Goal: Task Accomplishment & Management: Manage account settings

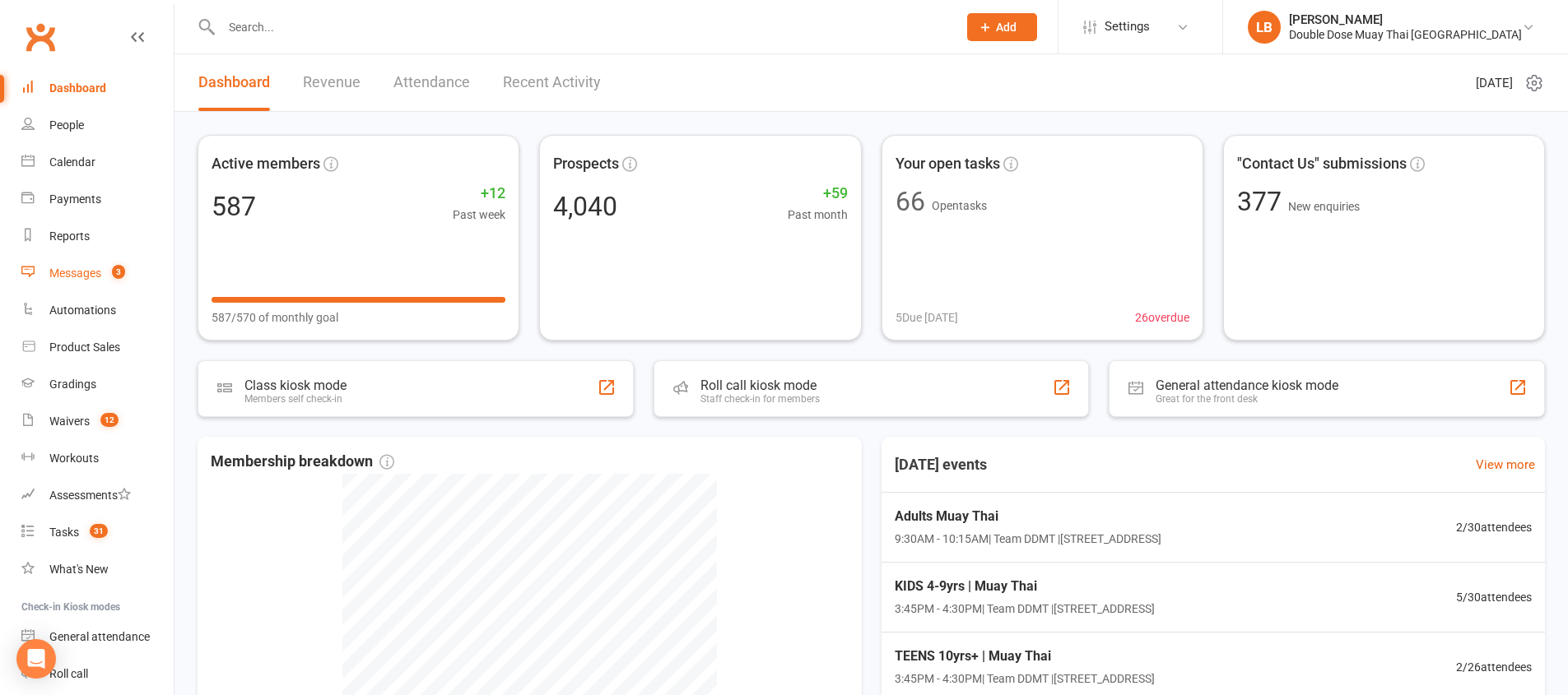
click at [51, 274] on div "Messages" at bounding box center [75, 273] width 52 height 13
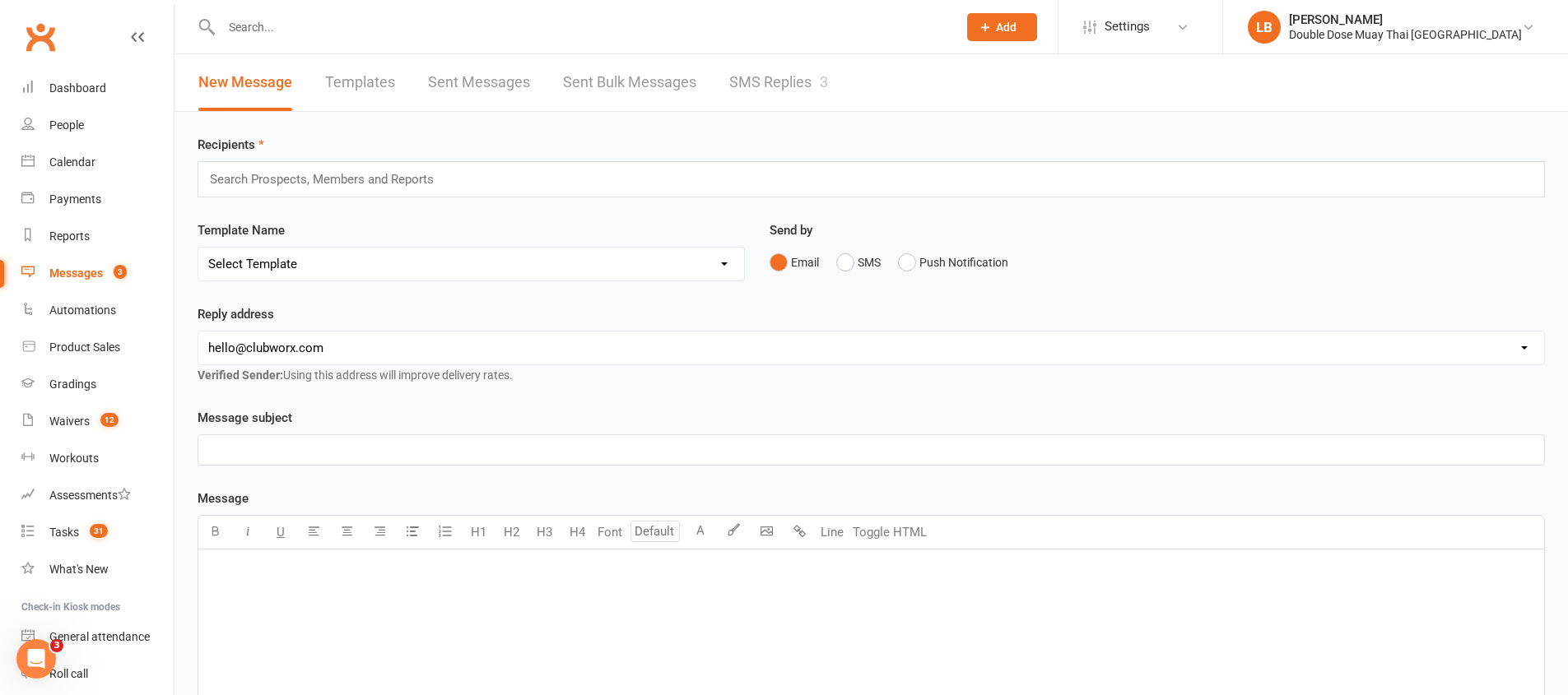
click at [787, 96] on link "SMS Replies 3" at bounding box center [778, 83] width 99 height 57
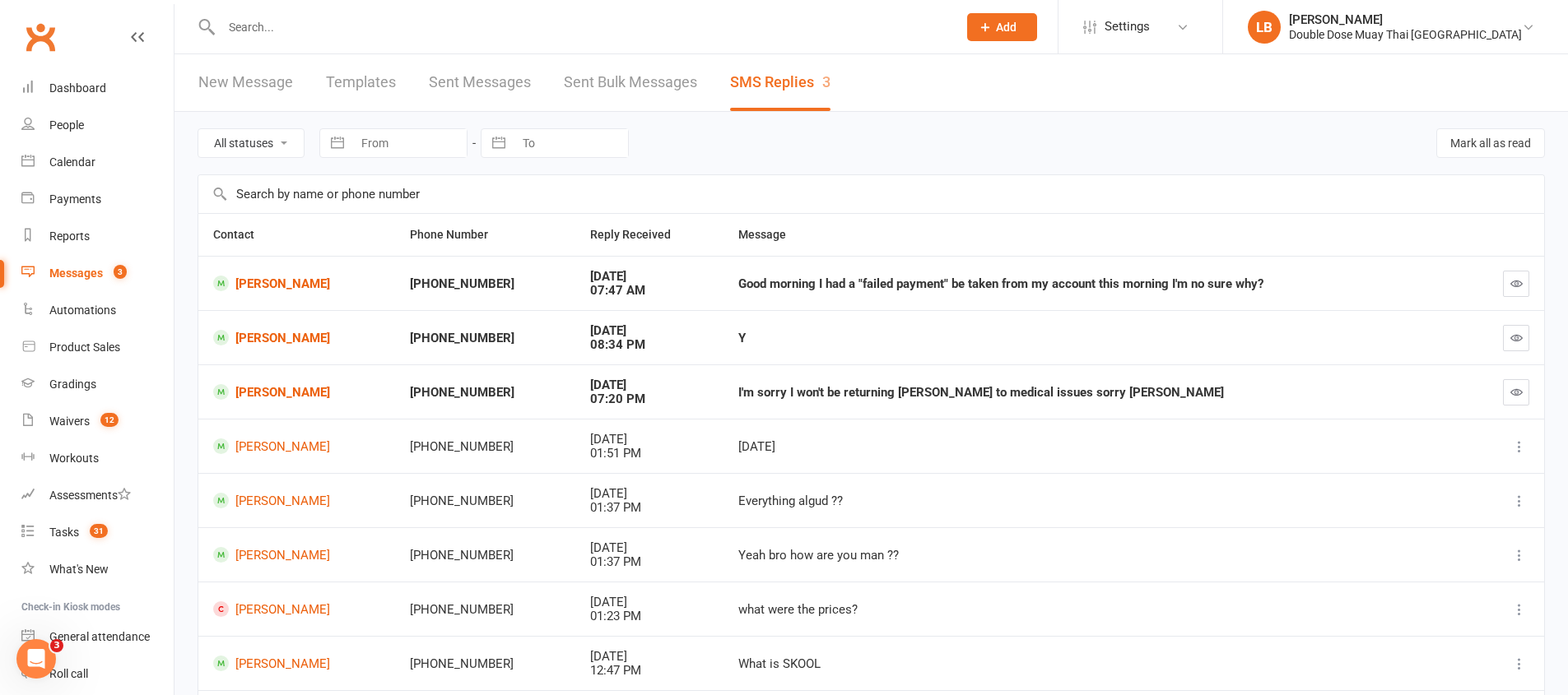
click at [236, 22] on input "text" at bounding box center [580, 27] width 729 height 23
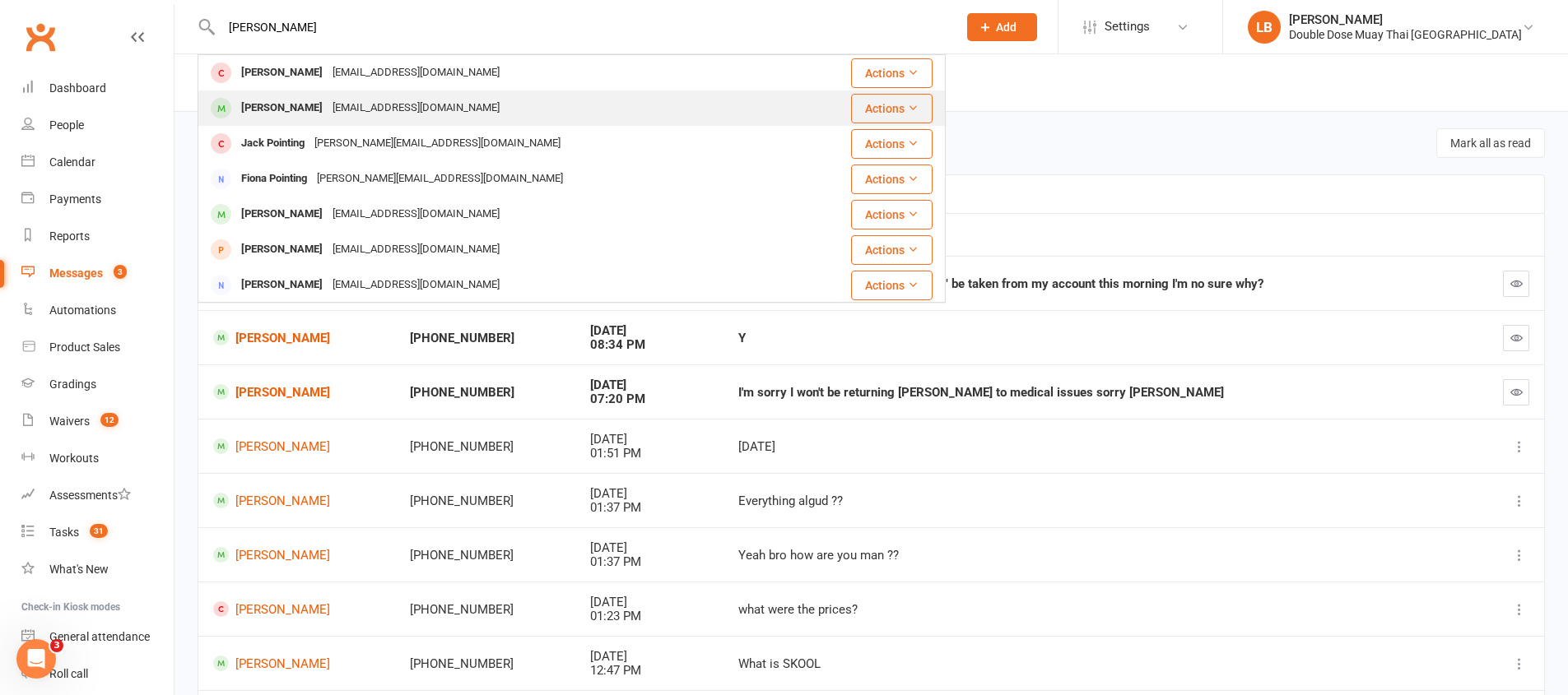
type input "[PERSON_NAME]"
click at [363, 103] on div "[EMAIL_ADDRESS][DOMAIN_NAME]" at bounding box center [416, 108] width 177 height 24
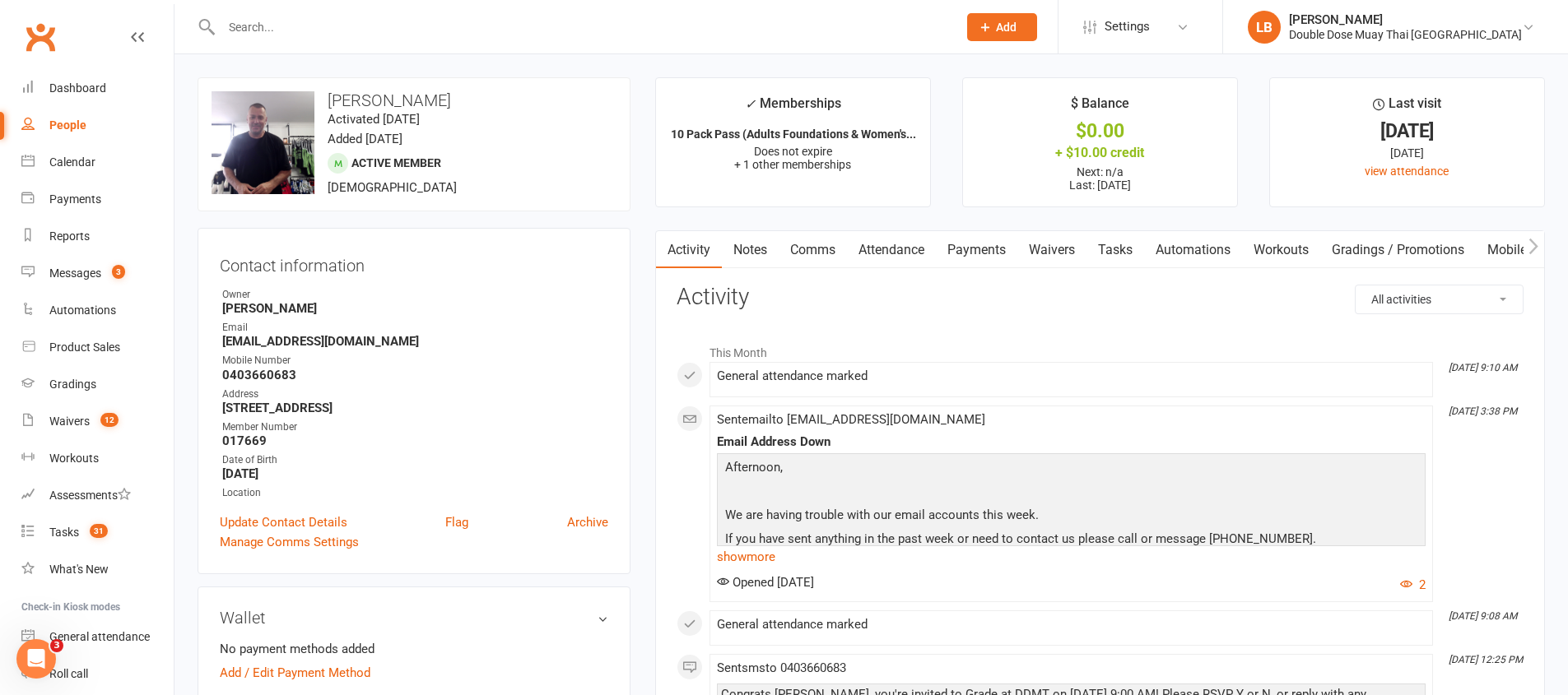
click at [809, 252] on link "Comms" at bounding box center [812, 250] width 69 height 38
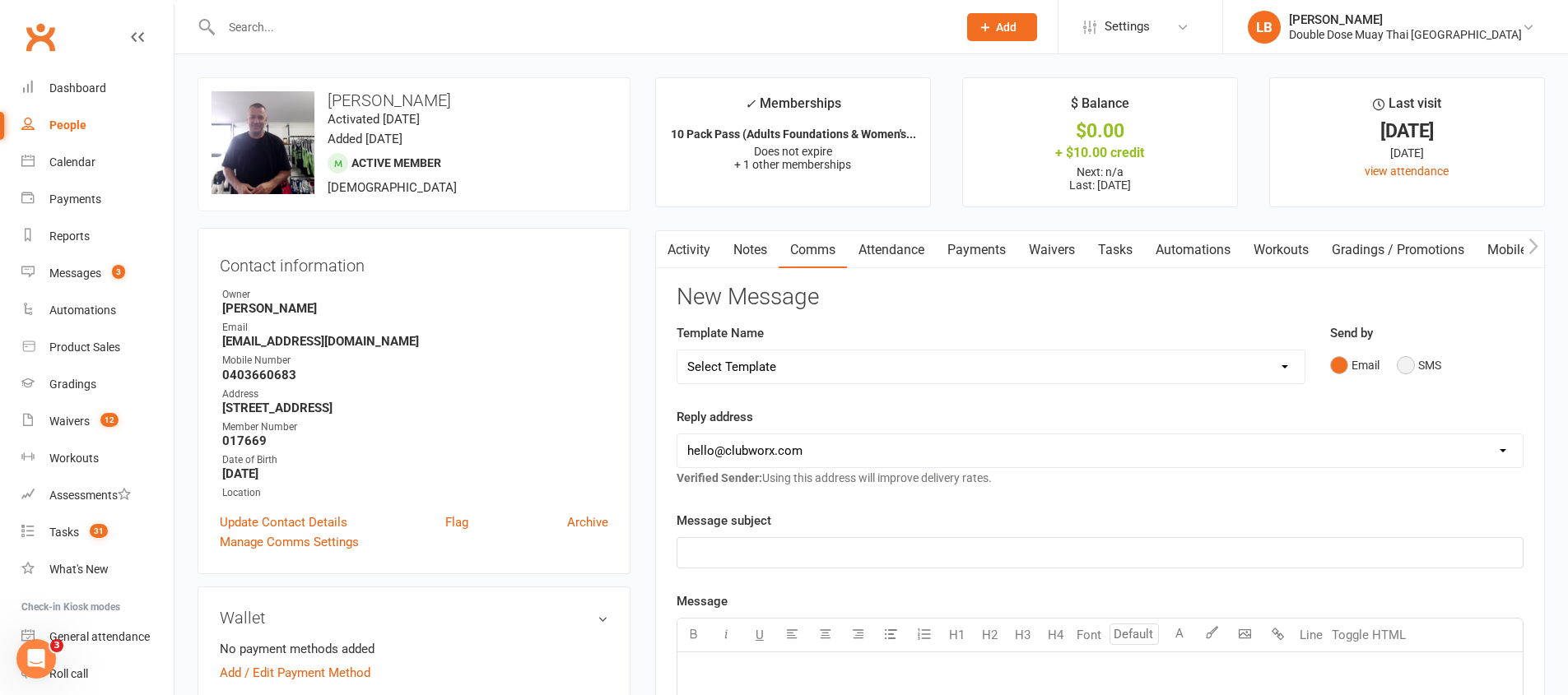
click at [1398, 371] on button "SMS" at bounding box center [1419, 366] width 45 height 31
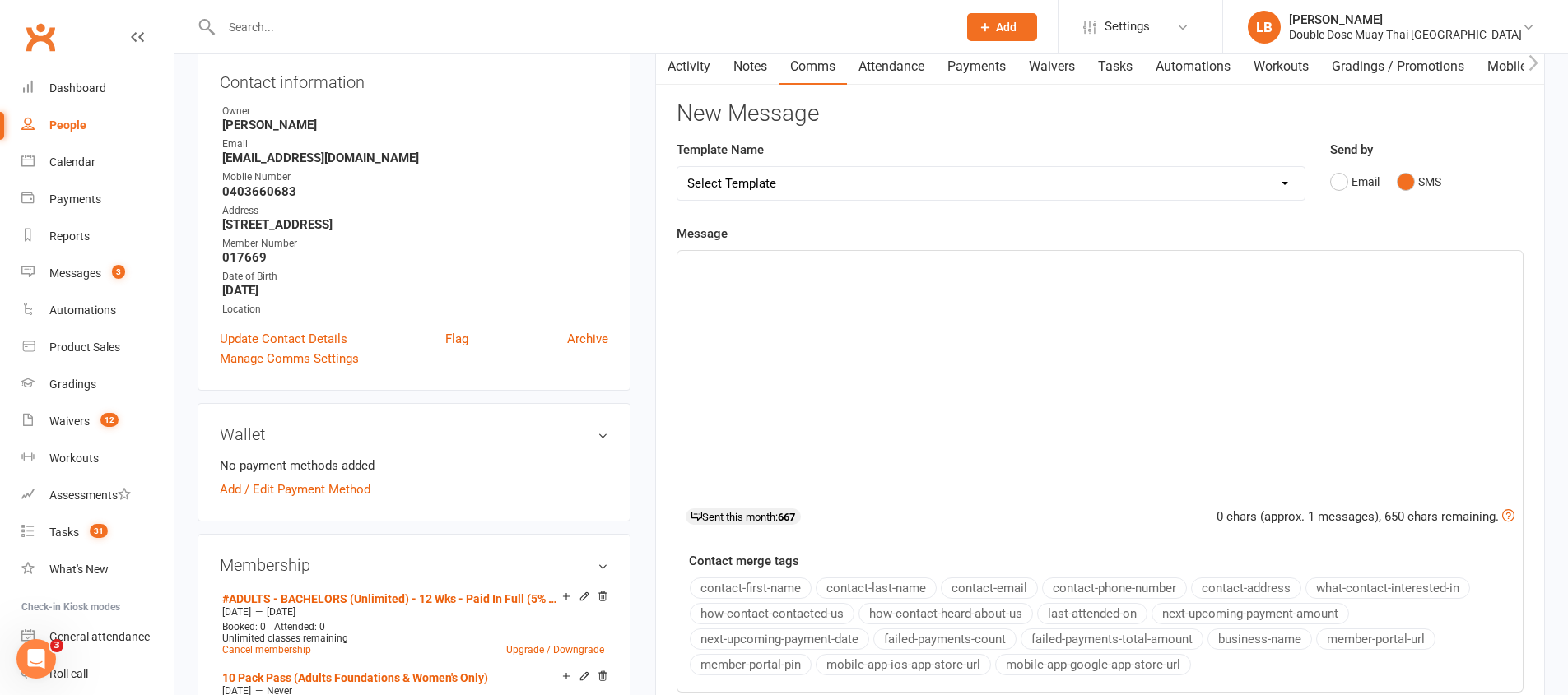
scroll to position [93, 0]
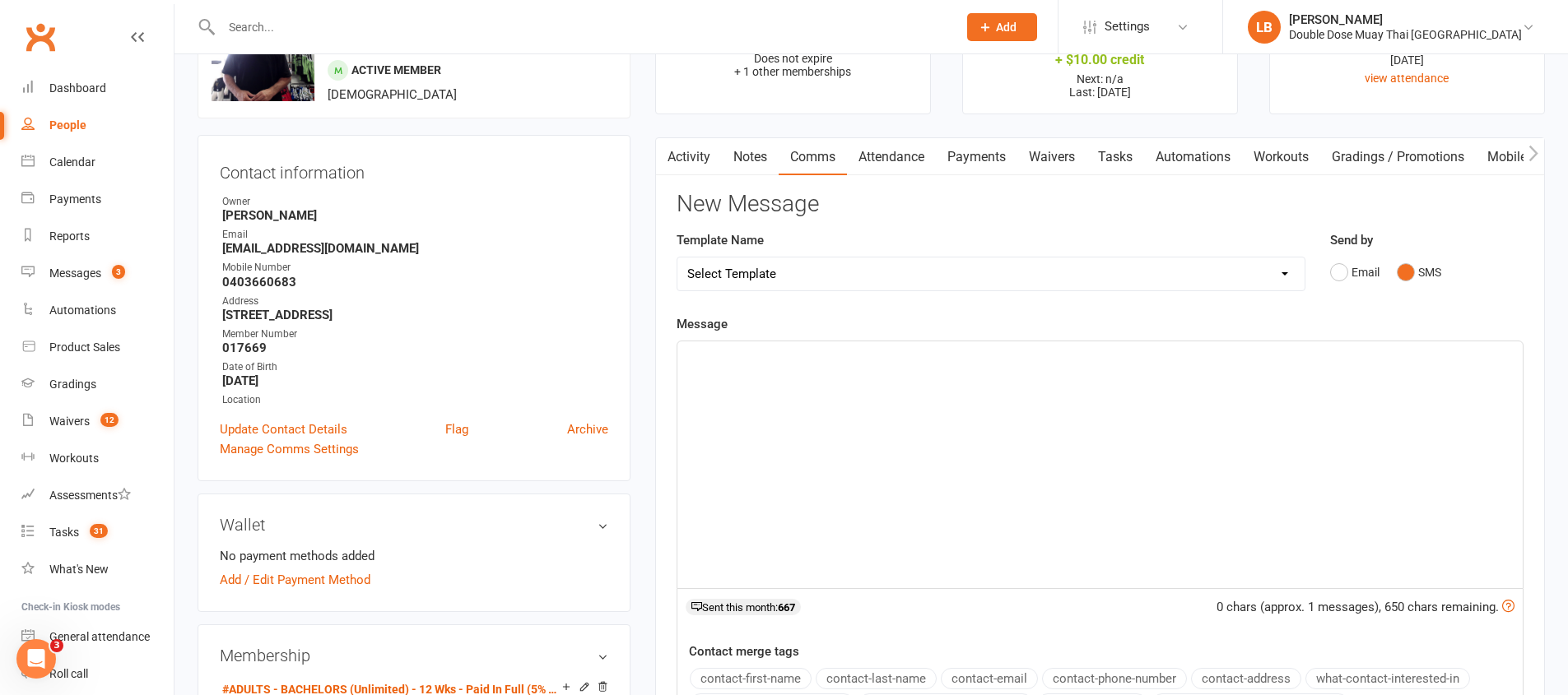
click at [1330, 463] on div "﻿" at bounding box center [1099, 465] width 845 height 247
click at [1346, 271] on button "Email" at bounding box center [1355, 272] width 50 height 31
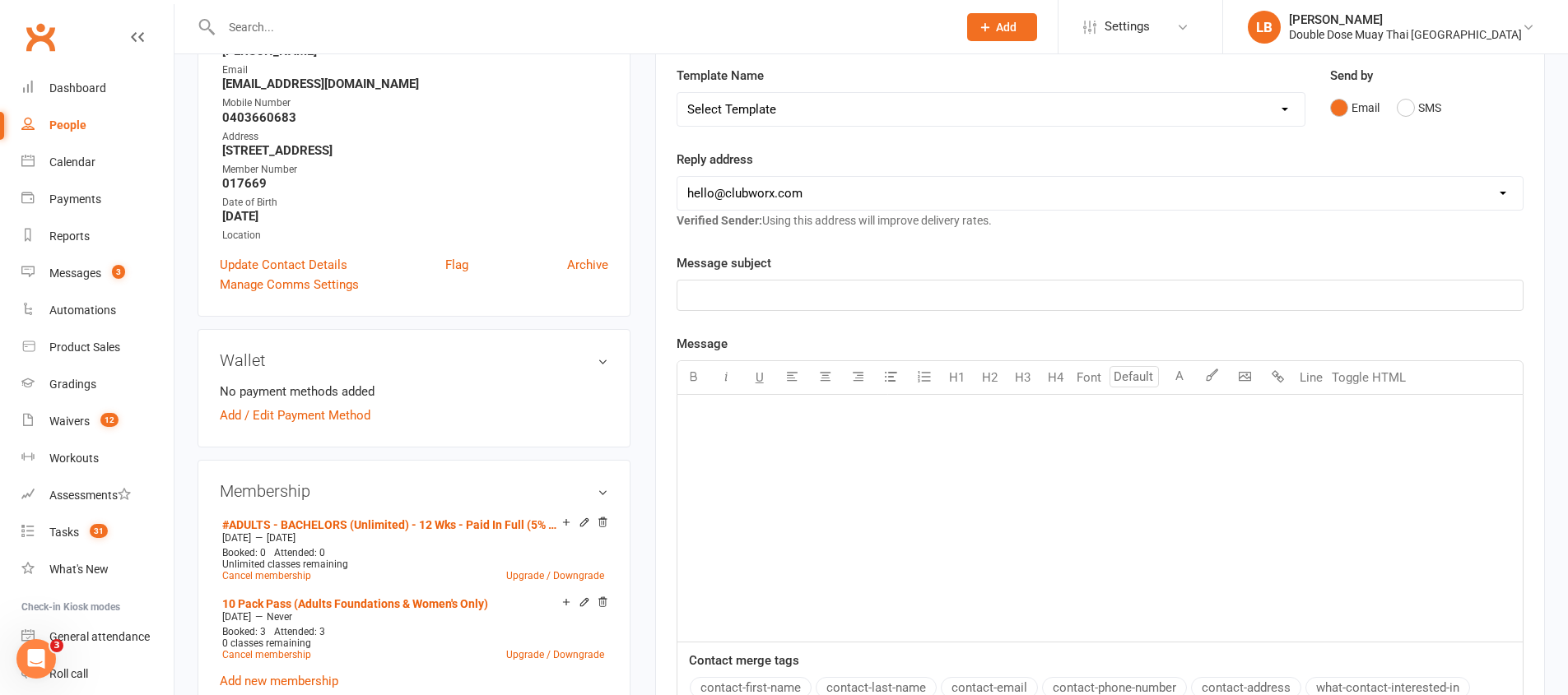
scroll to position [427, 0]
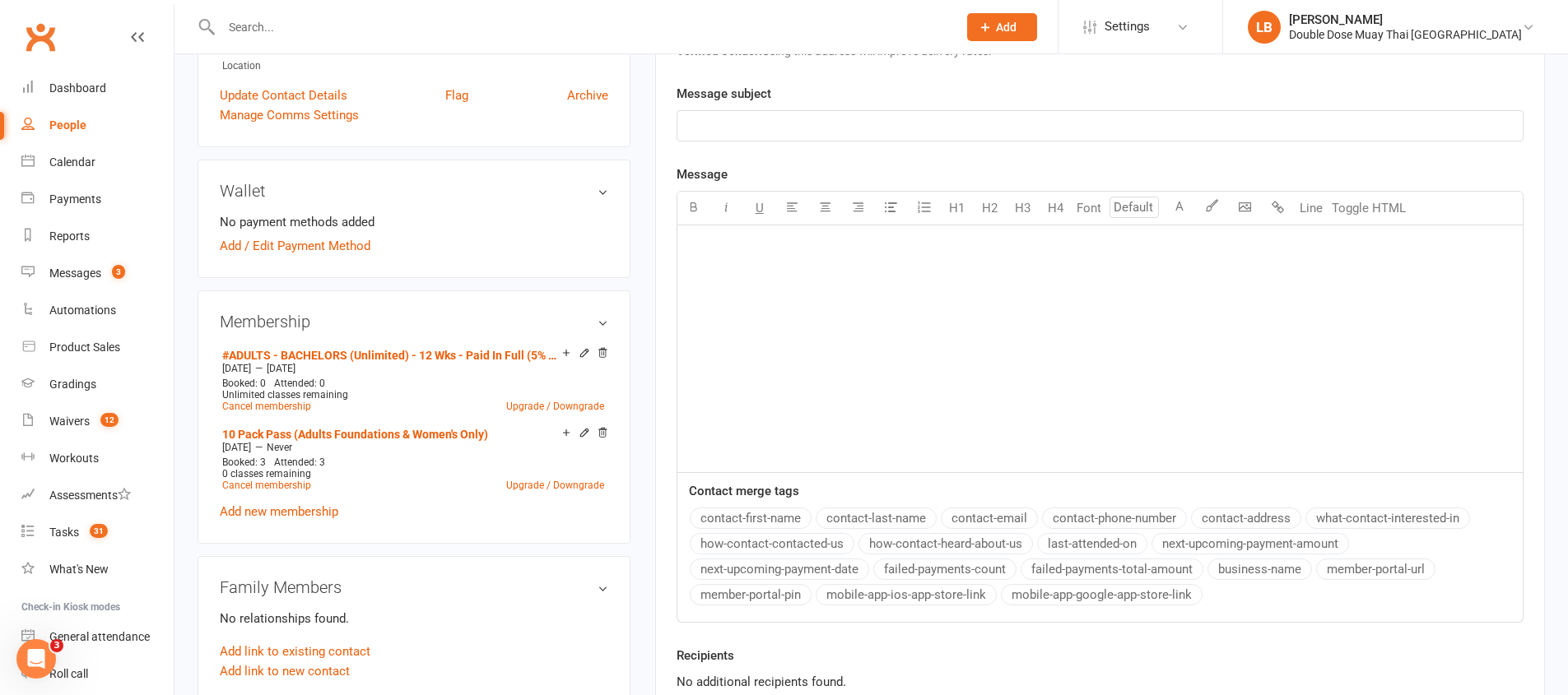
click at [840, 298] on div "﻿" at bounding box center [1099, 348] width 845 height 247
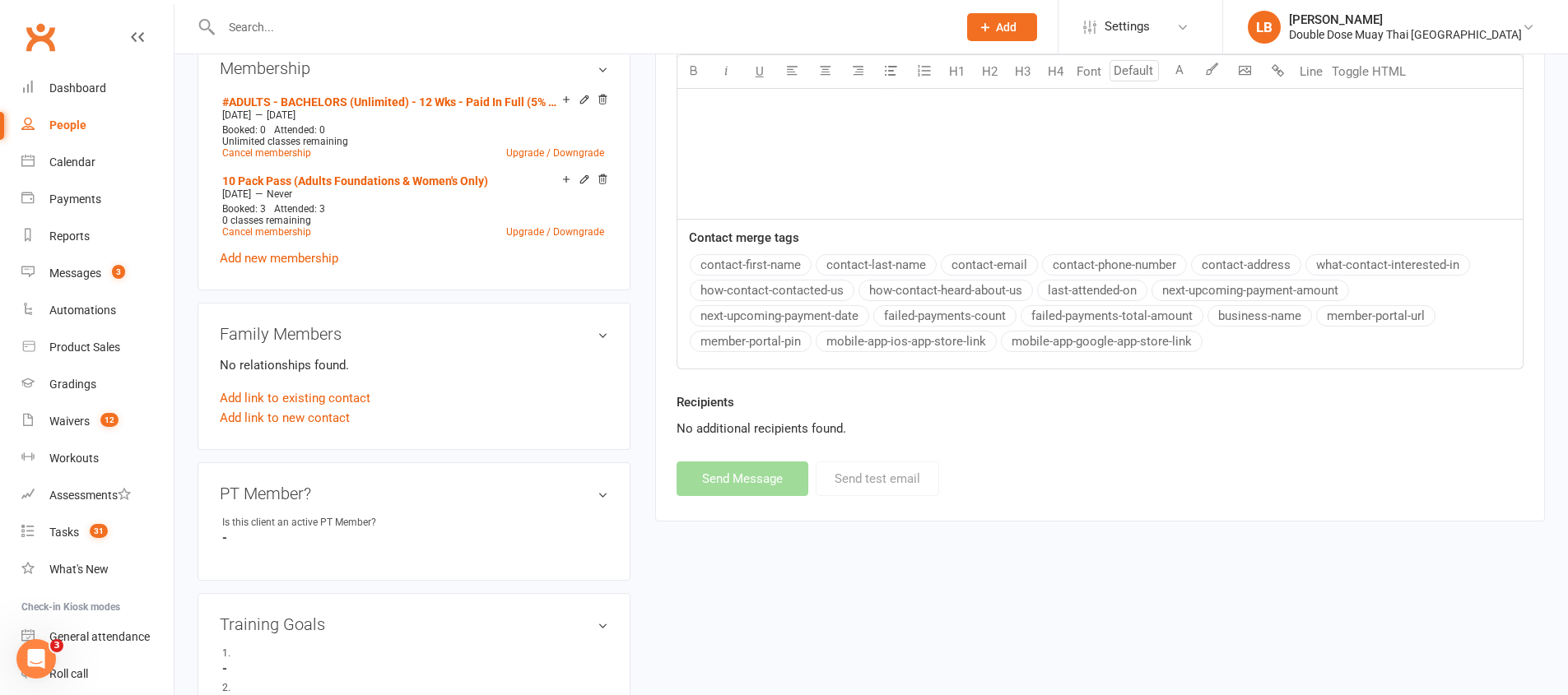
scroll to position [328, 0]
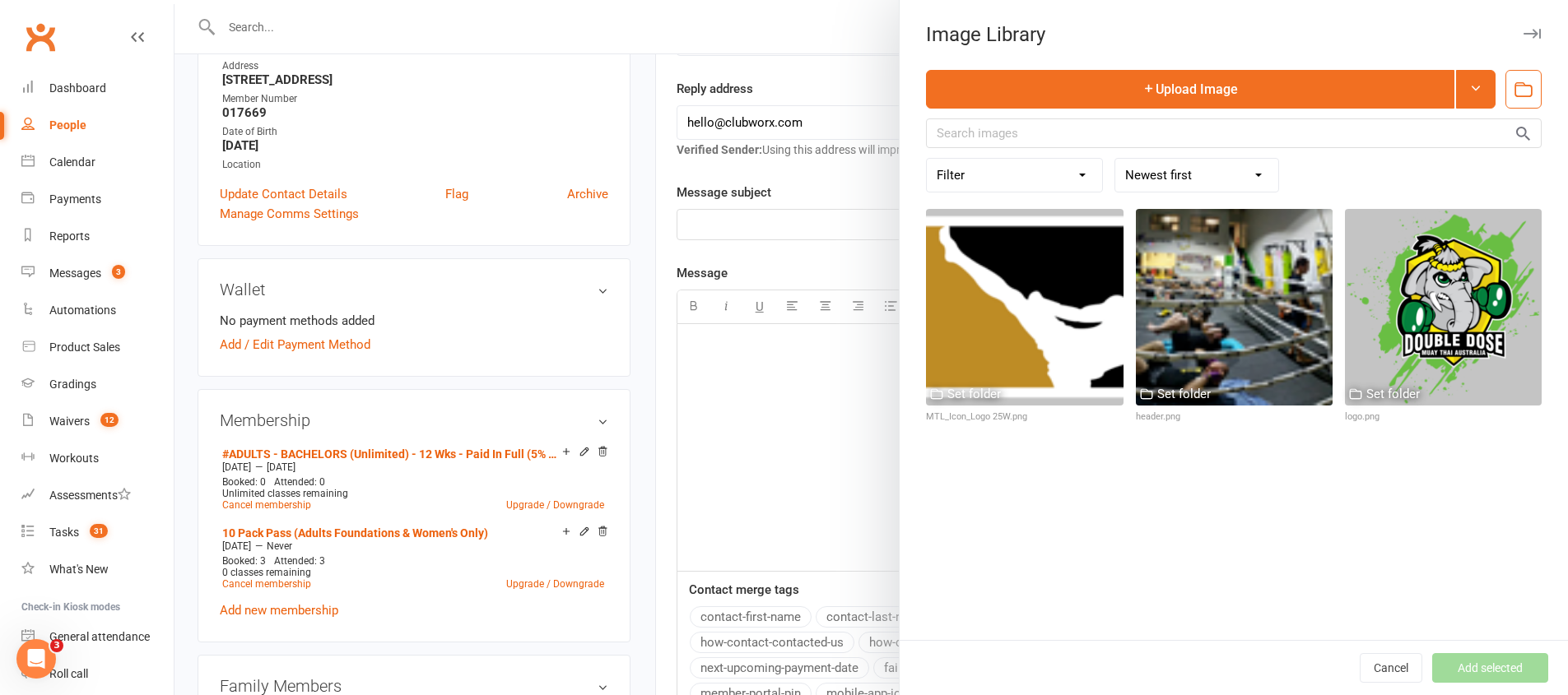
click at [1515, 94] on icon "button" at bounding box center [1523, 89] width 22 height 22
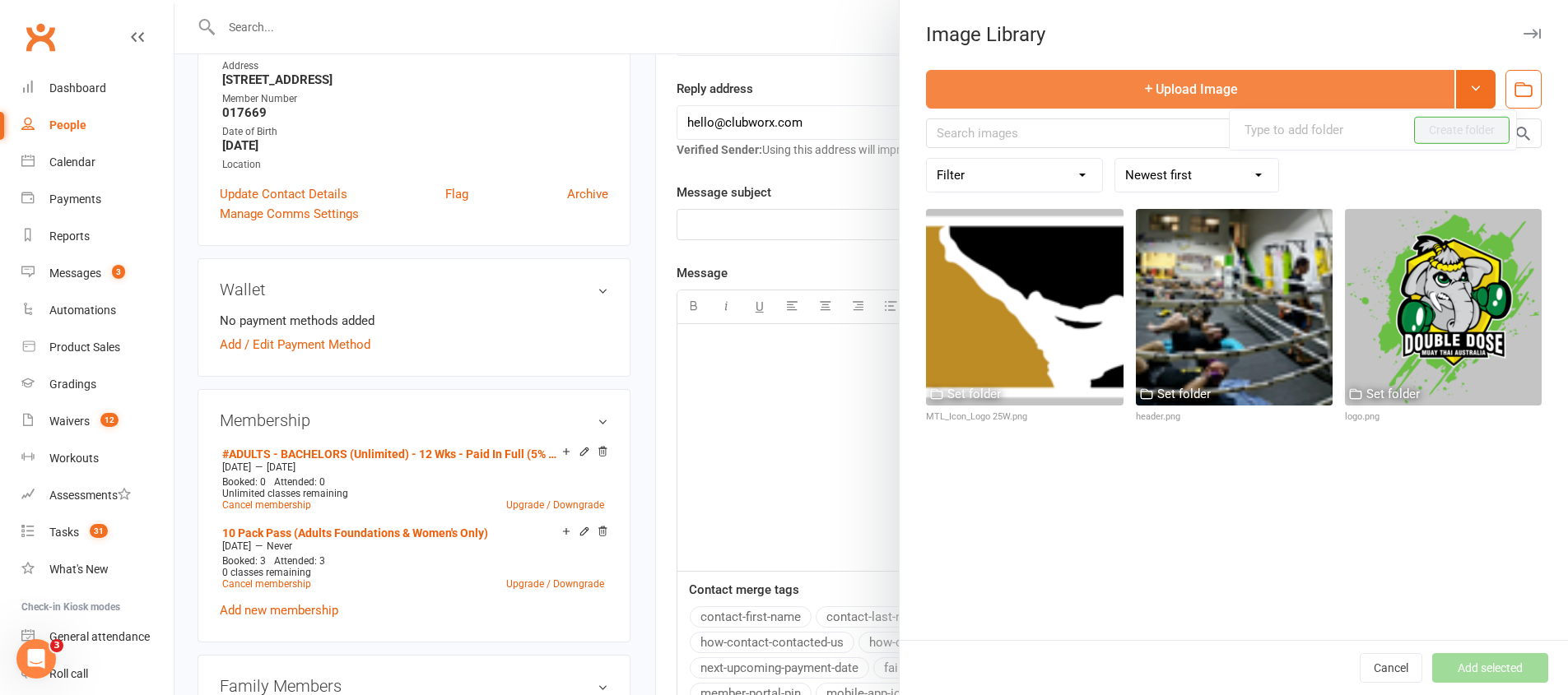
click at [1239, 84] on button "Upload Image" at bounding box center [1190, 89] width 528 height 39
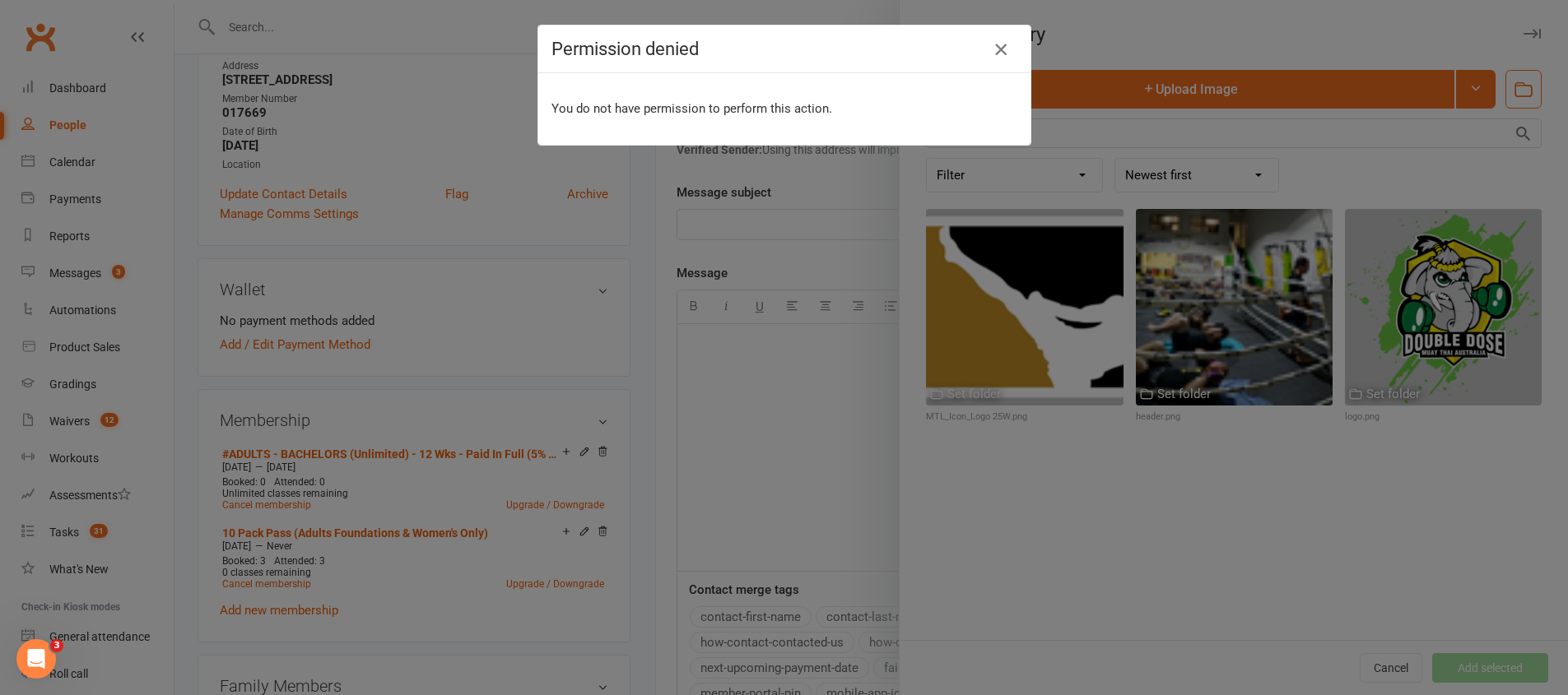
click at [997, 57] on icon "button" at bounding box center [1001, 50] width 20 height 20
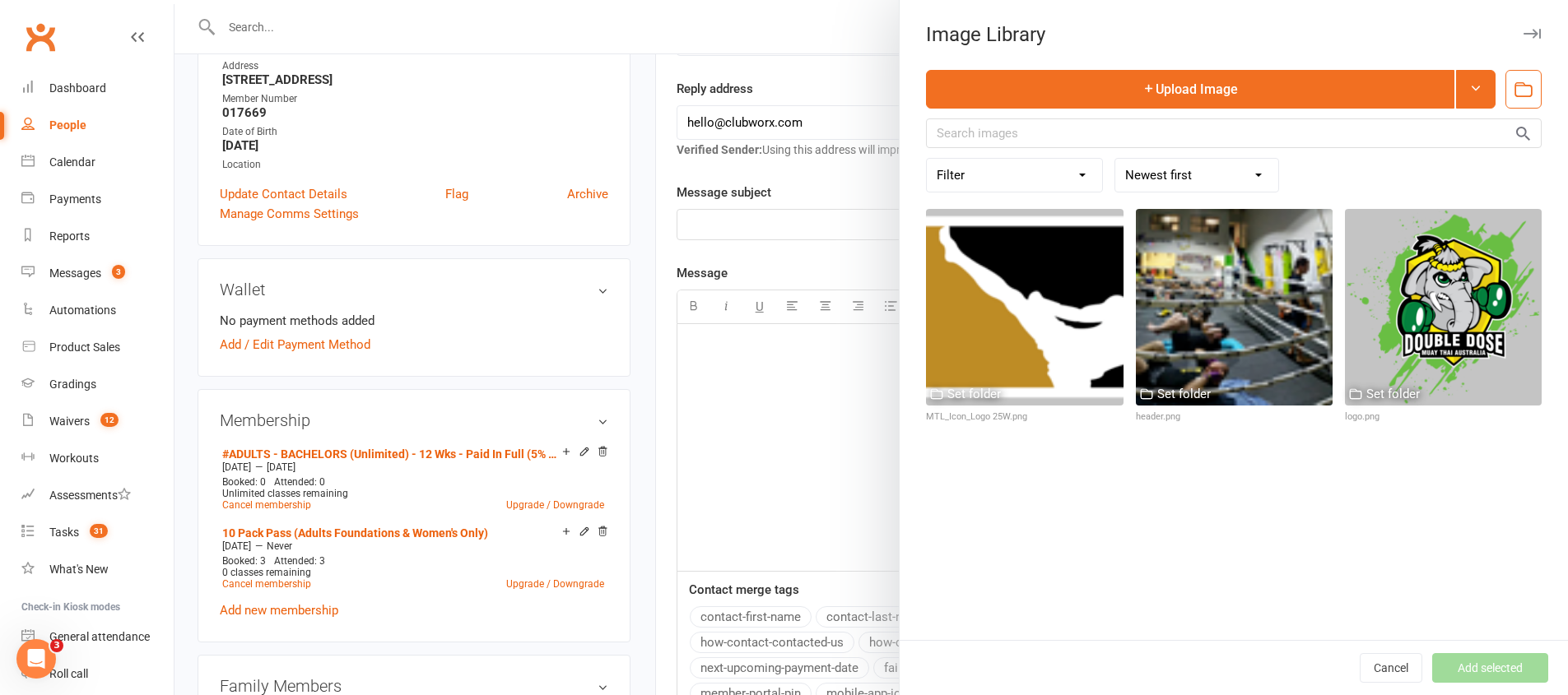
drag, startPoint x: 801, startPoint y: 185, endPoint x: 800, endPoint y: 198, distance: 13.0
click at [801, 185] on div at bounding box center [871, 348] width 1393 height 695
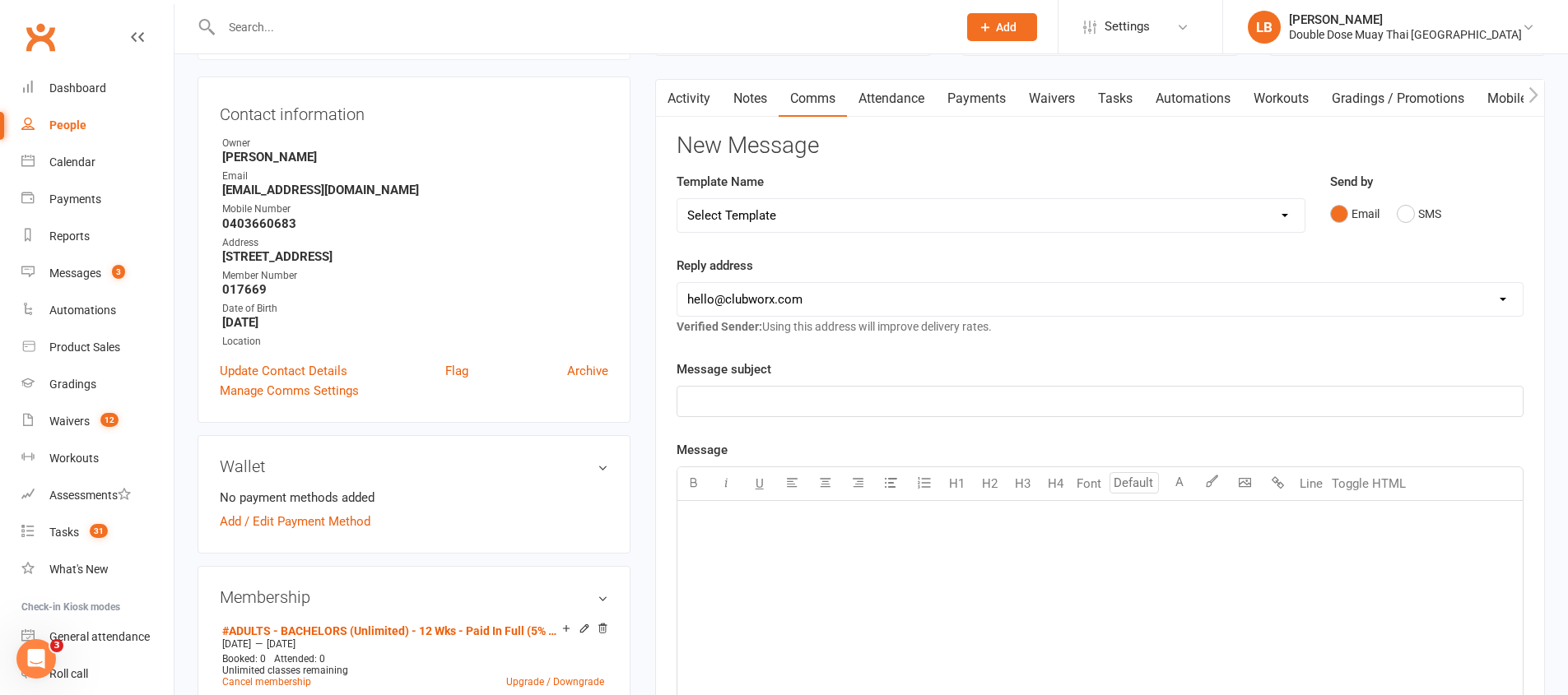
scroll to position [0, 0]
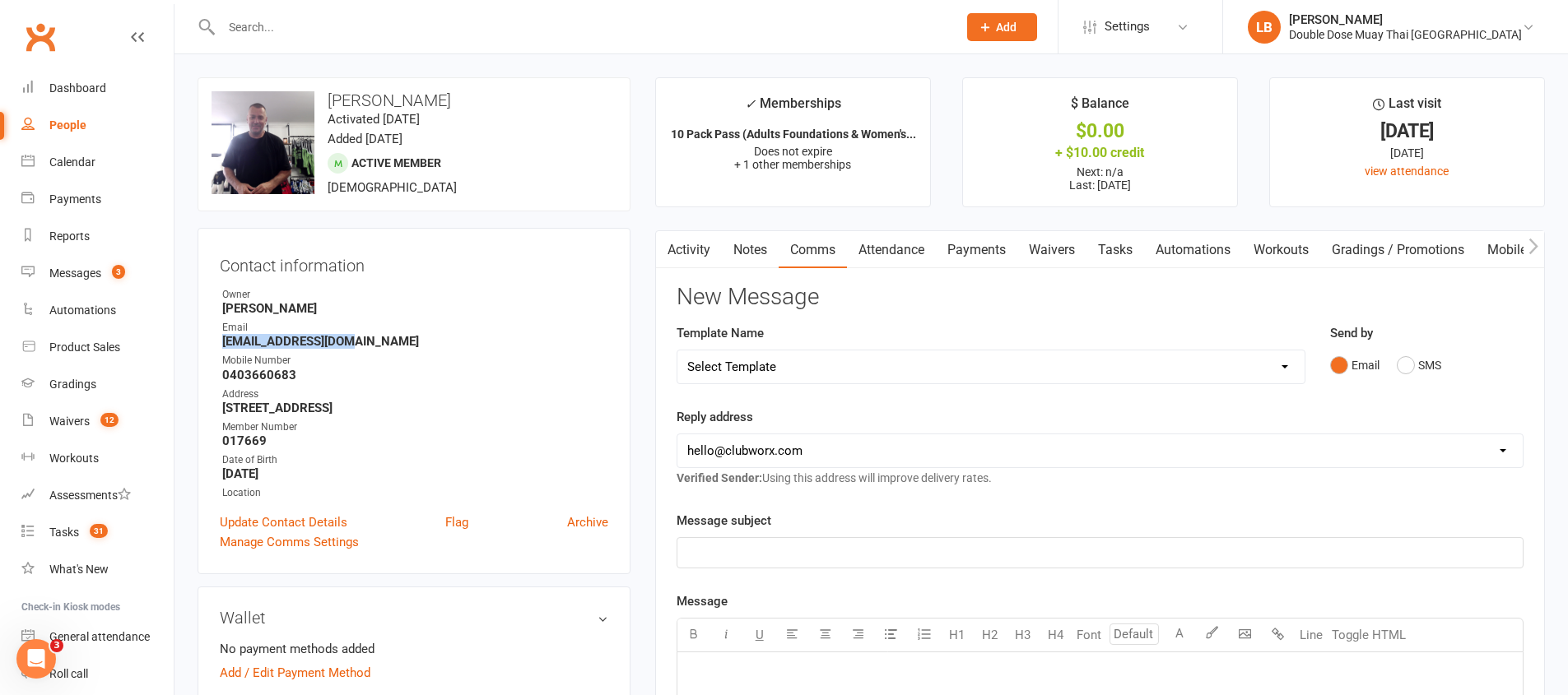
drag, startPoint x: 388, startPoint y: 343, endPoint x: 201, endPoint y: 348, distance: 187.1
click at [201, 348] on div "Contact information Owner [PERSON_NAME] Email [EMAIL_ADDRESS][DOMAIN_NAME] Mobi…" at bounding box center [414, 400] width 433 height 347
copy strong "[EMAIL_ADDRESS][DOMAIN_NAME]"
click at [99, 277] on div "Messages" at bounding box center [75, 273] width 52 height 13
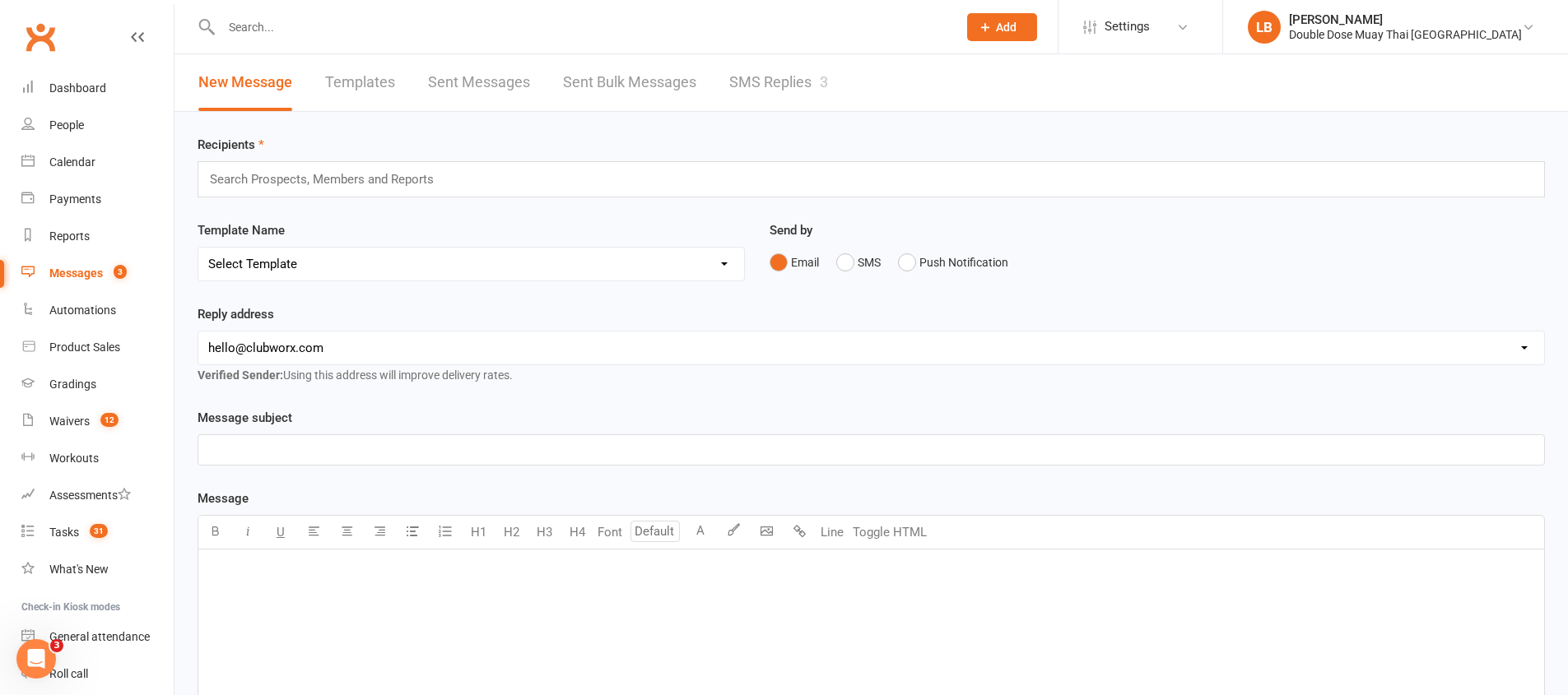
click at [791, 74] on link "SMS Replies 3" at bounding box center [778, 83] width 99 height 57
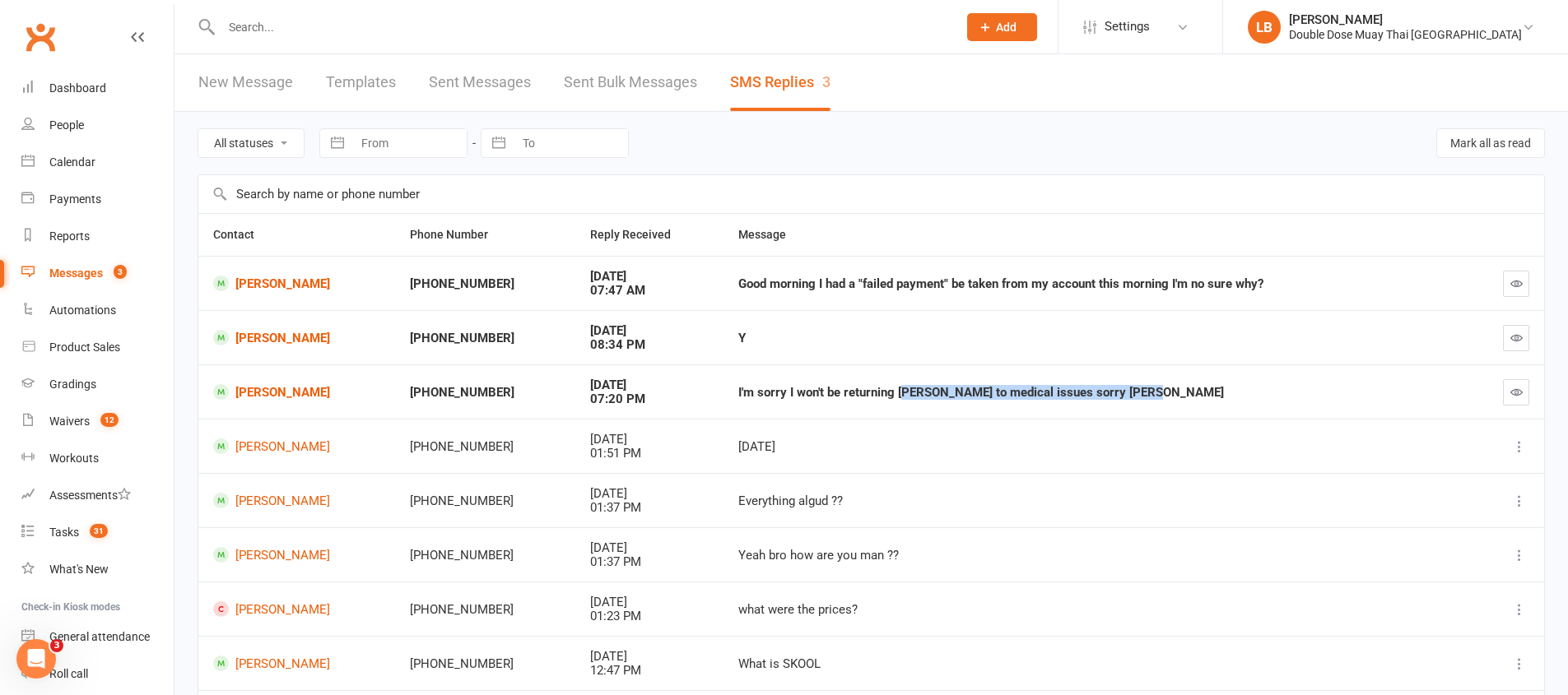
drag, startPoint x: 885, startPoint y: 387, endPoint x: 1187, endPoint y: 398, distance: 302.2
click at [1166, 406] on td "I'm sorry I won't be returning [PERSON_NAME] to medical issues sorry [PERSON_NA…" at bounding box center [1096, 391] width 745 height 55
click at [1187, 398] on div "I'm sorry I won't be returning [PERSON_NAME] to medical issues sorry [PERSON_NA…" at bounding box center [1096, 392] width 715 height 14
click at [248, 386] on link "[PERSON_NAME]" at bounding box center [296, 391] width 167 height 16
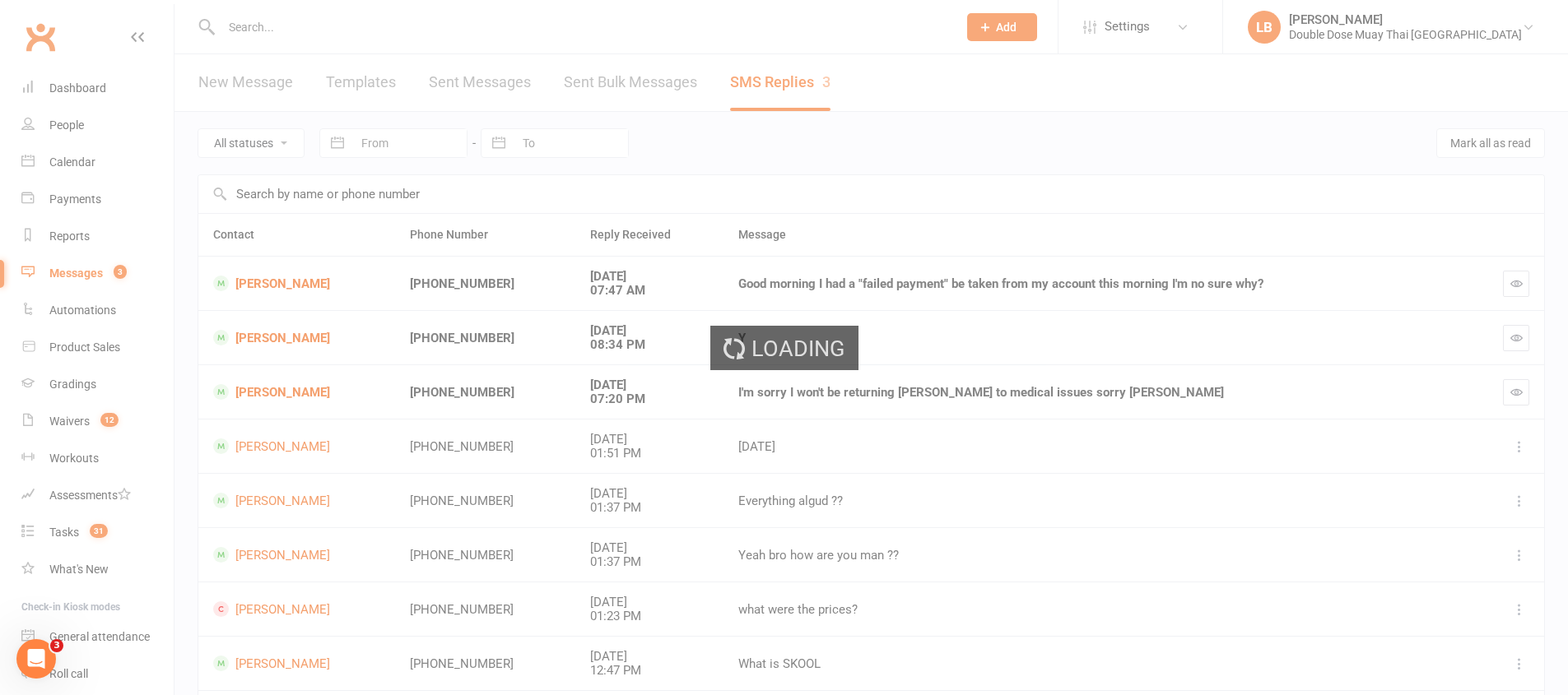
click at [249, 386] on div "Loading" at bounding box center [784, 348] width 1568 height 695
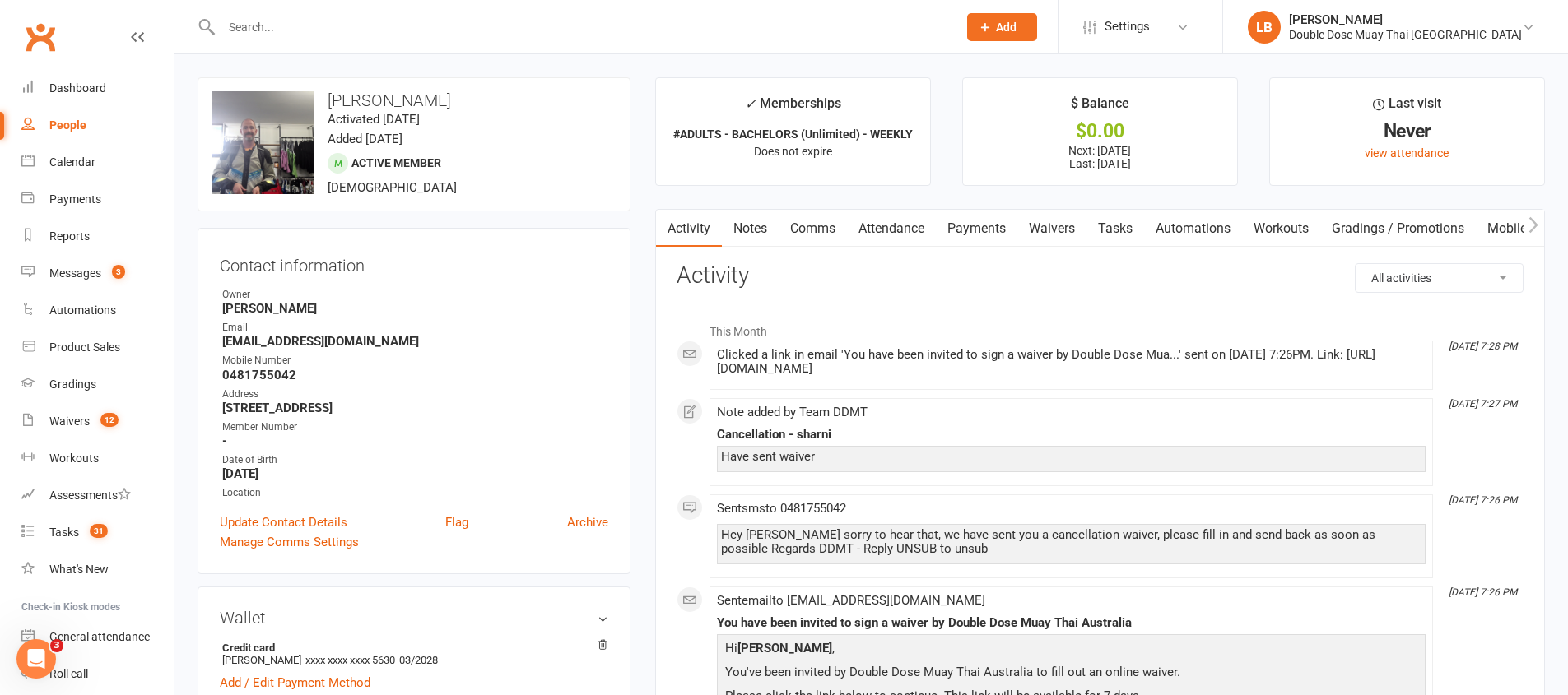
drag, startPoint x: 836, startPoint y: 532, endPoint x: 950, endPoint y: 535, distance: 114.0
click at [948, 536] on div "Hey [PERSON_NAME] sorry to hear that, we have sent you a cancellation waiver, p…" at bounding box center [1071, 542] width 700 height 28
drag, startPoint x: 912, startPoint y: 539, endPoint x: 1098, endPoint y: 534, distance: 186.1
click at [1074, 543] on div "Hey [PERSON_NAME] sorry to hear that, we have sent you a cancellation waiver, p…" at bounding box center [1071, 542] width 700 height 28
drag, startPoint x: 1147, startPoint y: 532, endPoint x: 1388, endPoint y: 536, distance: 241.0
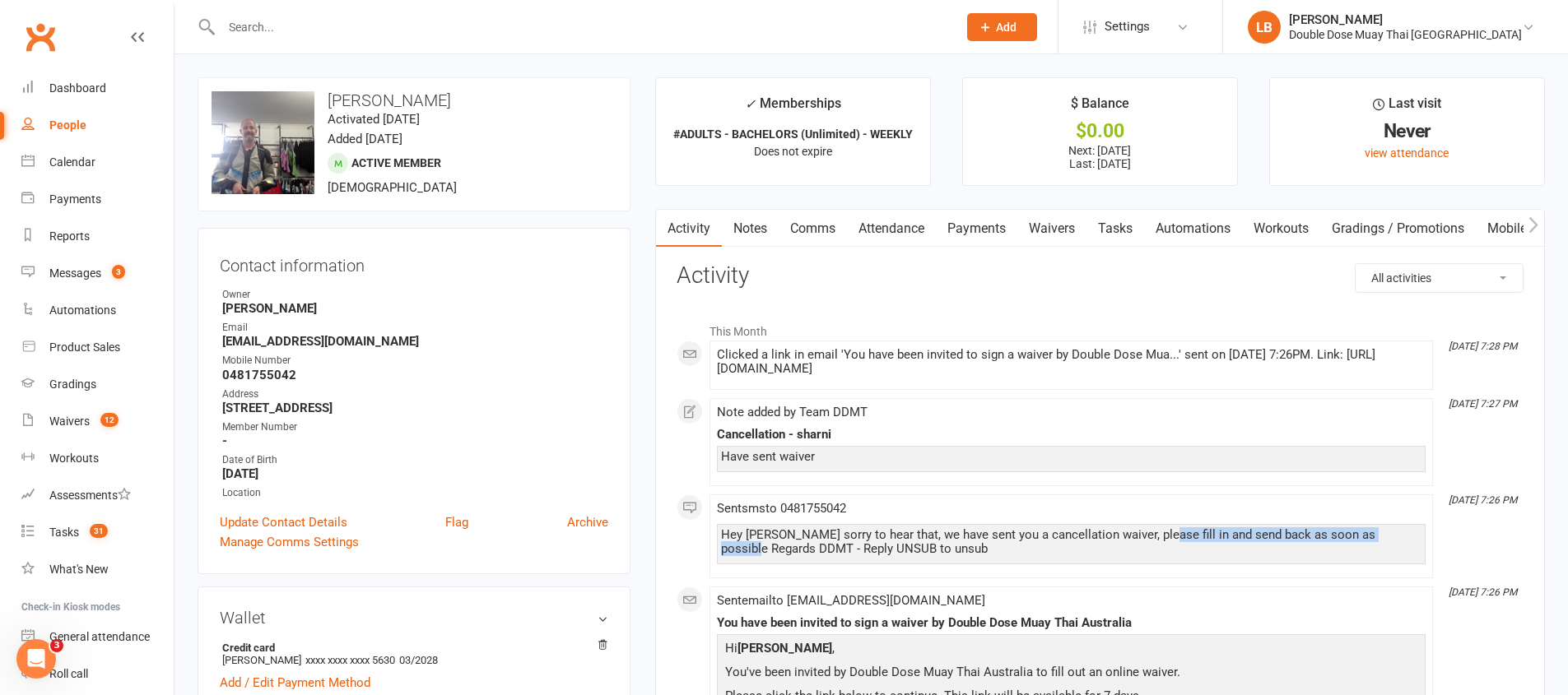
click at [1388, 536] on div "Hey [PERSON_NAME] sorry to hear that, we have sent you a cancellation waiver, p…" at bounding box center [1071, 542] width 700 height 28
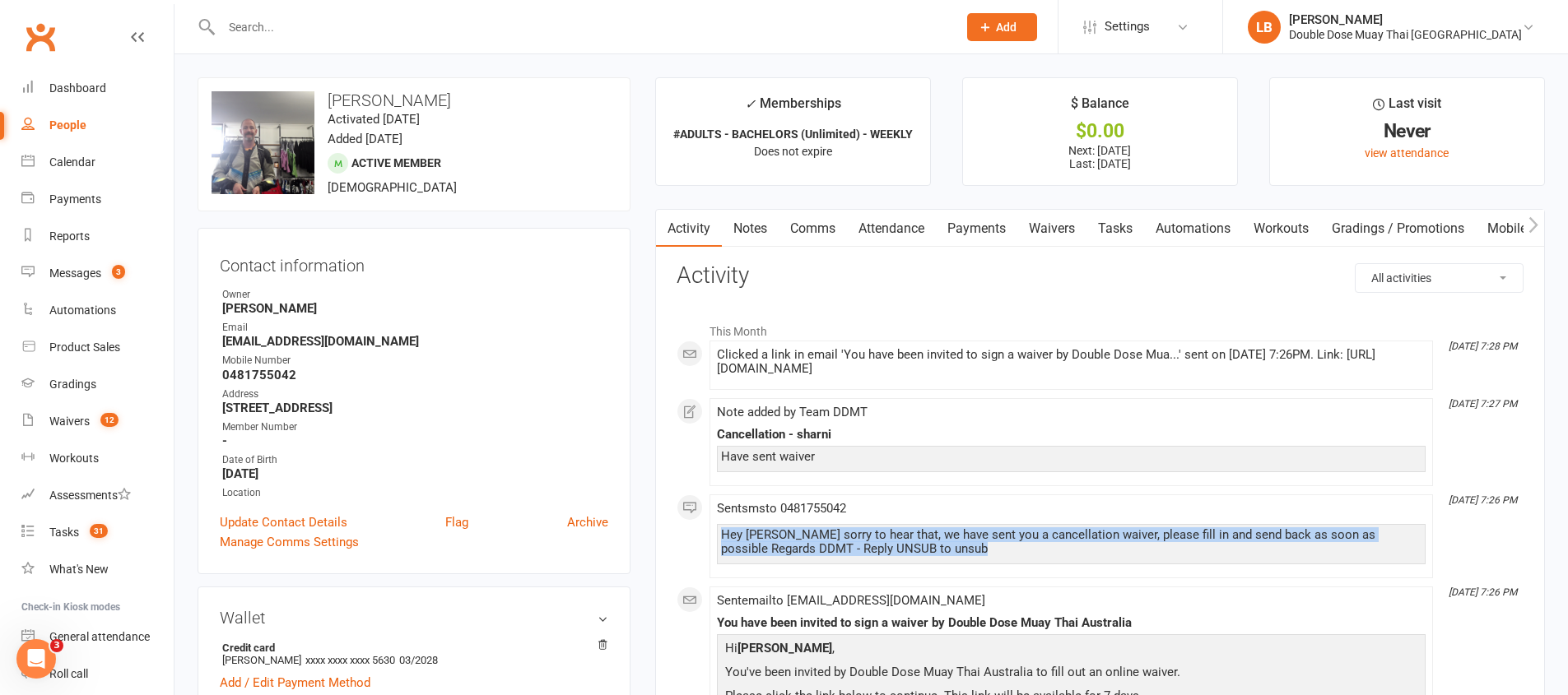
click at [1388, 536] on div "Hey [PERSON_NAME] sorry to hear that, we have sent you a cancellation waiver, p…" at bounding box center [1071, 542] width 700 height 28
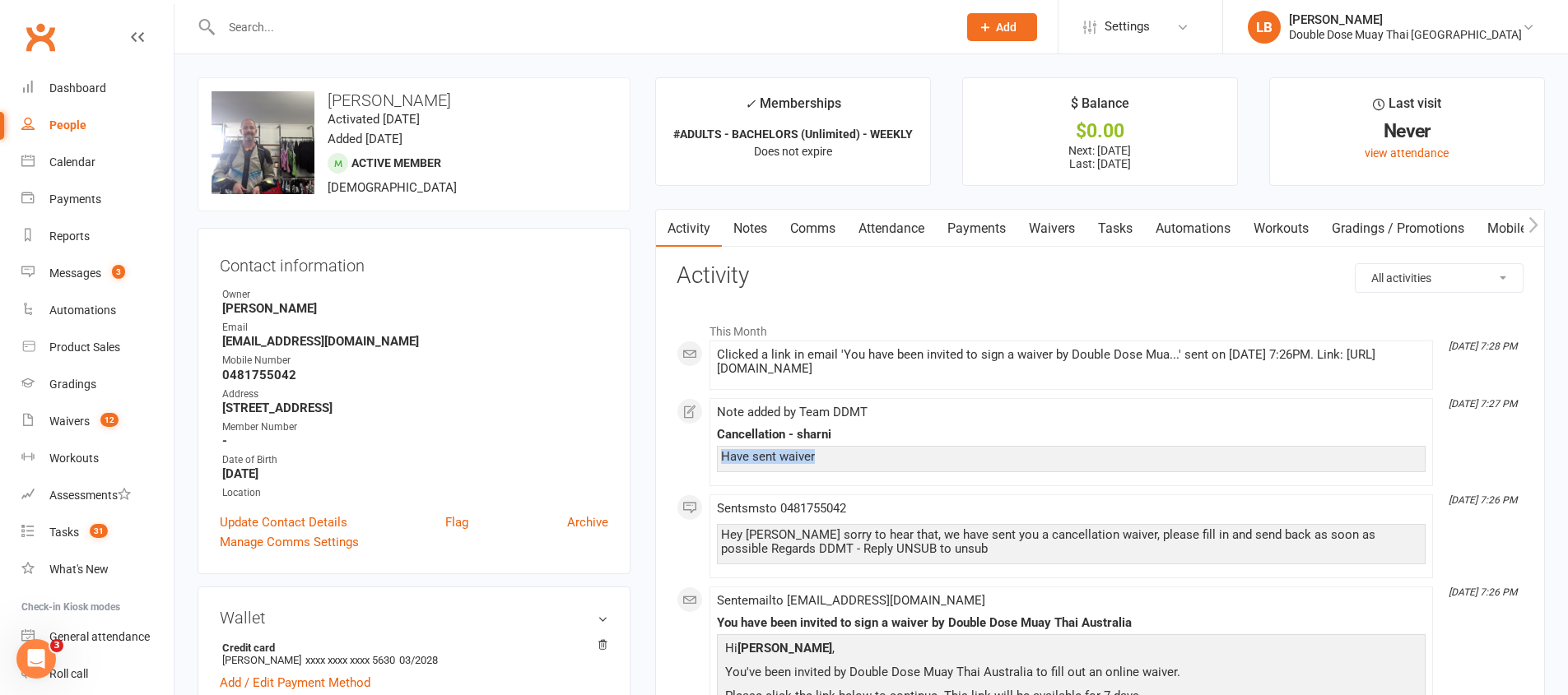
drag, startPoint x: 816, startPoint y: 459, endPoint x: 688, endPoint y: 448, distance: 128.5
click at [688, 448] on div "This Month [DATE] 7:28 PM Clicked a link in email 'You have been invited to sig…" at bounding box center [1099, 607] width 847 height 586
click at [63, 544] on link "Tasks 31" at bounding box center [98, 532] width 152 height 37
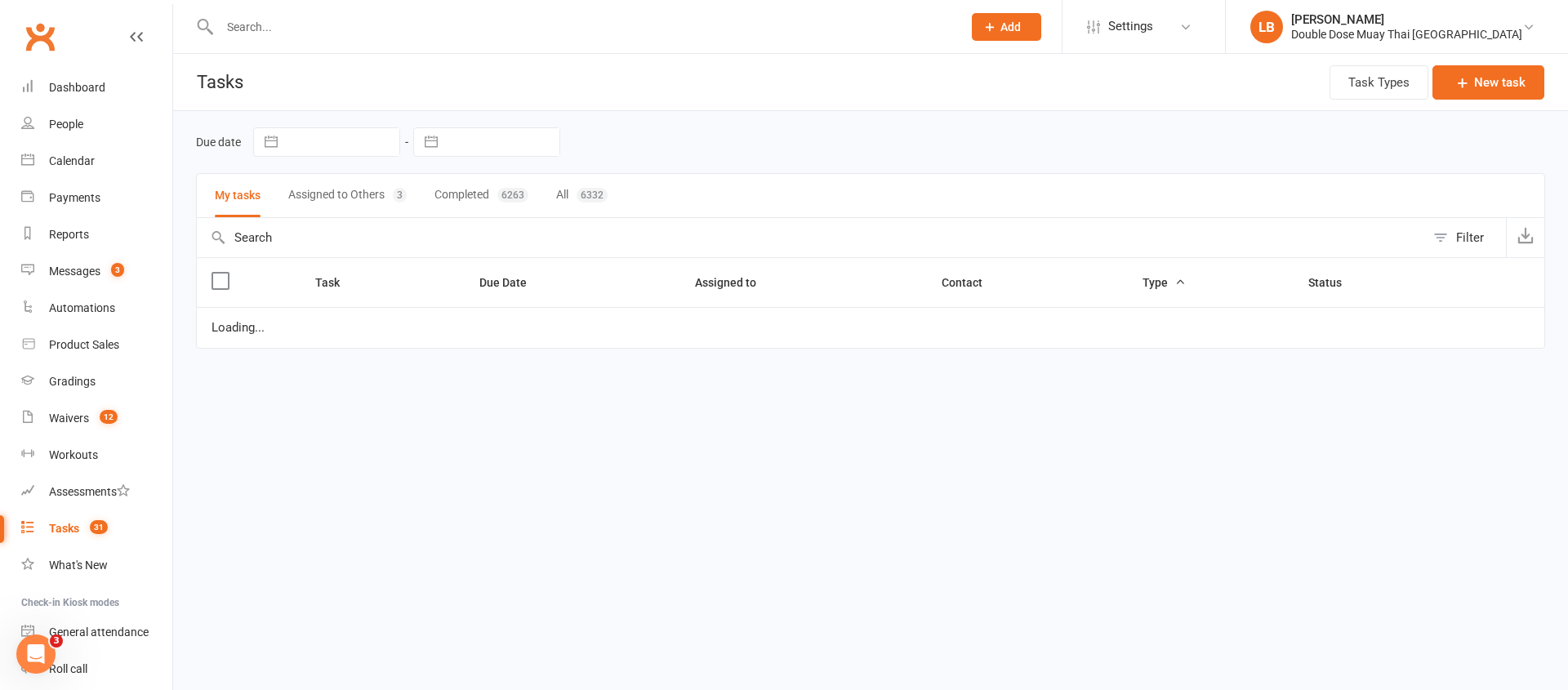
select select "started"
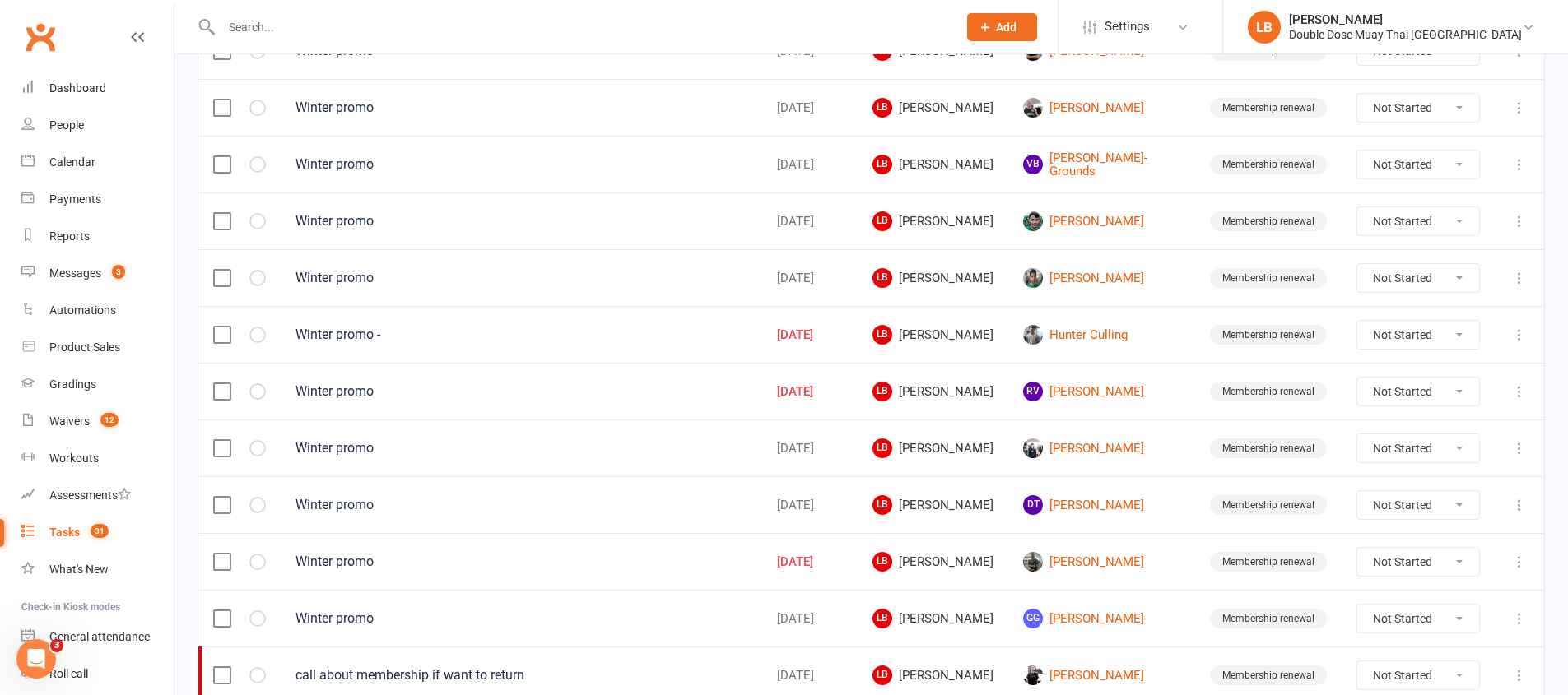
scroll to position [689, 0]
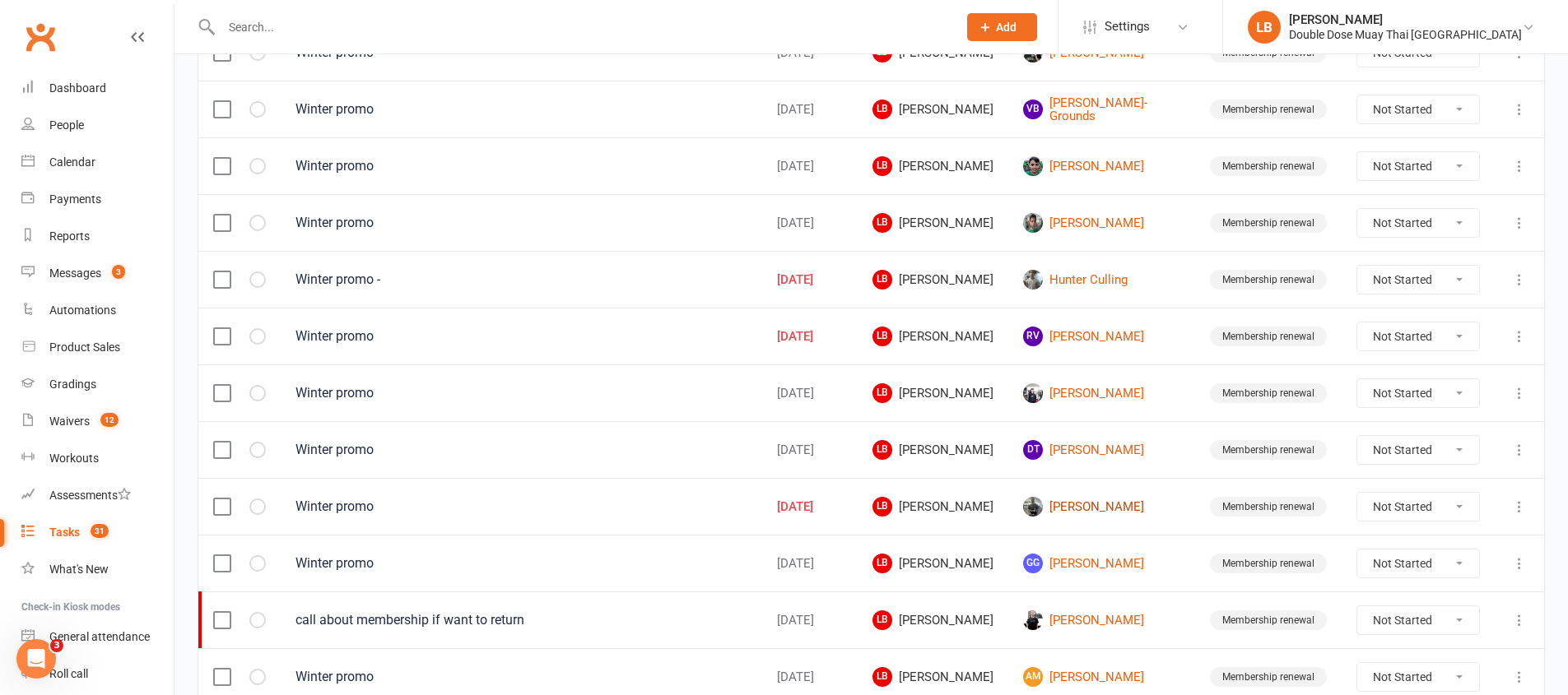
click at [1087, 513] on link "[PERSON_NAME]" at bounding box center [1102, 506] width 157 height 20
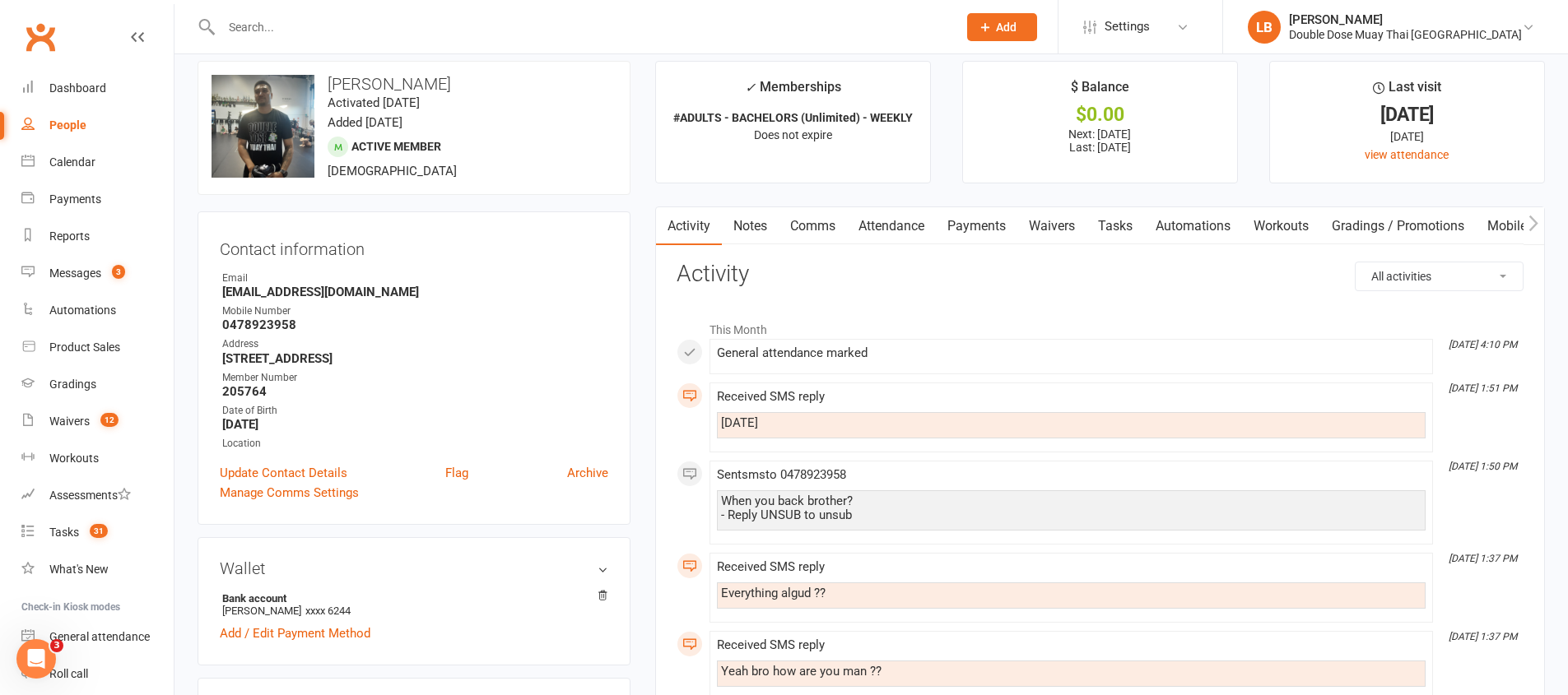
scroll to position [16, 0]
click at [984, 229] on link "Payments" at bounding box center [976, 228] width 81 height 38
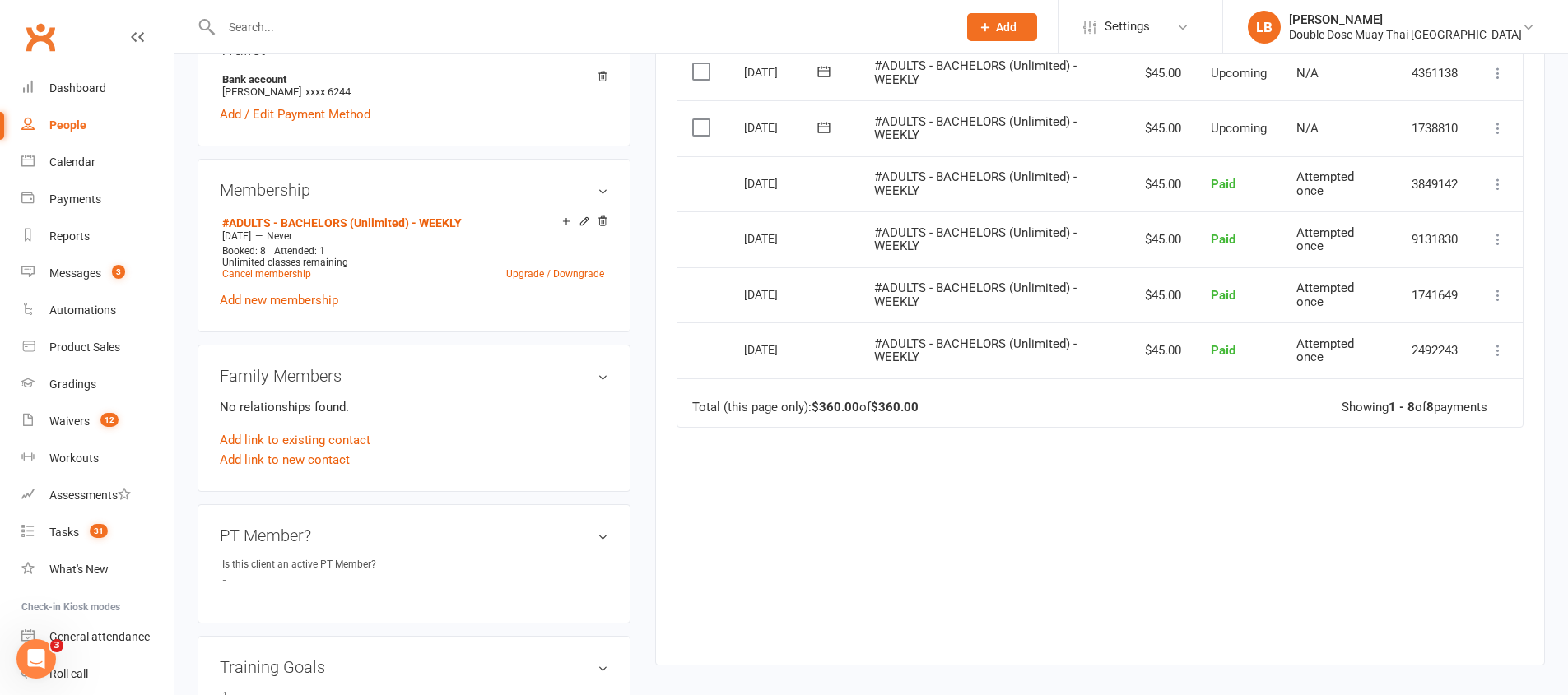
scroll to position [517, 0]
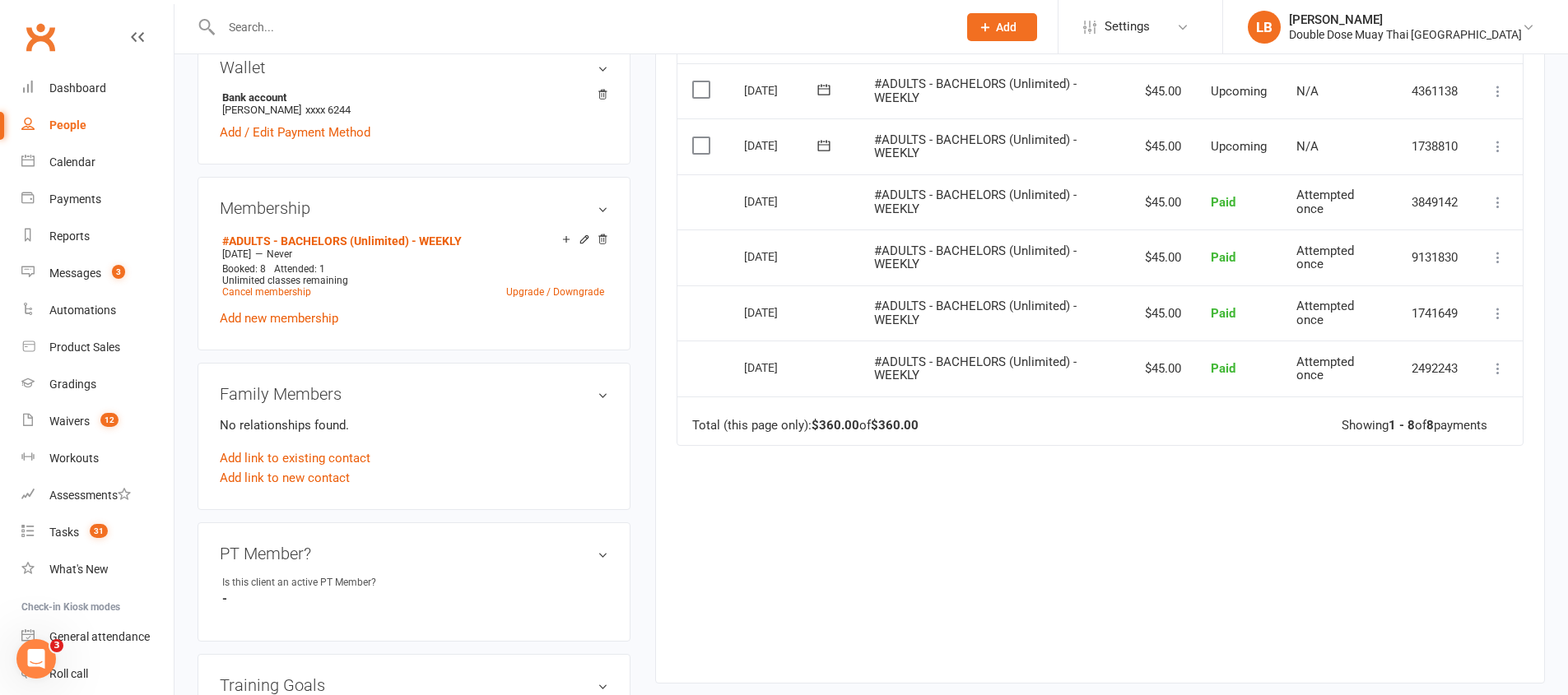
click at [416, 423] on p "No relationships found." at bounding box center [413, 425] width 388 height 20
click at [562, 295] on link "Upgrade / Downgrade" at bounding box center [555, 292] width 98 height 12
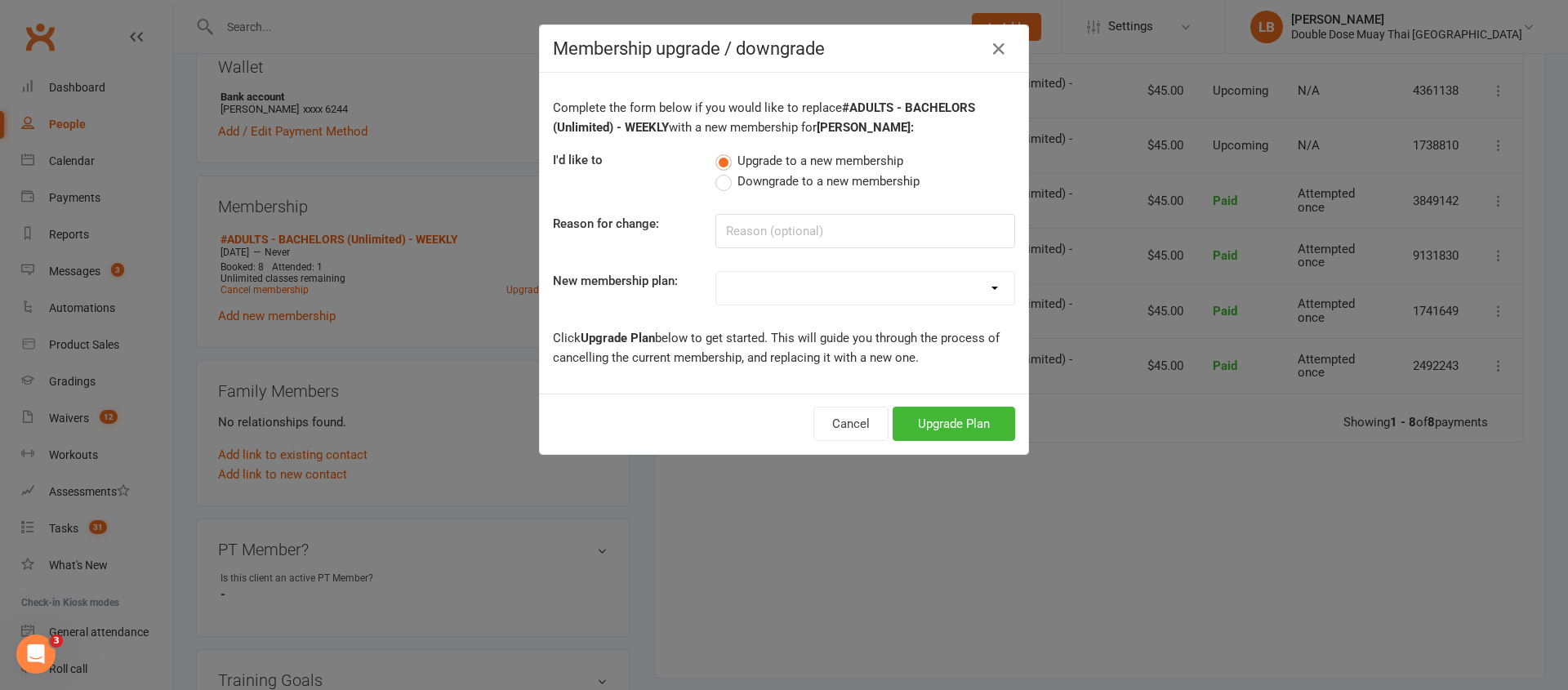
click at [753, 249] on div "Complete the form below if you would like to replace #ADULTS - BACHELORS (Unlim…" at bounding box center [784, 232] width 489 height 321
click at [766, 230] on input at bounding box center [865, 231] width 300 height 34
type input "upgrade"
click at [807, 283] on select "#KIDS - 1 Day - WEEKLY #KIDS - 1 Day - FORTNIGHTLY #KIDS - 1 Day - 12 Wks - Pai…" at bounding box center [865, 288] width 298 height 33
select select "12"
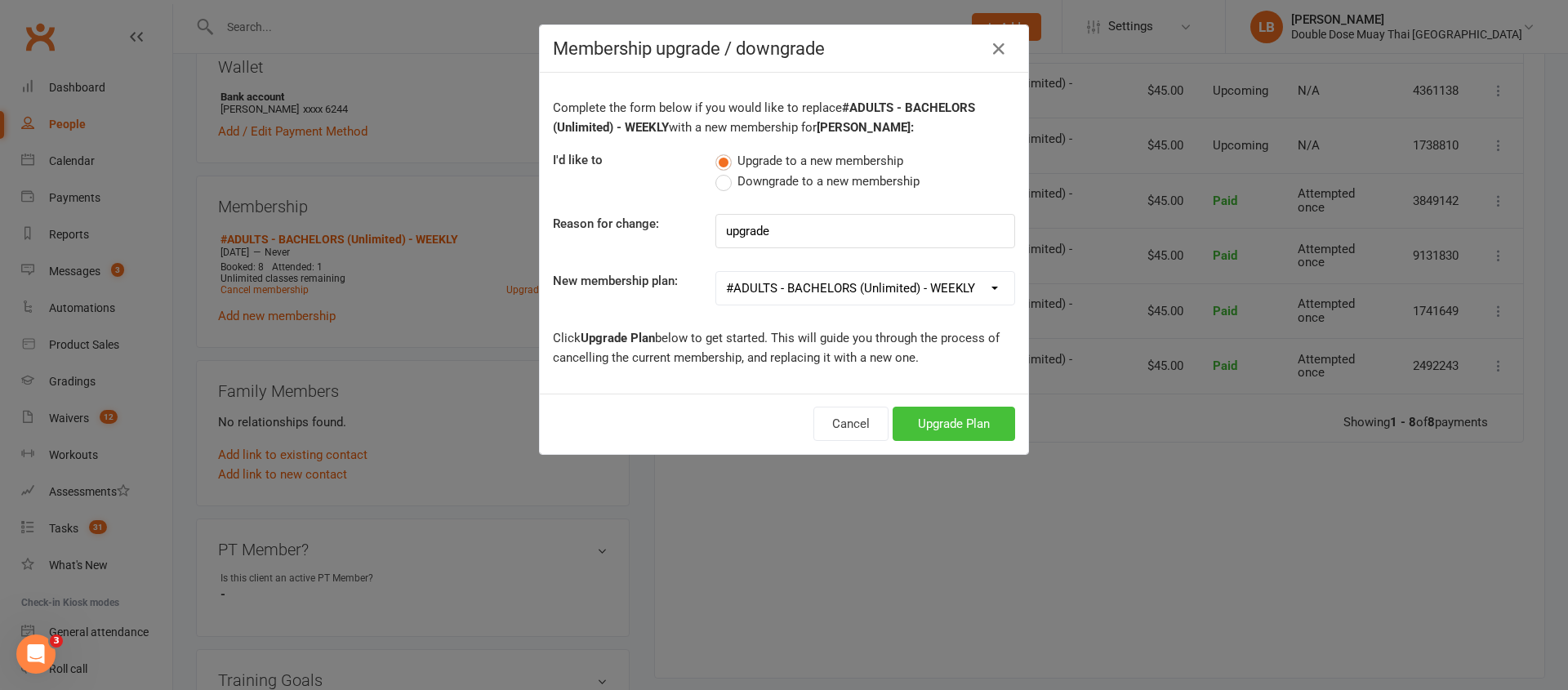
click at [903, 428] on button "Upgrade Plan" at bounding box center [954, 424] width 122 height 34
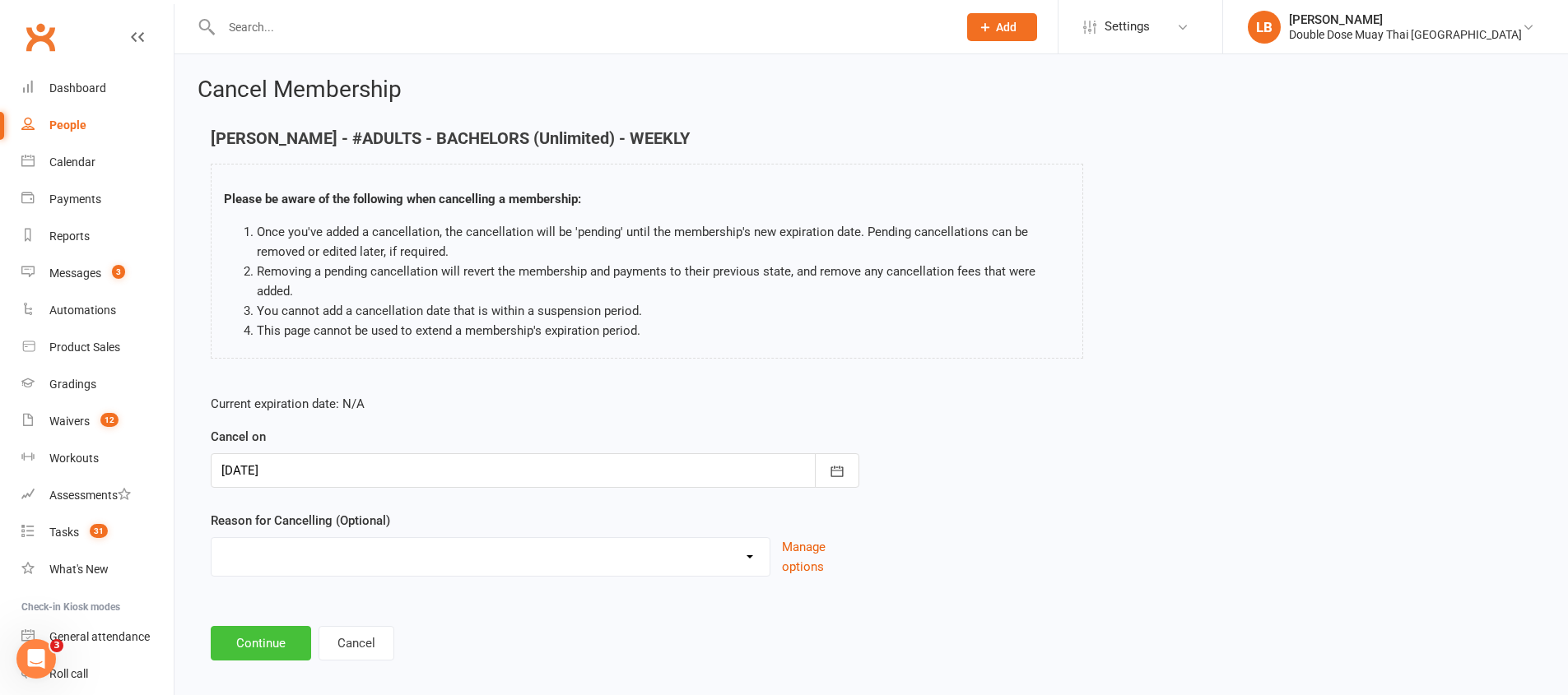
click at [227, 644] on button "Continue" at bounding box center [261, 644] width 100 height 35
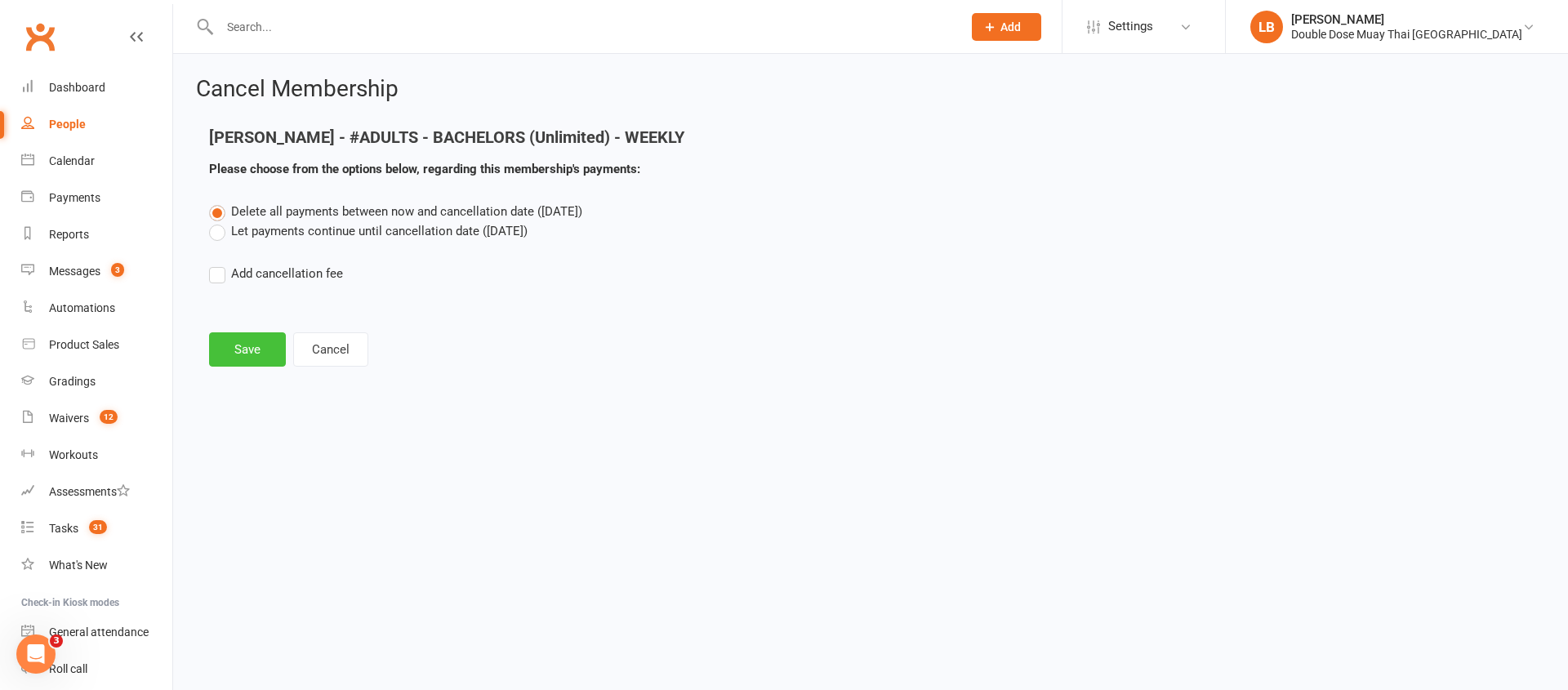
click at [246, 346] on button "Save" at bounding box center [247, 350] width 76 height 34
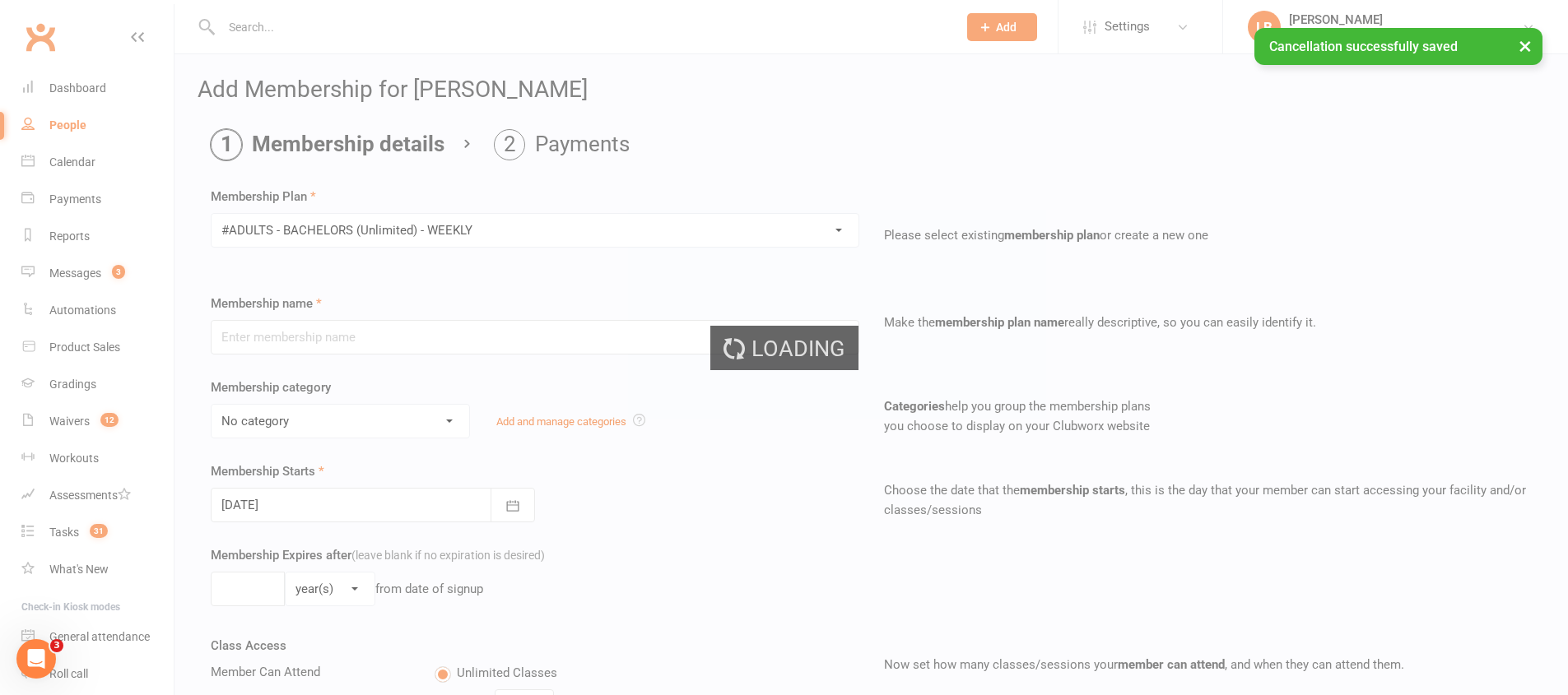
type input "#ADULTS - BACHELORS (Unlimited) - WEEKLY"
select select "2"
type input "0"
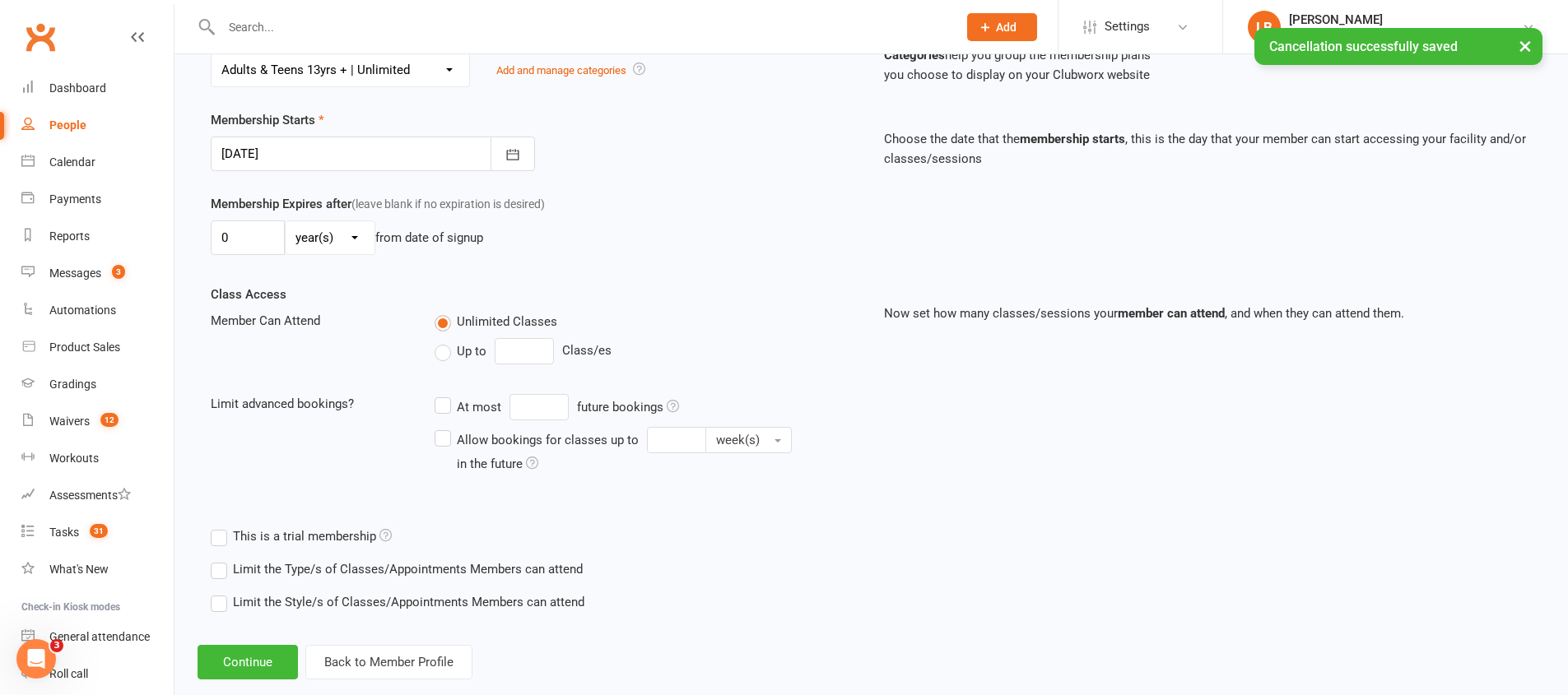
scroll to position [382, 0]
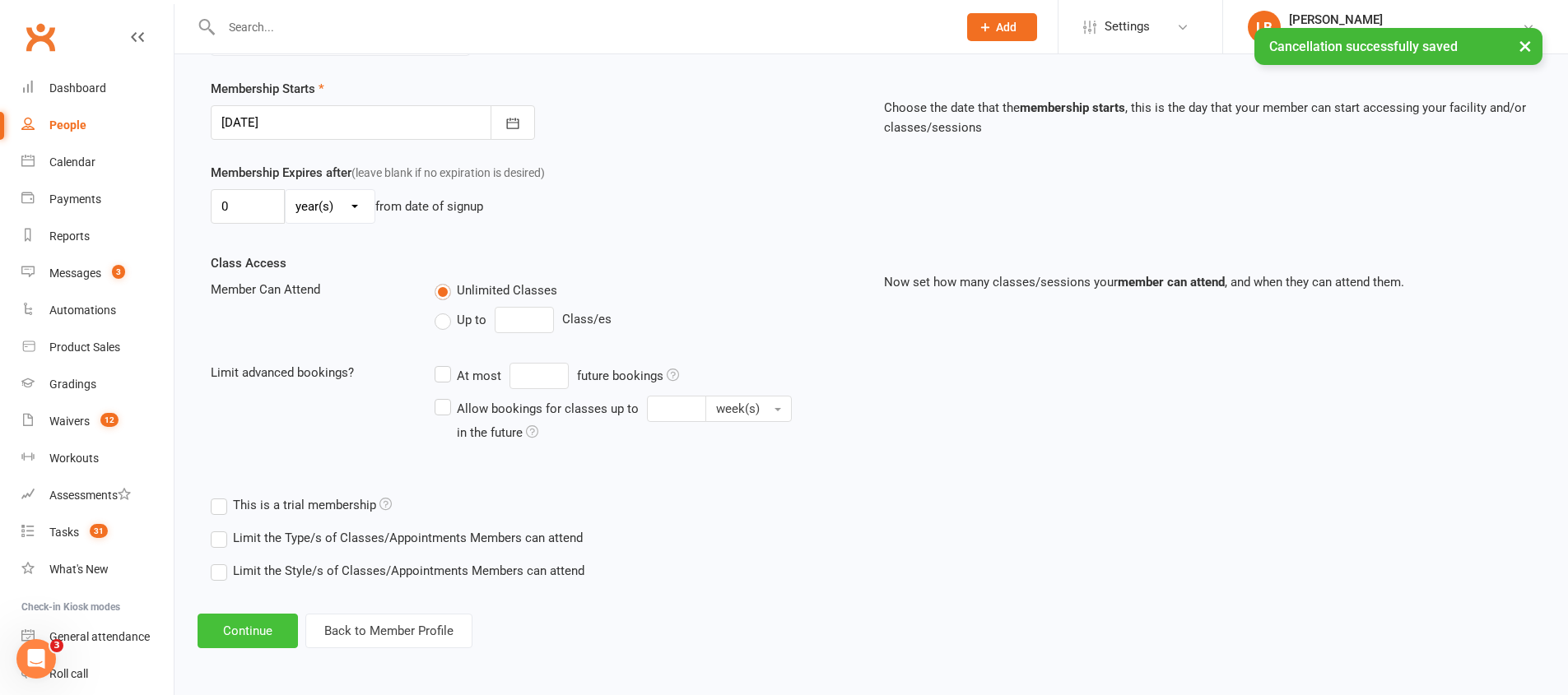
click at [274, 640] on button "Continue" at bounding box center [248, 631] width 100 height 35
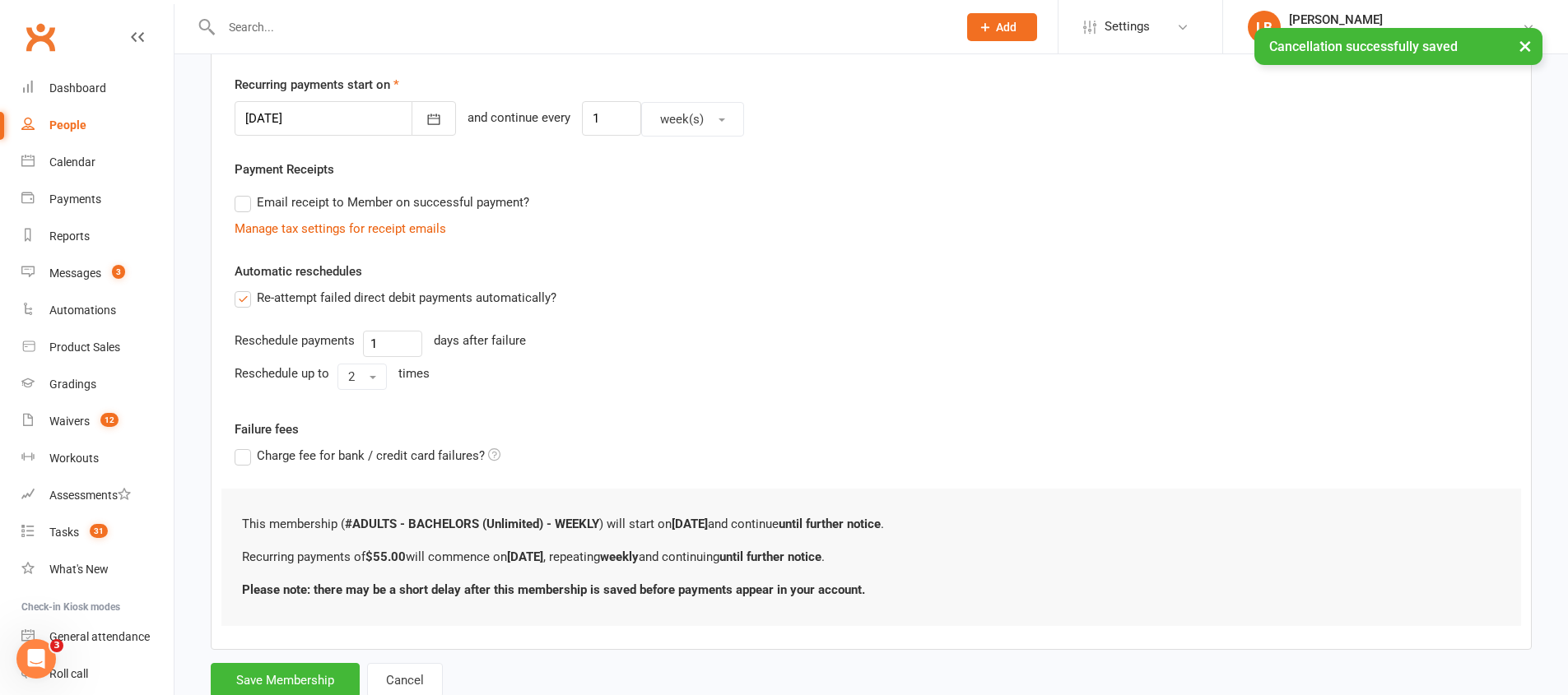
scroll to position [0, 0]
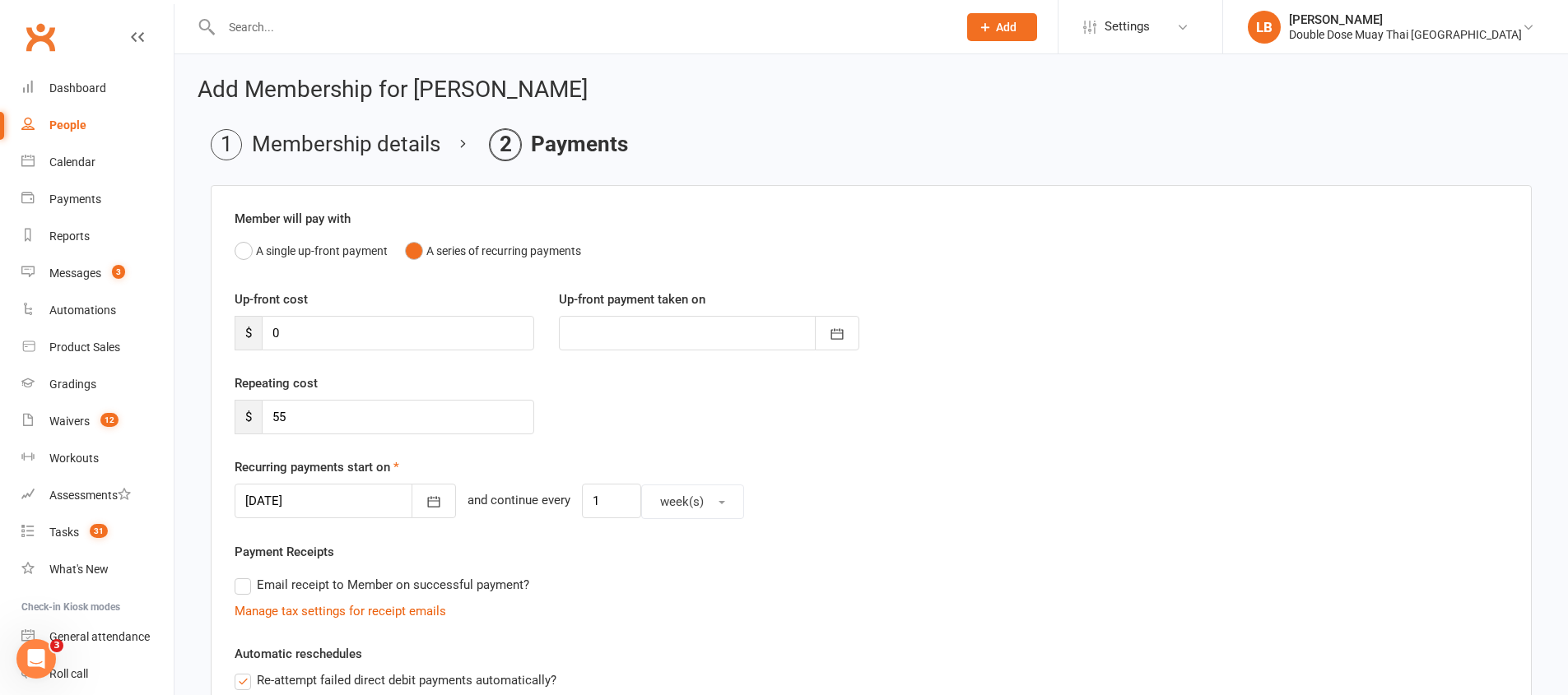
click at [280, 505] on div at bounding box center [344, 501] width 221 height 35
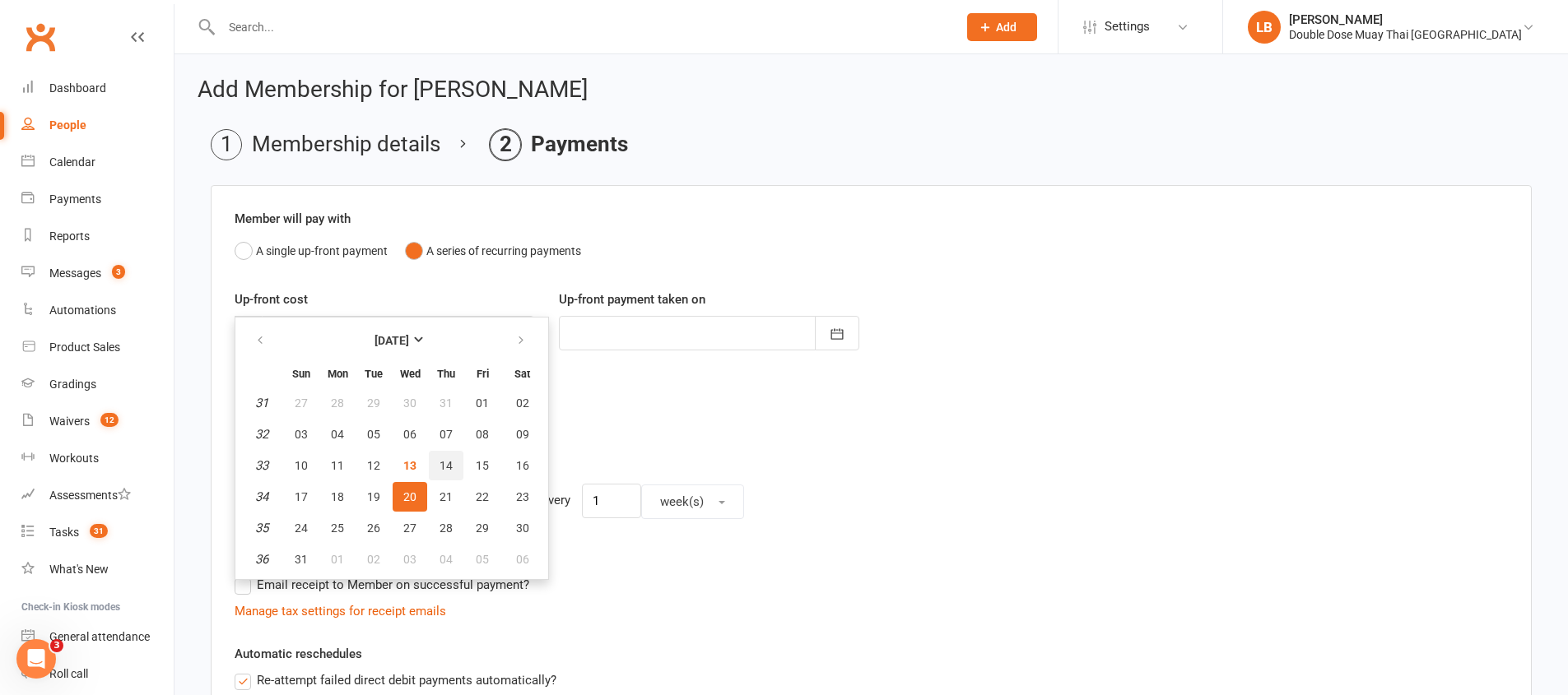
click at [446, 463] on span "14" at bounding box center [446, 466] width 13 height 13
type input "[DATE]"
click at [446, 463] on div "Recurring payments start on [DATE] [DATE] Sun Mon Tue Wed Thu Fri Sat 31 27 28 …" at bounding box center [871, 488] width 1273 height 62
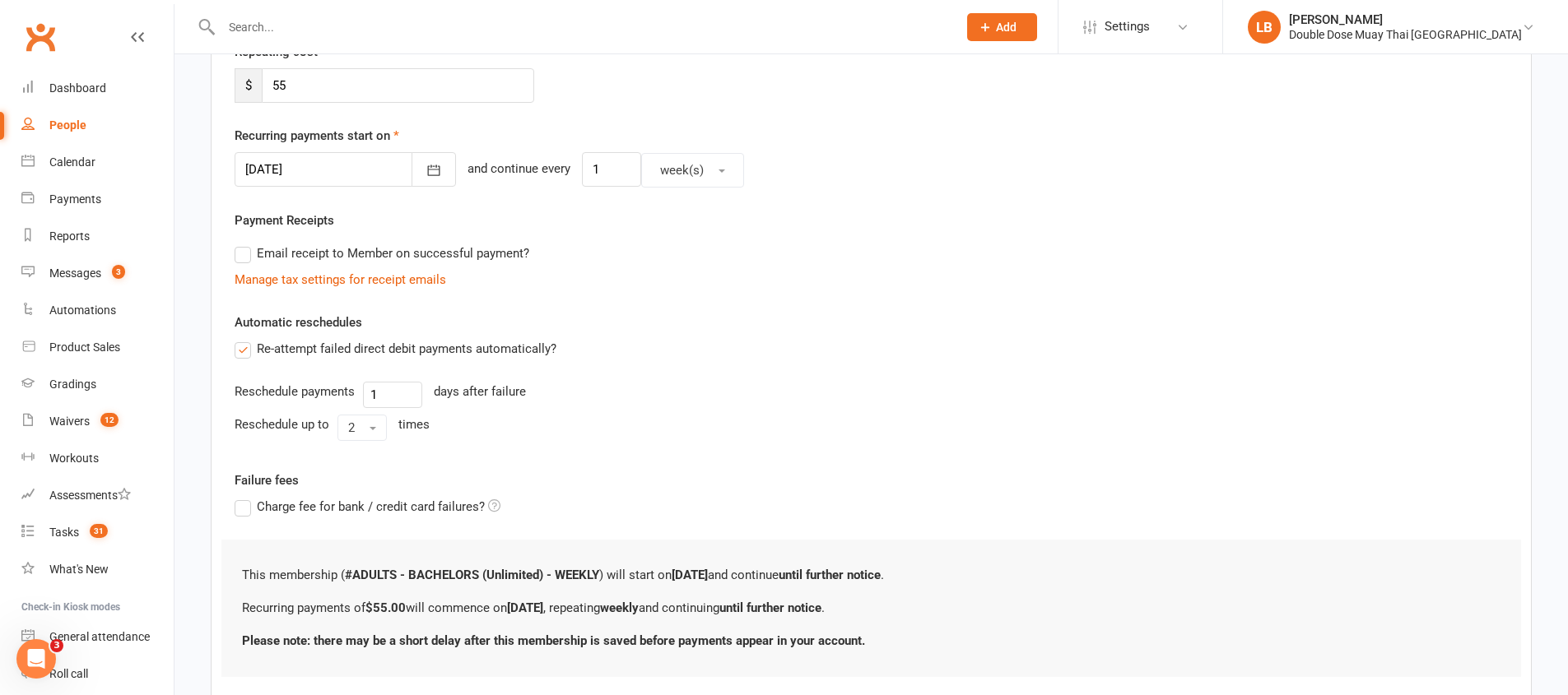
scroll to position [435, 0]
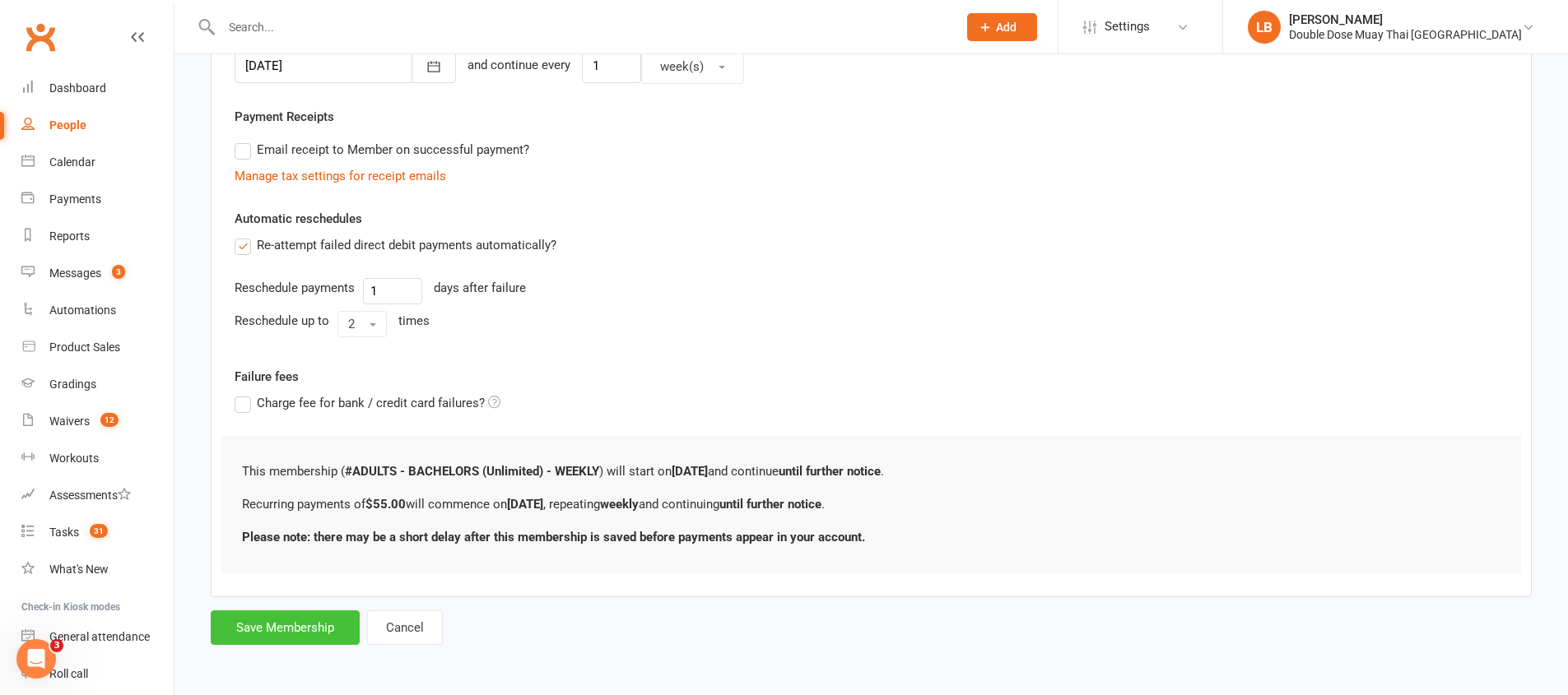
click at [284, 626] on button "Save Membership" at bounding box center [286, 628] width 149 height 35
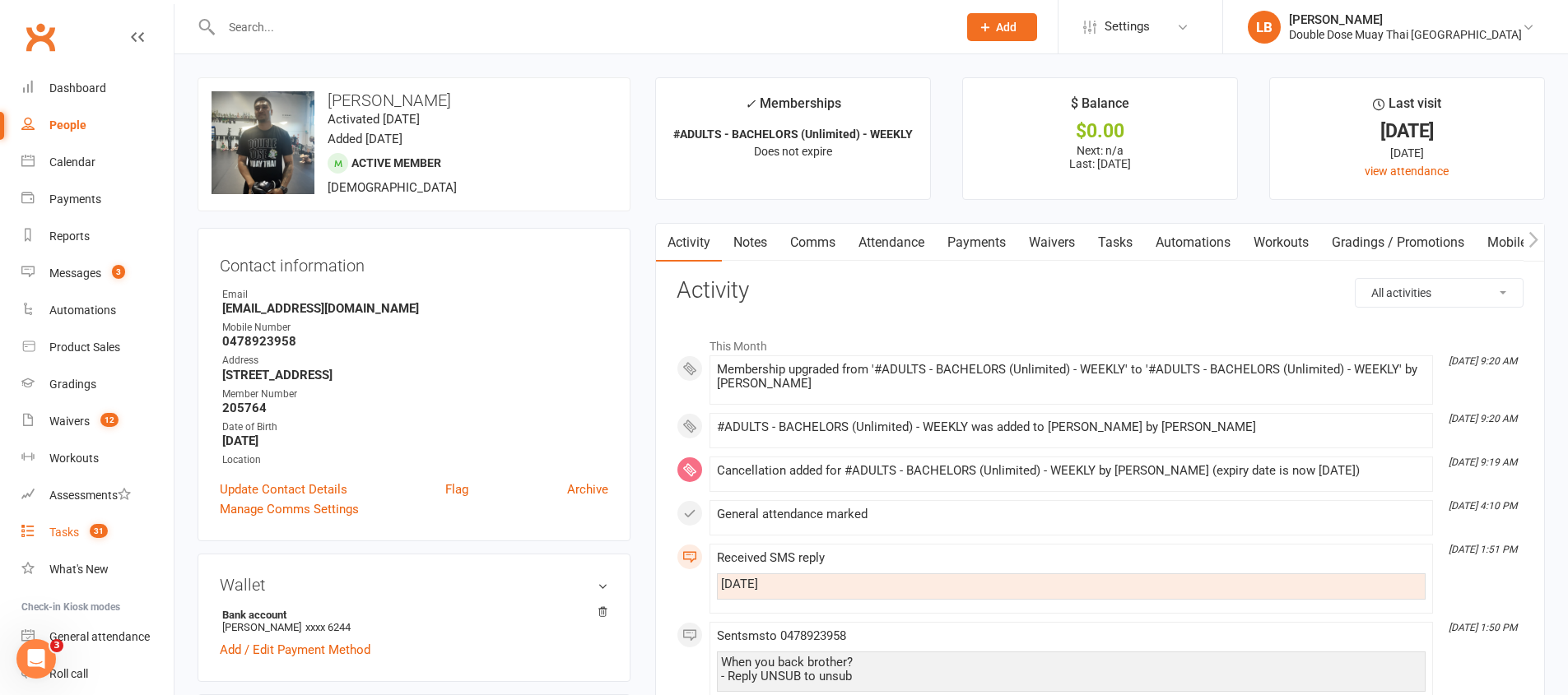
click at [61, 549] on link "Tasks 31" at bounding box center [98, 532] width 152 height 37
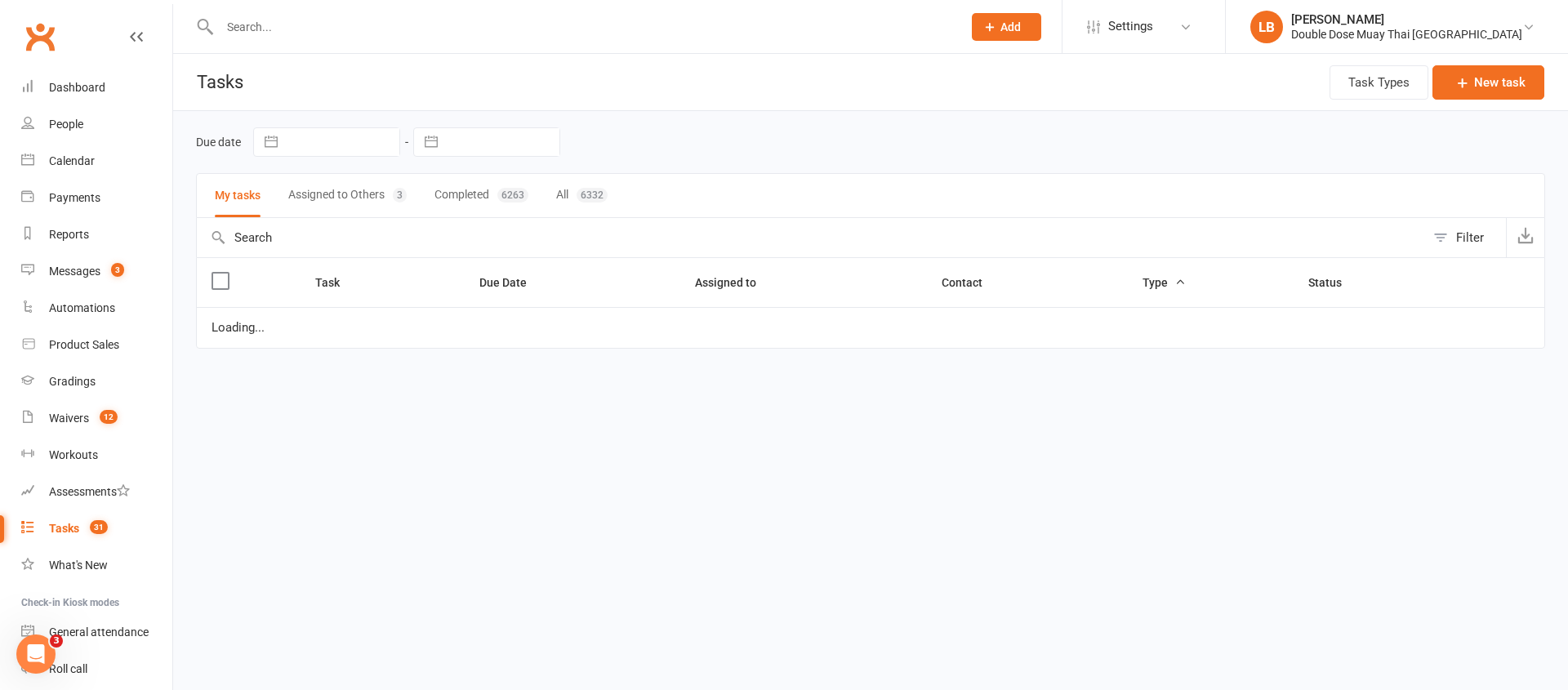
select select "started"
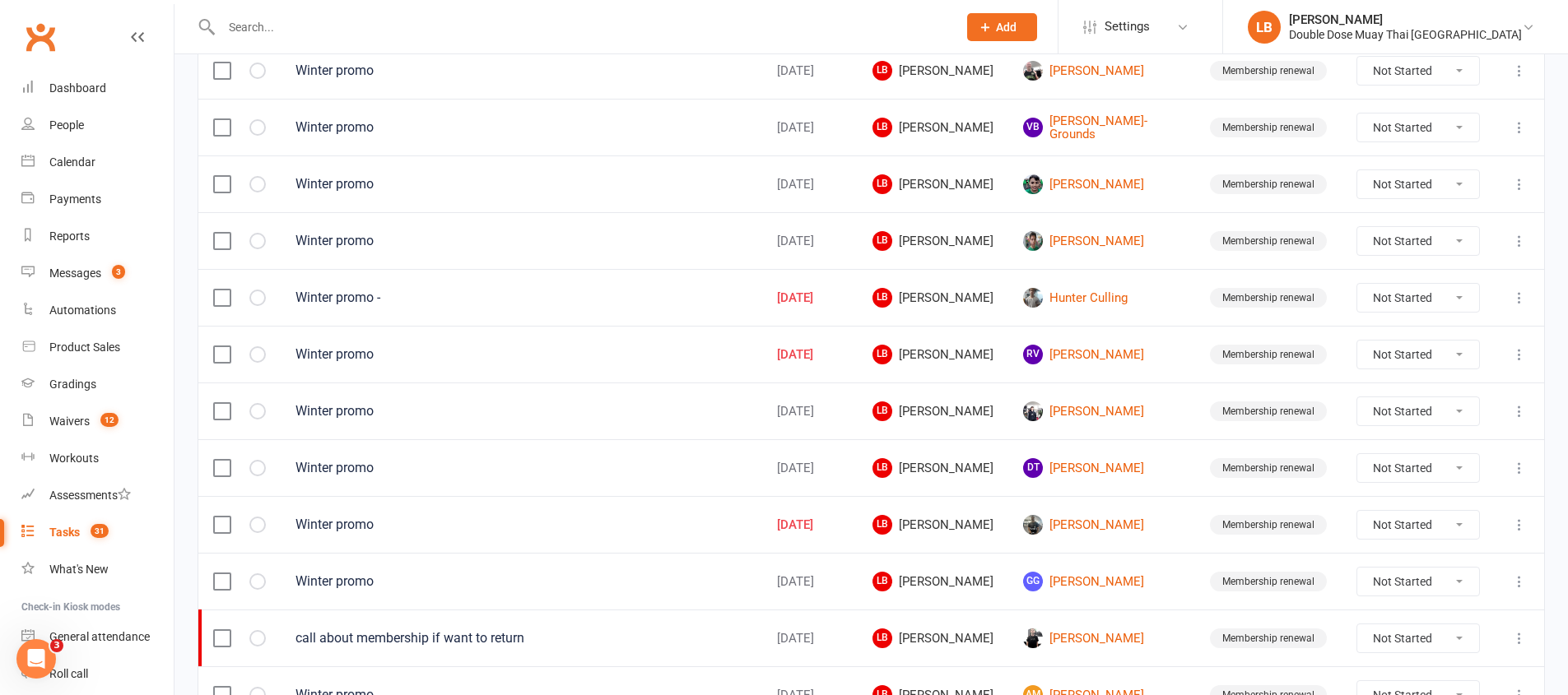
scroll to position [672, 0]
click at [1401, 531] on select "Not Started In Progress Waiting Complete" at bounding box center [1417, 524] width 122 height 28
select select "unstarted"
select select "started"
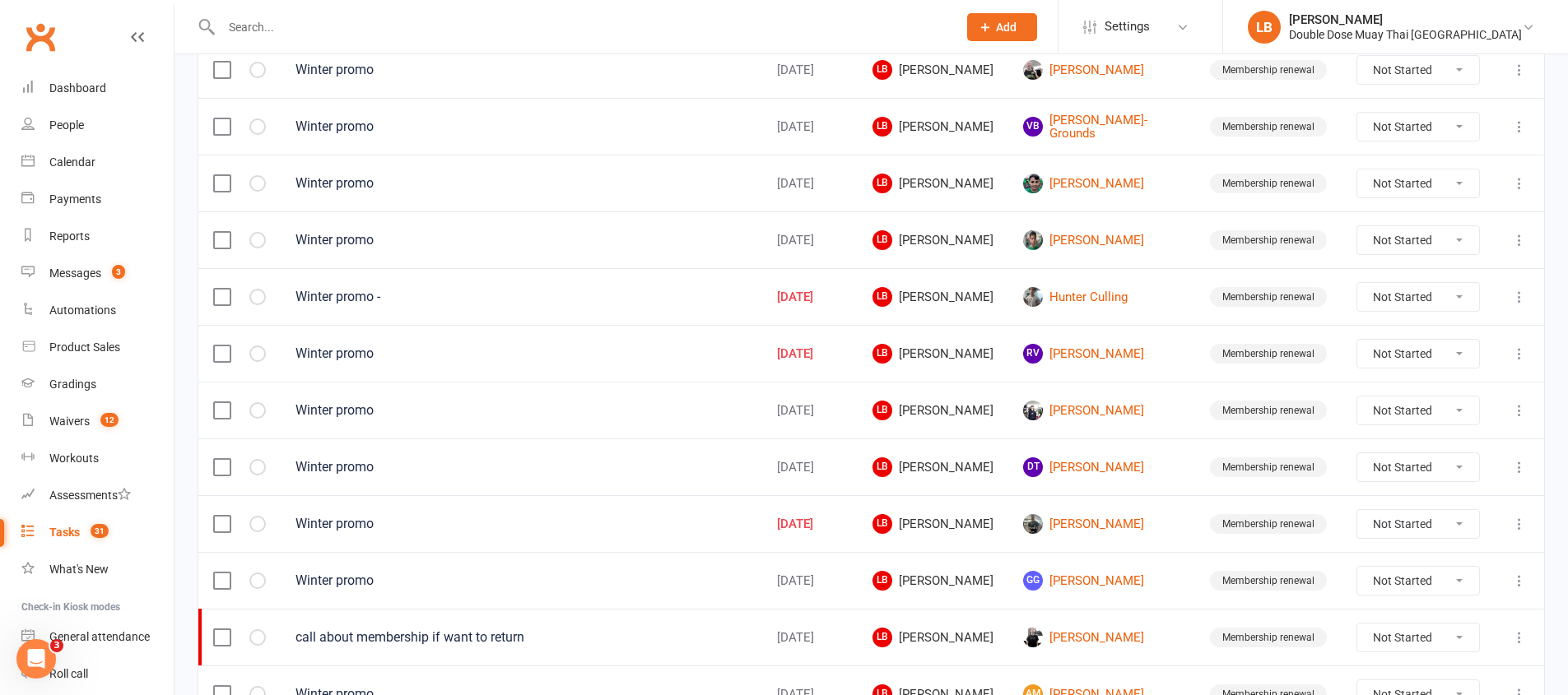
select select "started"
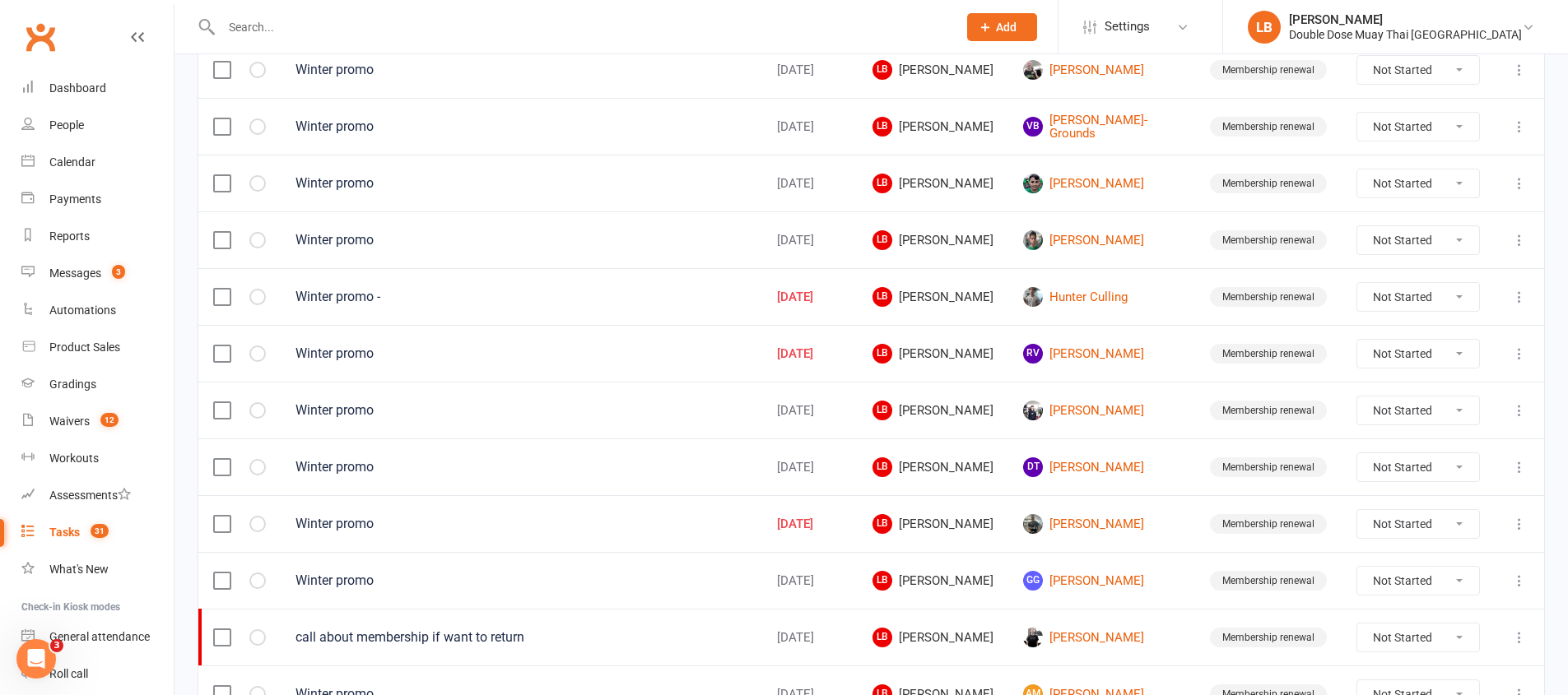
select select "started"
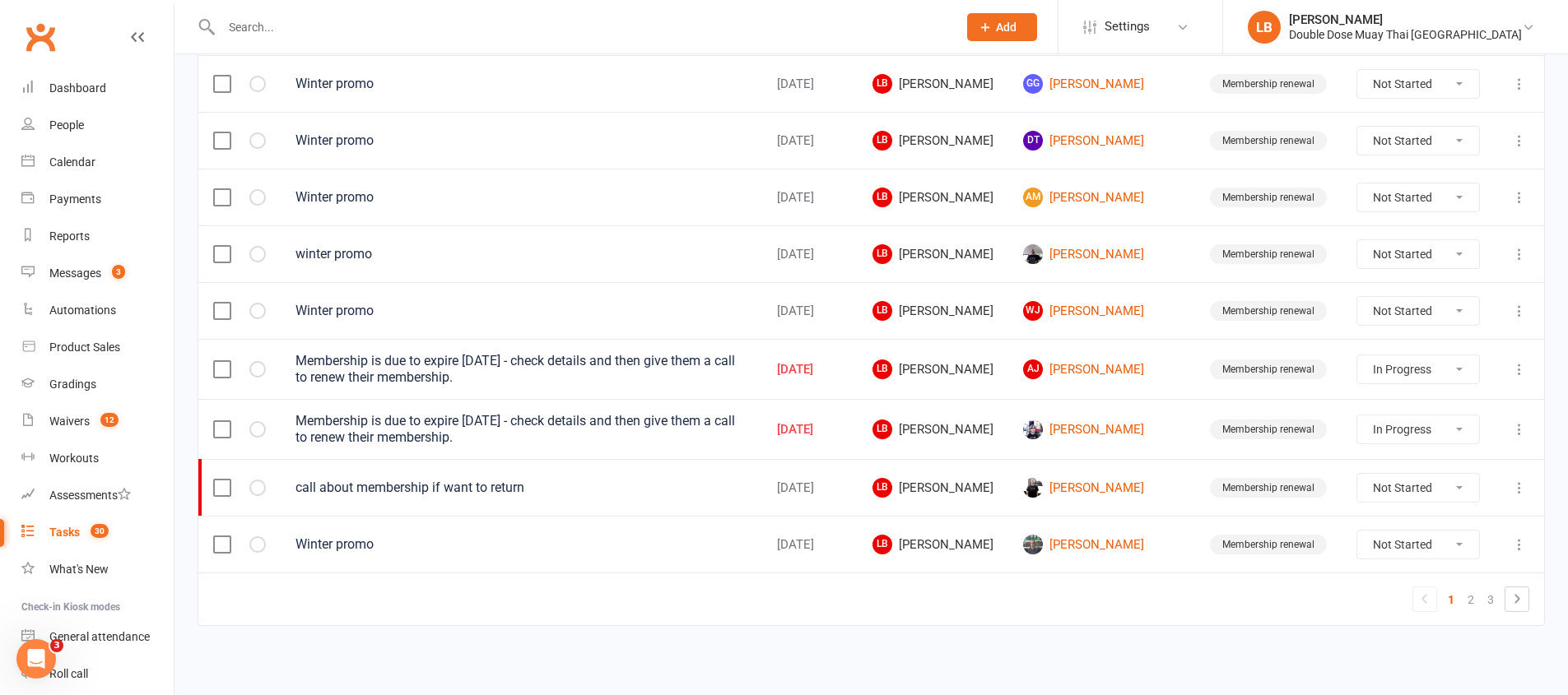
scroll to position [1163, 0]
click at [1477, 596] on link "2" at bounding box center [1471, 599] width 20 height 23
select select "started"
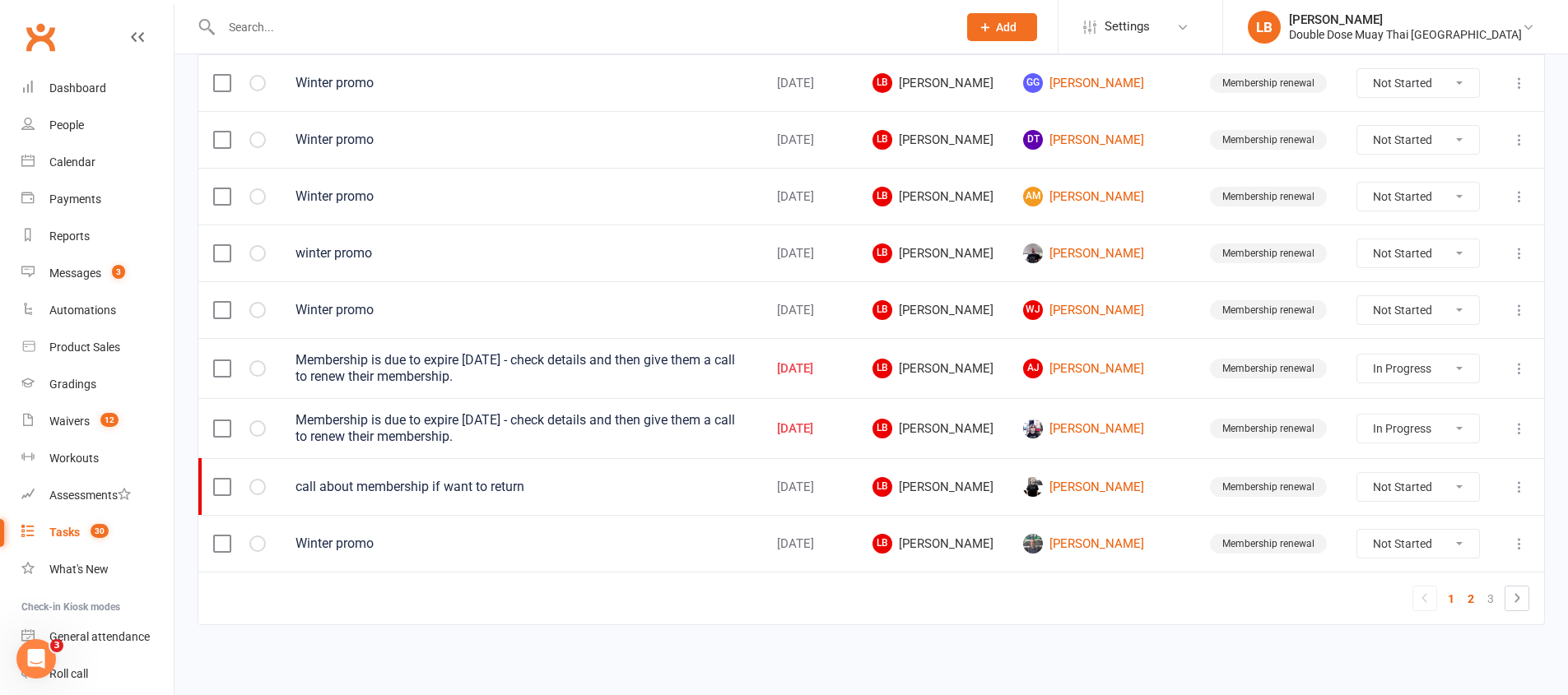
scroll to position [1160, 0]
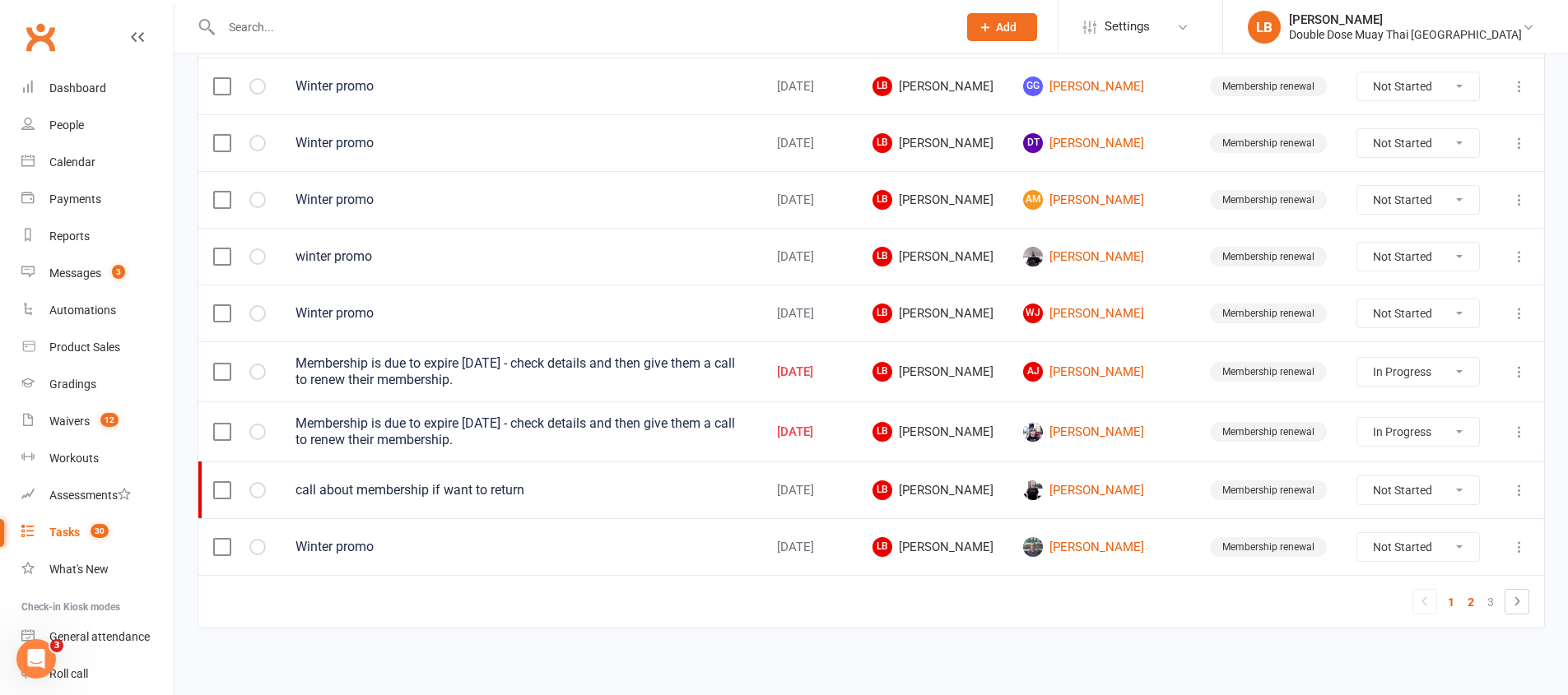
select select "started"
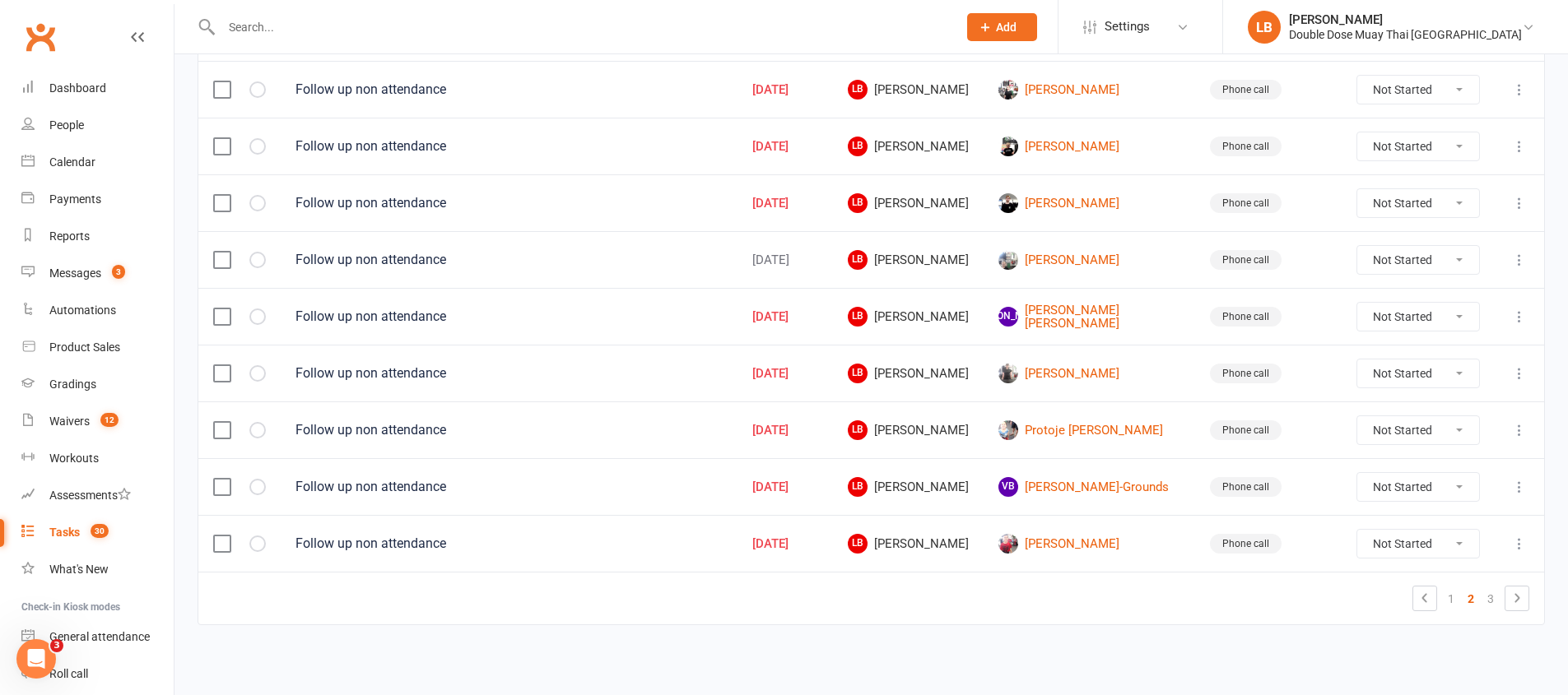
click at [1436, 380] on select "Not Started In Progress Waiting Complete" at bounding box center [1417, 373] width 122 height 28
select select "unstarted"
select select "started"
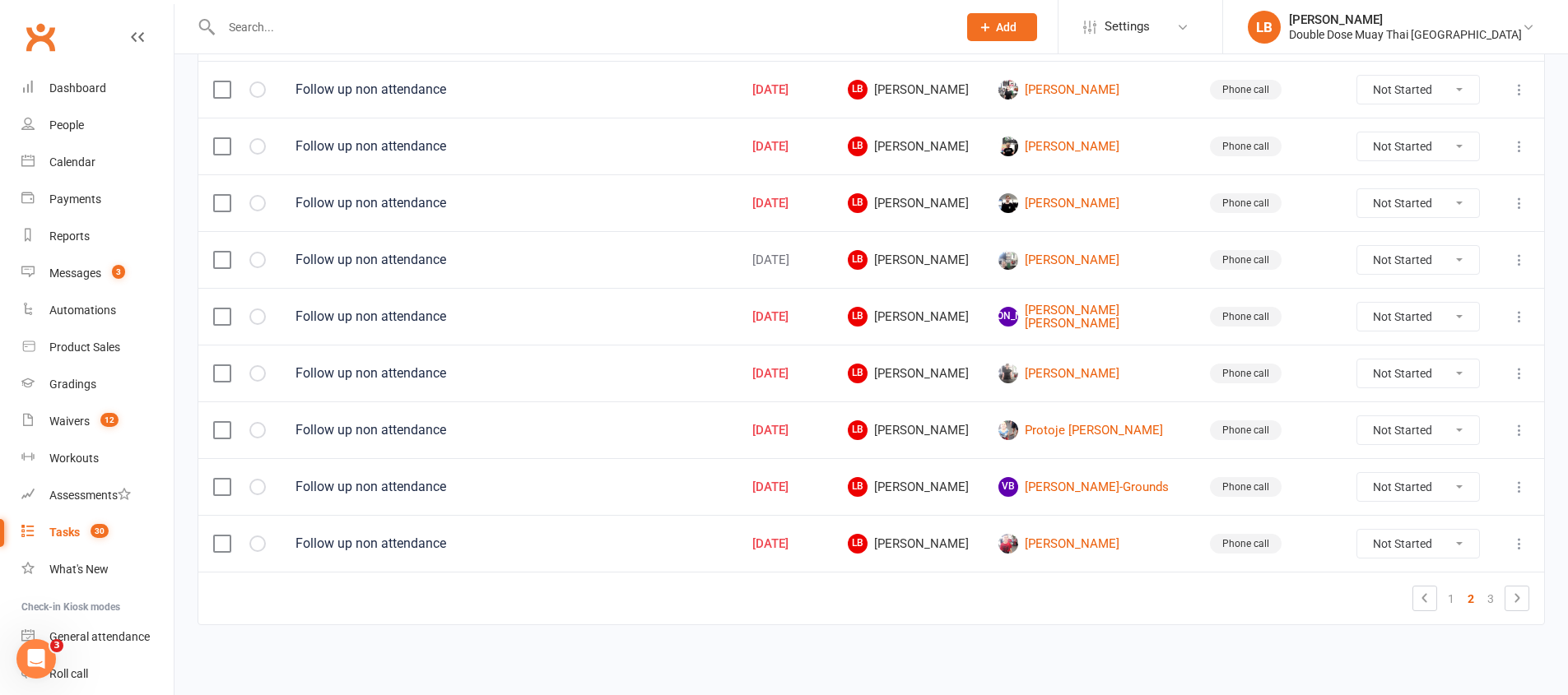
select select "started"
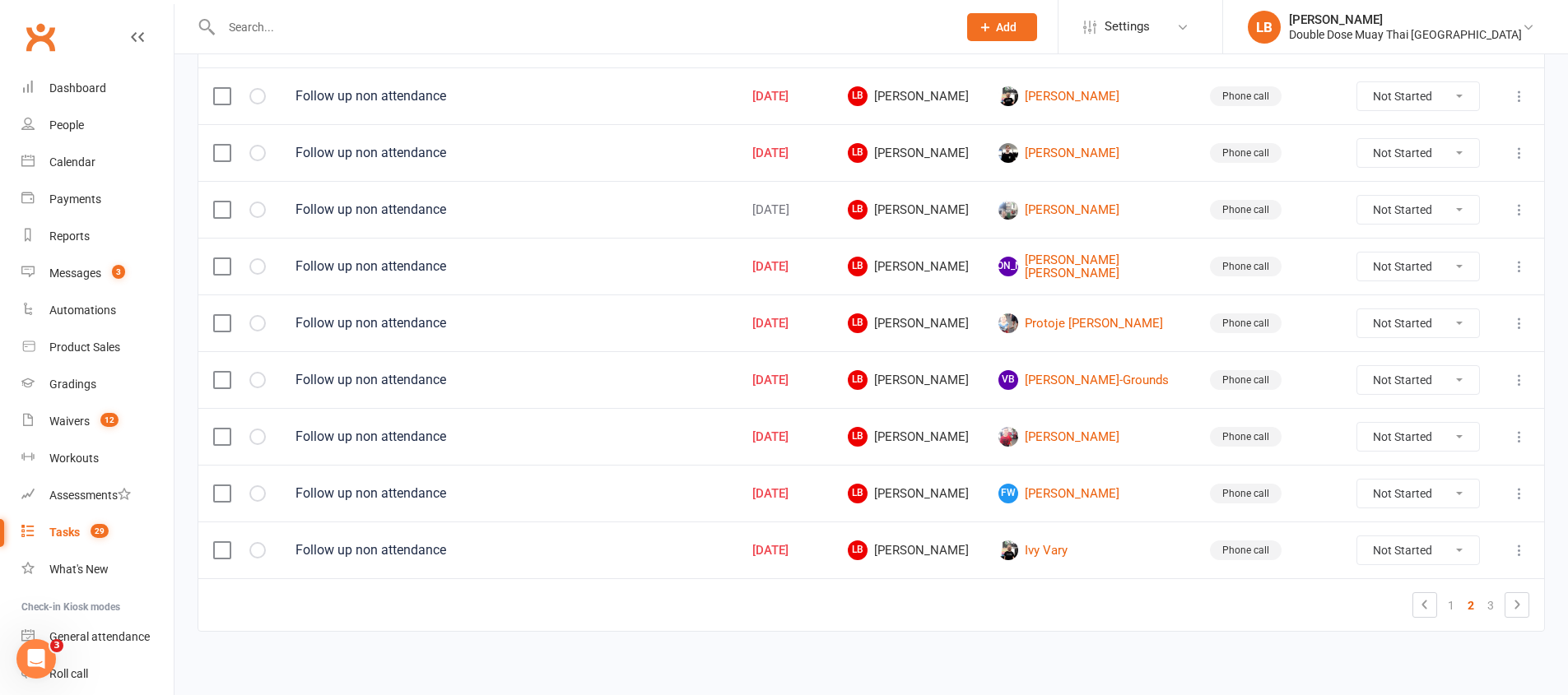
scroll to position [1150, 0]
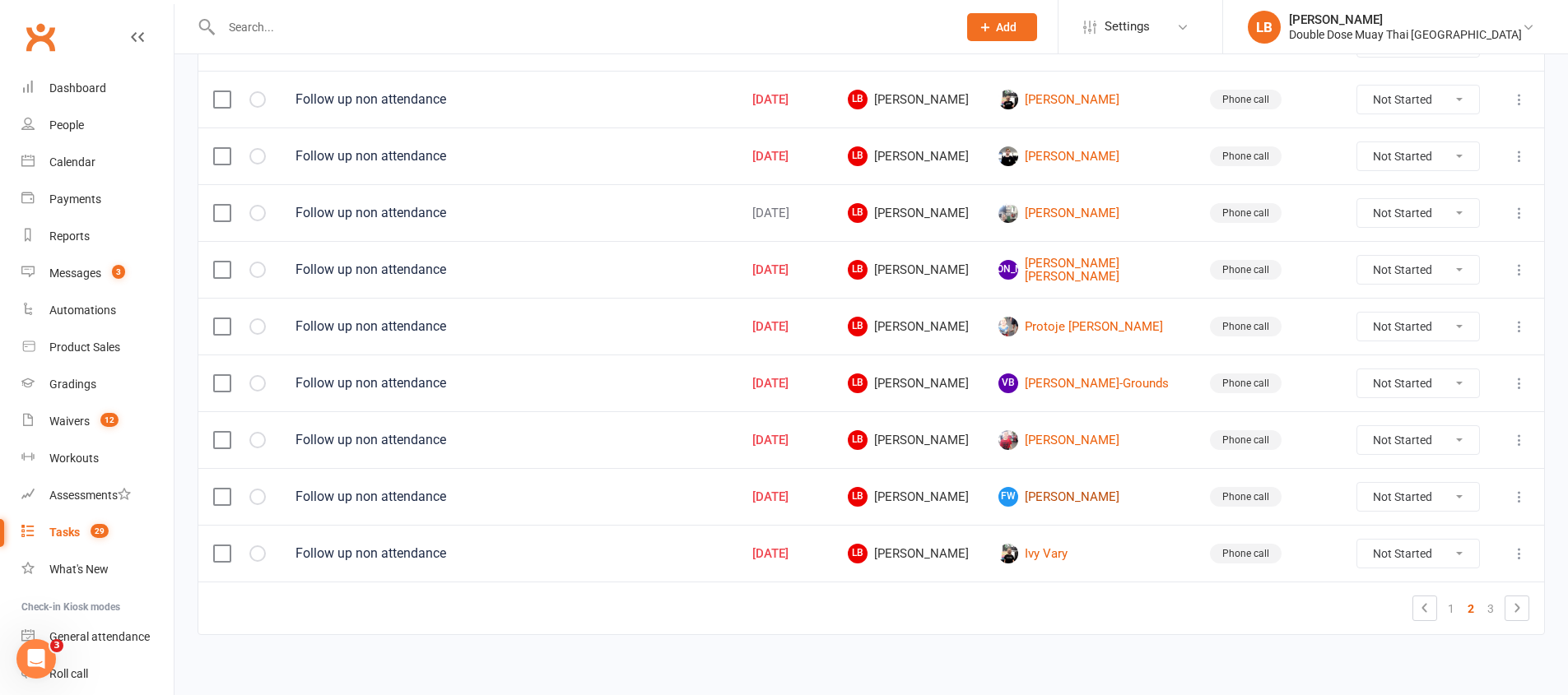
click at [1077, 492] on link "[PERSON_NAME] [PERSON_NAME]" at bounding box center [1089, 497] width 182 height 20
click at [0, 0] on div "Loading" at bounding box center [0, 0] width 0 height 0
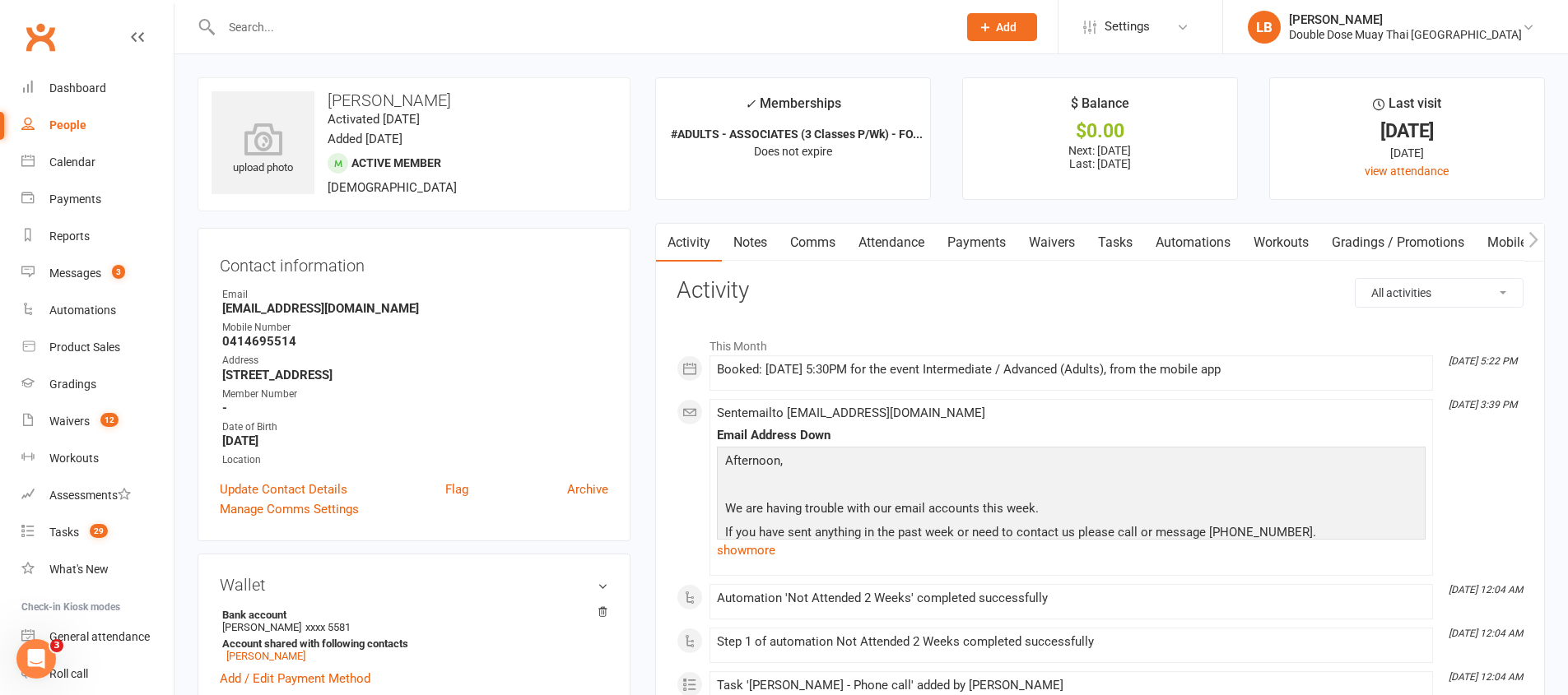
click at [1121, 239] on link "Tasks" at bounding box center [1115, 242] width 58 height 38
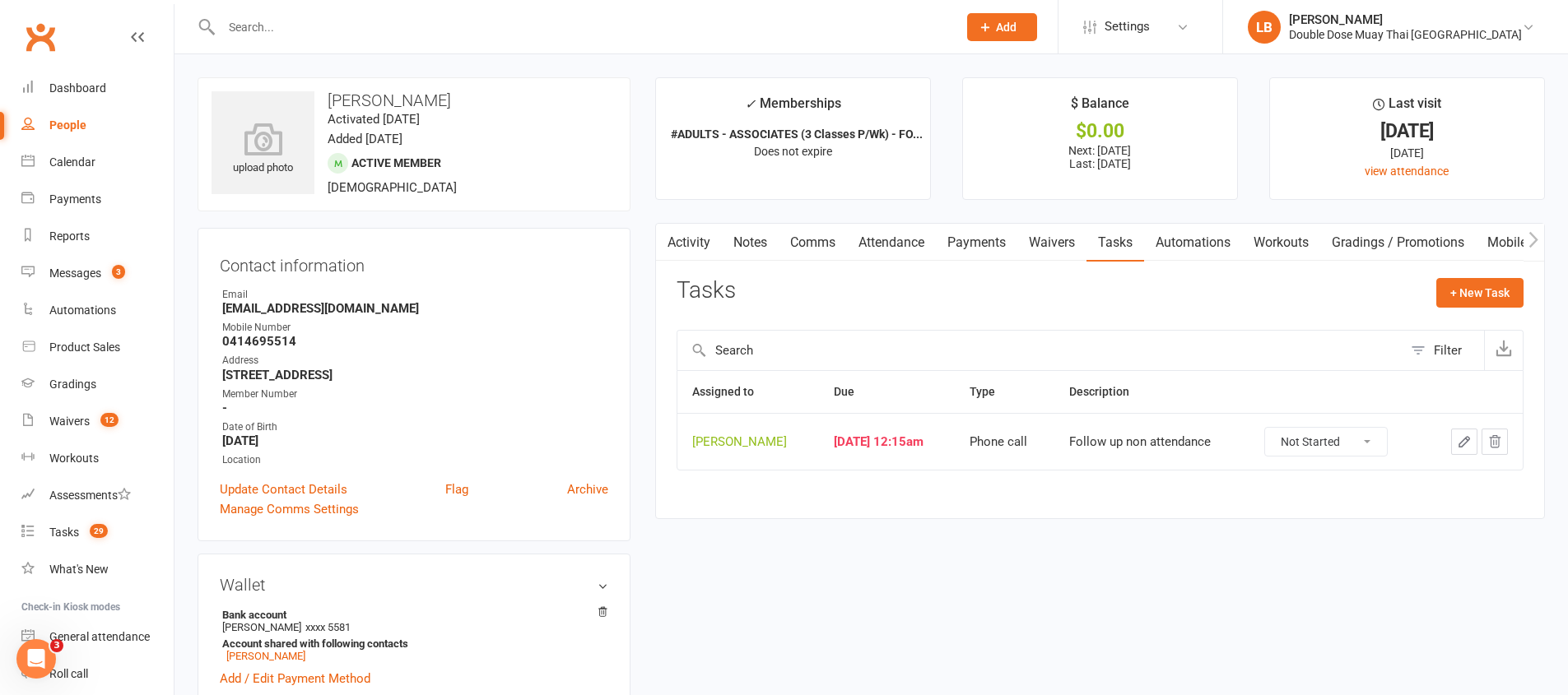
click at [1304, 439] on select "Not Started In Progress Waiting Complete" at bounding box center [1325, 442] width 122 height 28
select select "unstarted"
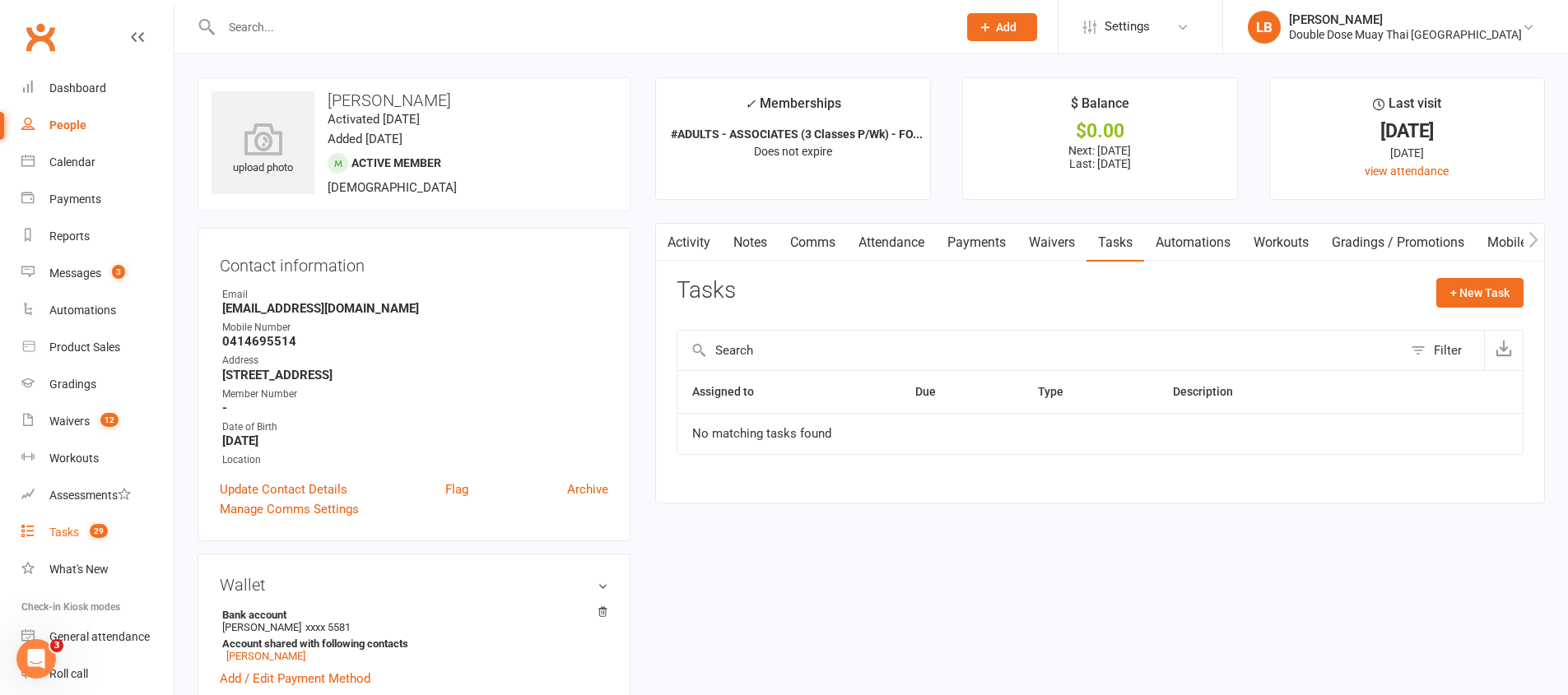
click at [65, 545] on link "Tasks 29" at bounding box center [98, 532] width 152 height 37
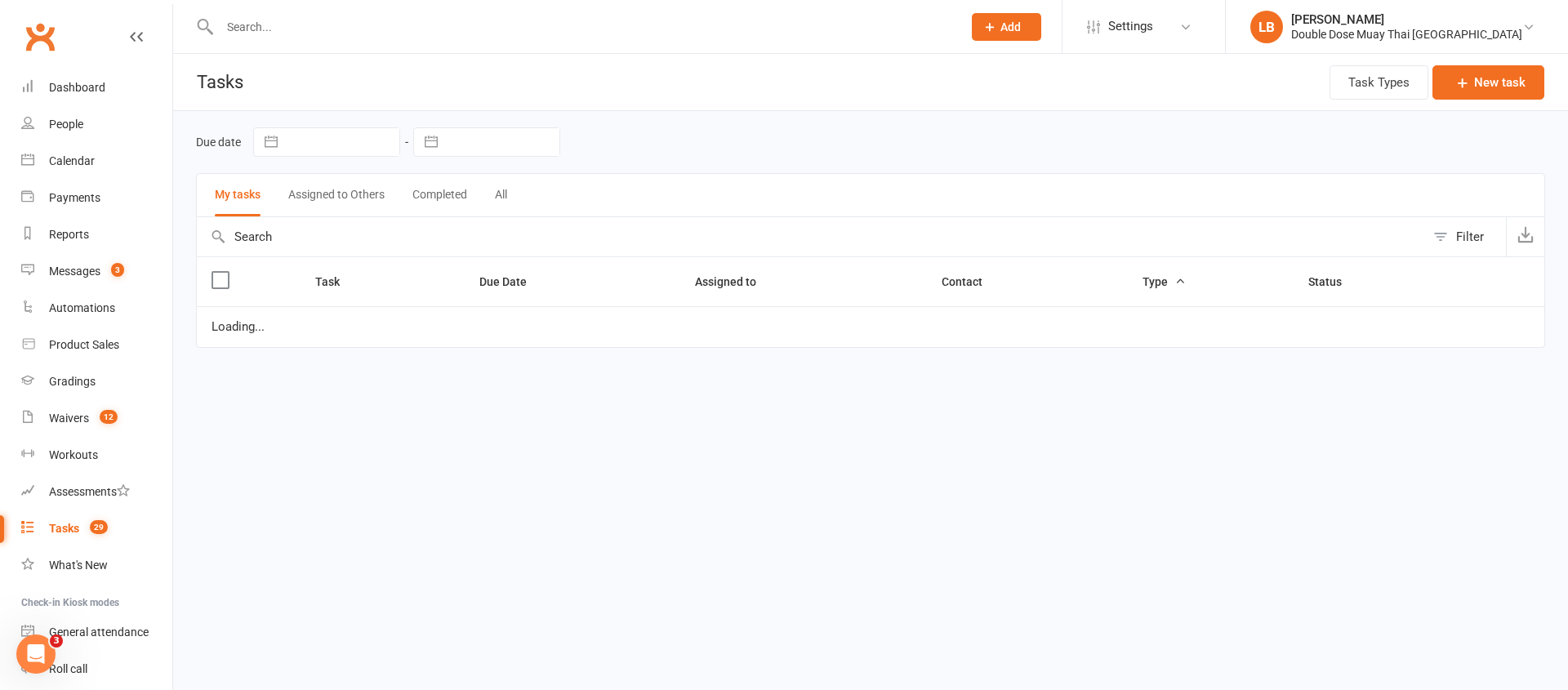
select select "started"
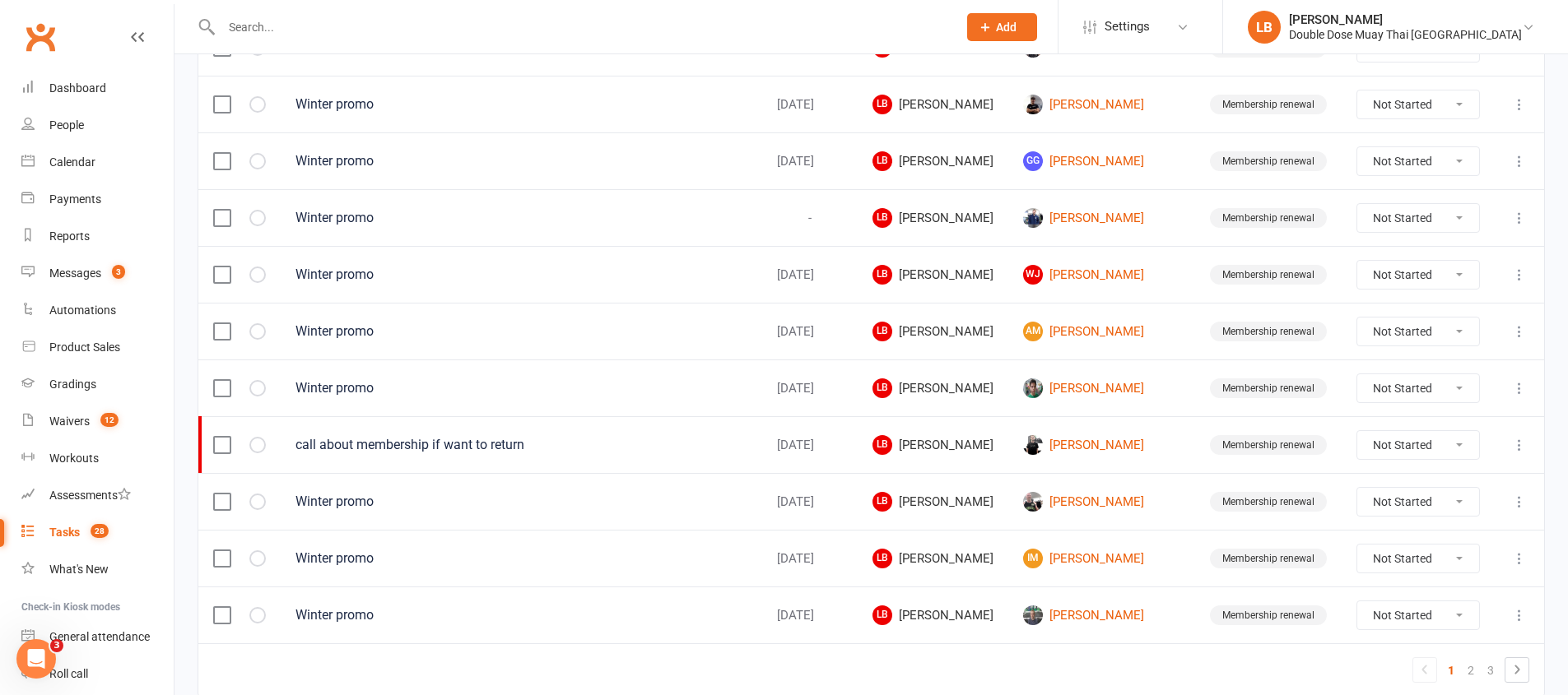
scroll to position [1163, 0]
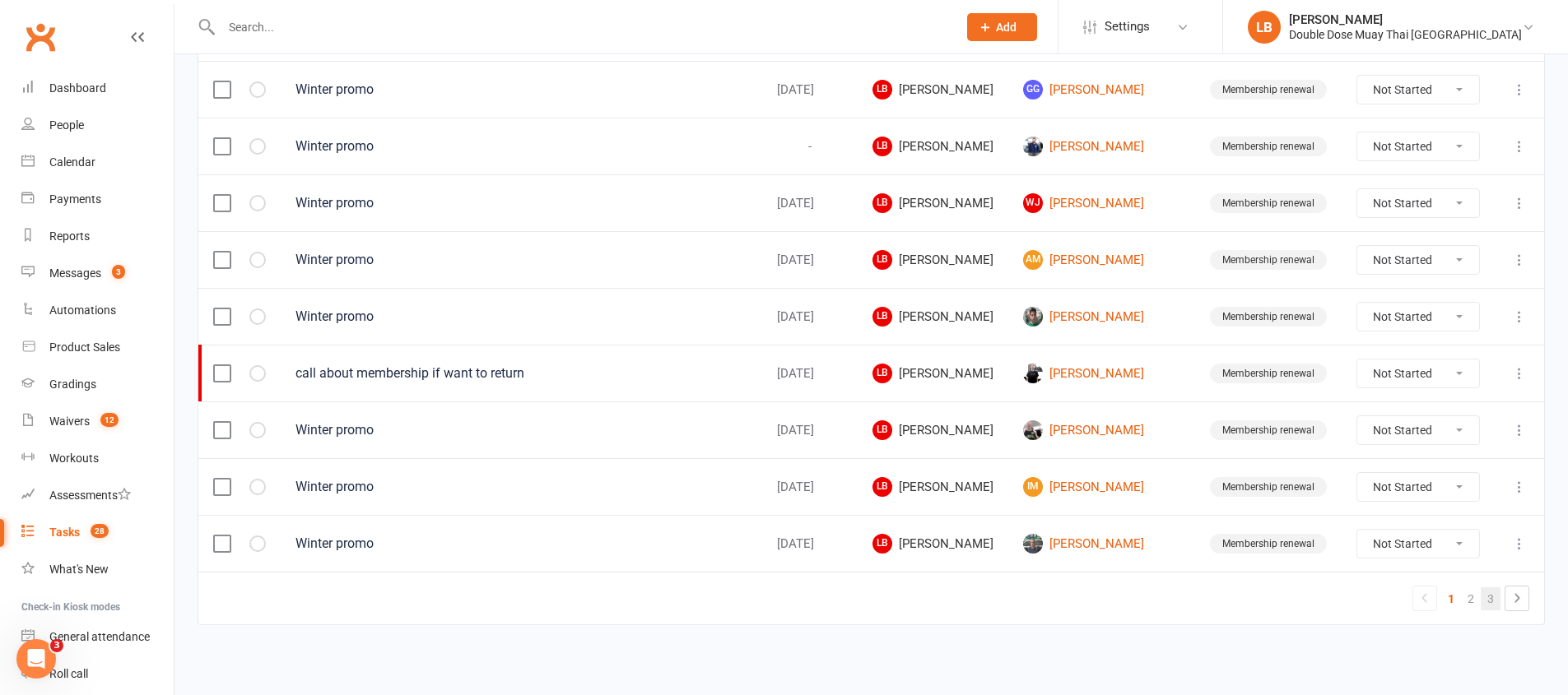
click at [1493, 600] on link "3" at bounding box center [1490, 599] width 20 height 23
select select "started"
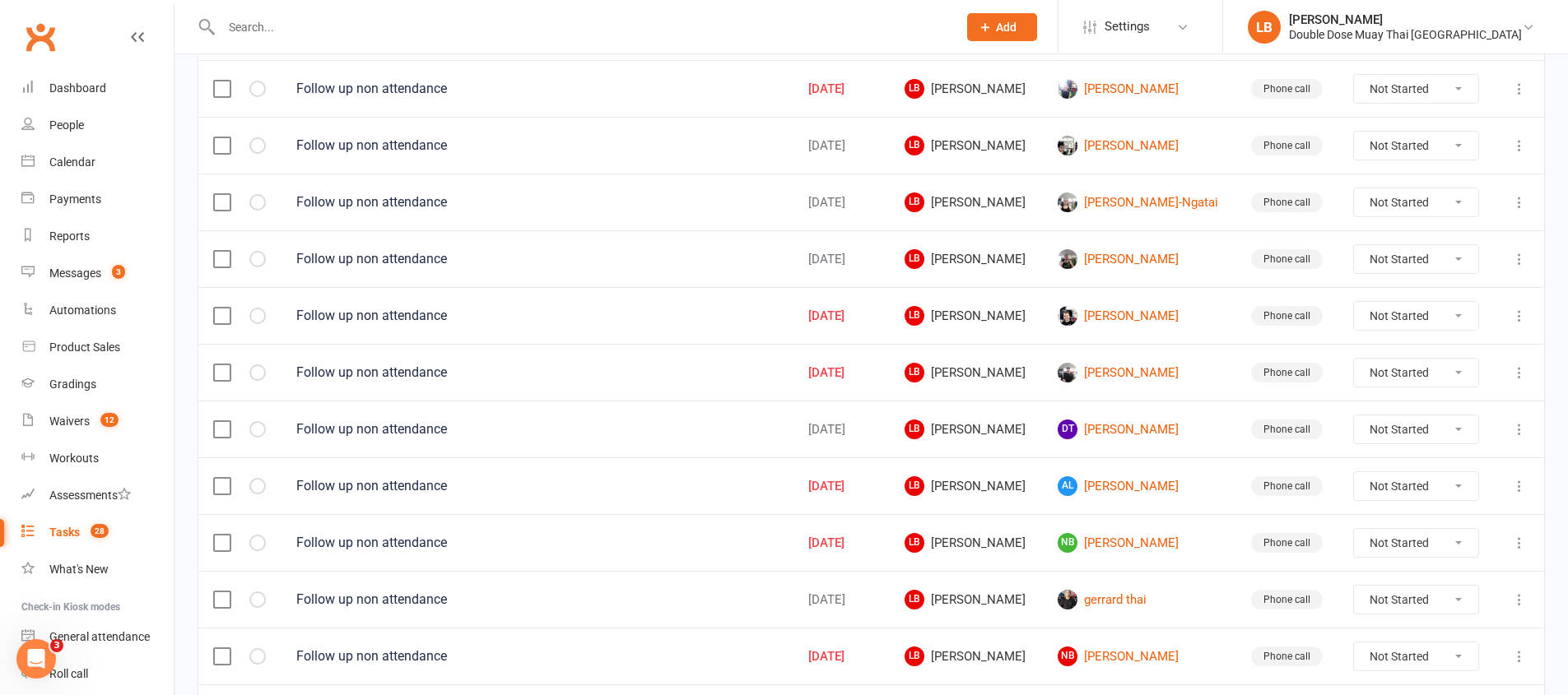
scroll to position [293, 0]
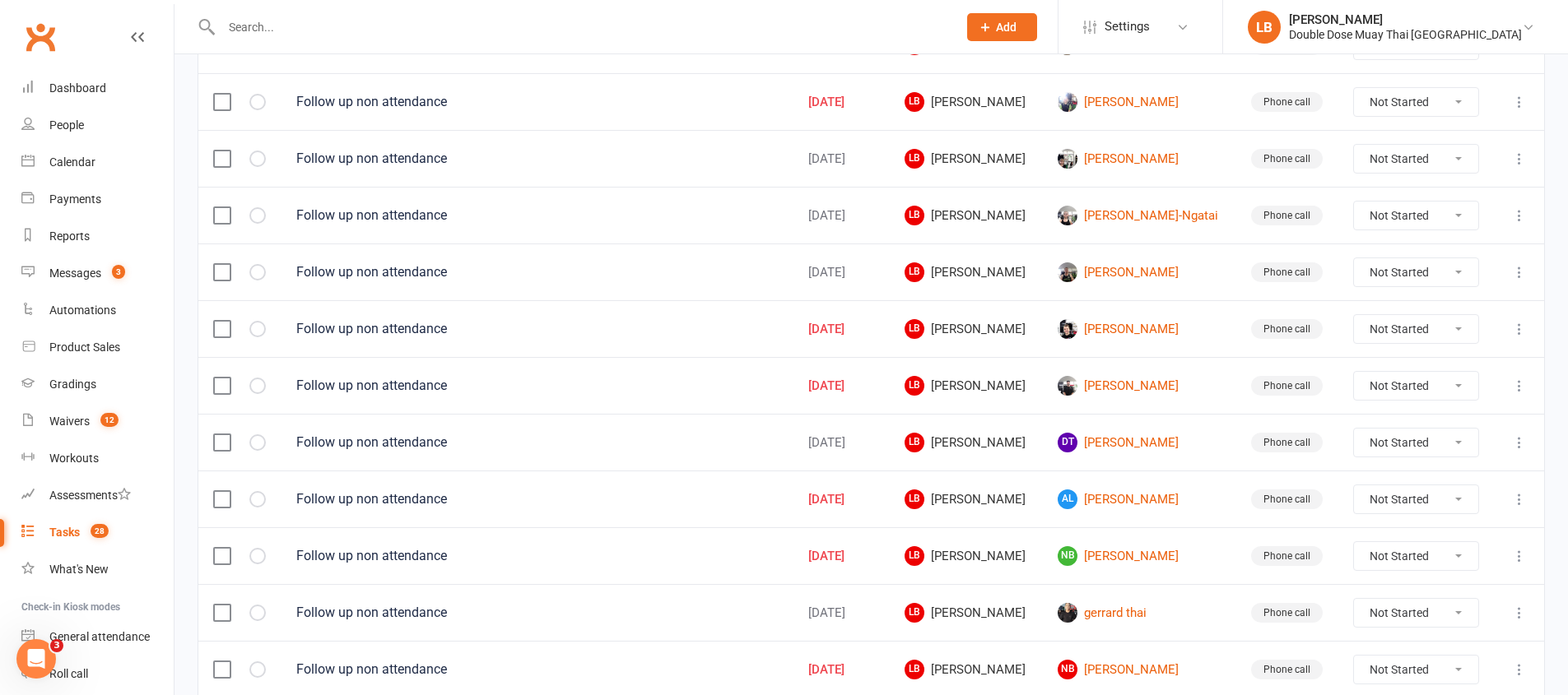
click at [1382, 272] on select "Not Started In Progress Waiting Complete" at bounding box center [1416, 272] width 124 height 28
select select "unstarted"
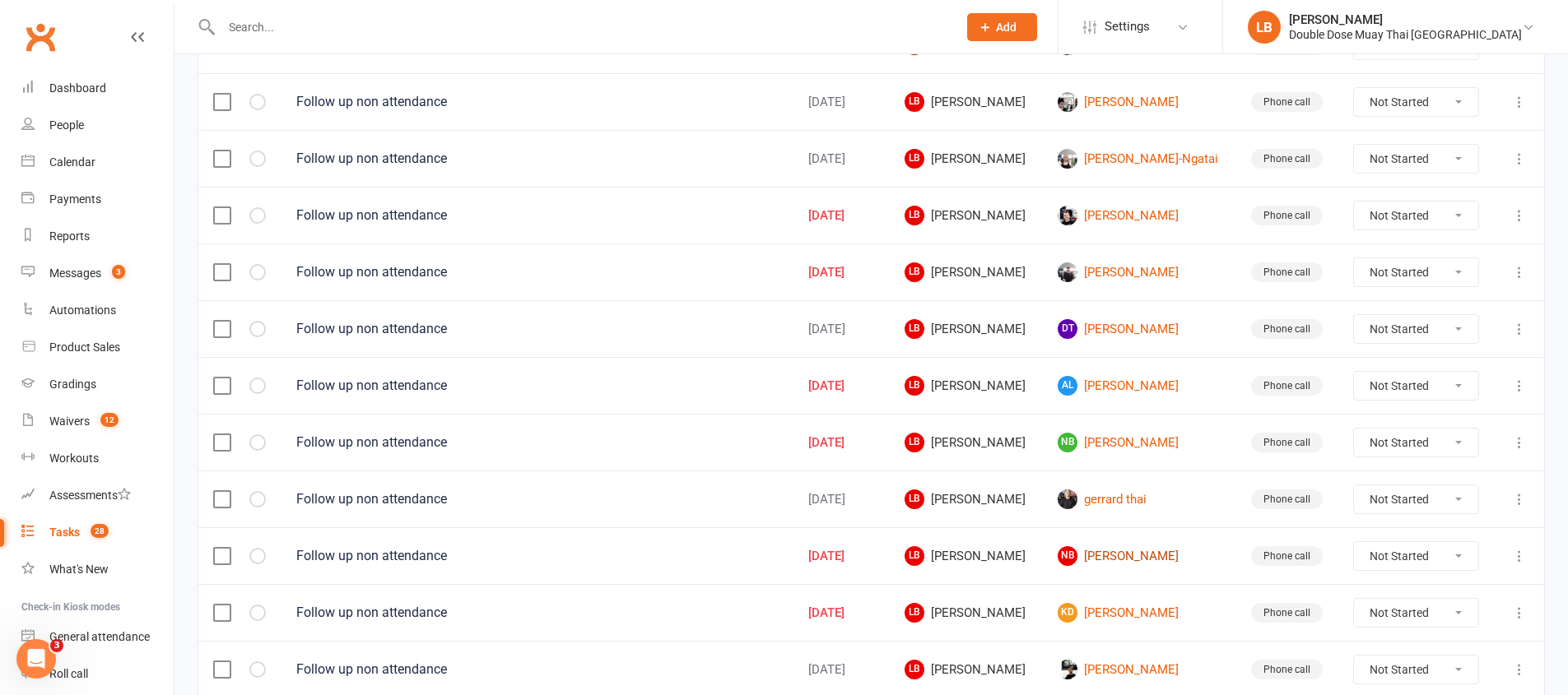
click at [1144, 553] on link "NB Natemwa Banda" at bounding box center [1138, 556] width 163 height 20
click at [0, 0] on div "Loading" at bounding box center [0, 0] width 0 height 0
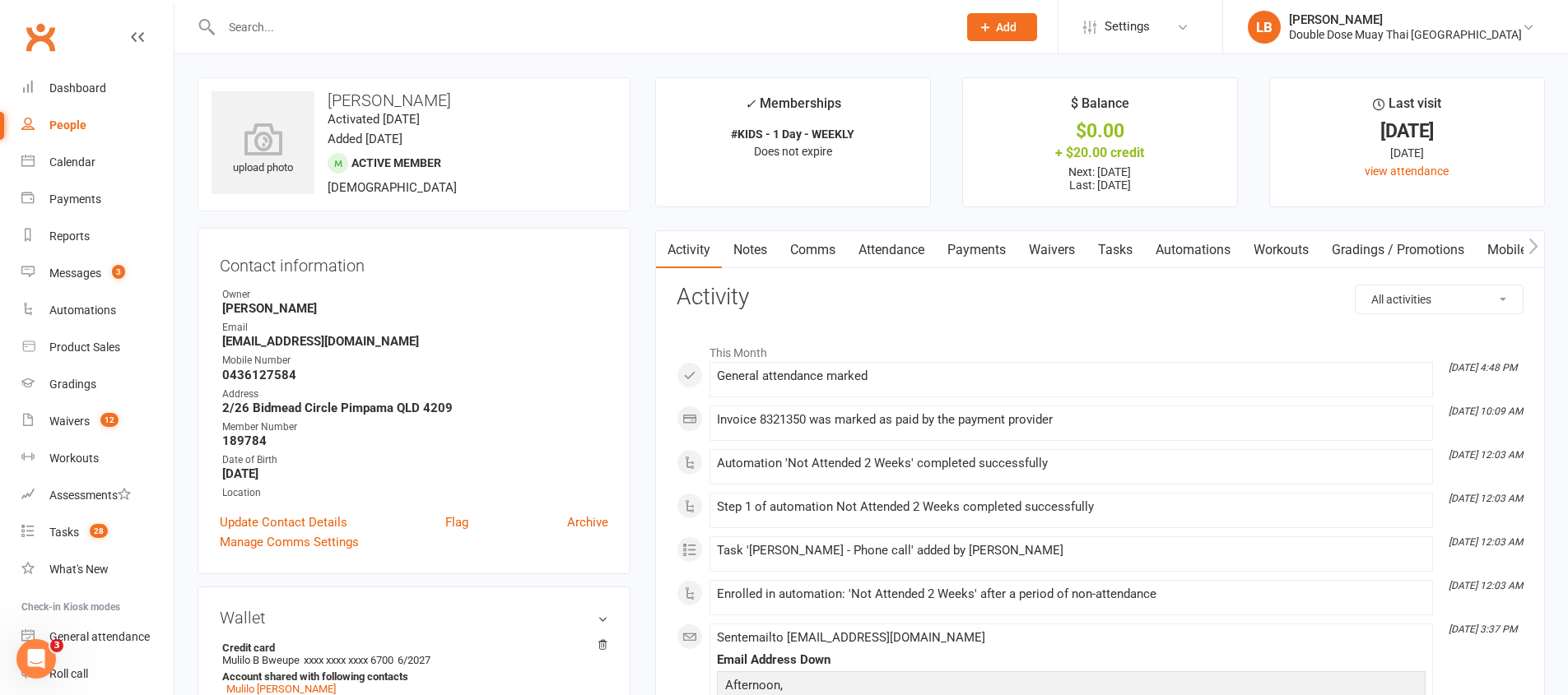
click at [1118, 251] on link "Tasks" at bounding box center [1115, 250] width 58 height 38
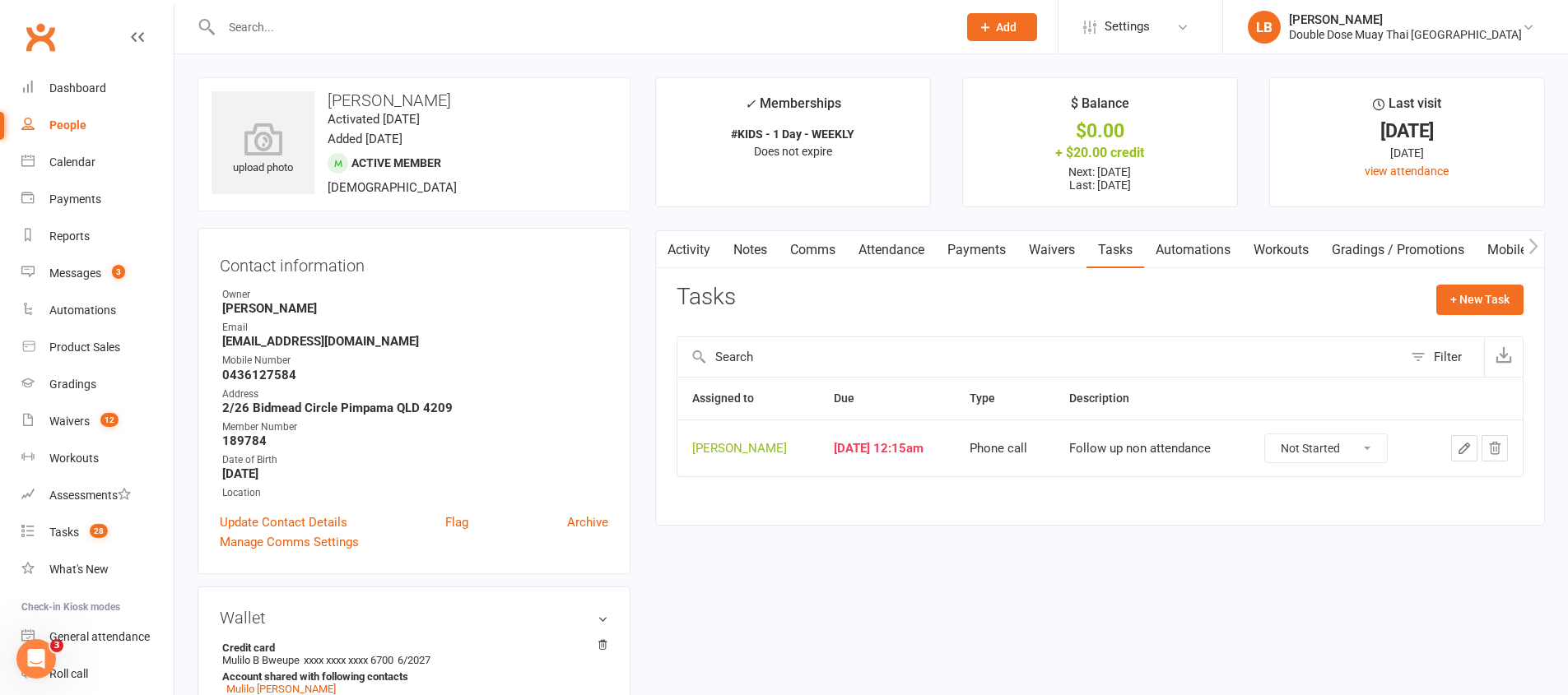
click at [1347, 444] on select "Not Started In Progress Waiting Complete" at bounding box center [1325, 448] width 122 height 28
select select "unstarted"
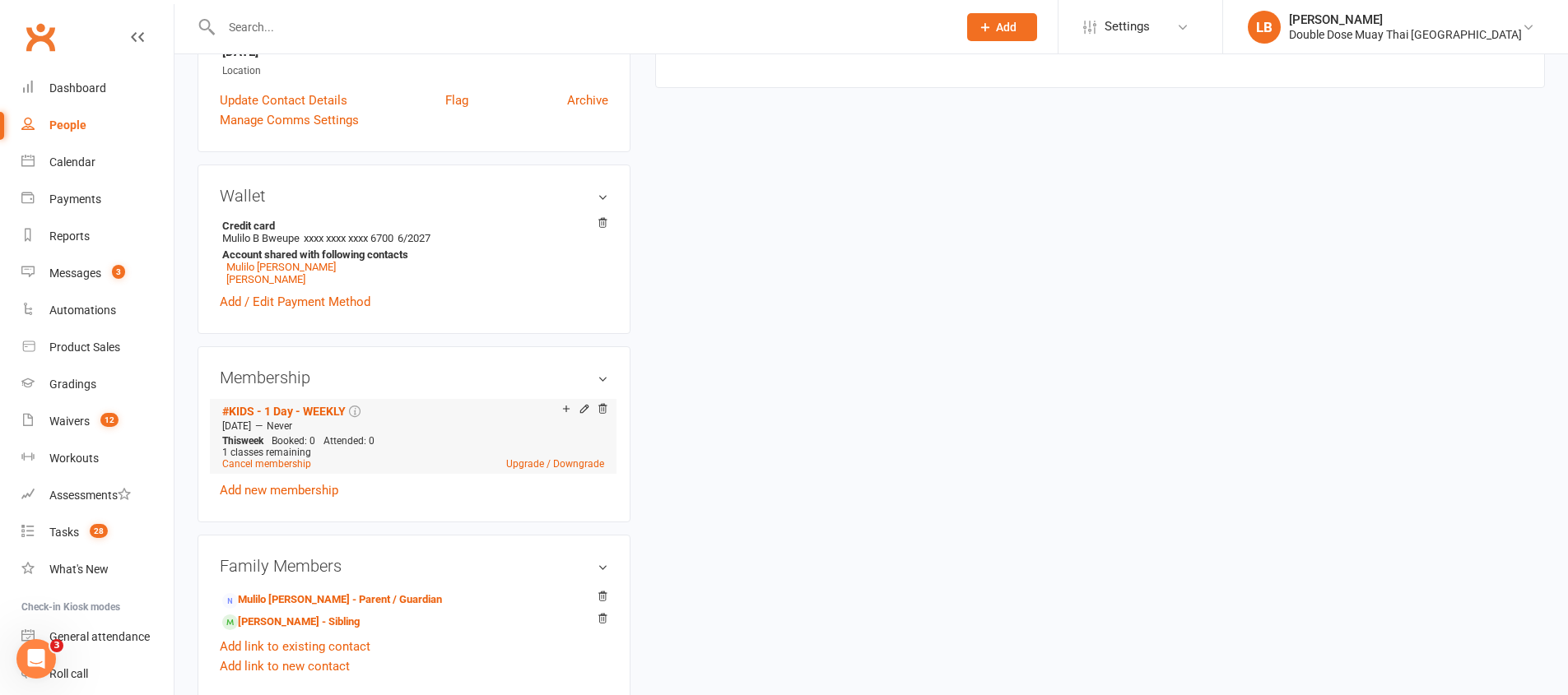
scroll to position [493, 0]
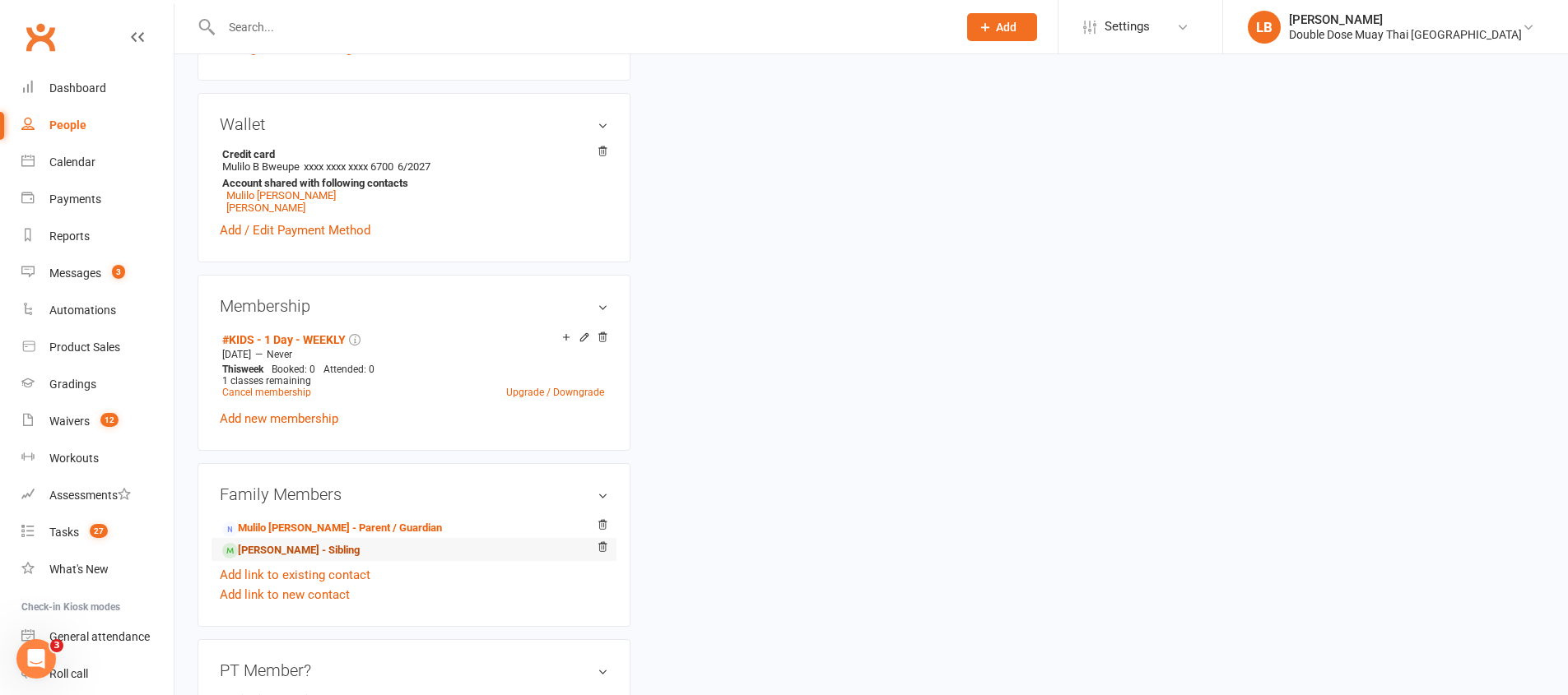
click at [327, 552] on link "[PERSON_NAME] - Sibling" at bounding box center [291, 550] width 137 height 17
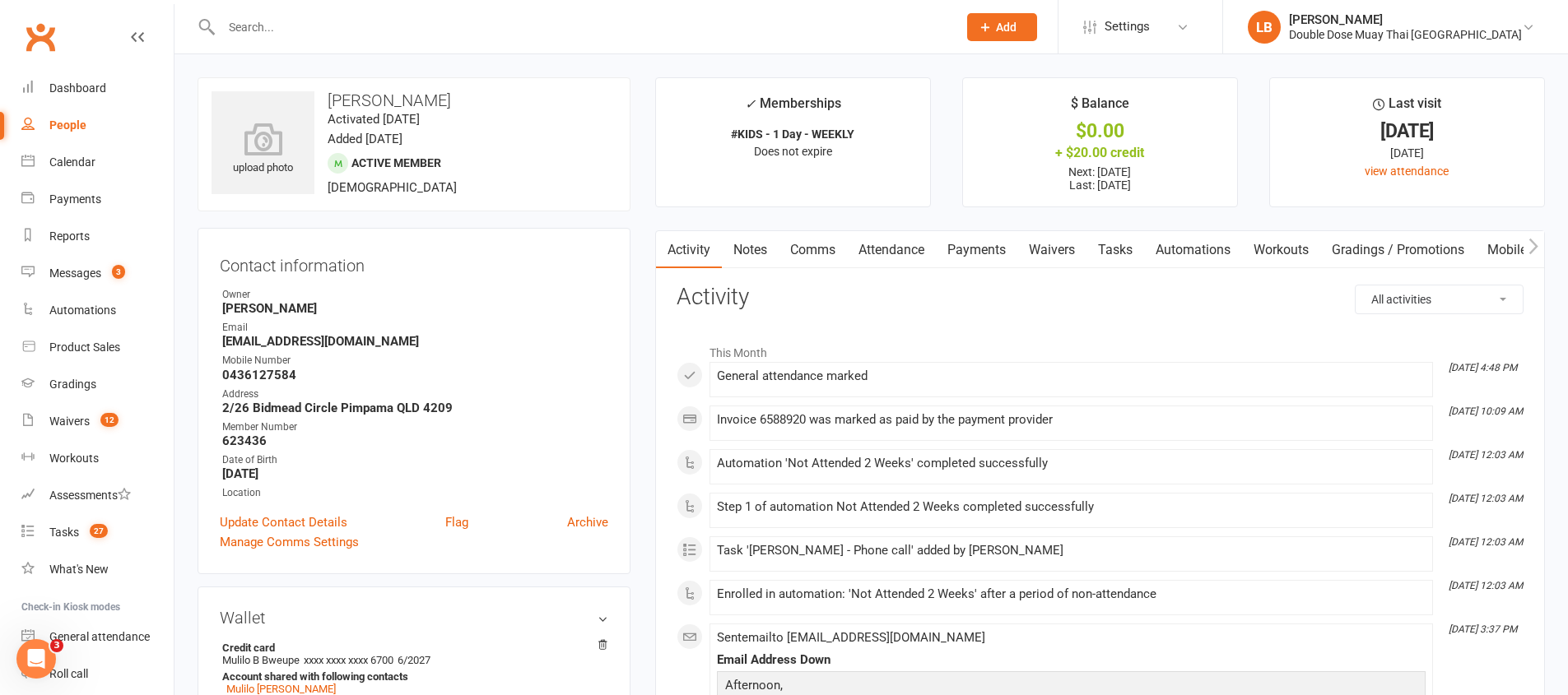
click at [1110, 250] on link "Tasks" at bounding box center [1115, 250] width 58 height 38
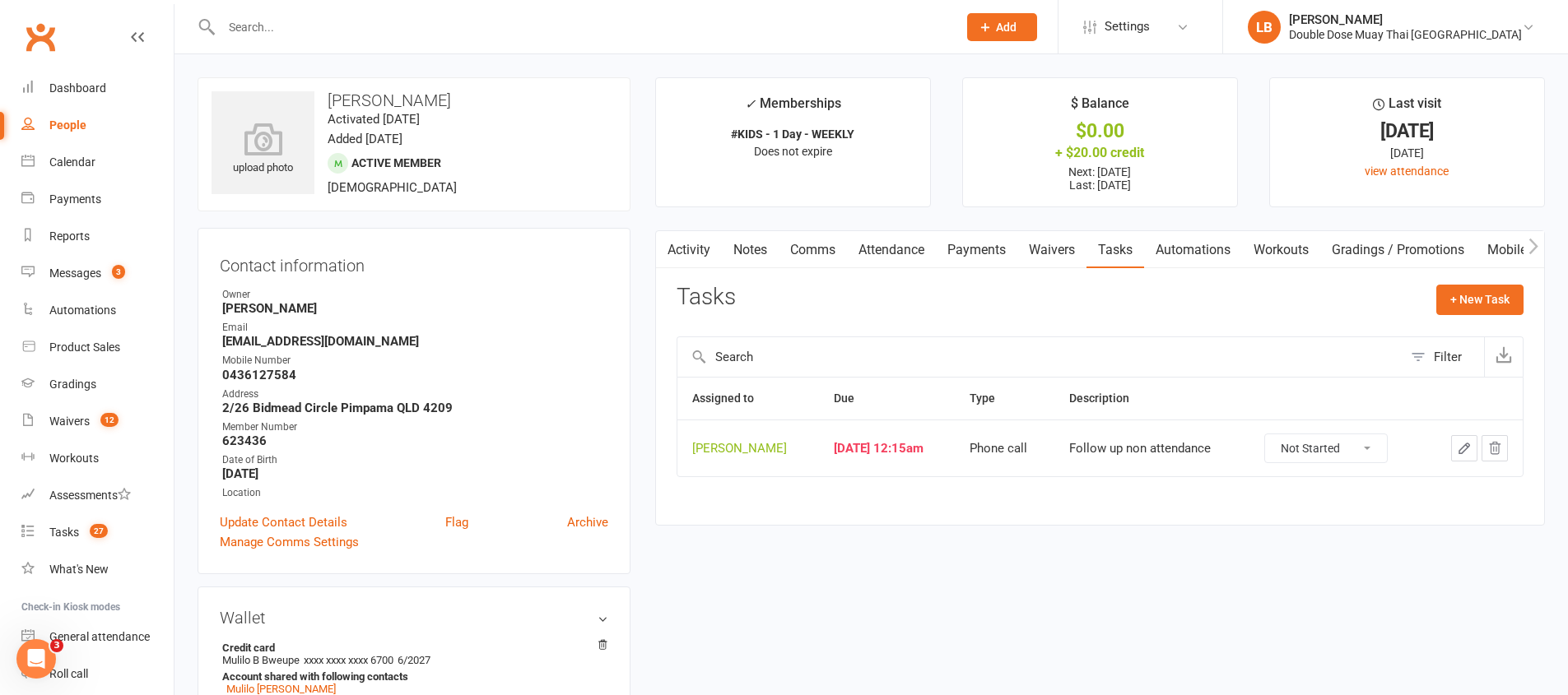
click at [1363, 443] on select "Not Started In Progress Waiting Complete" at bounding box center [1325, 448] width 122 height 28
select select "unstarted"
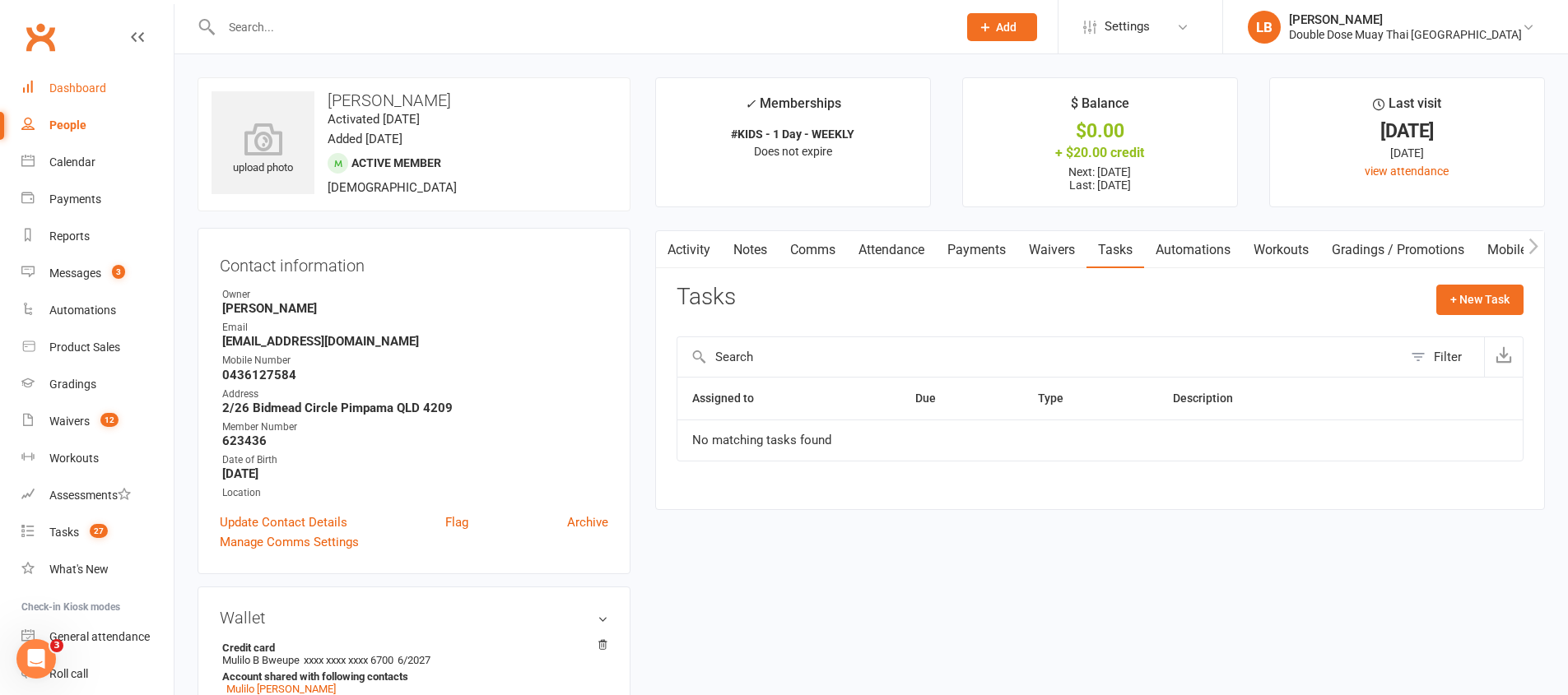
click at [92, 94] on link "Dashboard" at bounding box center [98, 89] width 152 height 37
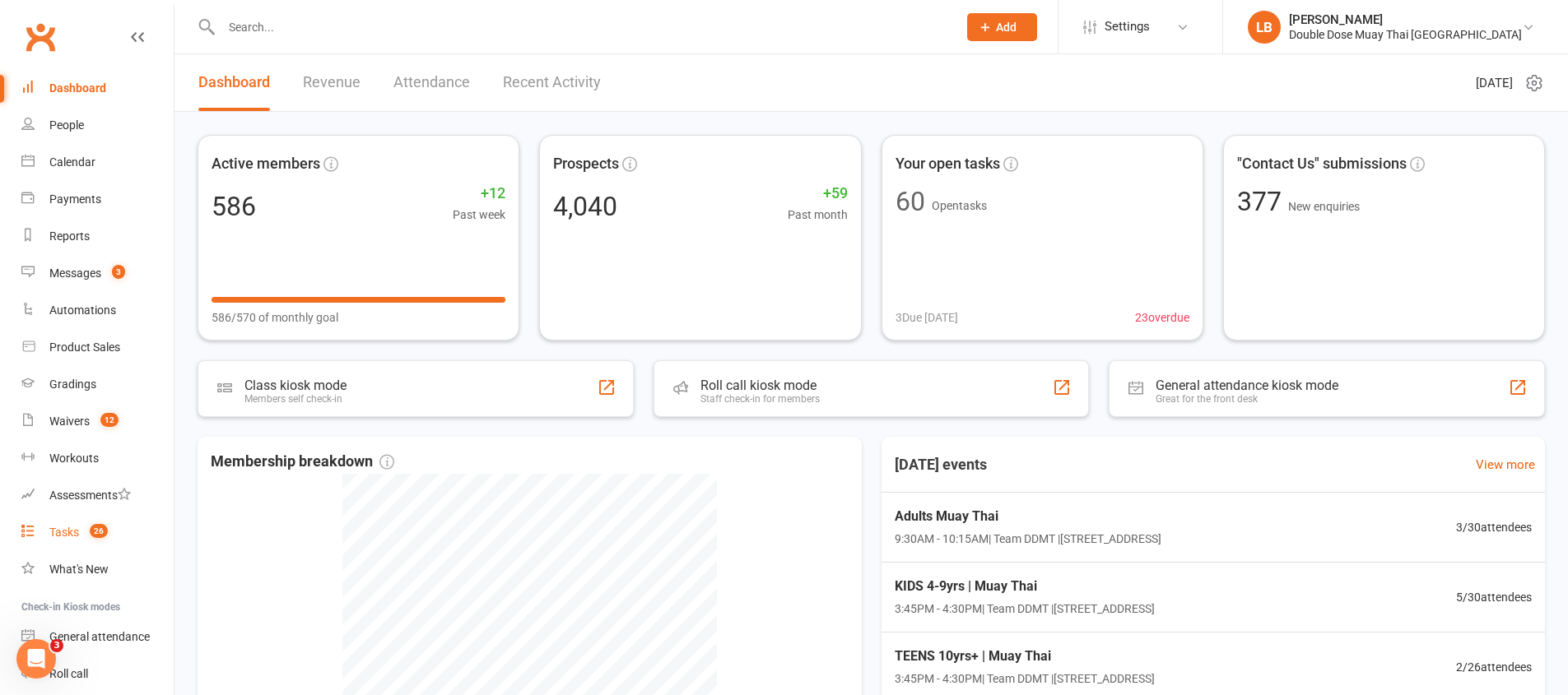
click at [99, 527] on span "26" at bounding box center [99, 530] width 18 height 14
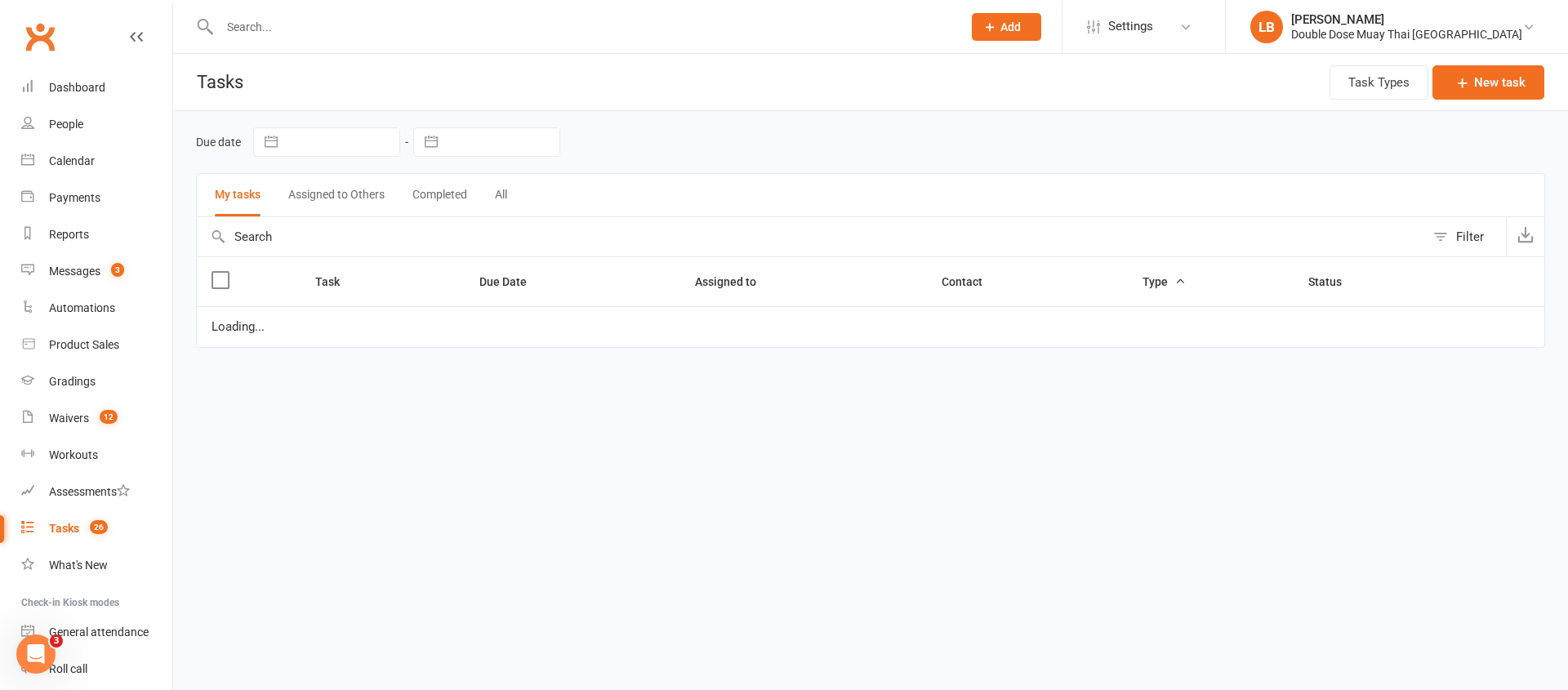
select select "started"
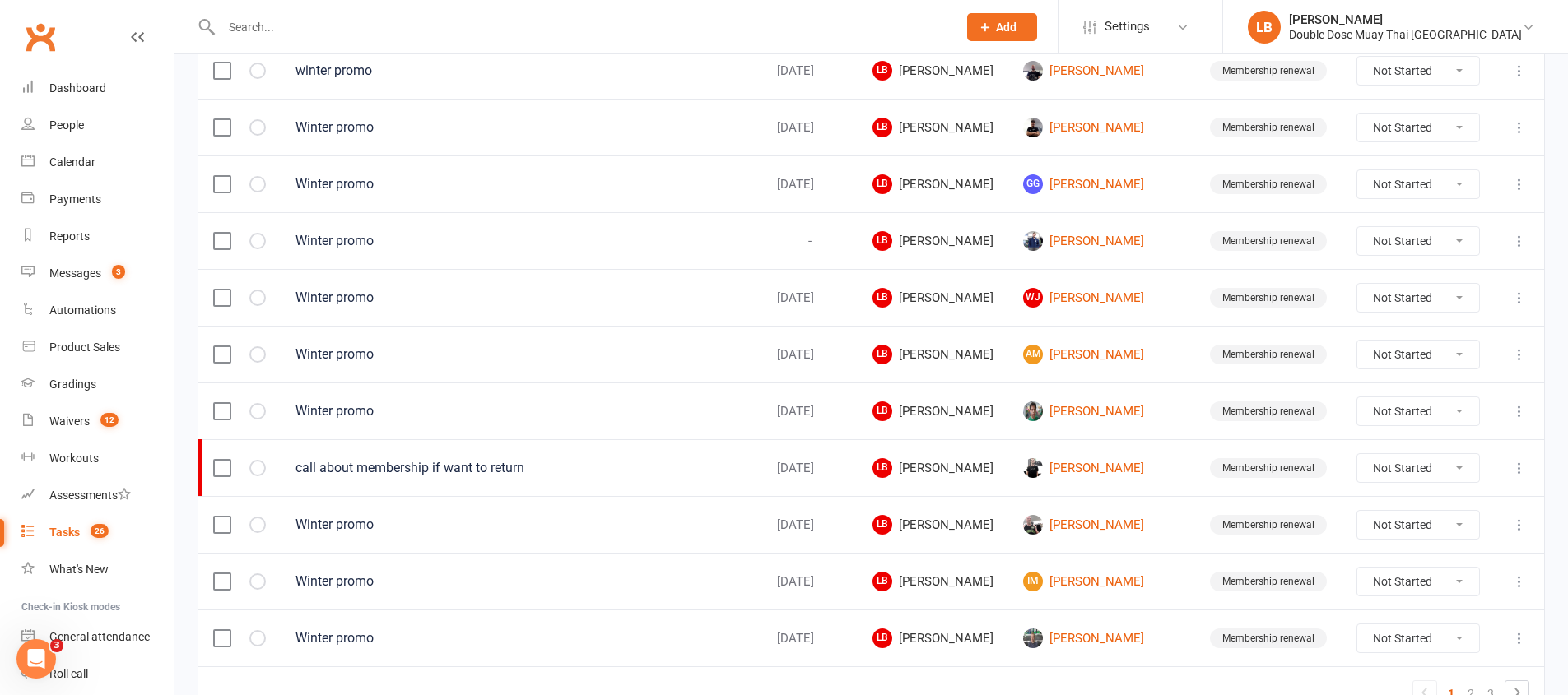
scroll to position [1163, 0]
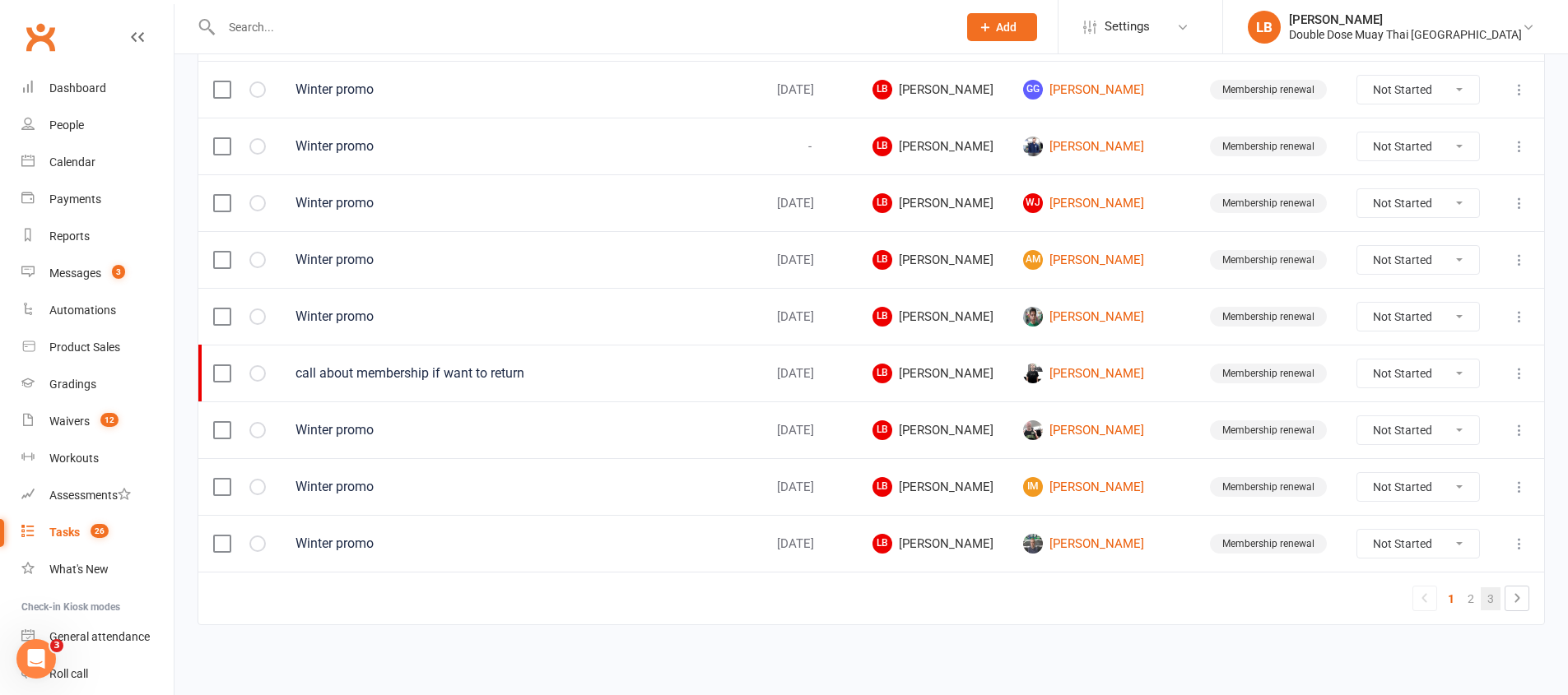
click at [1488, 597] on link "3" at bounding box center [1490, 599] width 20 height 23
select select "started"
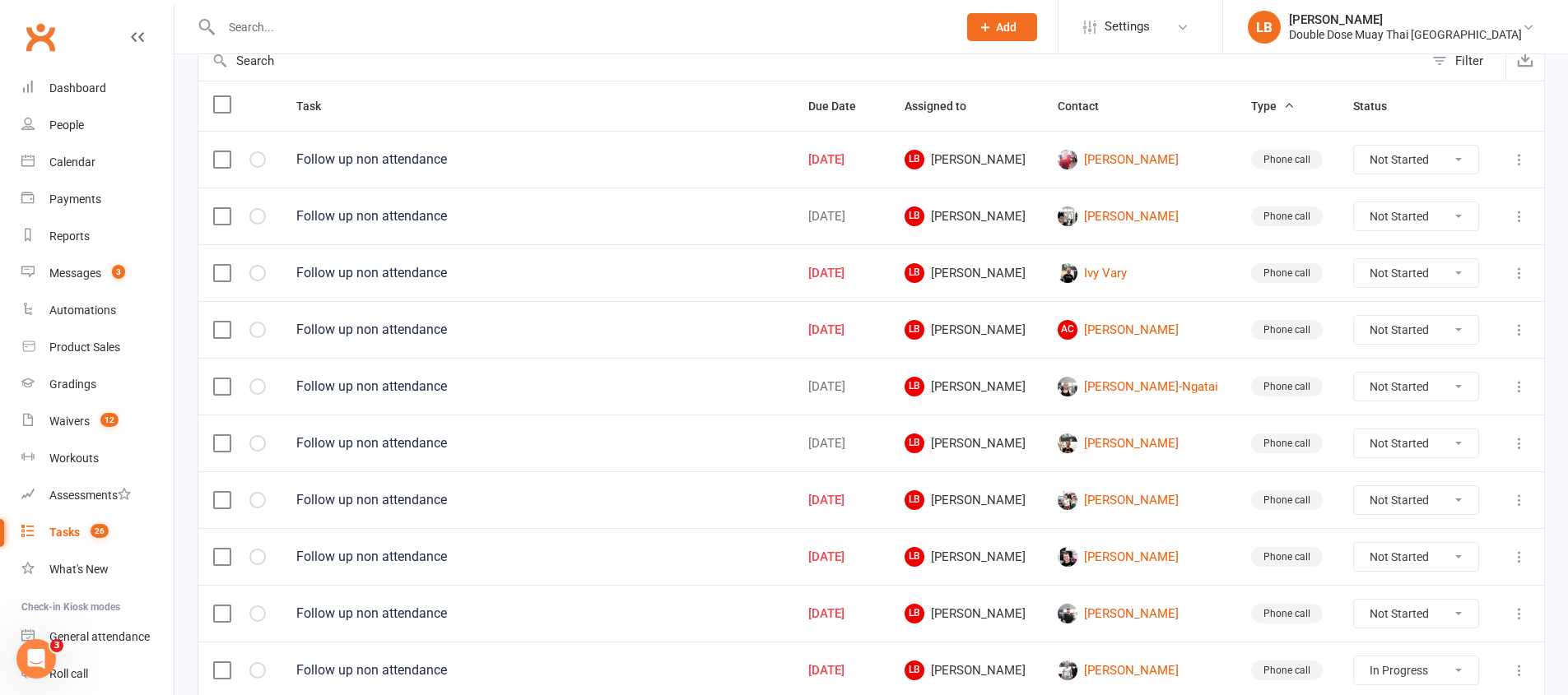
scroll to position [305, 0]
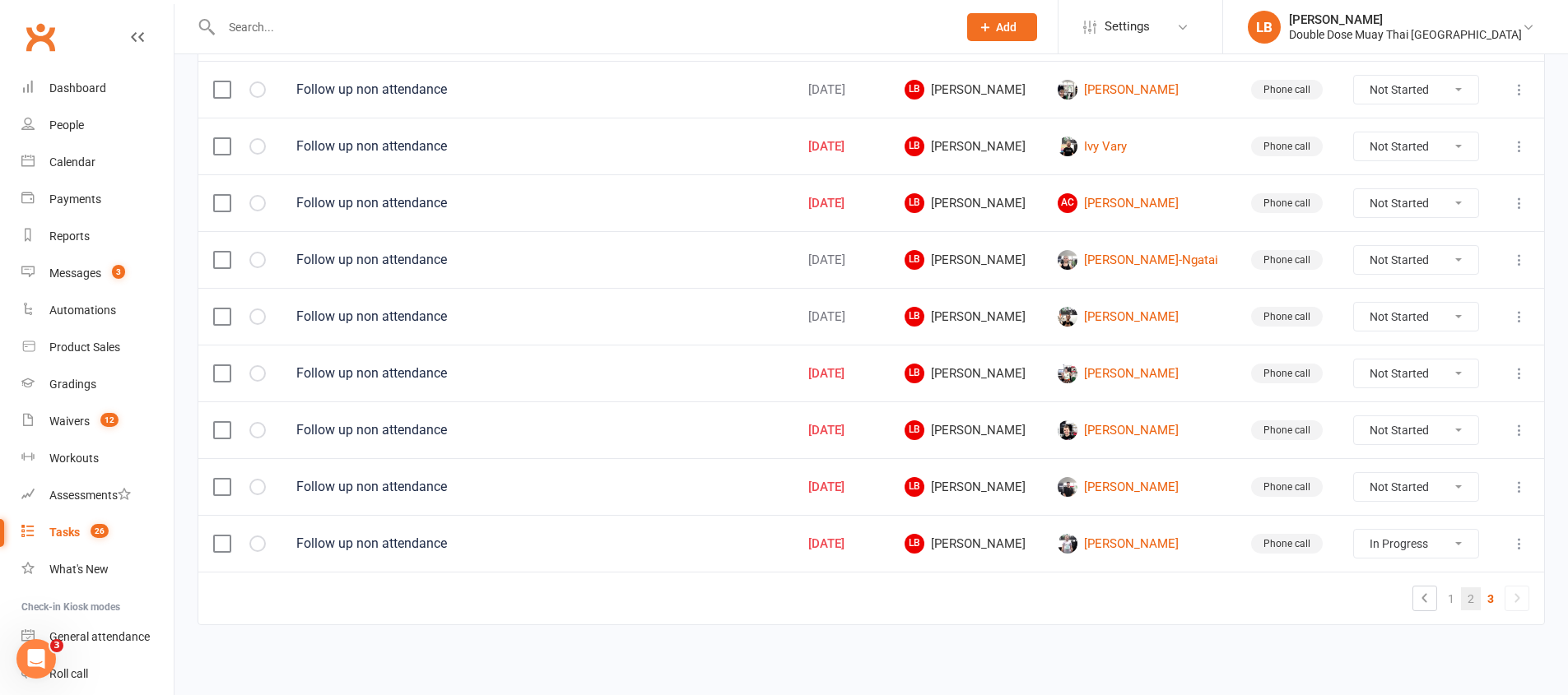
click at [1473, 602] on link "2" at bounding box center [1471, 599] width 20 height 23
select select "started"
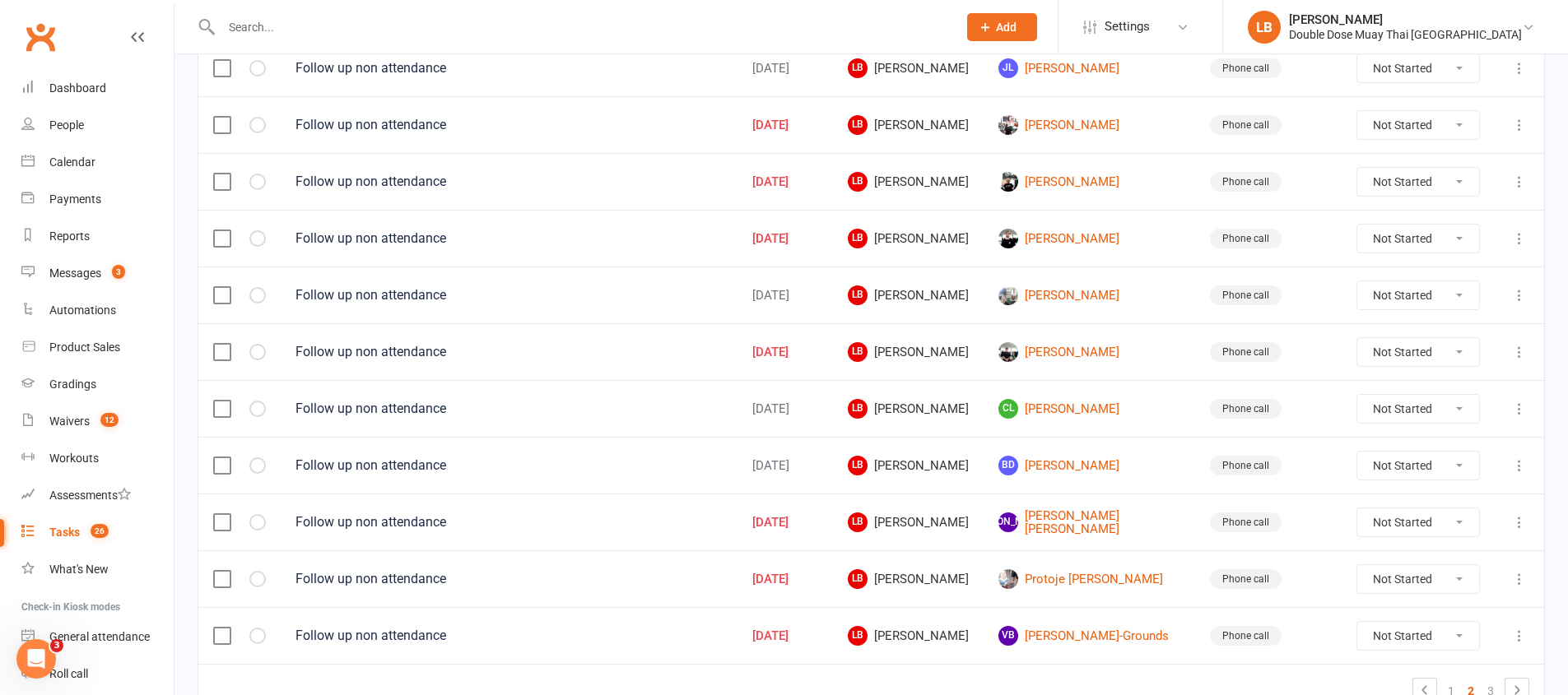
scroll to position [1130, 0]
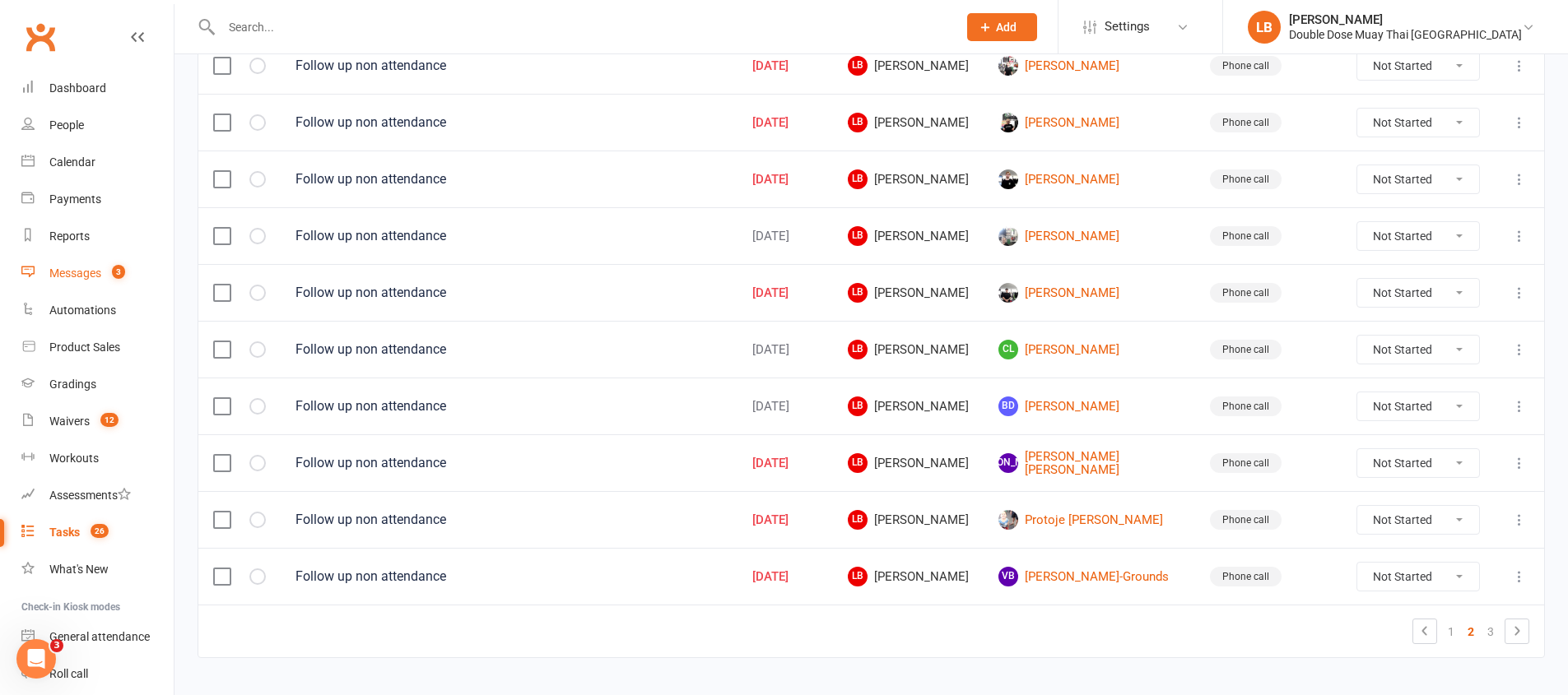
click at [120, 274] on span "3" at bounding box center [118, 271] width 13 height 14
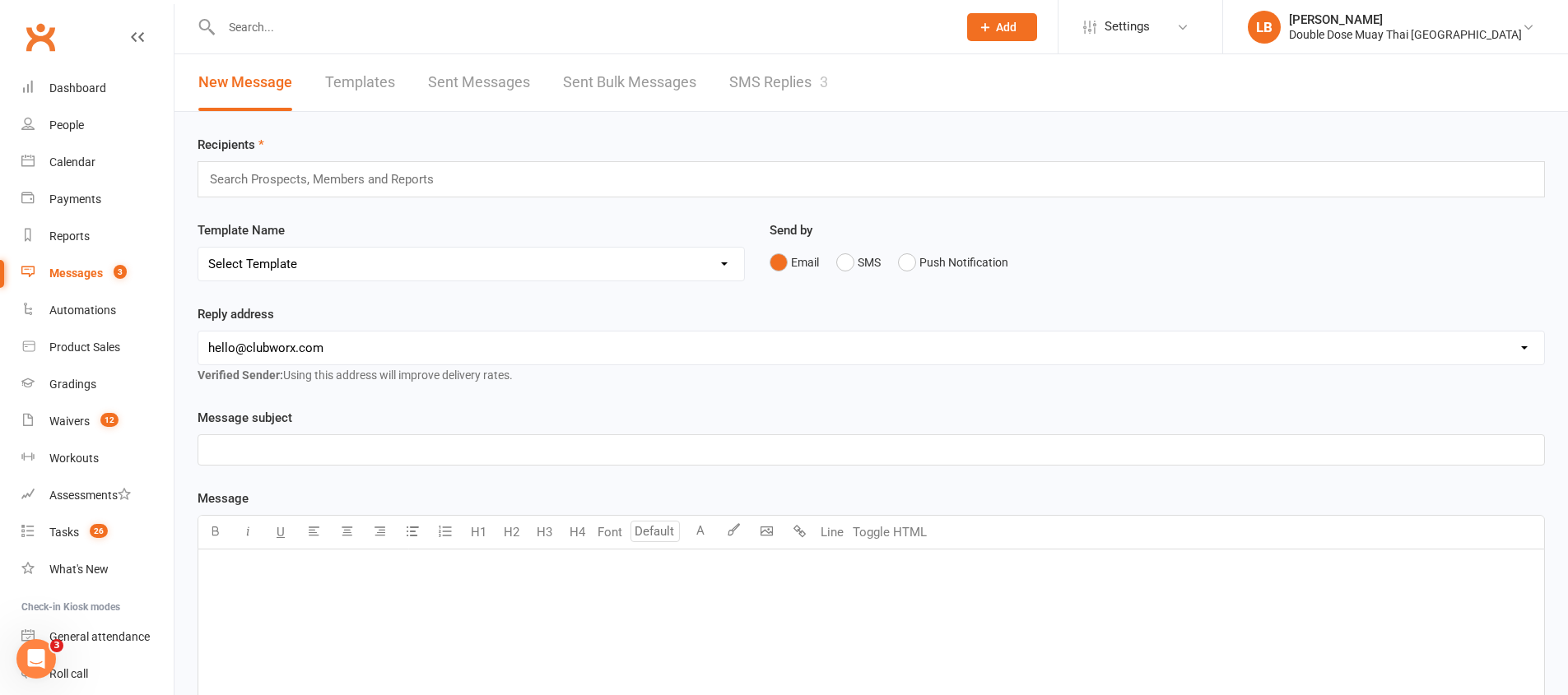
click at [732, 80] on link "SMS Replies 3" at bounding box center [778, 83] width 99 height 57
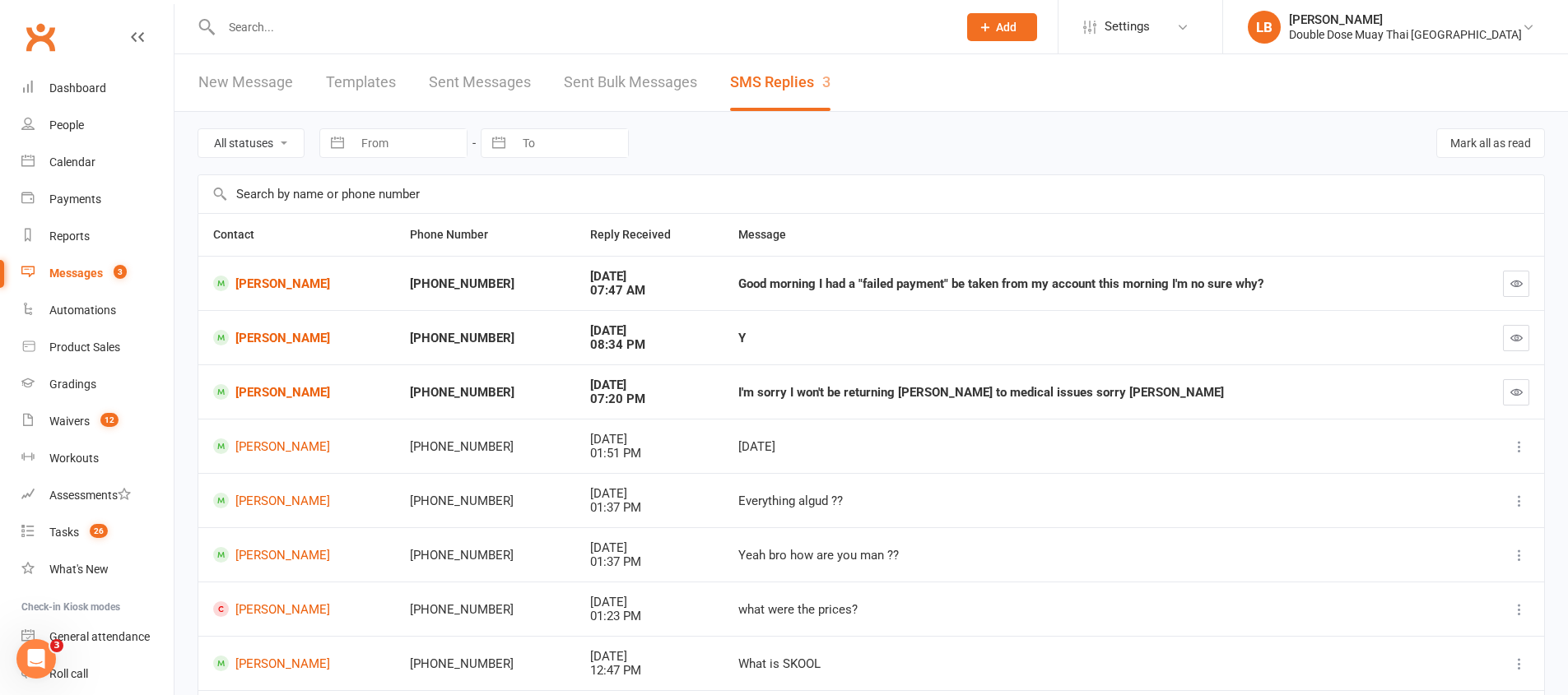
click at [1516, 391] on icon "button" at bounding box center [1516, 391] width 12 height 12
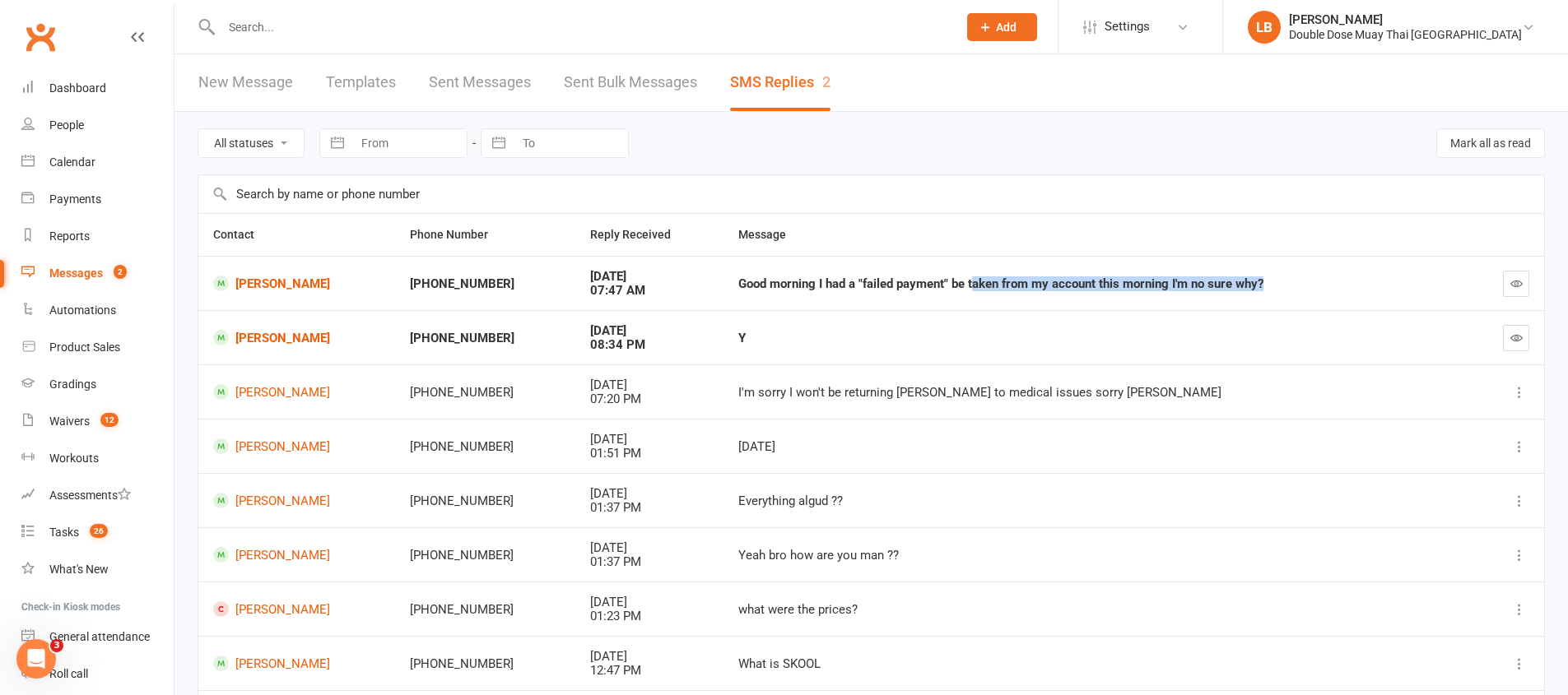
drag, startPoint x: 954, startPoint y: 282, endPoint x: 1272, endPoint y: 300, distance: 318.5
click at [1231, 296] on td "Good morning I had a "failed payment" be taken from my account this morning I'm…" at bounding box center [1096, 283] width 745 height 55
drag, startPoint x: 1272, startPoint y: 300, endPoint x: 1337, endPoint y: 299, distance: 65.0
click at [1326, 300] on td "Good morning I had a "failed payment" be taken from my account this morning I'm…" at bounding box center [1096, 283] width 745 height 55
click at [305, 281] on link "[PERSON_NAME]" at bounding box center [296, 283] width 167 height 16
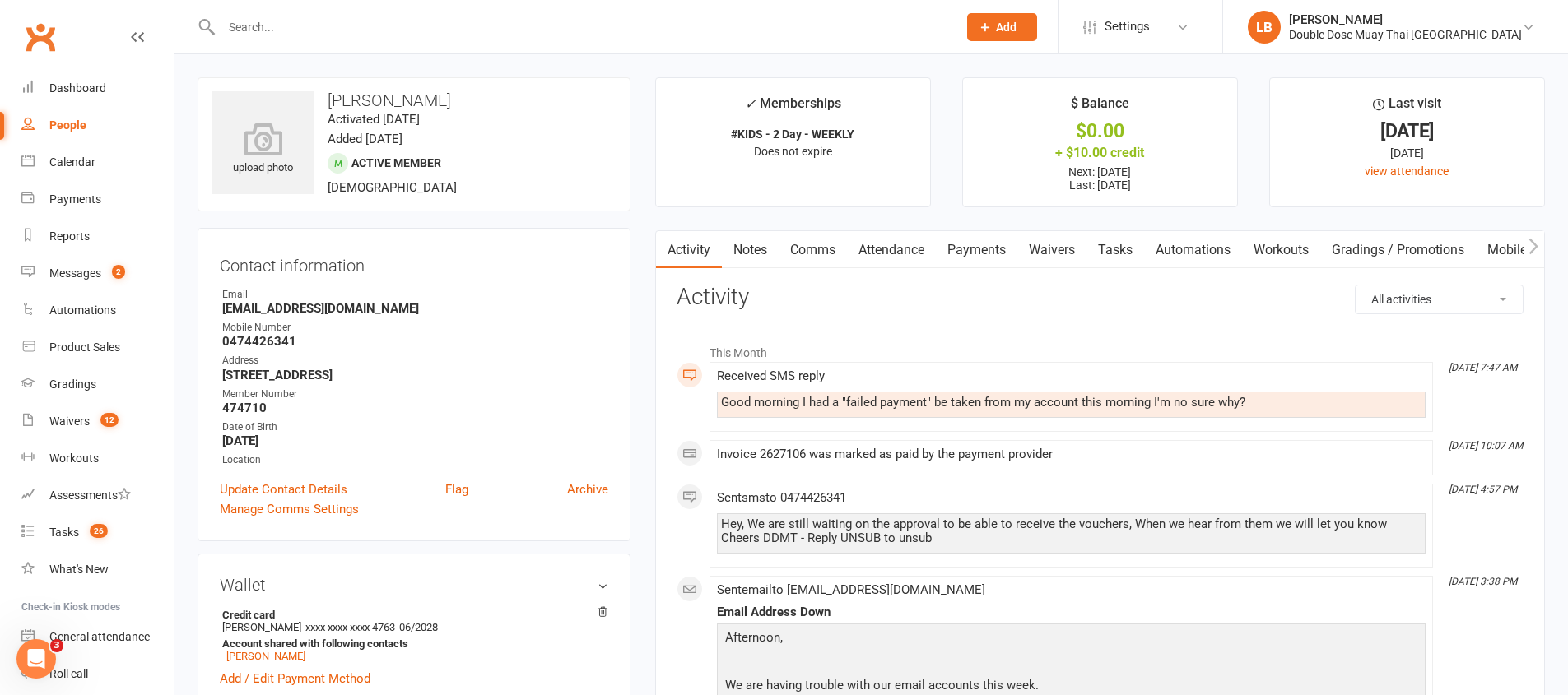
click at [966, 248] on link "Payments" at bounding box center [976, 250] width 81 height 38
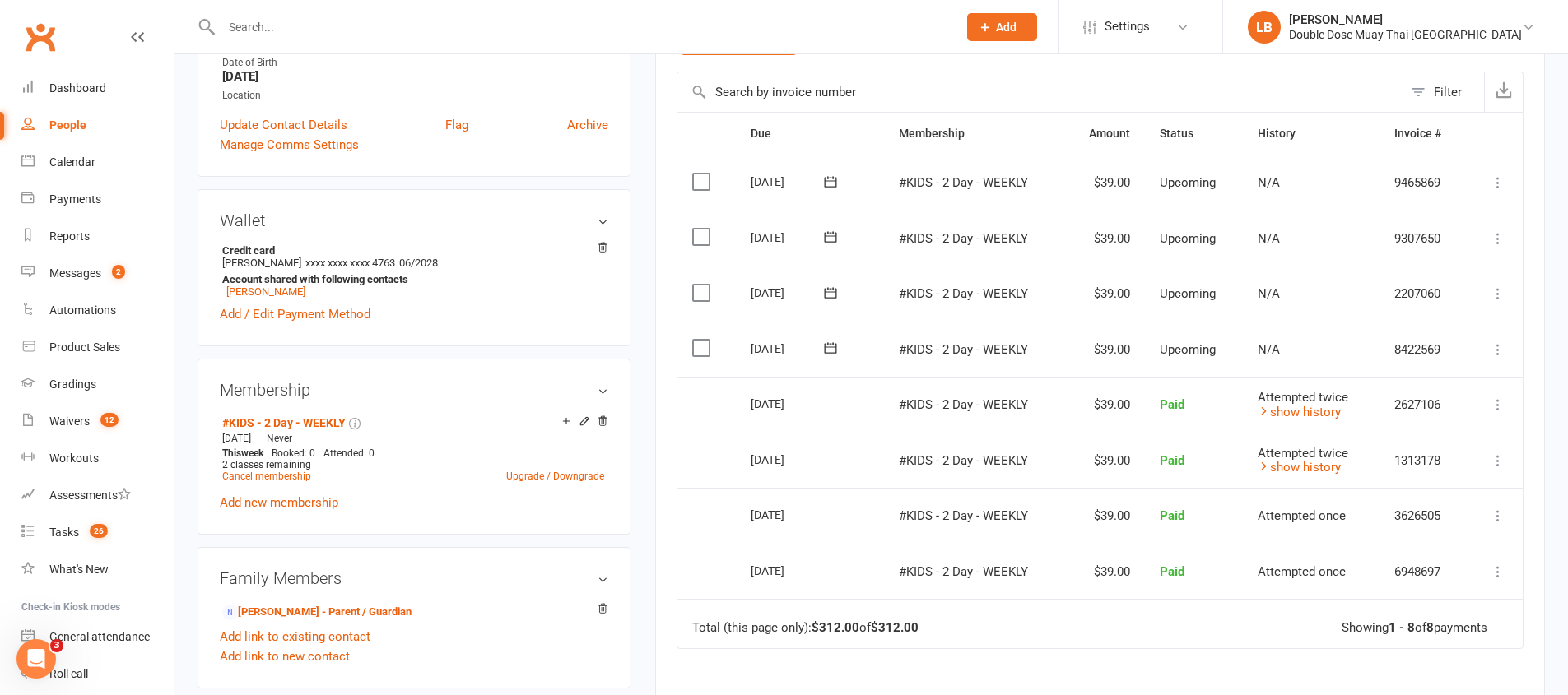
scroll to position [25, 0]
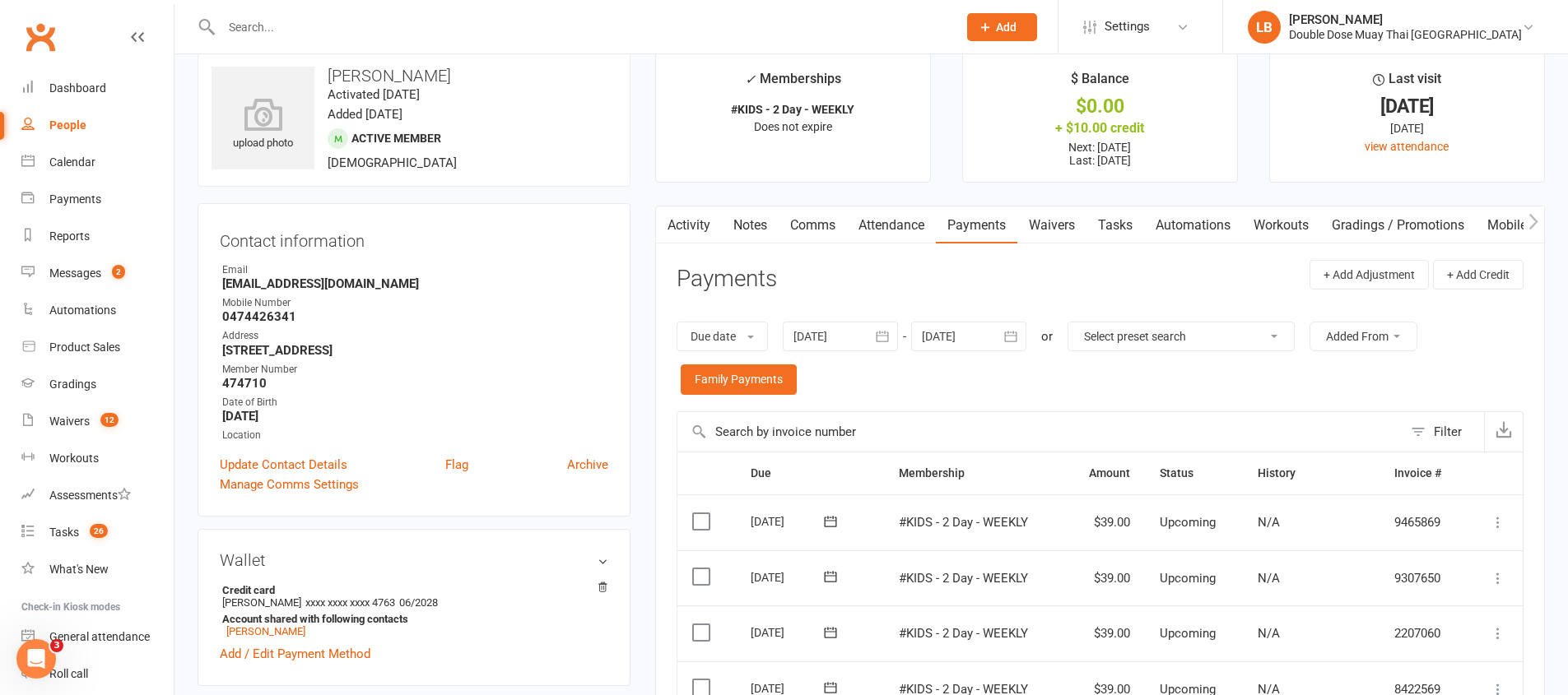
click at [687, 217] on link "Activity" at bounding box center [689, 226] width 66 height 38
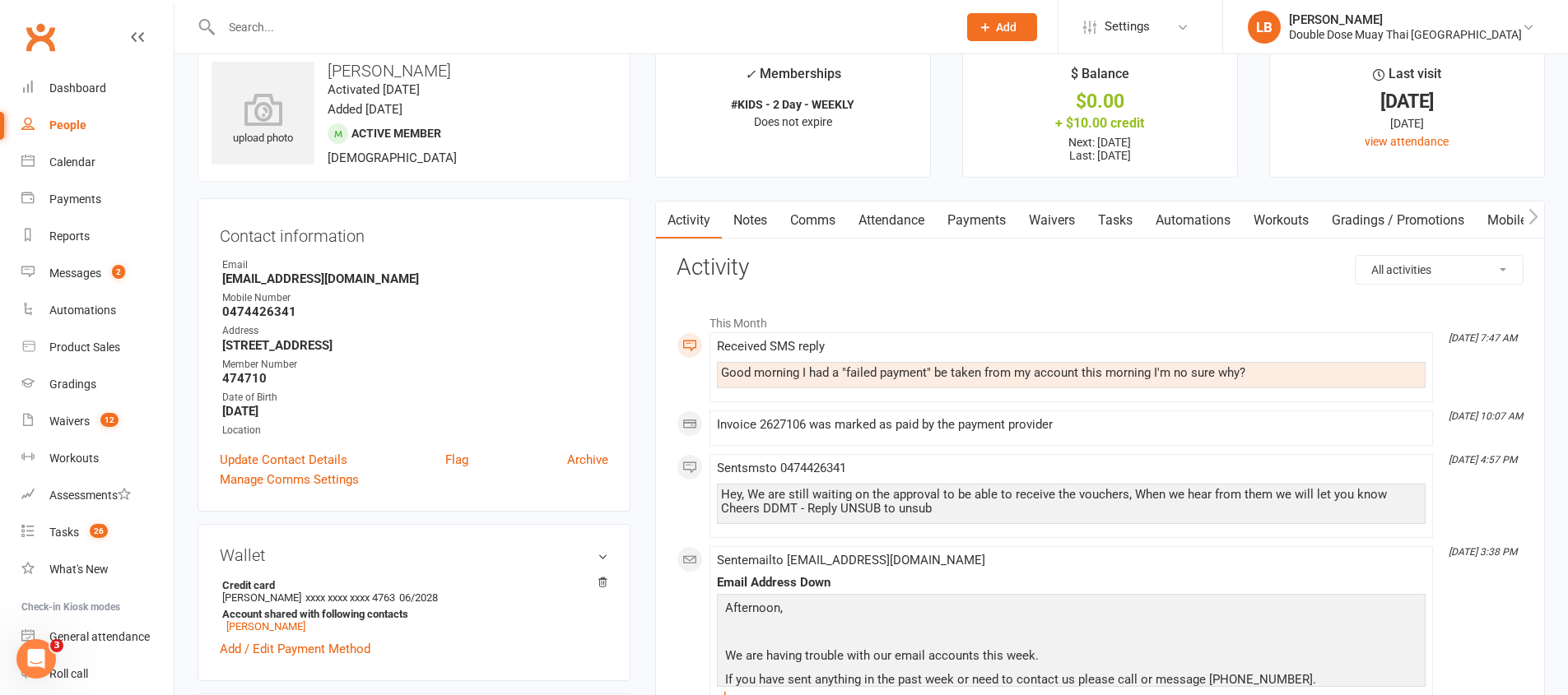
scroll to position [31, 0]
drag, startPoint x: 953, startPoint y: 482, endPoint x: 1148, endPoint y: 499, distance: 195.7
click at [1148, 499] on div "Hey, We are still waiting on the approval to be able to receive the vouchers, W…" at bounding box center [1071, 502] width 709 height 41
click at [1148, 499] on div "Hey, We are still waiting on the approval to be able to receive the vouchers, W…" at bounding box center [1071, 501] width 700 height 28
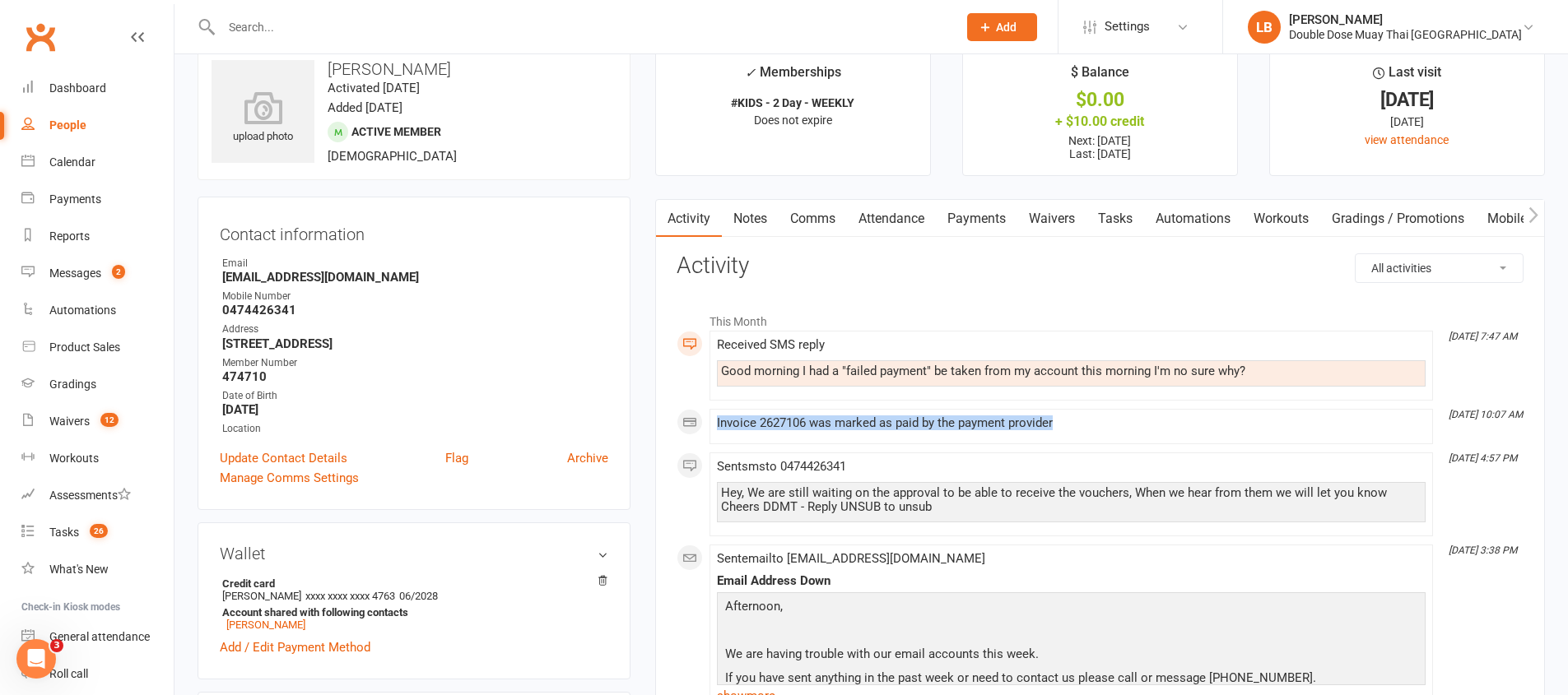
drag, startPoint x: 717, startPoint y: 420, endPoint x: 962, endPoint y: 439, distance: 245.7
click at [894, 438] on li "[DATE] 10:07 AM Invoice 2627106 was marked as paid by the payment provider" at bounding box center [1071, 426] width 724 height 36
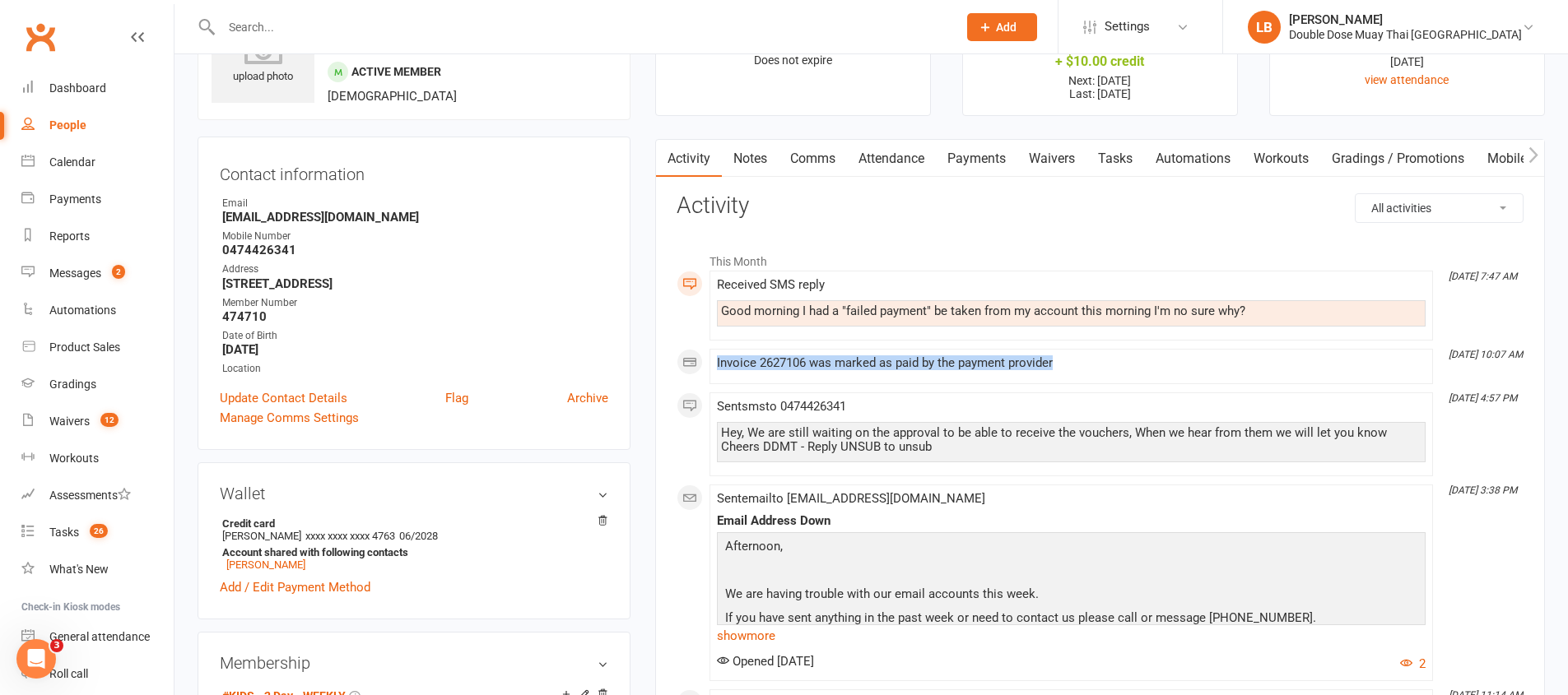
scroll to position [0, 0]
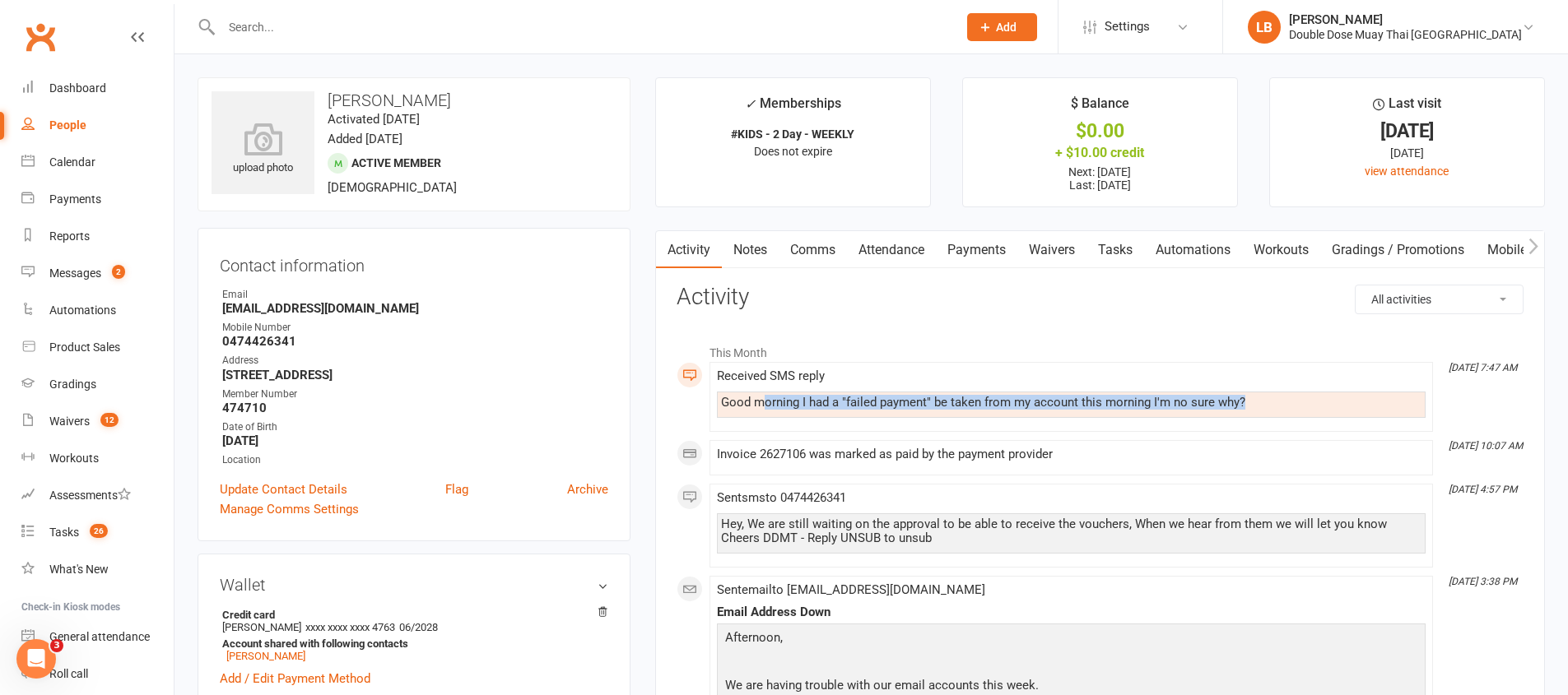
drag, startPoint x: 766, startPoint y: 400, endPoint x: 1046, endPoint y: 421, distance: 280.8
click at [1046, 421] on div "Received SMS reply Good morning I had a "failed payment" be taken from my accou…" at bounding box center [1071, 396] width 709 height 55
click at [998, 252] on link "Payments" at bounding box center [976, 250] width 81 height 38
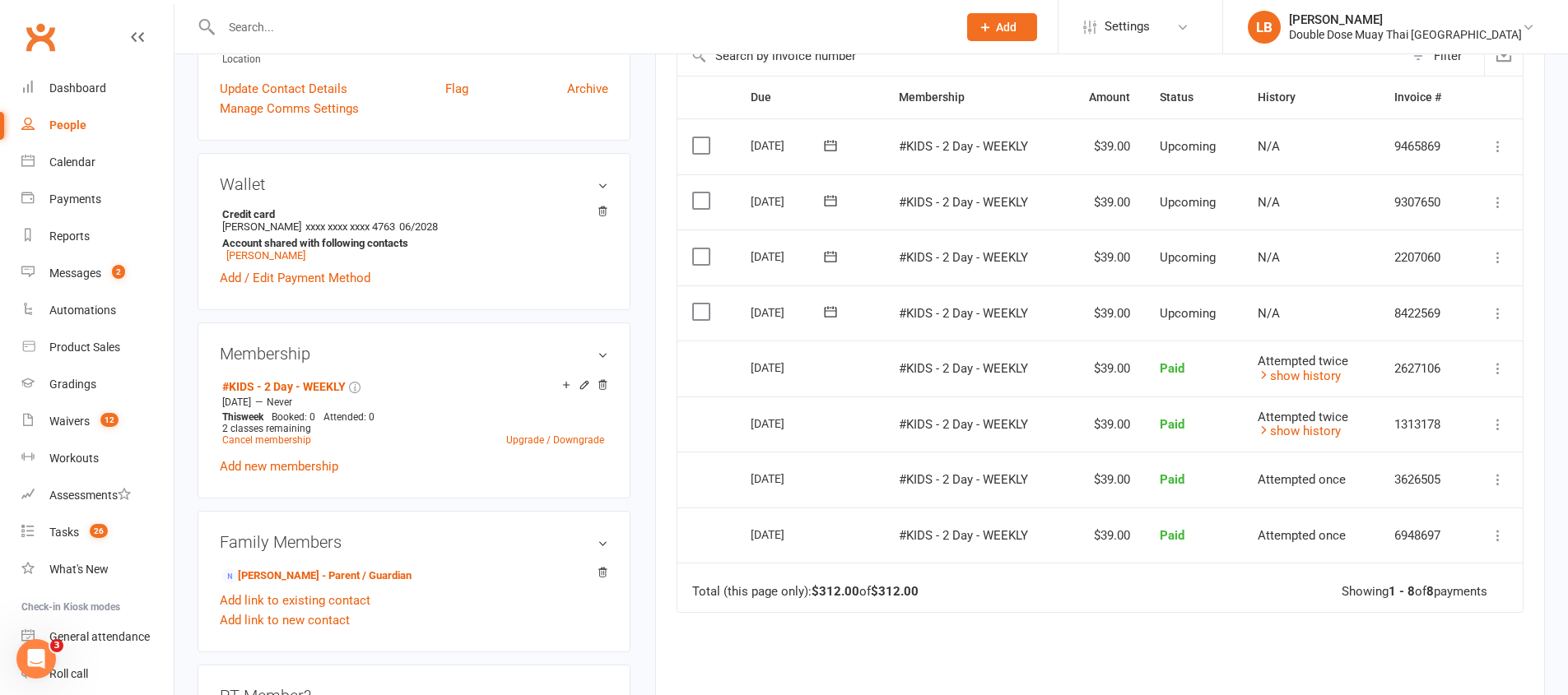
scroll to position [408, 0]
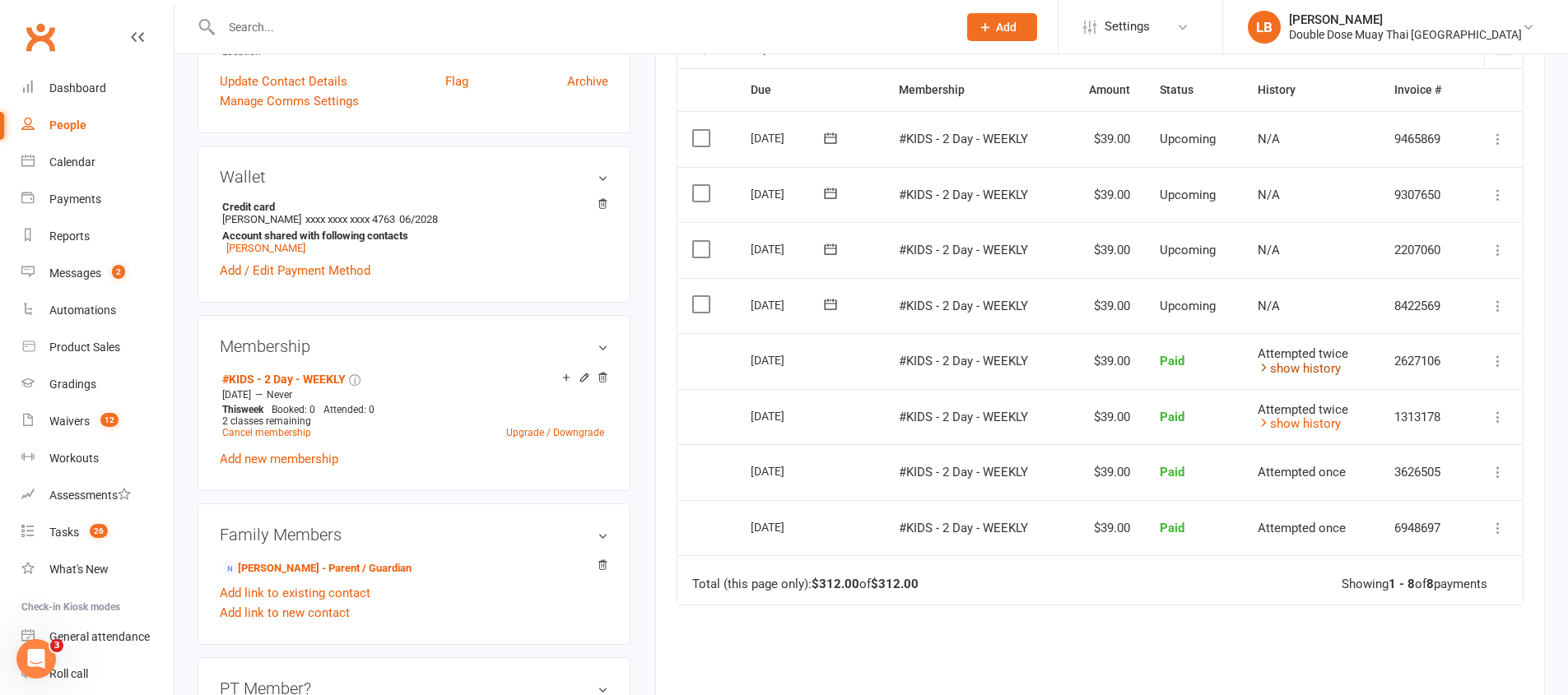
click at [1289, 371] on link "show history" at bounding box center [1299, 368] width 83 height 15
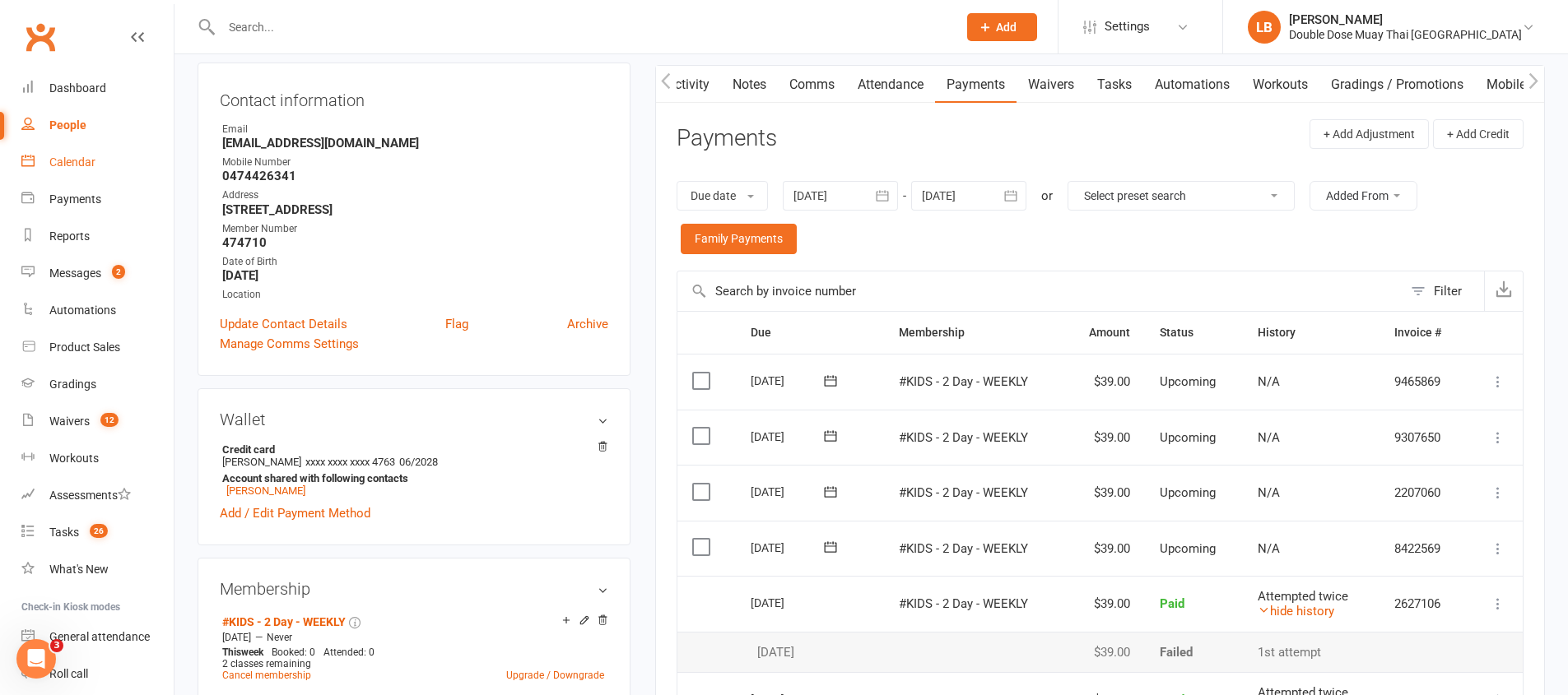
scroll to position [133, 0]
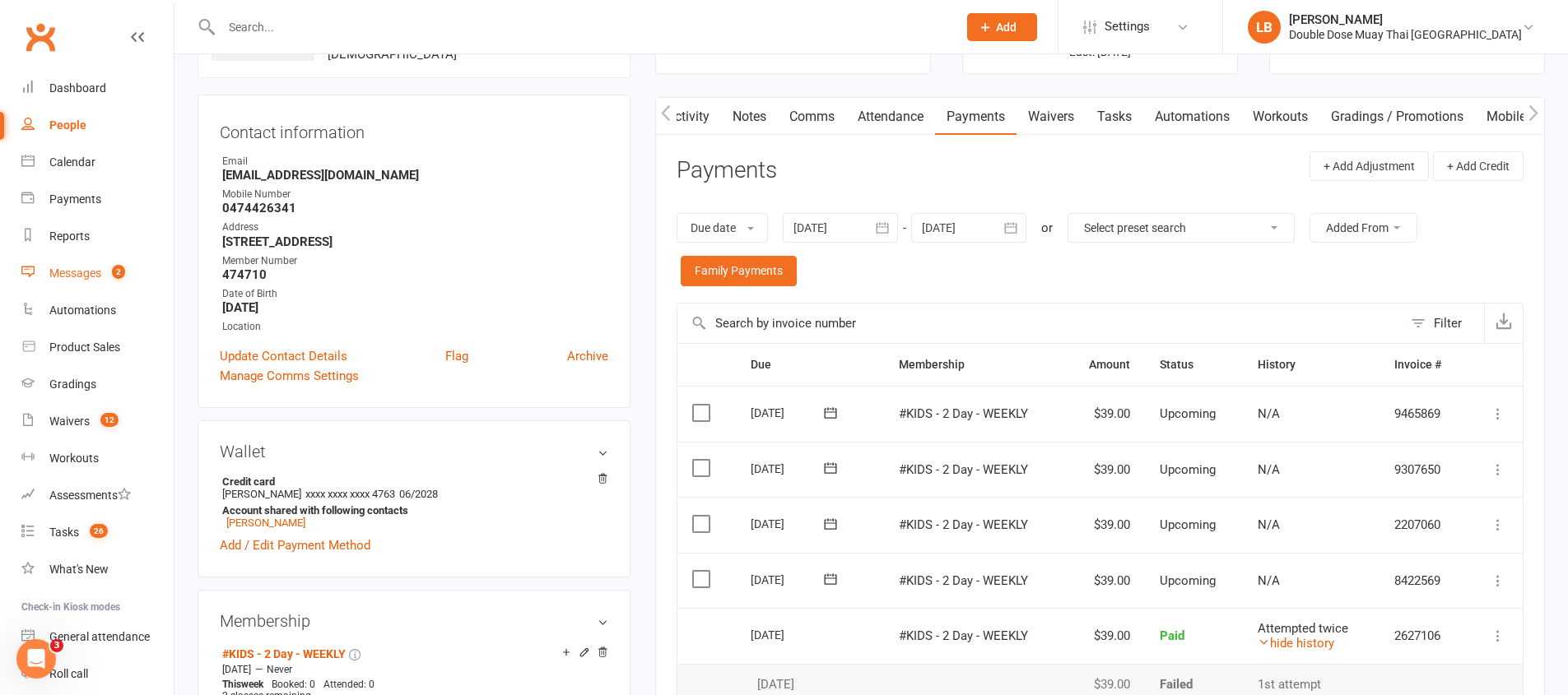
click at [99, 262] on link "Messages 2" at bounding box center [98, 273] width 152 height 37
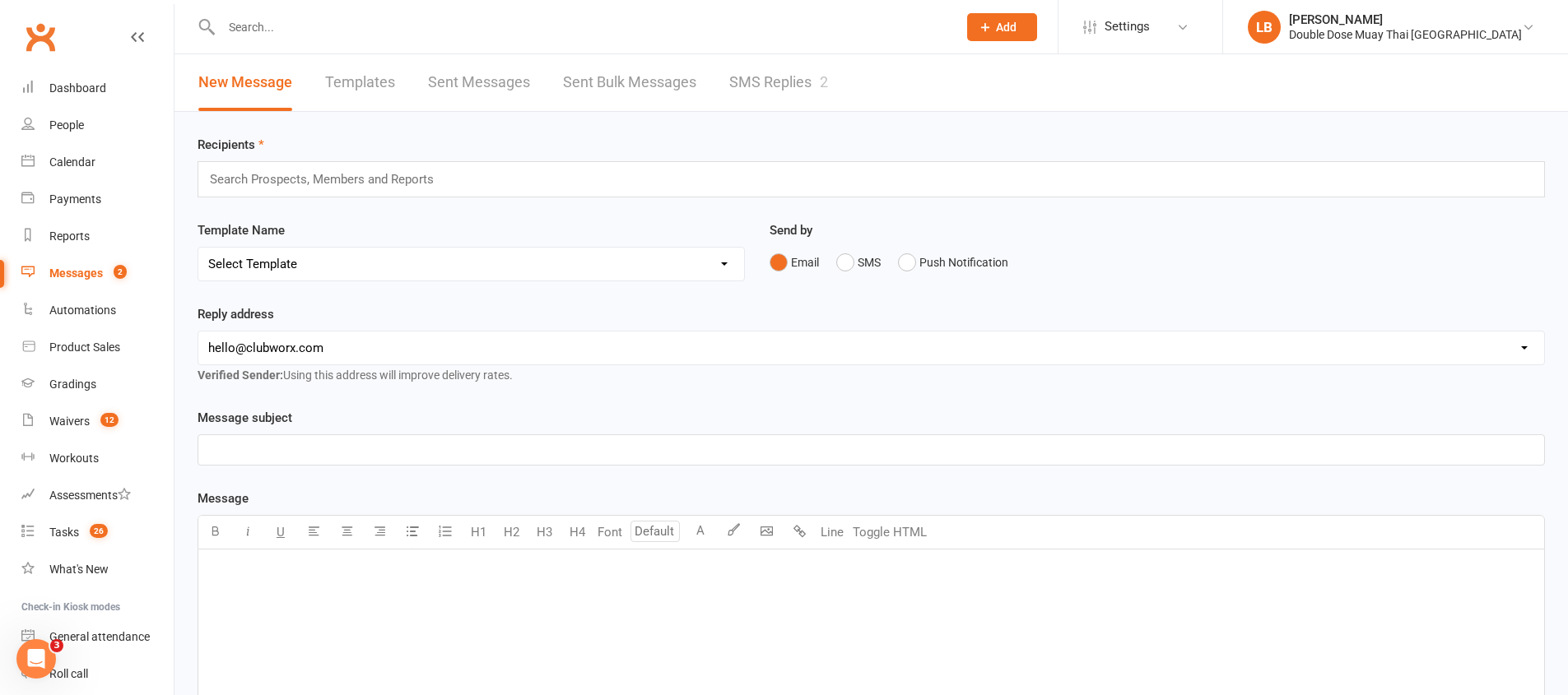
click at [822, 84] on div "2" at bounding box center [824, 81] width 8 height 17
click at [0, 0] on div "Loading" at bounding box center [0, 0] width 0 height 0
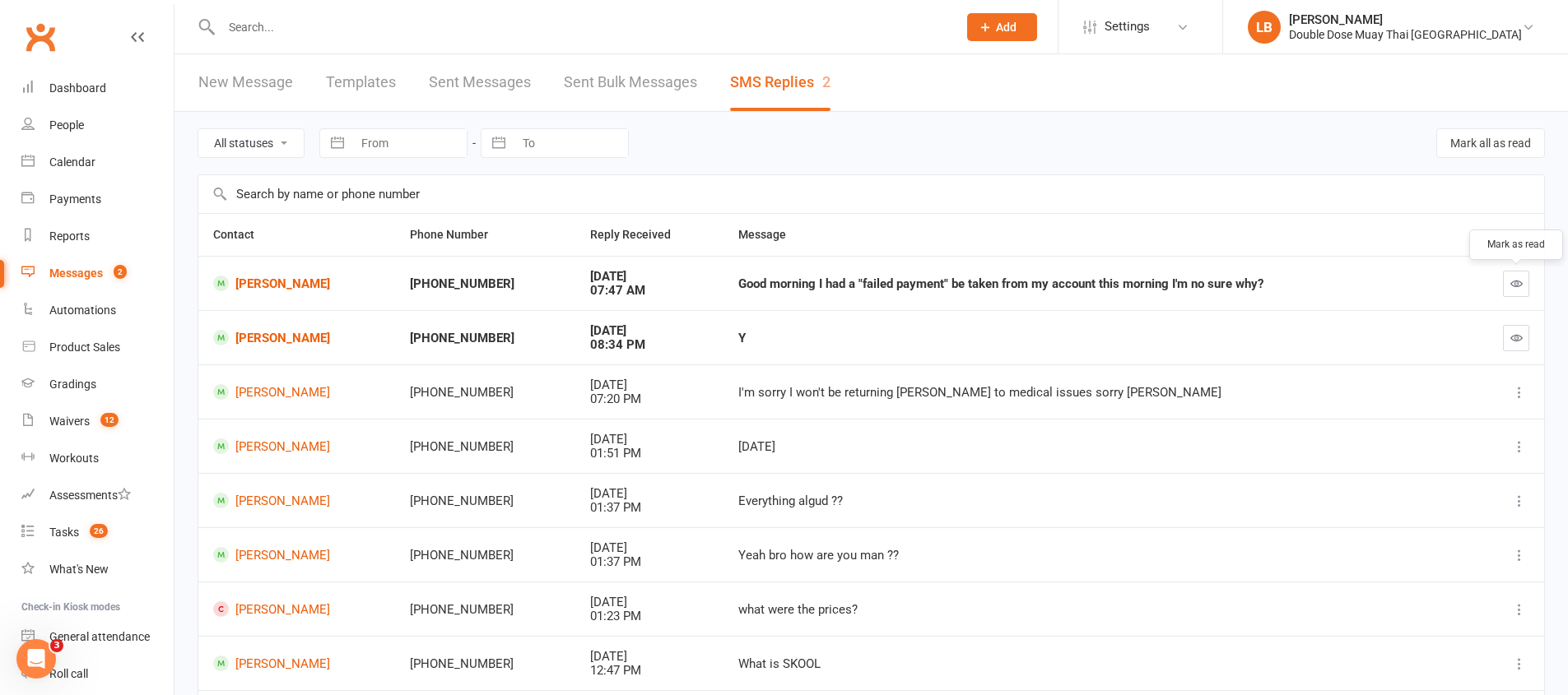
click at [1514, 295] on button "button" at bounding box center [1516, 284] width 26 height 26
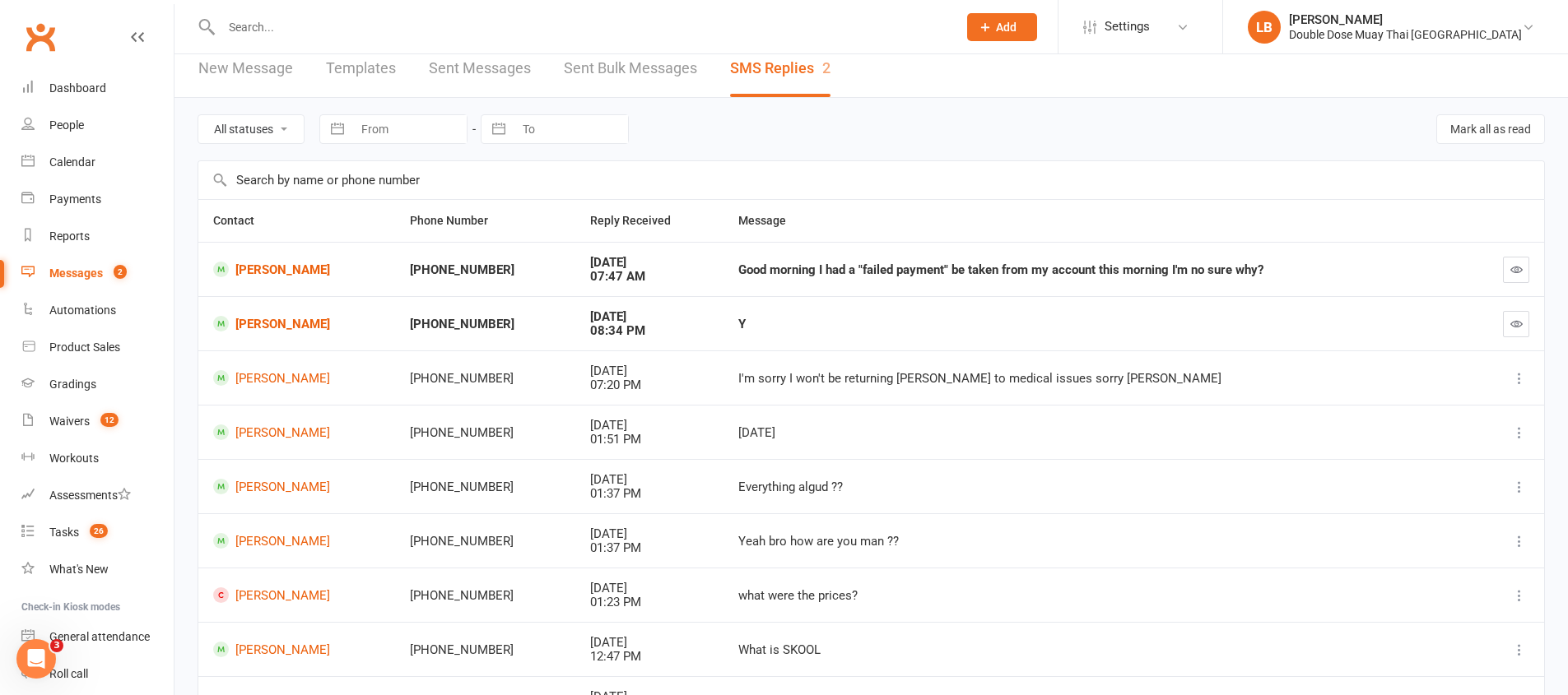
scroll to position [227, 0]
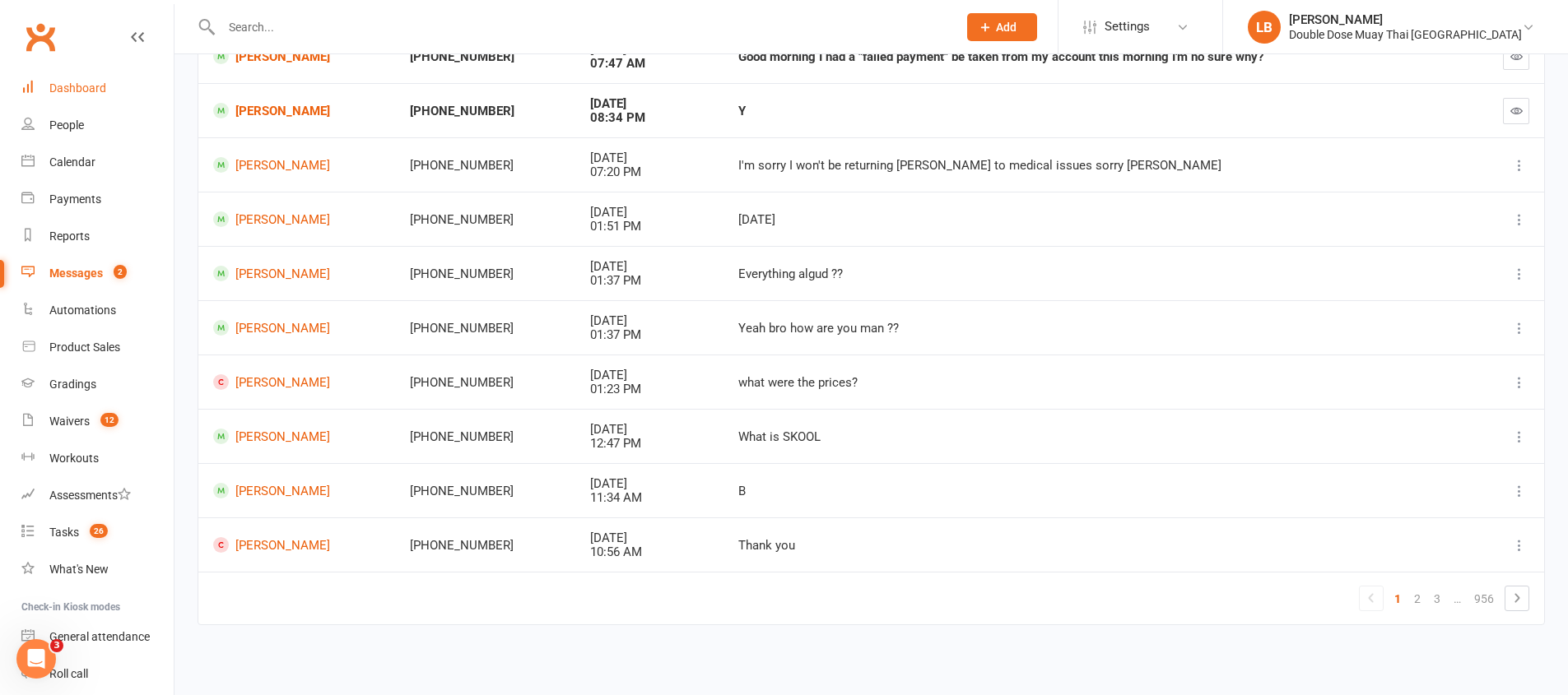
click at [92, 92] on div "Dashboard" at bounding box center [78, 88] width 57 height 13
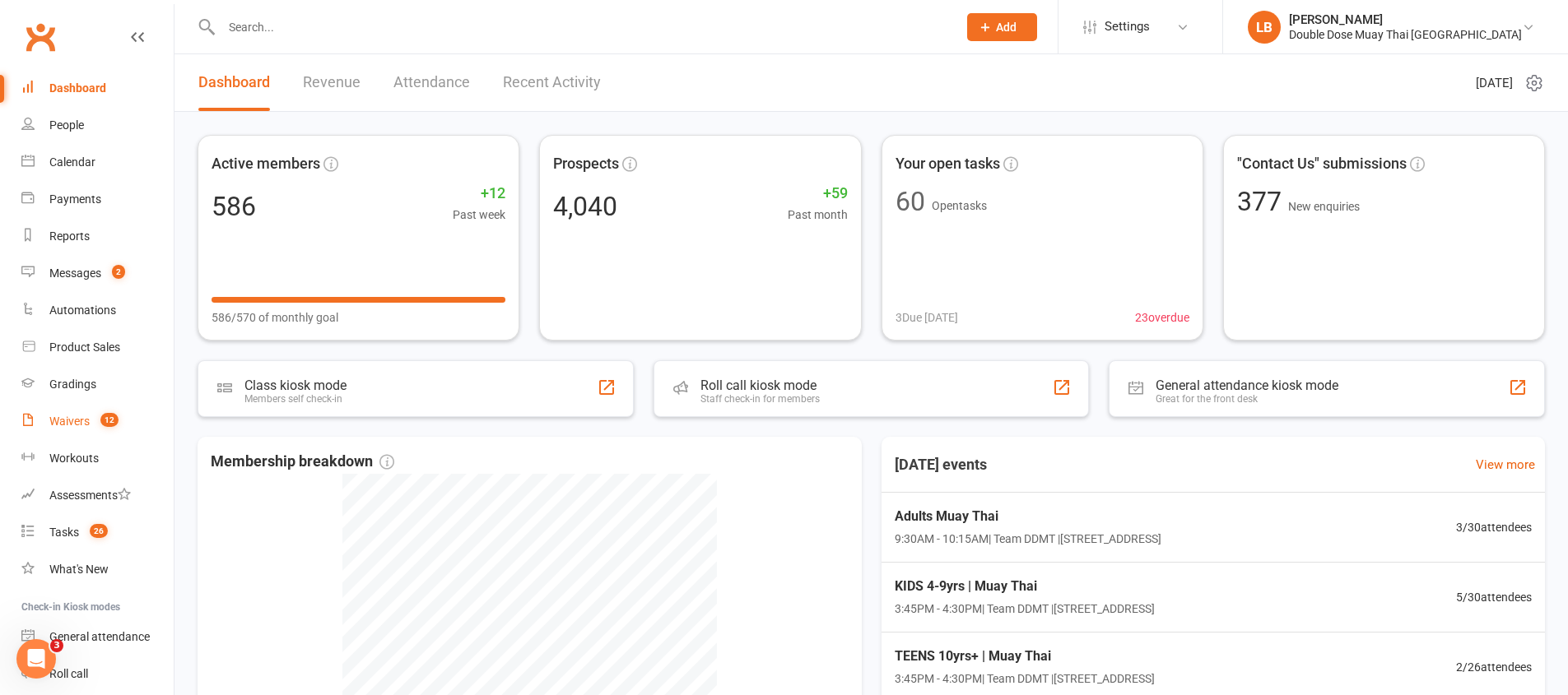
click at [89, 431] on link "Waivers 12" at bounding box center [98, 421] width 152 height 37
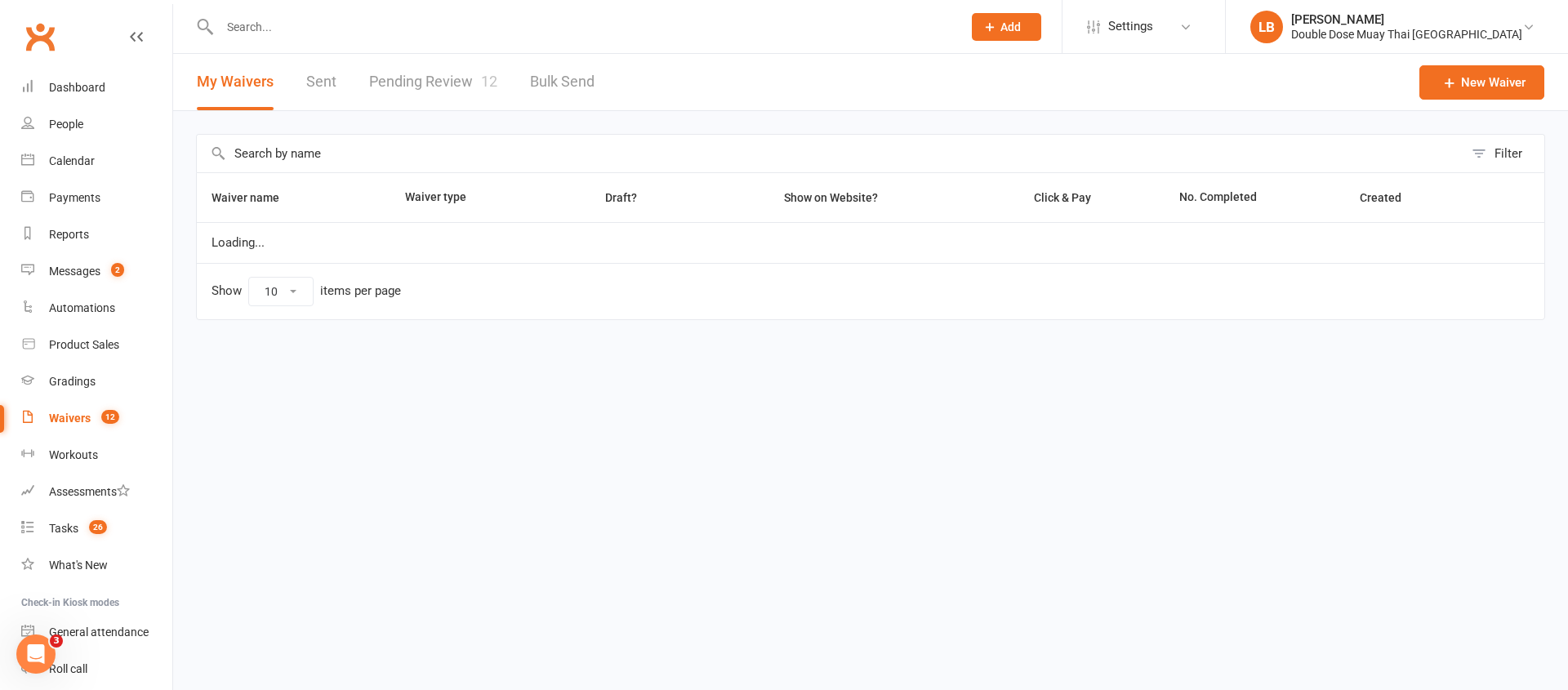
select select "100"
click at [426, 84] on link "Pending Review 12" at bounding box center [433, 82] width 128 height 57
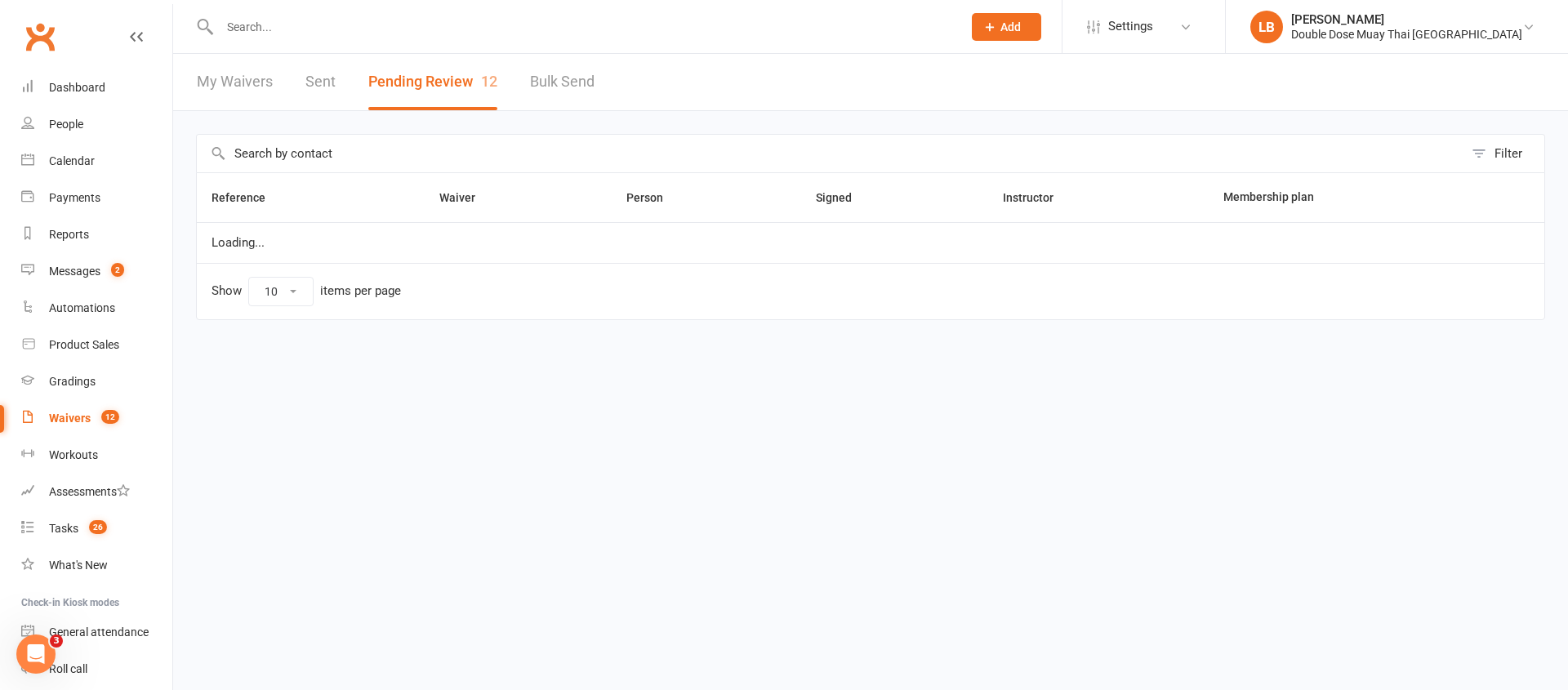
select select "100"
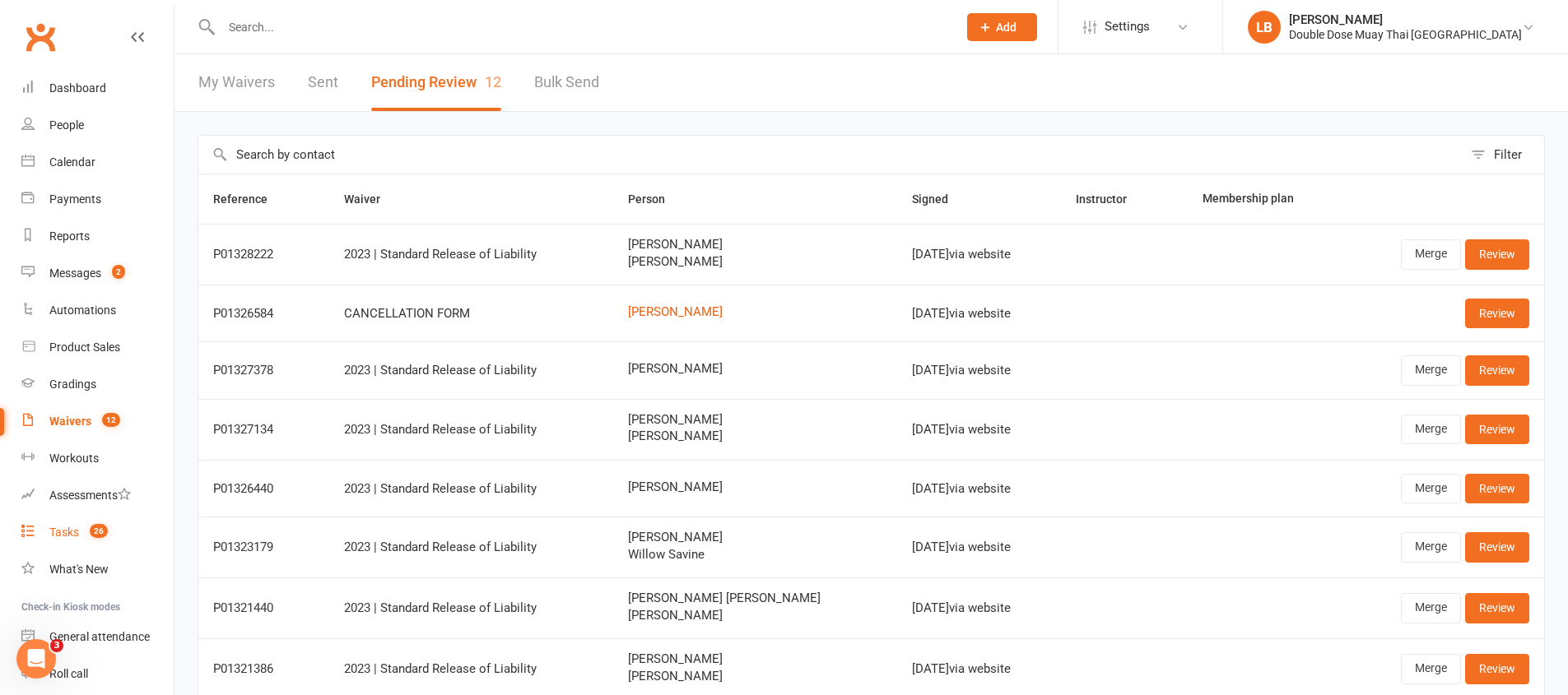
click at [81, 530] on count-badge "26" at bounding box center [94, 532] width 26 height 13
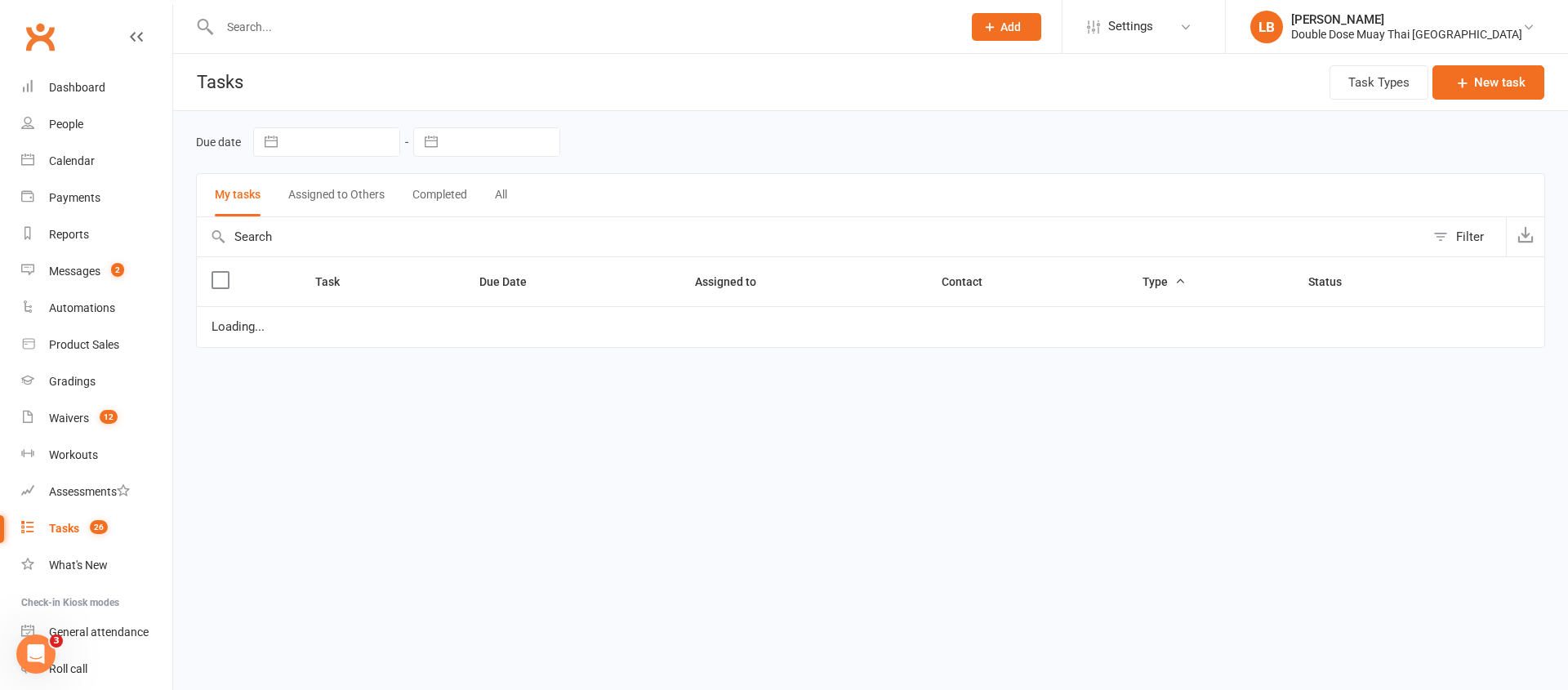
select select "started"
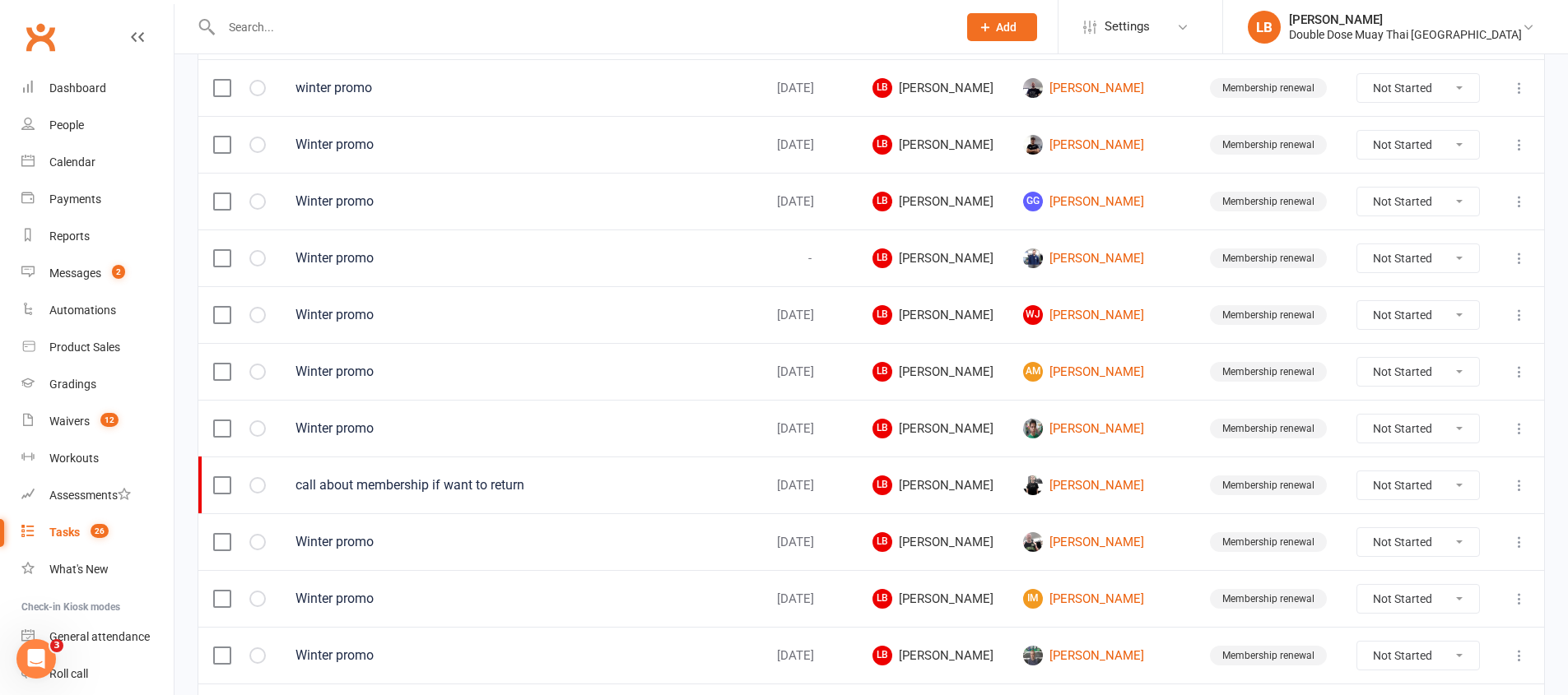
scroll to position [1163, 0]
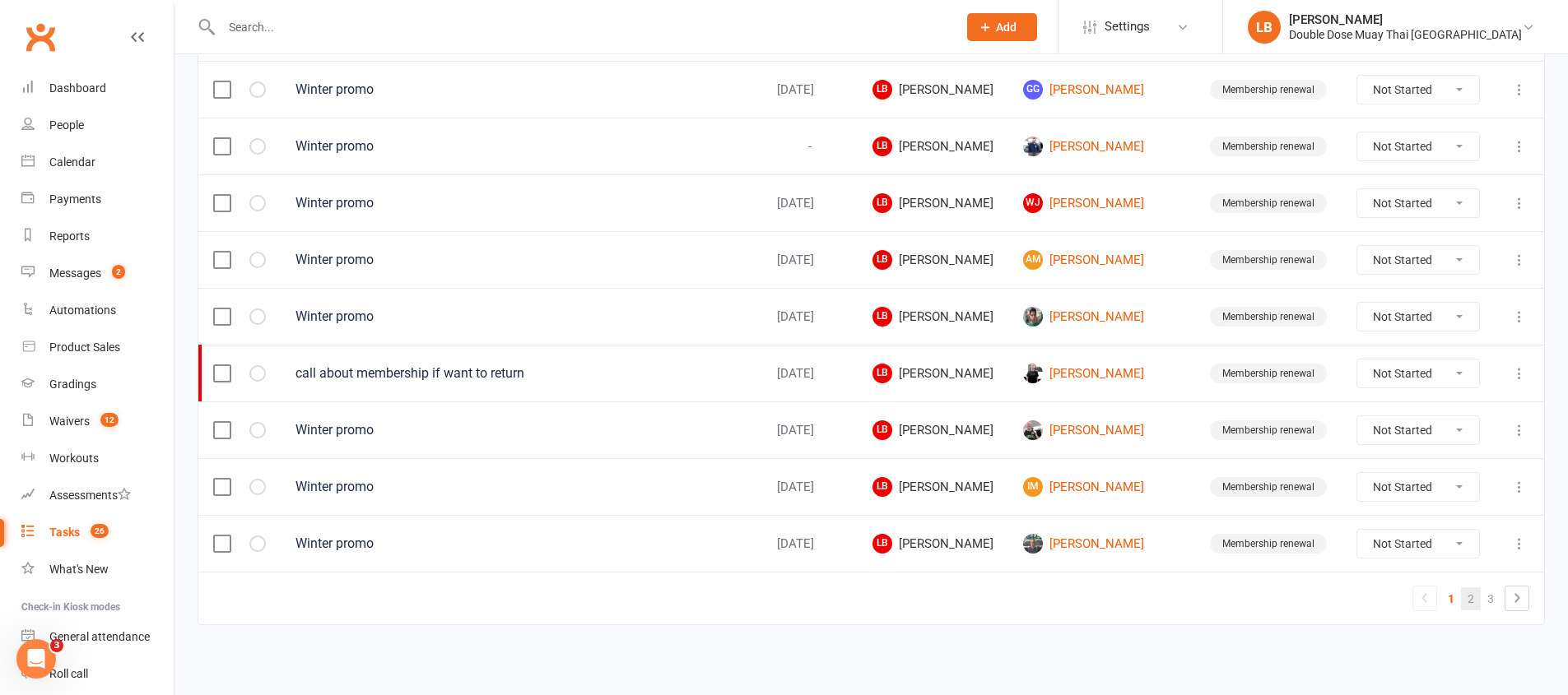
click at [1471, 600] on link "2" at bounding box center [1471, 599] width 20 height 23
select select "started"
click at [1471, 600] on link "2" at bounding box center [1471, 599] width 20 height 23
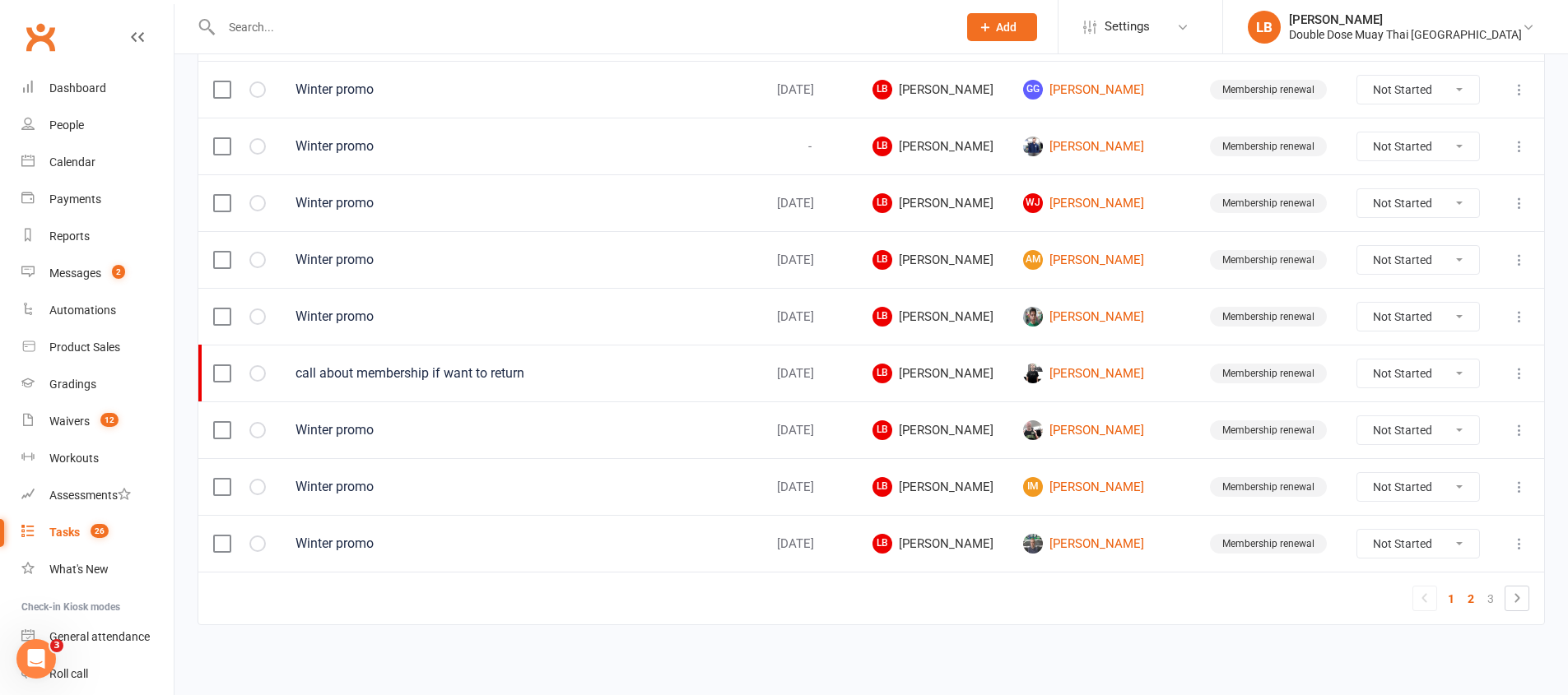
select select "started"
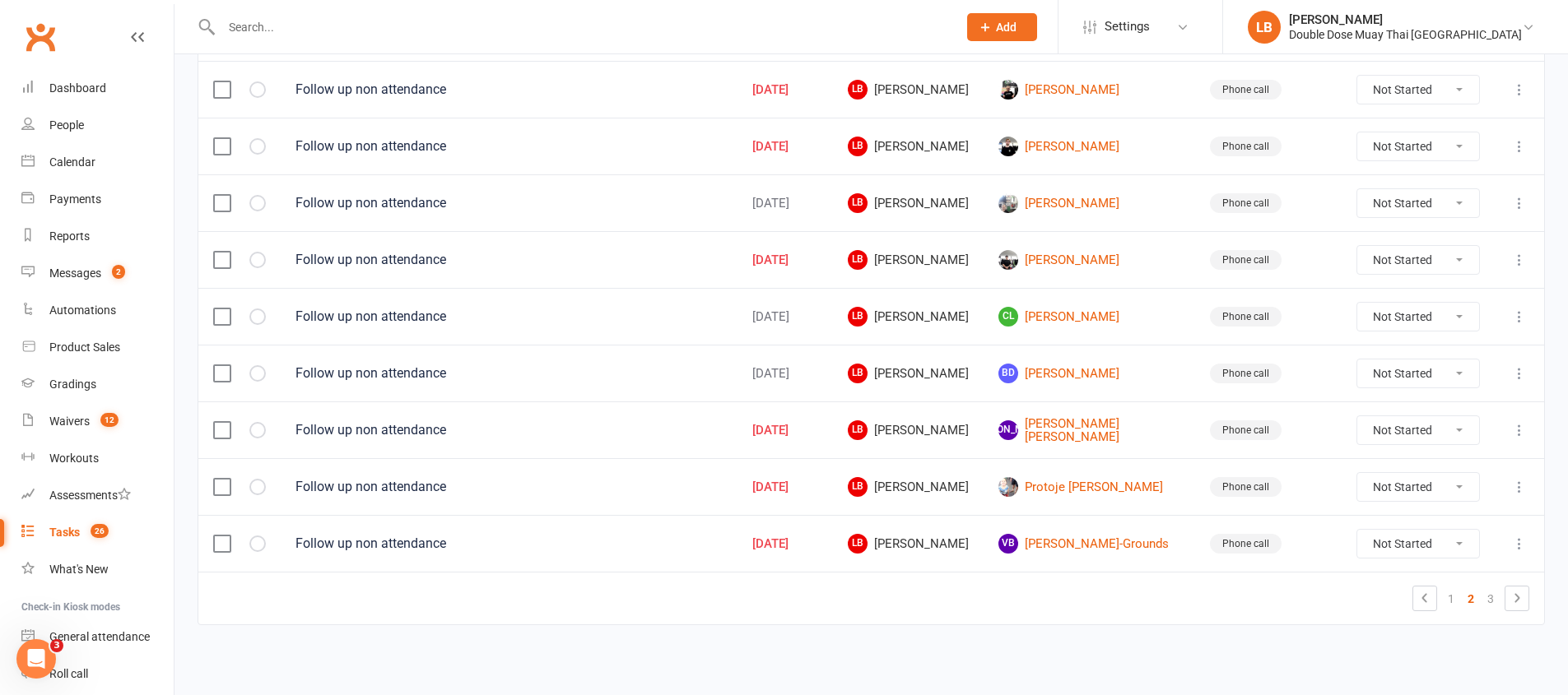
click at [1449, 372] on select "Not Started In Progress Waiting Complete" at bounding box center [1417, 373] width 122 height 28
select select "unstarted"
select select "started"
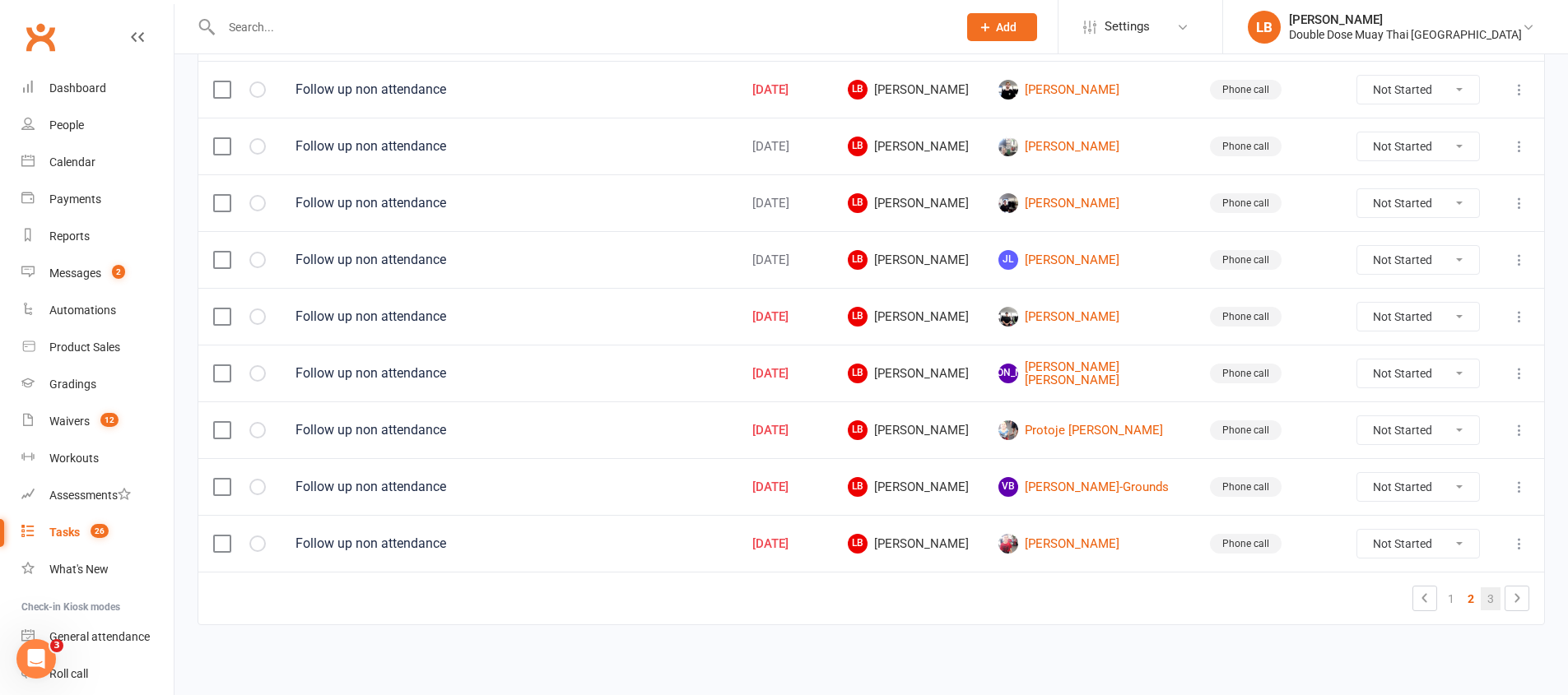
click at [1485, 599] on link "3" at bounding box center [1490, 599] width 20 height 23
select select "started"
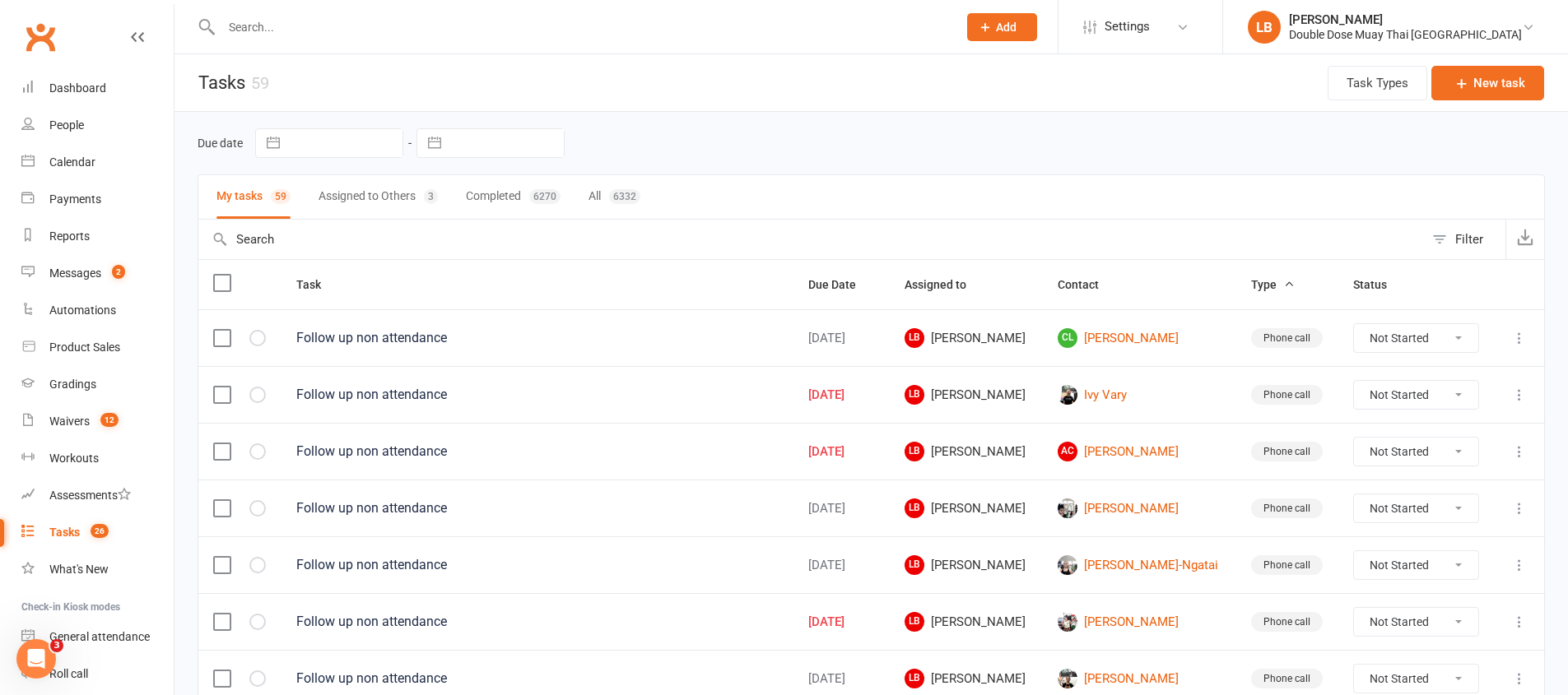
scroll to position [248, 0]
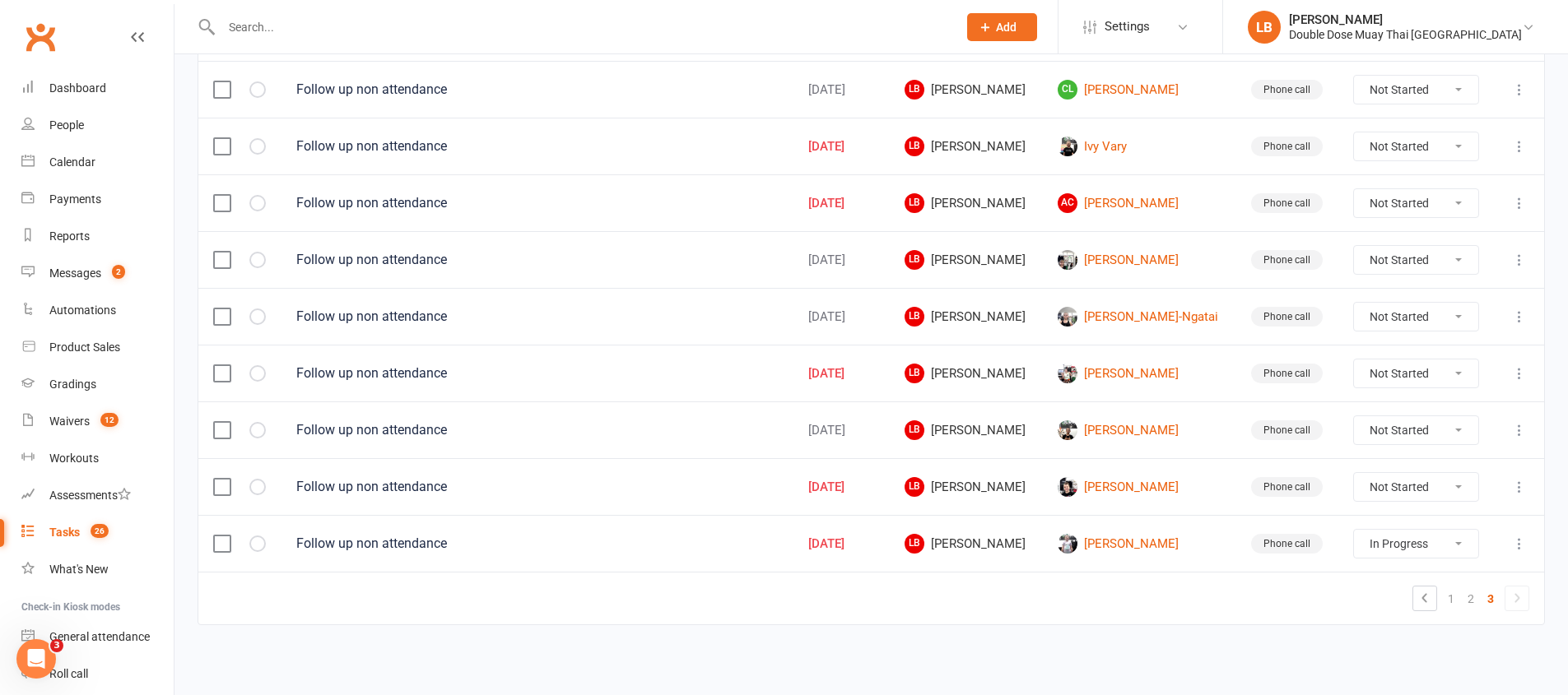
click at [1097, 515] on td "[PERSON_NAME]" at bounding box center [1139, 543] width 193 height 57
click at [1096, 534] on link "[PERSON_NAME]" at bounding box center [1138, 544] width 163 height 20
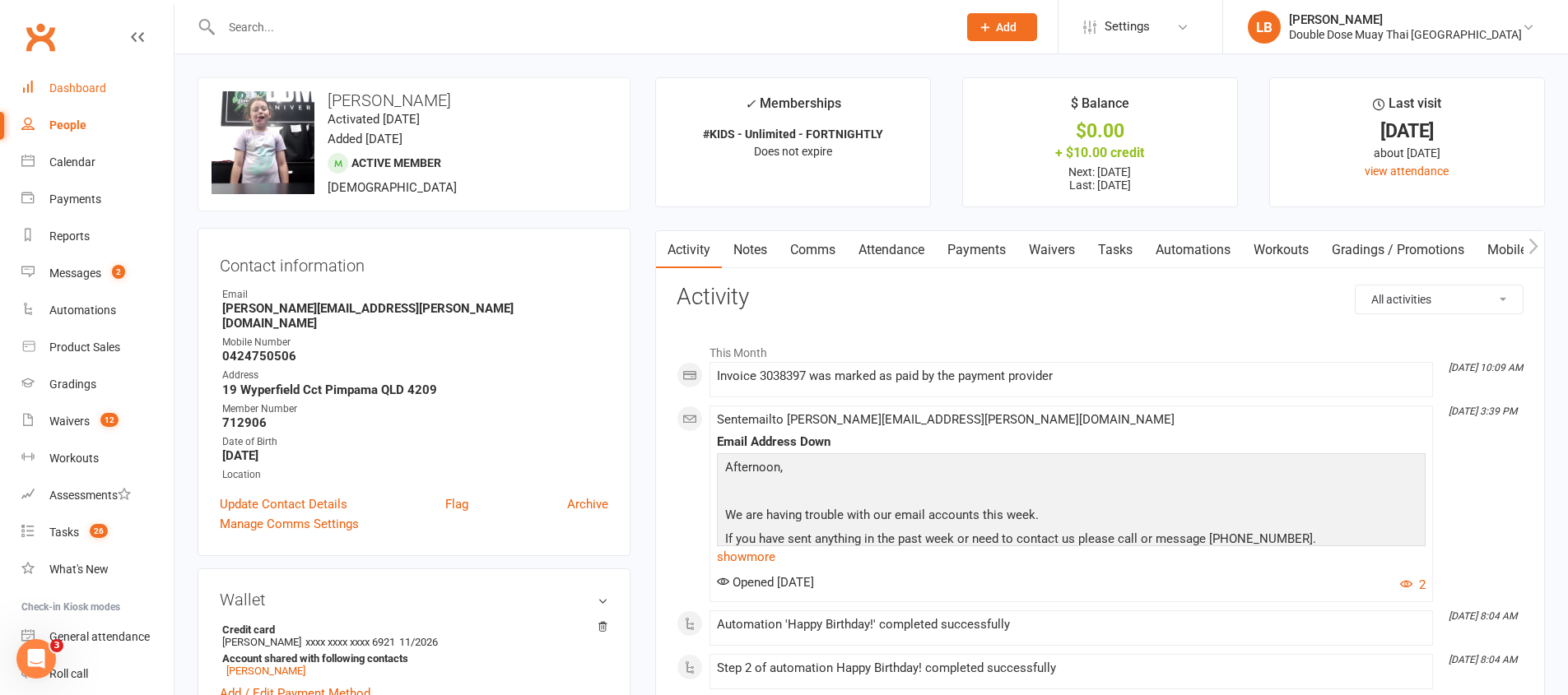
click at [99, 81] on div "Dashboard" at bounding box center [78, 88] width 57 height 13
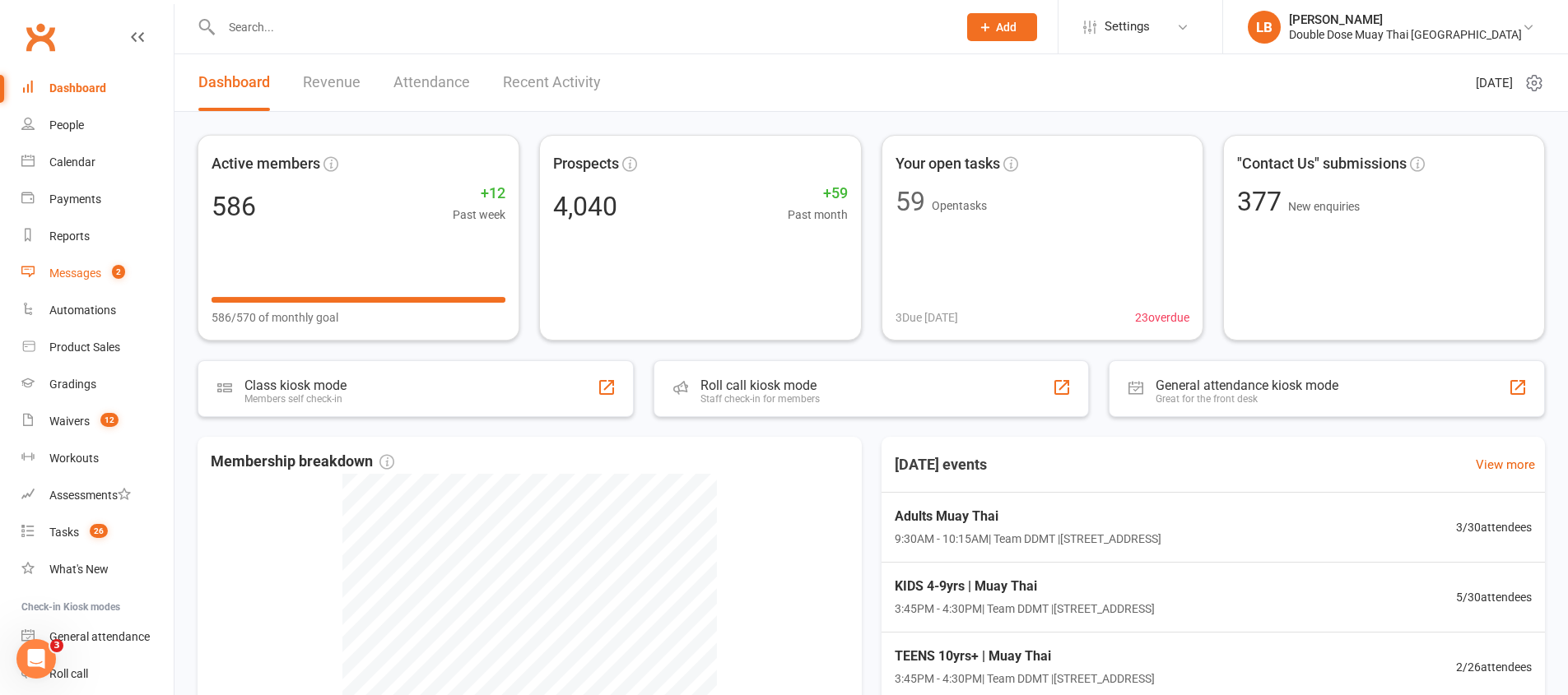
click at [118, 285] on link "Messages 2" at bounding box center [98, 273] width 152 height 37
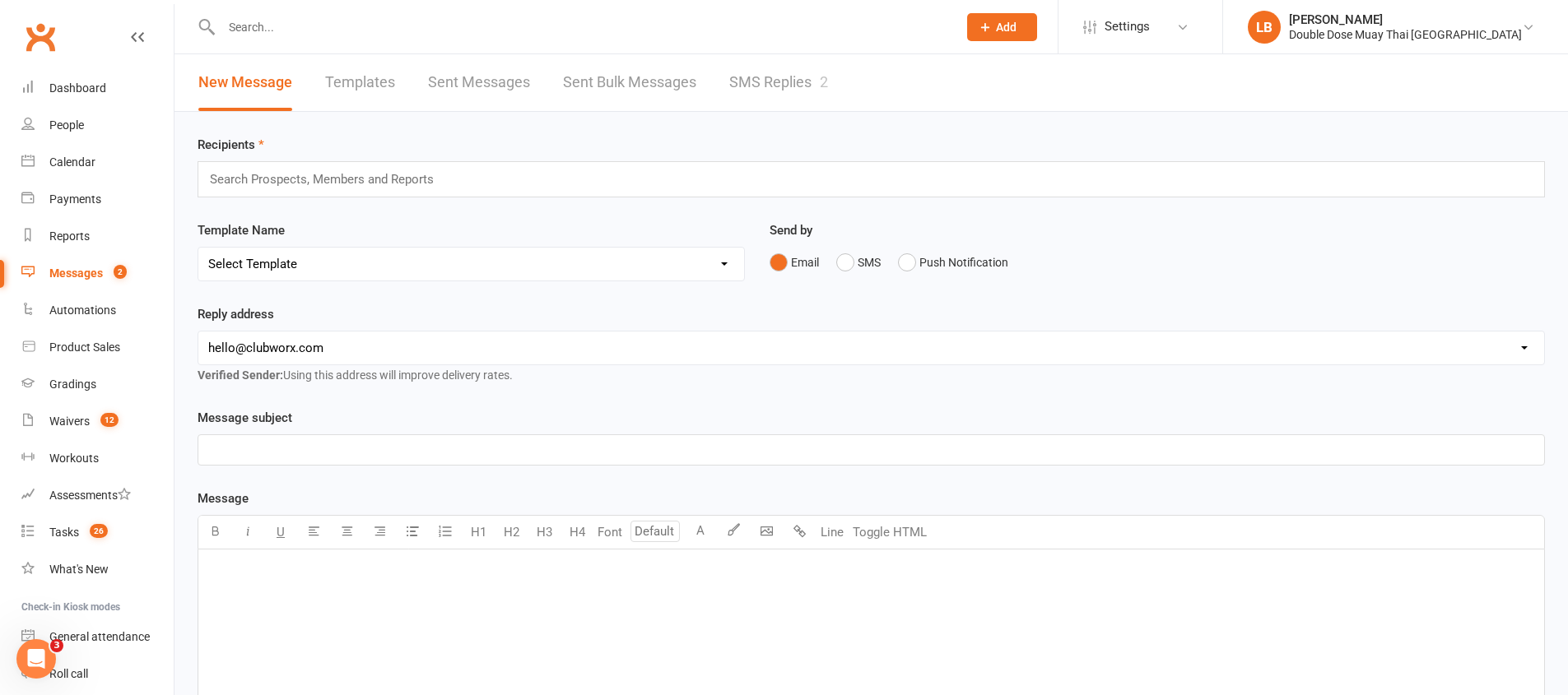
click at [782, 98] on link "SMS Replies 2" at bounding box center [778, 83] width 99 height 57
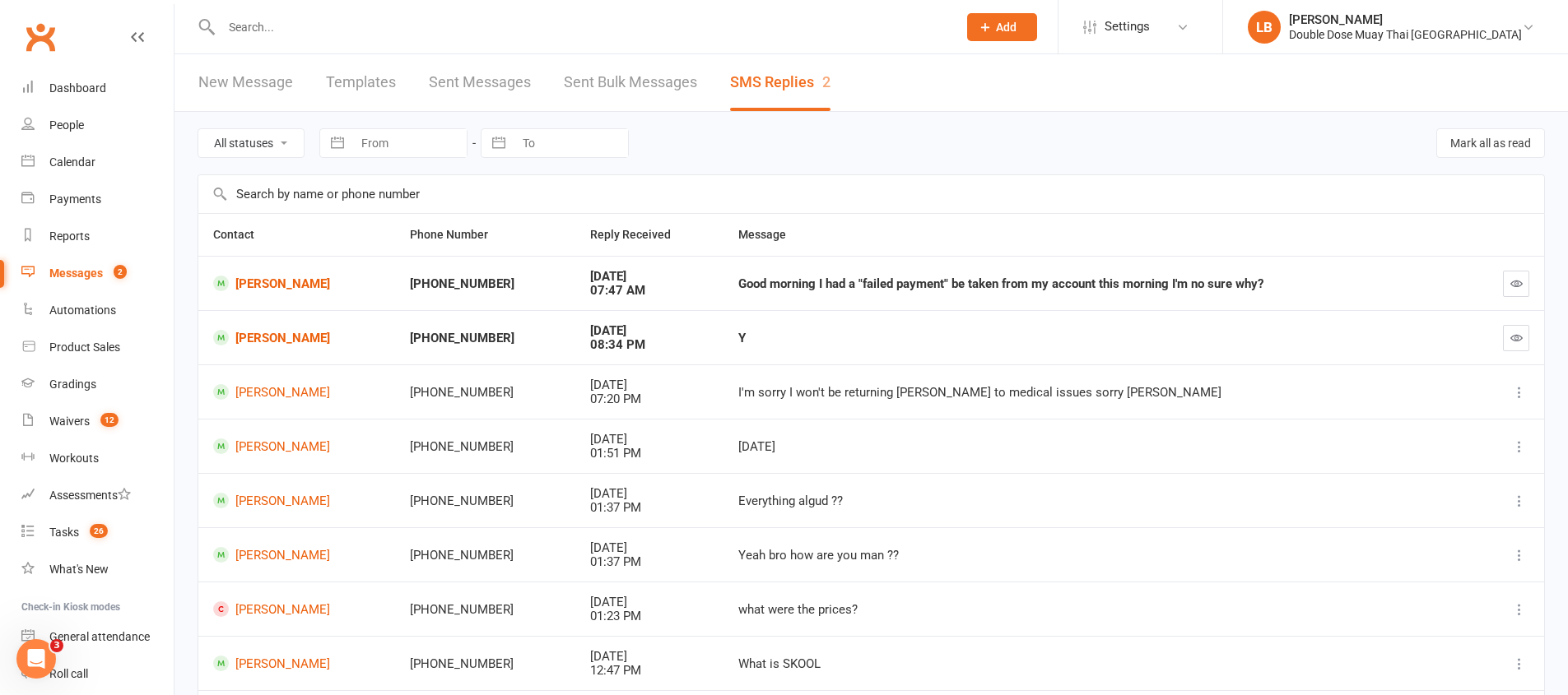
click at [448, 34] on input "text" at bounding box center [580, 27] width 729 height 23
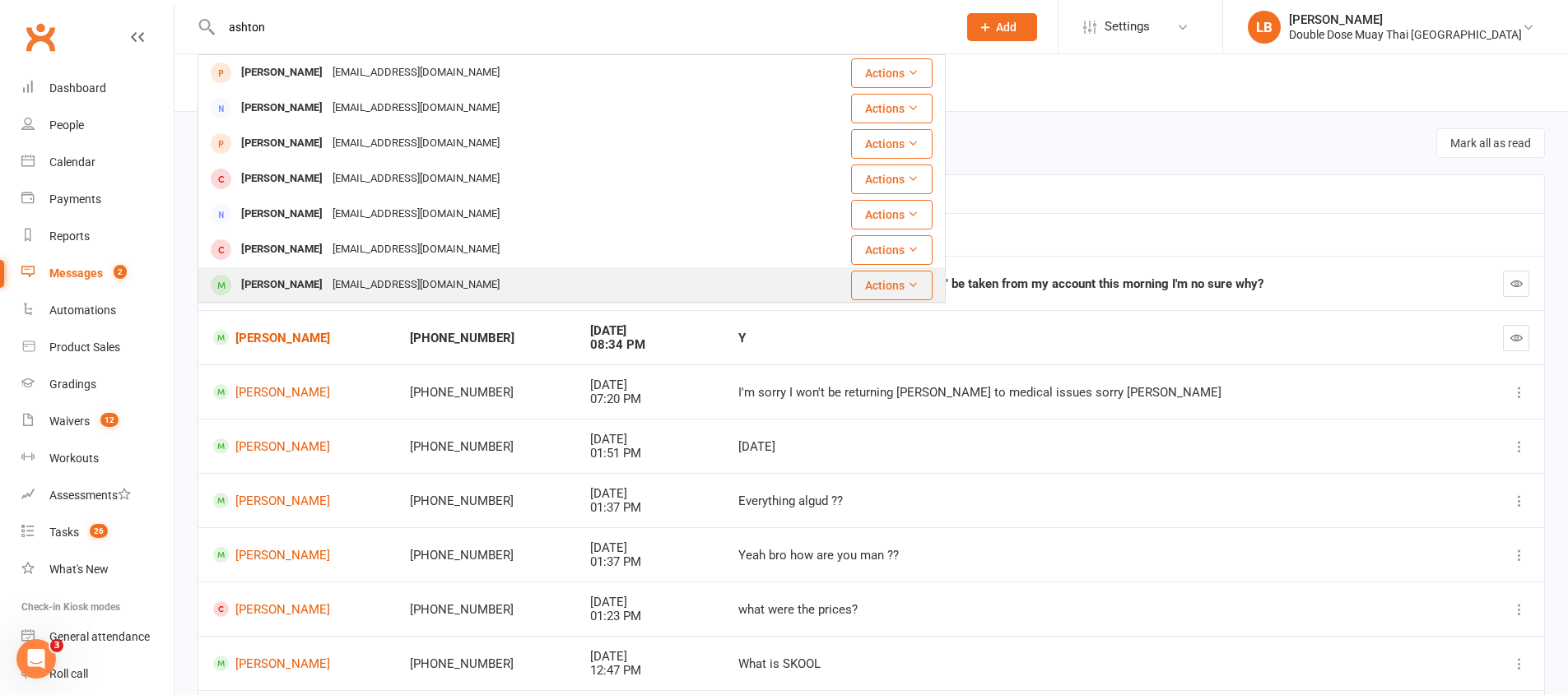
scroll to position [3, 0]
type input "ashton"
click at [383, 275] on div "[EMAIL_ADDRESS][DOMAIN_NAME]" at bounding box center [416, 281] width 177 height 24
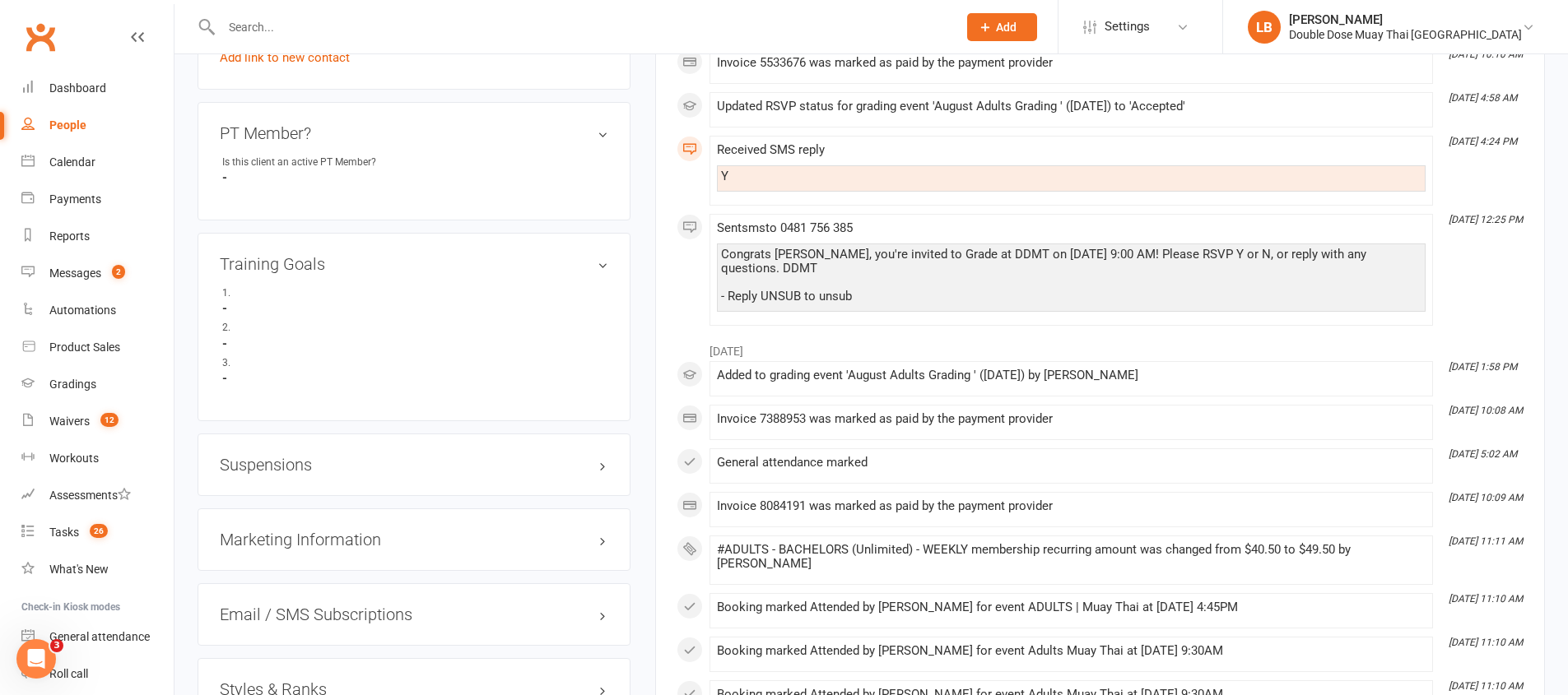
scroll to position [809, 0]
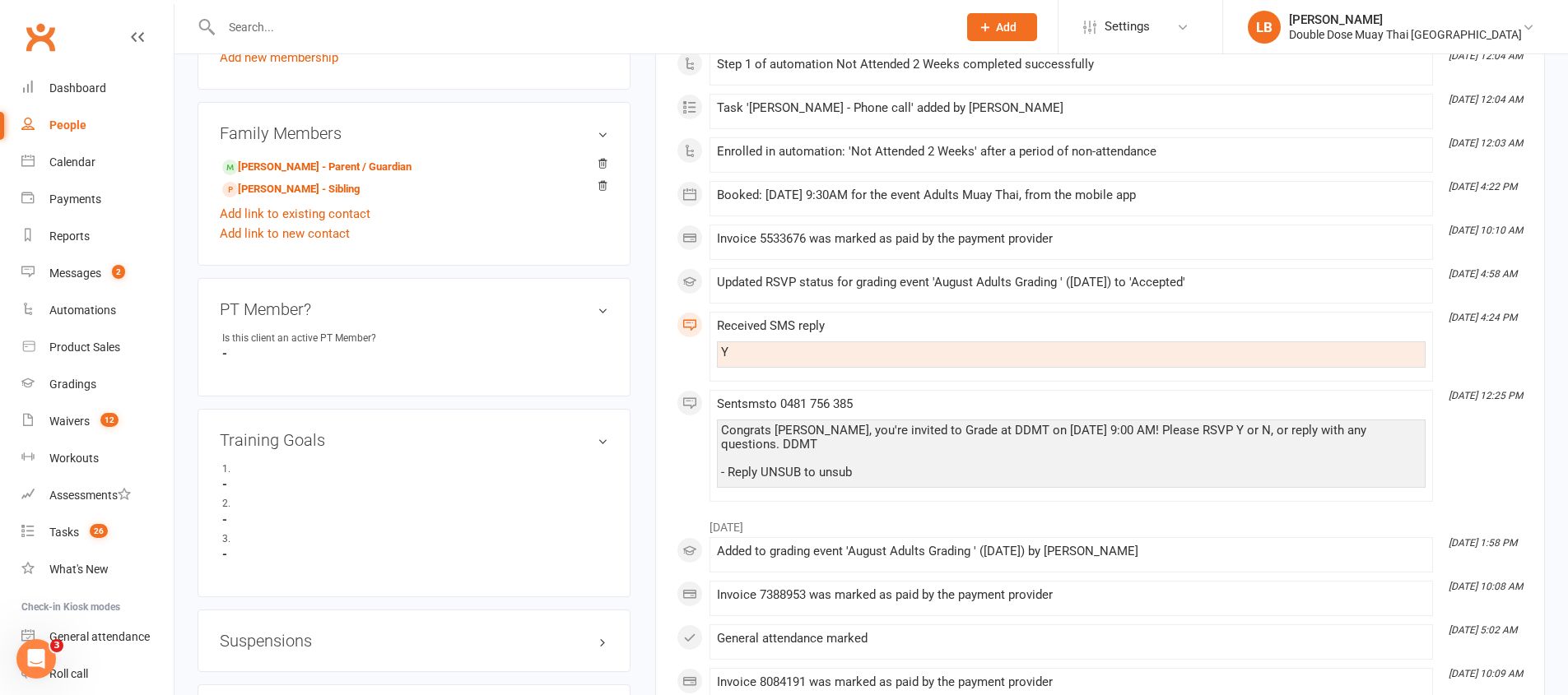
drag, startPoint x: 744, startPoint y: 436, endPoint x: 1113, endPoint y: 448, distance: 369.2
click at [1113, 448] on div "Congrats [PERSON_NAME], you're invited to Grade at DDMT on [DATE] 9:00 AM! Plea…" at bounding box center [1071, 452] width 700 height 56
drag, startPoint x: 811, startPoint y: 360, endPoint x: 691, endPoint y: 343, distance: 121.2
click at [691, 343] on div "This Month [DATE] 10:08 AM Invoice 6307446 was marked as paid by the payment pr…" at bounding box center [1099, 10] width 847 height 982
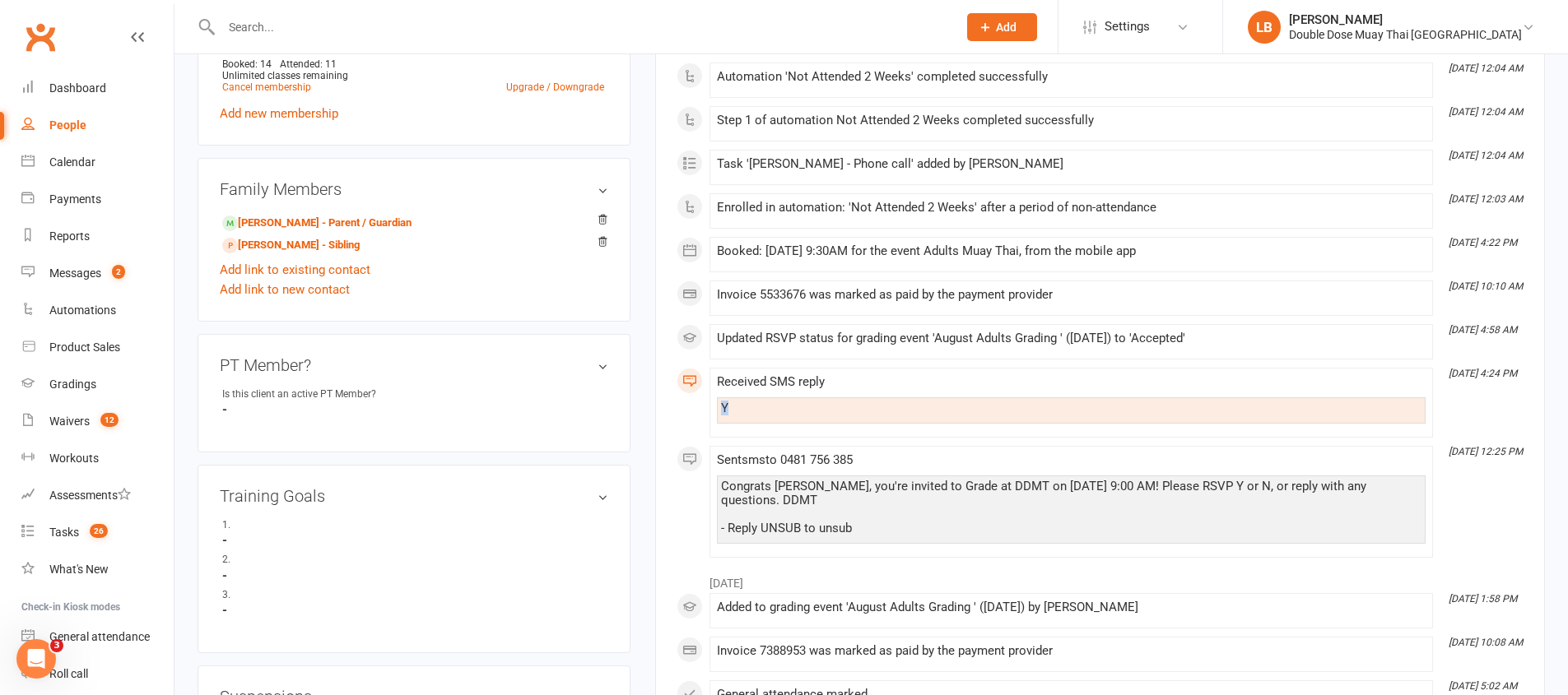
scroll to position [857, 0]
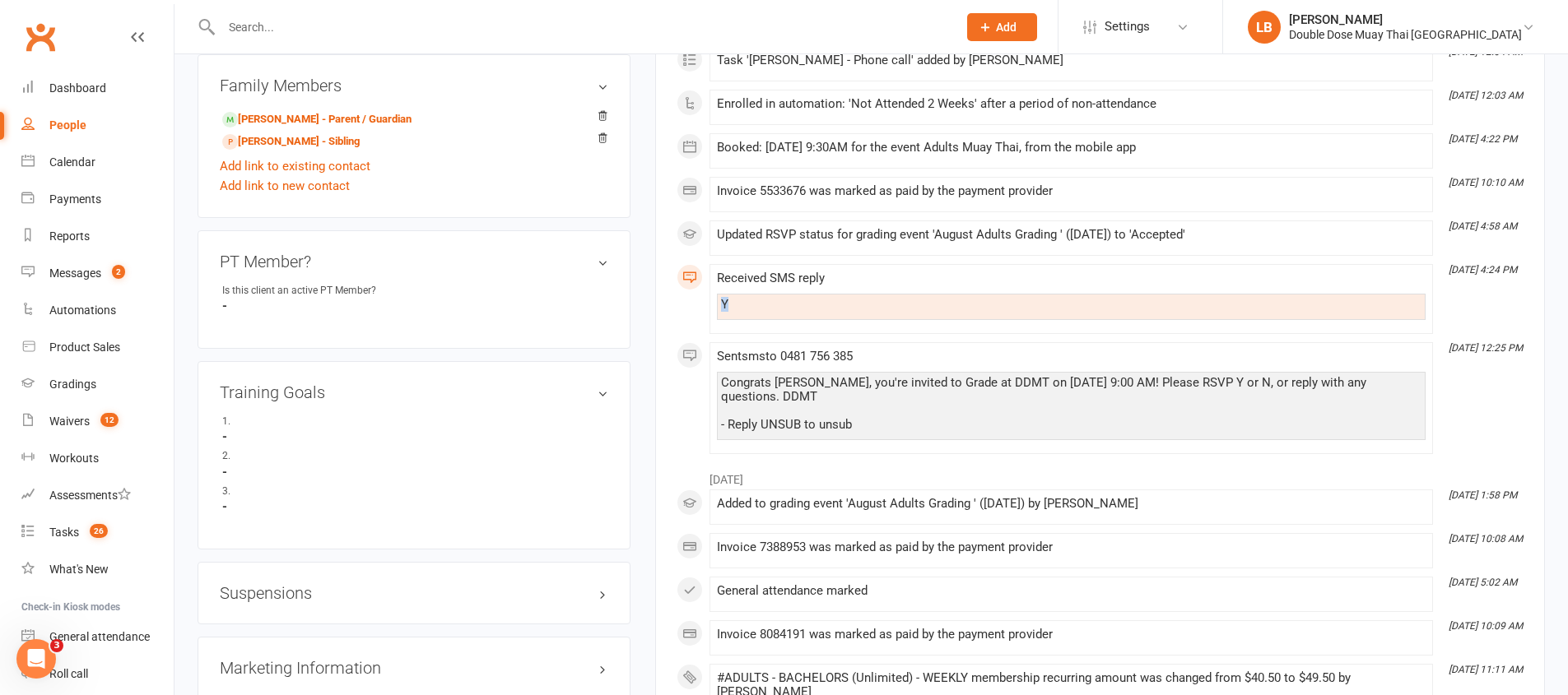
drag, startPoint x: 728, startPoint y: 384, endPoint x: 812, endPoint y: 404, distance: 86.3
click at [805, 402] on div "Congrats [PERSON_NAME], you're invited to Grade at DDMT on [DATE] 9:00 AM! Plea…" at bounding box center [1071, 404] width 700 height 56
click at [830, 407] on div "Congrats [PERSON_NAME], you're invited to Grade at DDMT on [DATE] 9:00 AM! Plea…" at bounding box center [1071, 404] width 700 height 56
drag, startPoint x: 721, startPoint y: 380, endPoint x: 910, endPoint y: 400, distance: 190.1
click at [910, 400] on div "Congrats [PERSON_NAME], you're invited to Grade at DDMT on [DATE] 9:00 AM! Plea…" at bounding box center [1071, 404] width 700 height 56
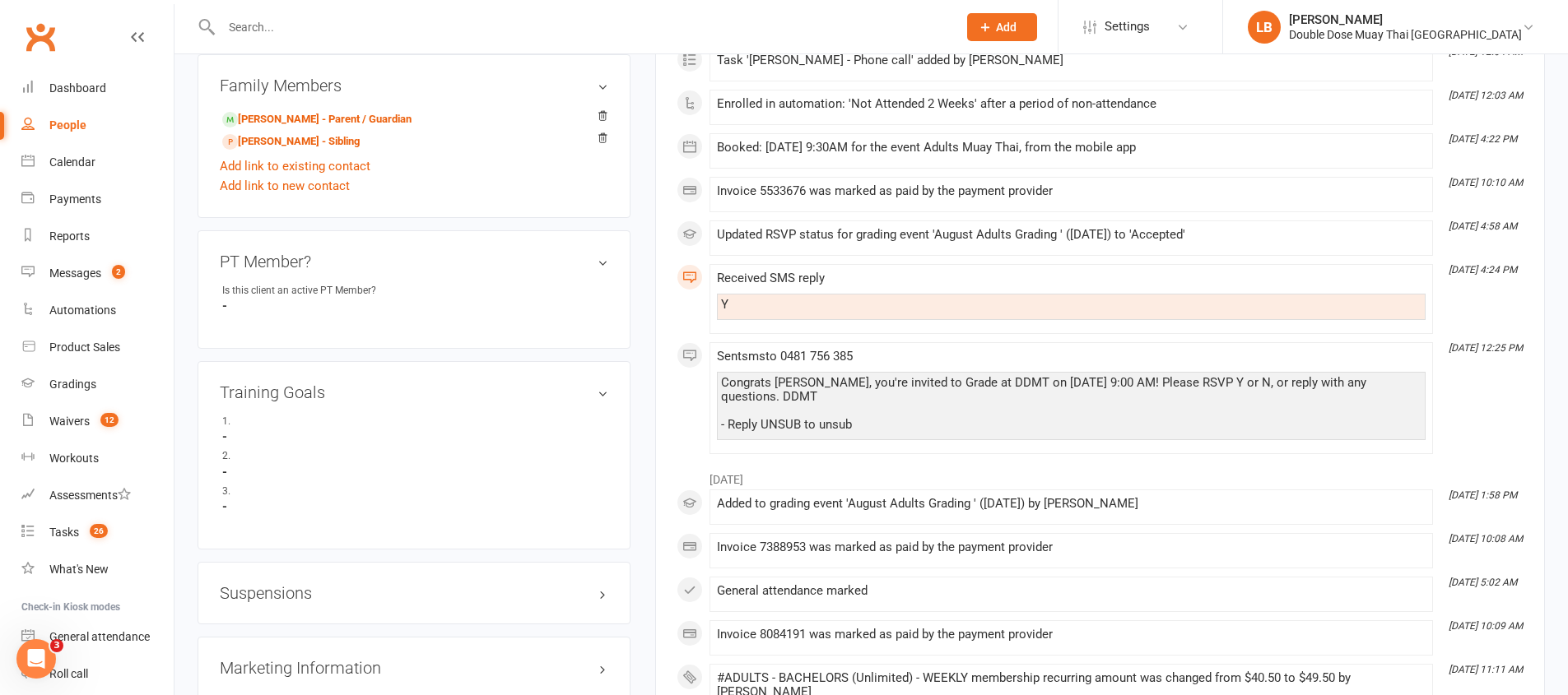
click at [908, 400] on div "Congrats [PERSON_NAME], you're invited to Grade at DDMT on [DATE] 9:00 AM! Plea…" at bounding box center [1071, 404] width 700 height 56
drag, startPoint x: 729, startPoint y: 383, endPoint x: 863, endPoint y: 397, distance: 134.7
click at [863, 397] on div "Congrats [PERSON_NAME], you're invited to Grade at DDMT on [DATE] 9:00 AM! Plea…" at bounding box center [1071, 404] width 700 height 56
click at [876, 392] on div "Congrats [PERSON_NAME], you're invited to Grade at DDMT on [DATE] 9:00 AM! Plea…" at bounding box center [1071, 404] width 700 height 56
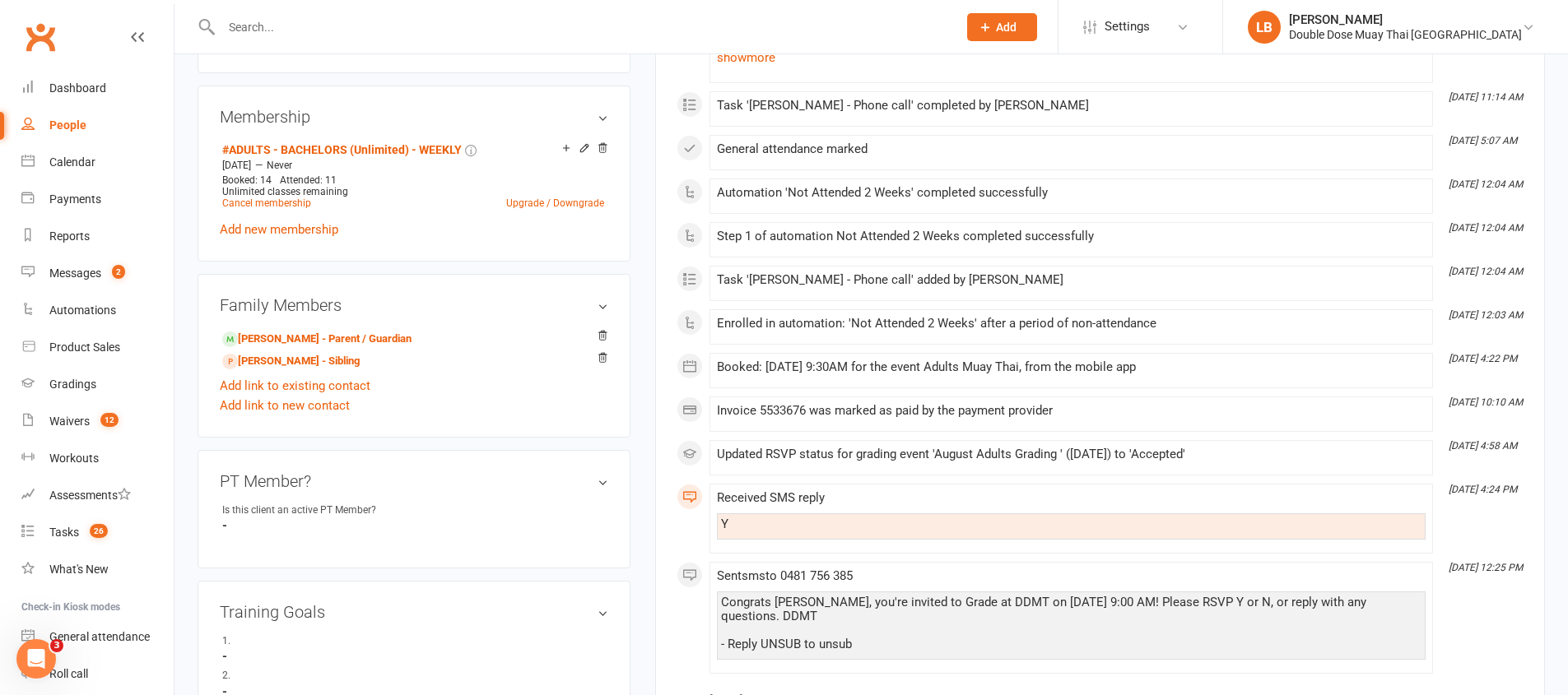
scroll to position [497, 0]
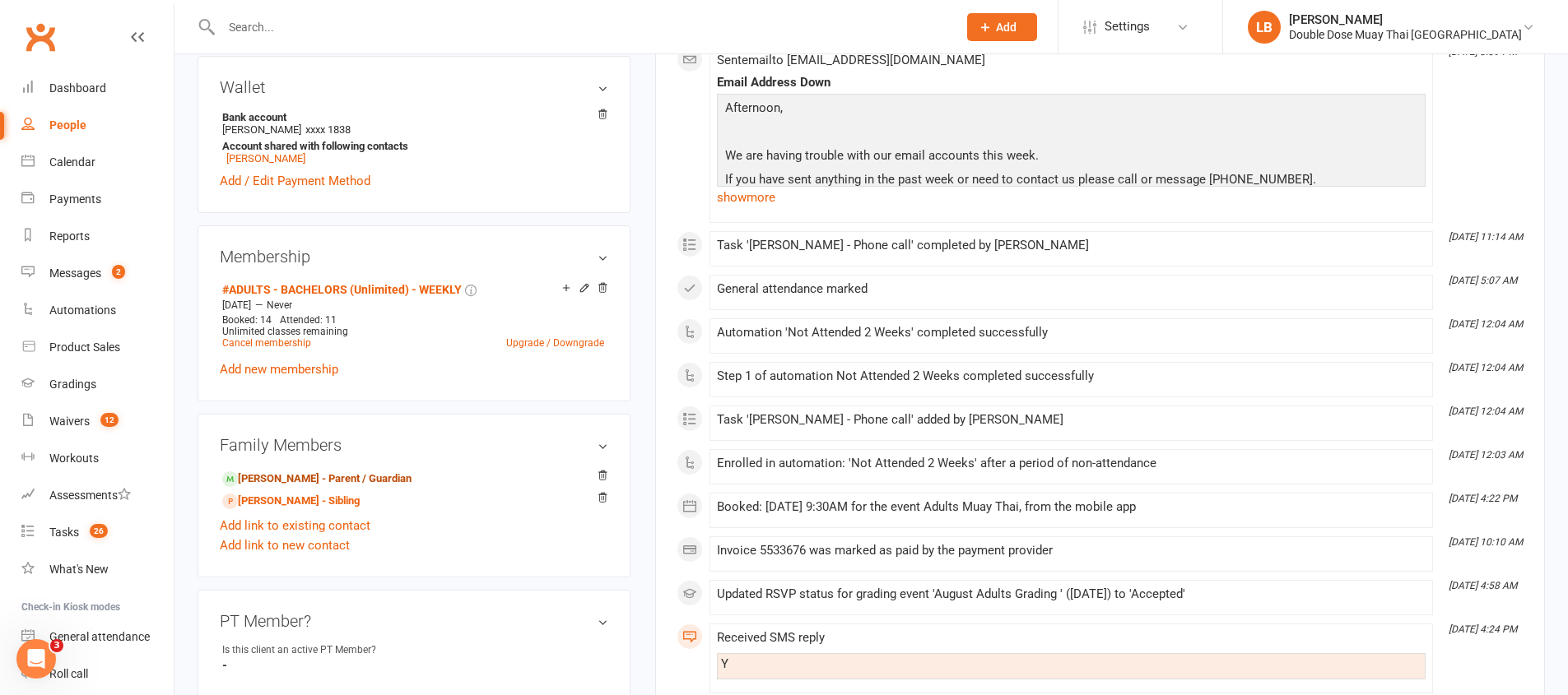
click at [380, 472] on link "[PERSON_NAME] - Parent / Guardian" at bounding box center [316, 479] width 190 height 17
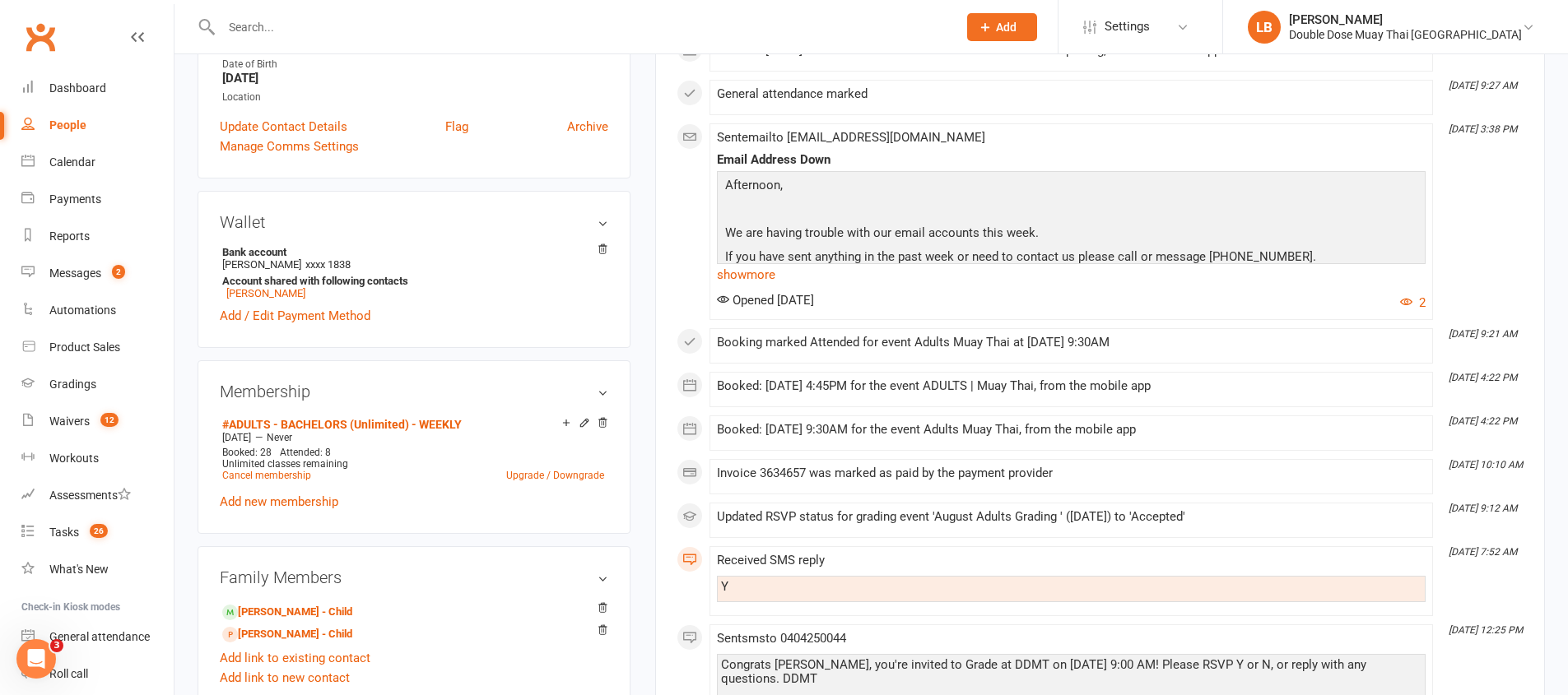
scroll to position [363, 0]
click at [78, 89] on div "Dashboard" at bounding box center [78, 88] width 57 height 13
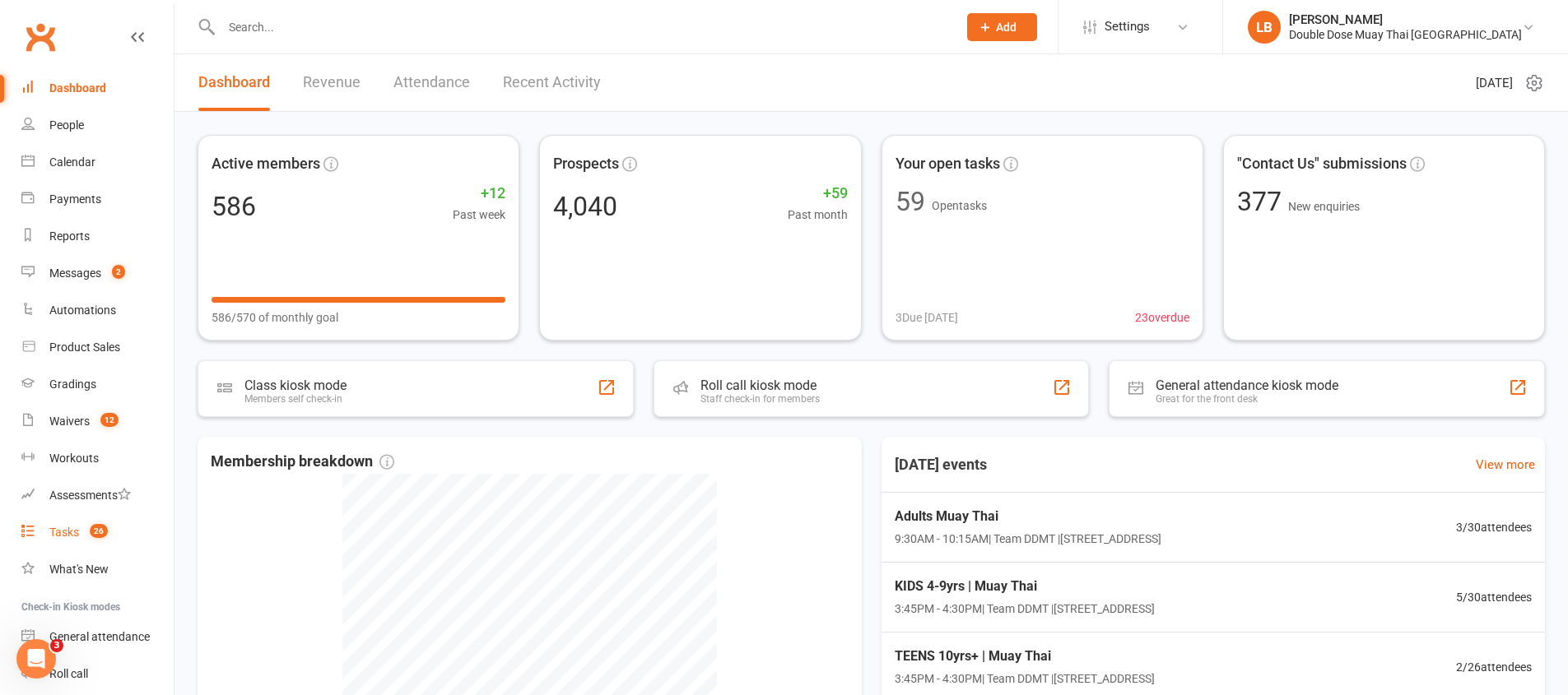
click at [78, 523] on link "Tasks 26" at bounding box center [98, 532] width 152 height 37
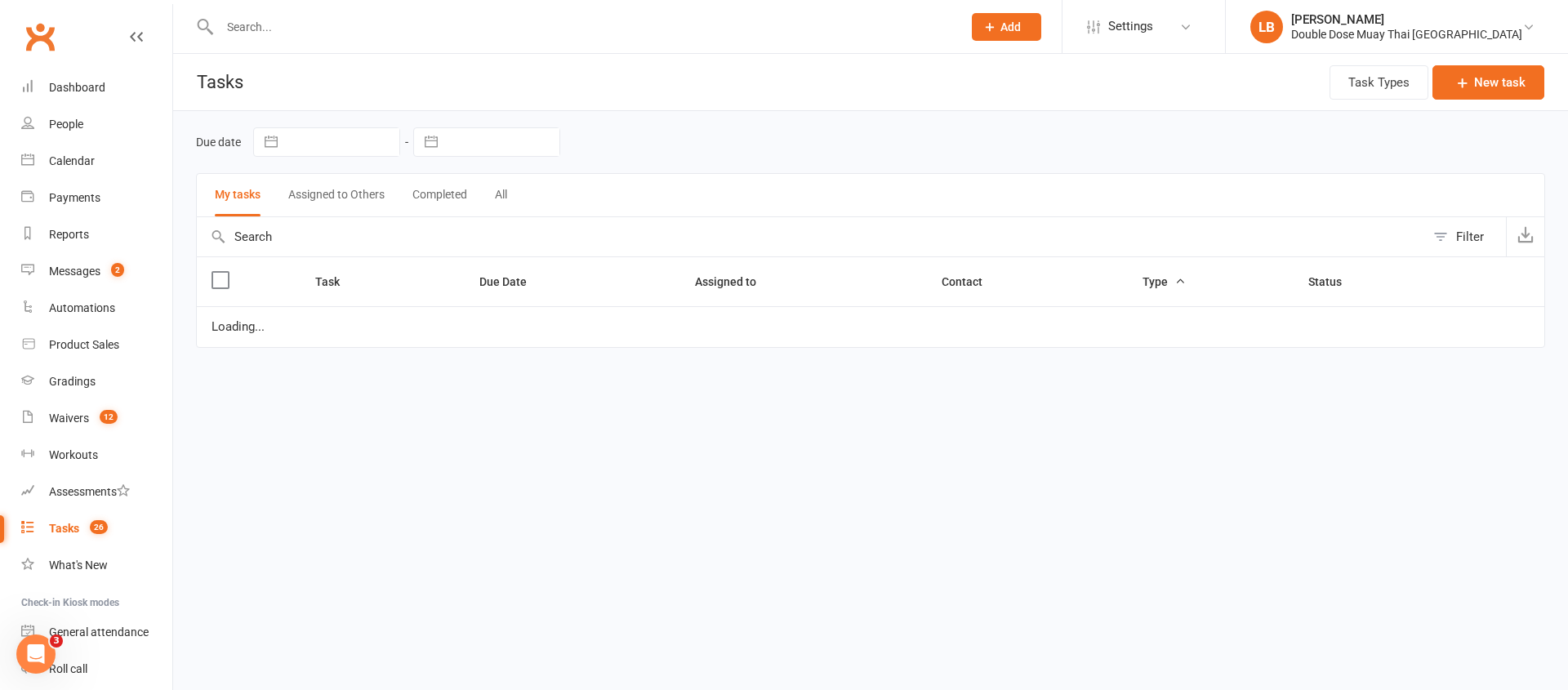
select select "started"
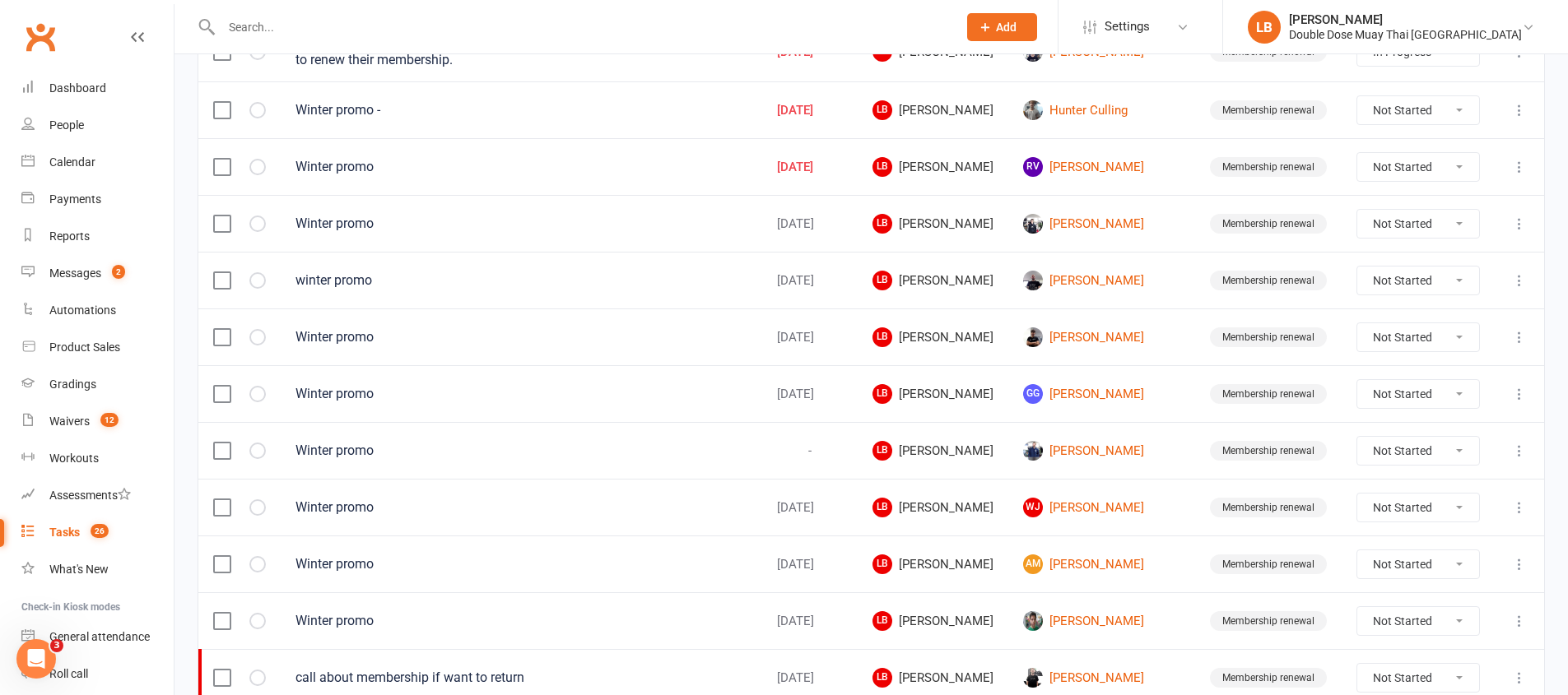
scroll to position [1163, 0]
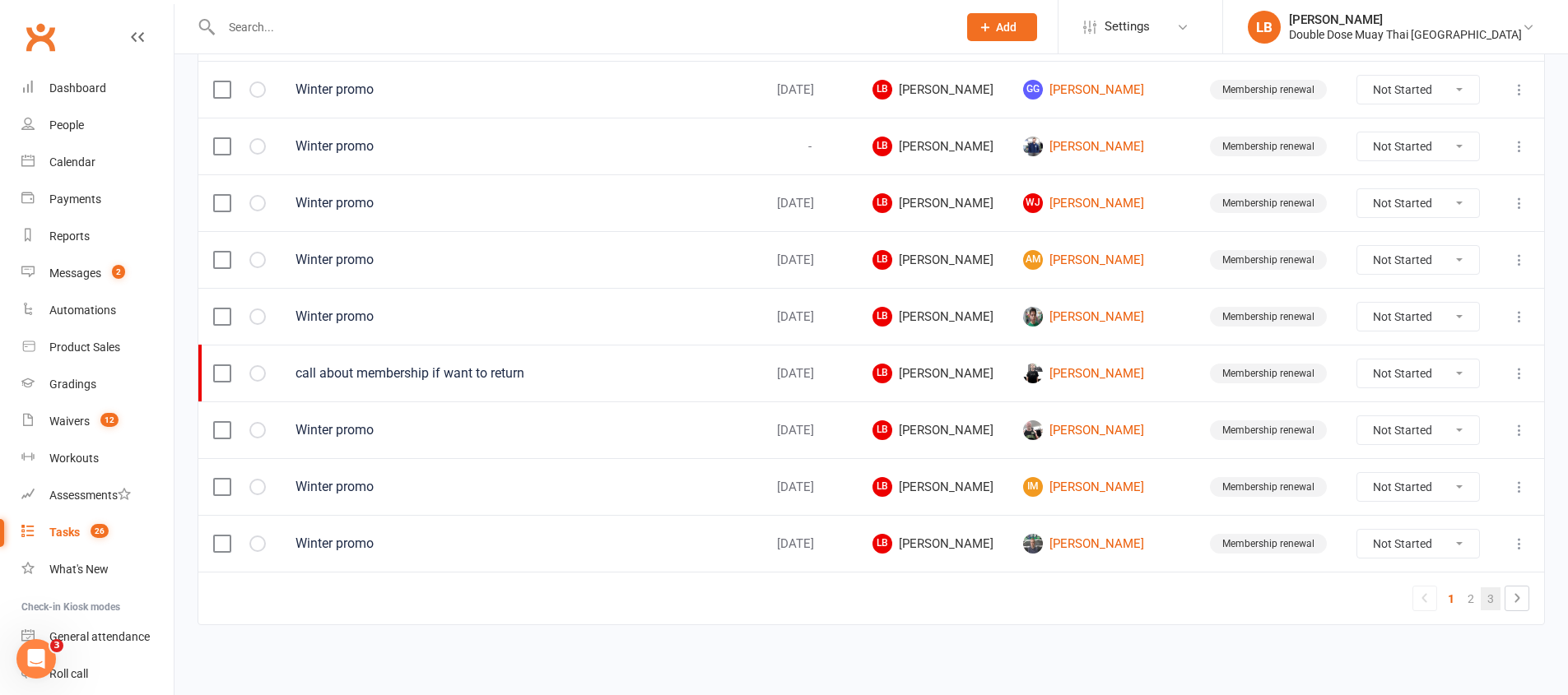
click at [1486, 597] on link "3" at bounding box center [1490, 599] width 20 height 23
select select "started"
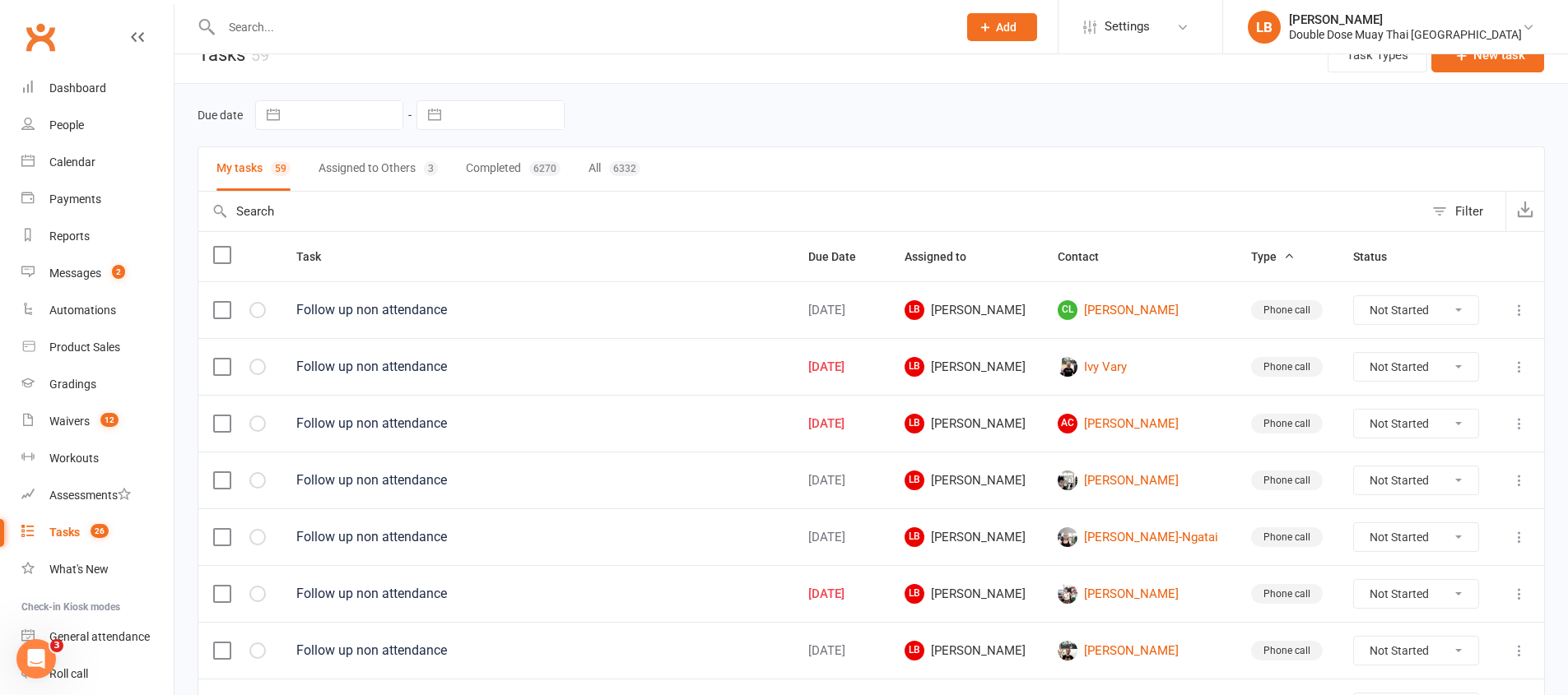
scroll to position [24, 0]
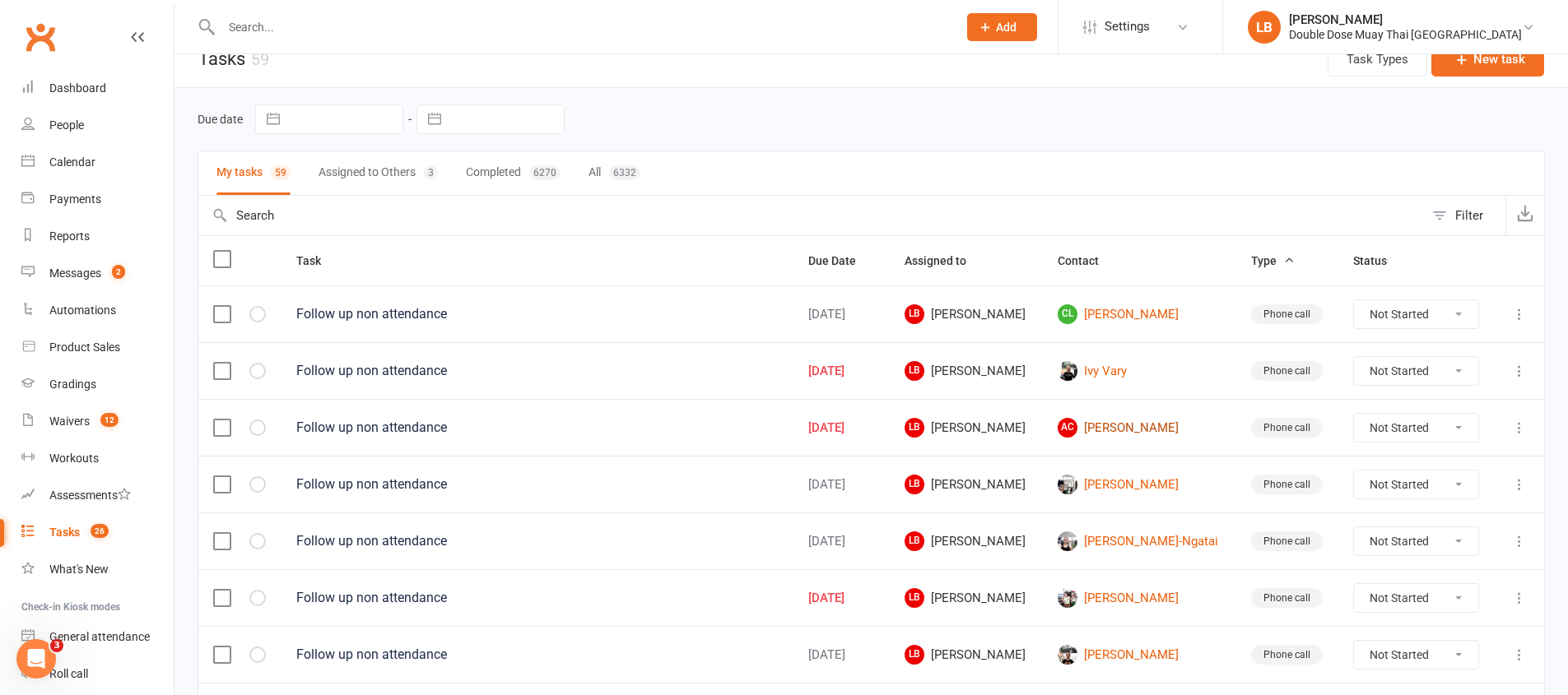
click at [1111, 435] on link "AC [PERSON_NAME]" at bounding box center [1138, 428] width 163 height 20
click at [0, 0] on div "Loading" at bounding box center [0, 0] width 0 height 0
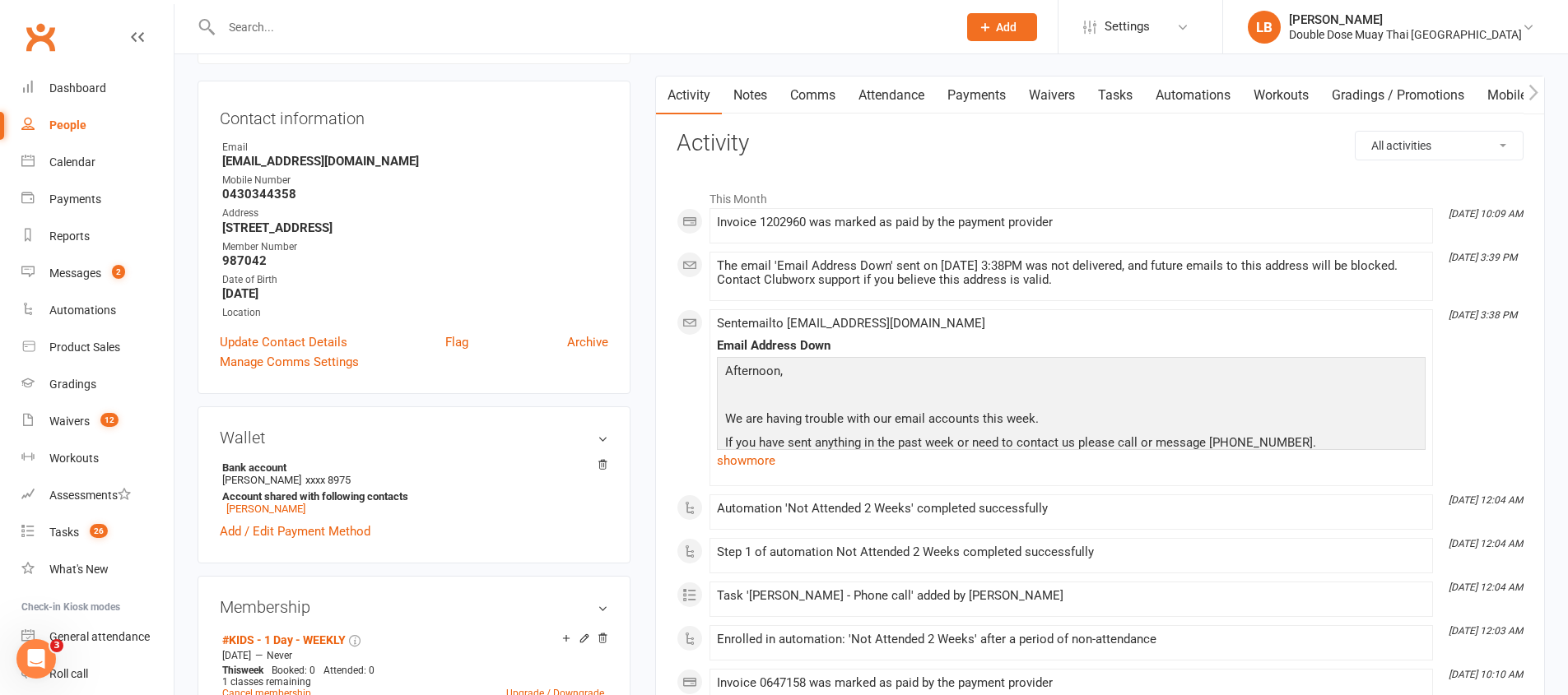
scroll to position [629, 0]
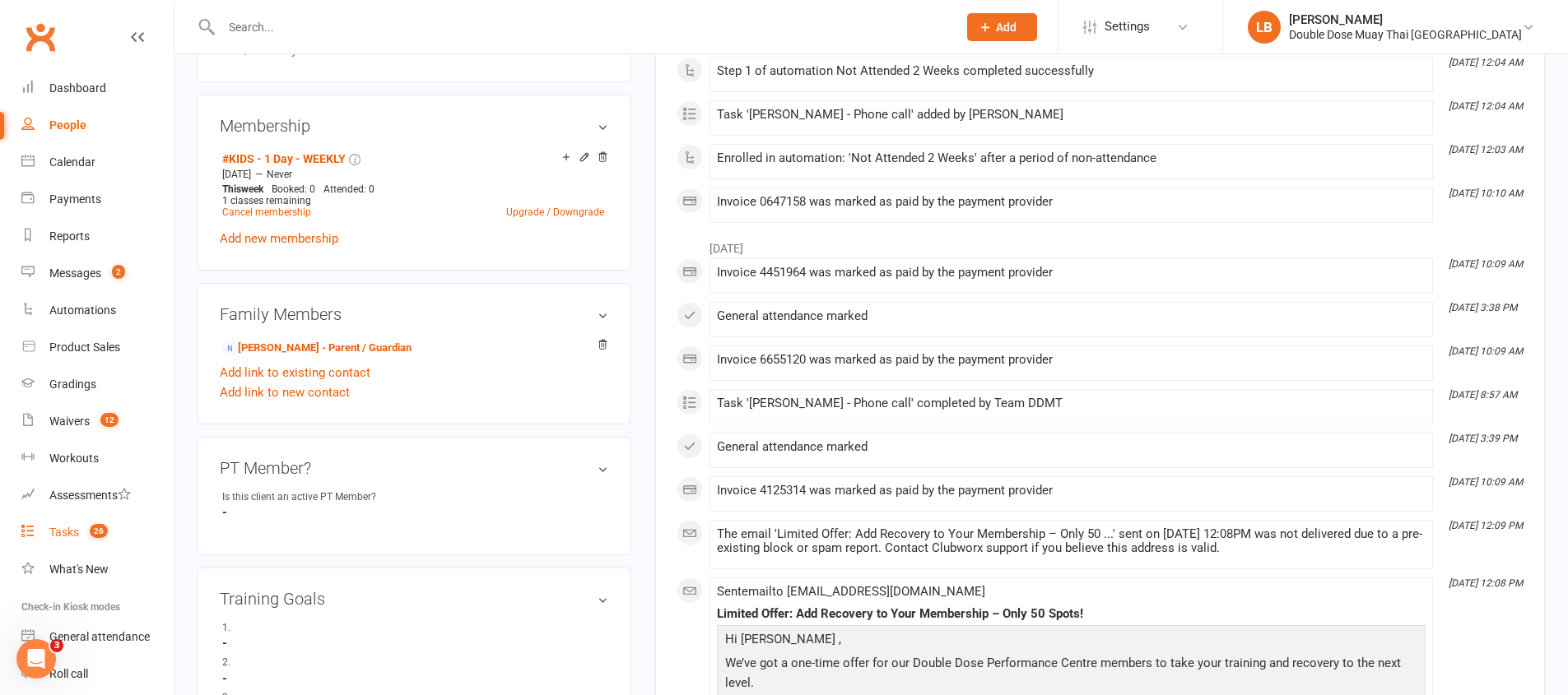
click at [78, 530] on div "Tasks" at bounding box center [65, 532] width 30 height 13
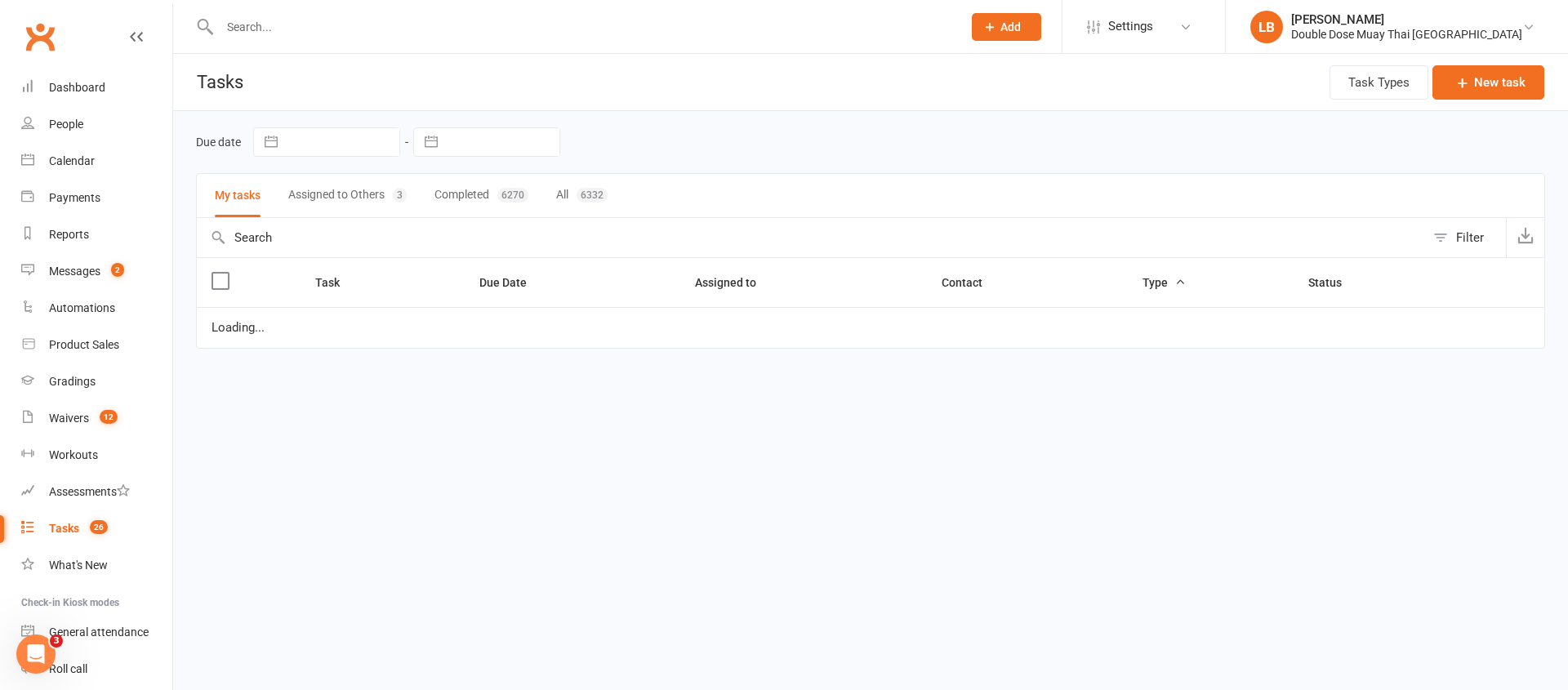
select select "started"
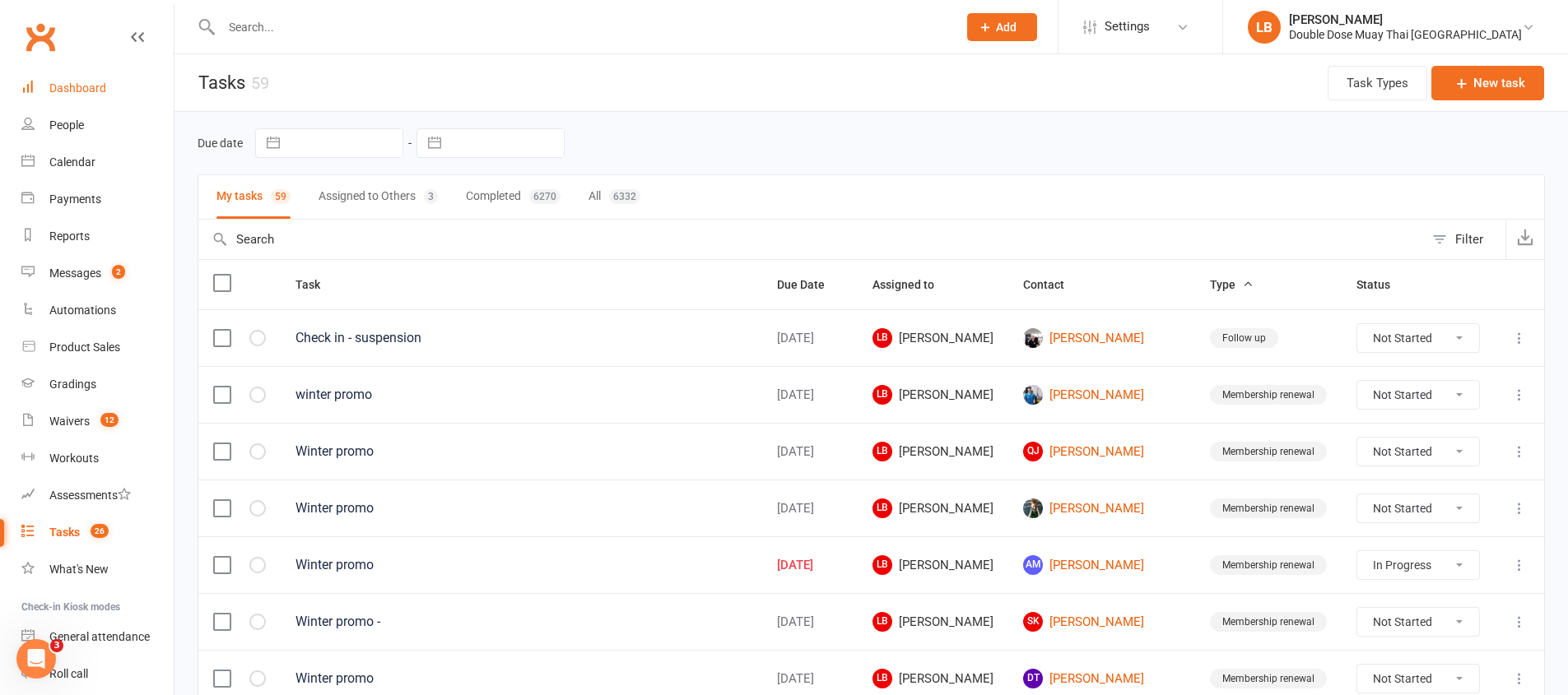
click at [73, 84] on div "Dashboard" at bounding box center [78, 88] width 57 height 13
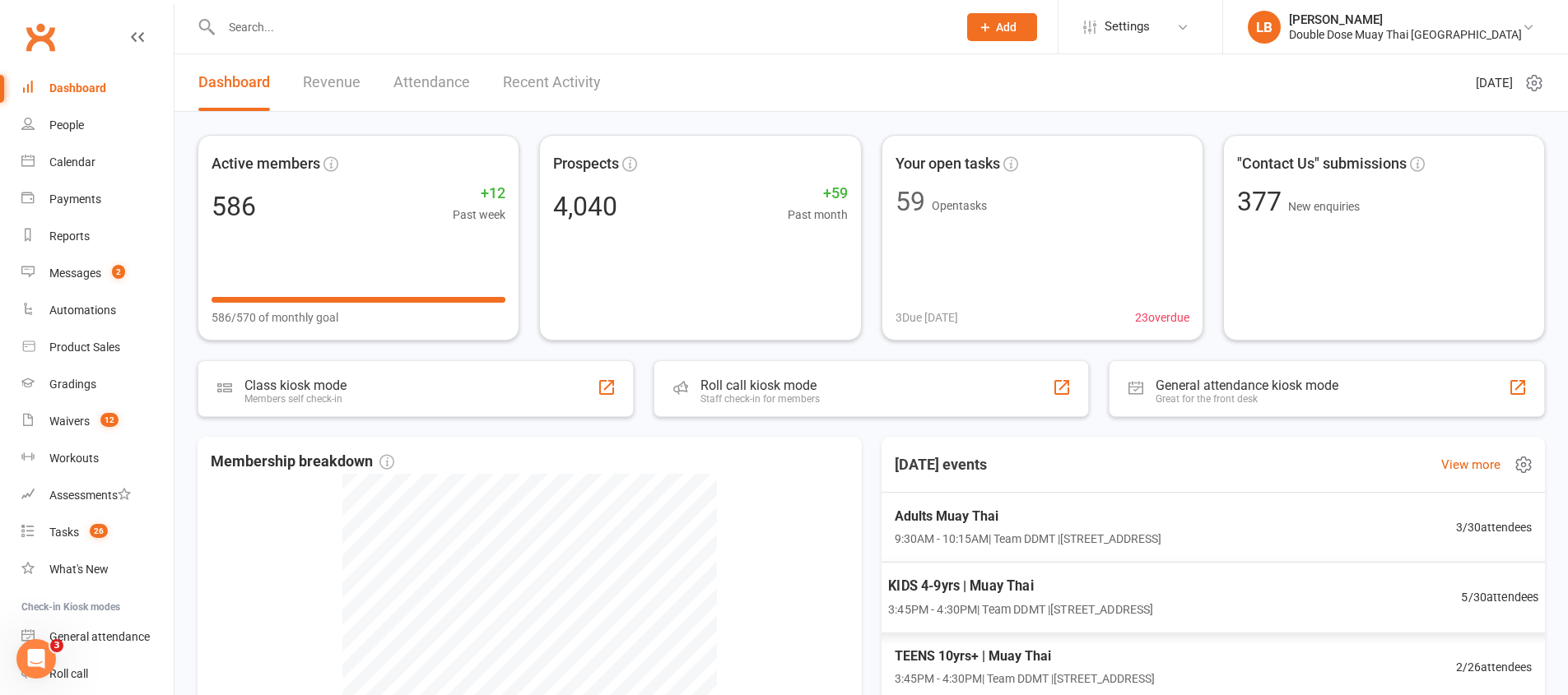
click at [1153, 597] on span "KIDS 4-9yrs | Muay Thai" at bounding box center [1021, 586] width 265 height 22
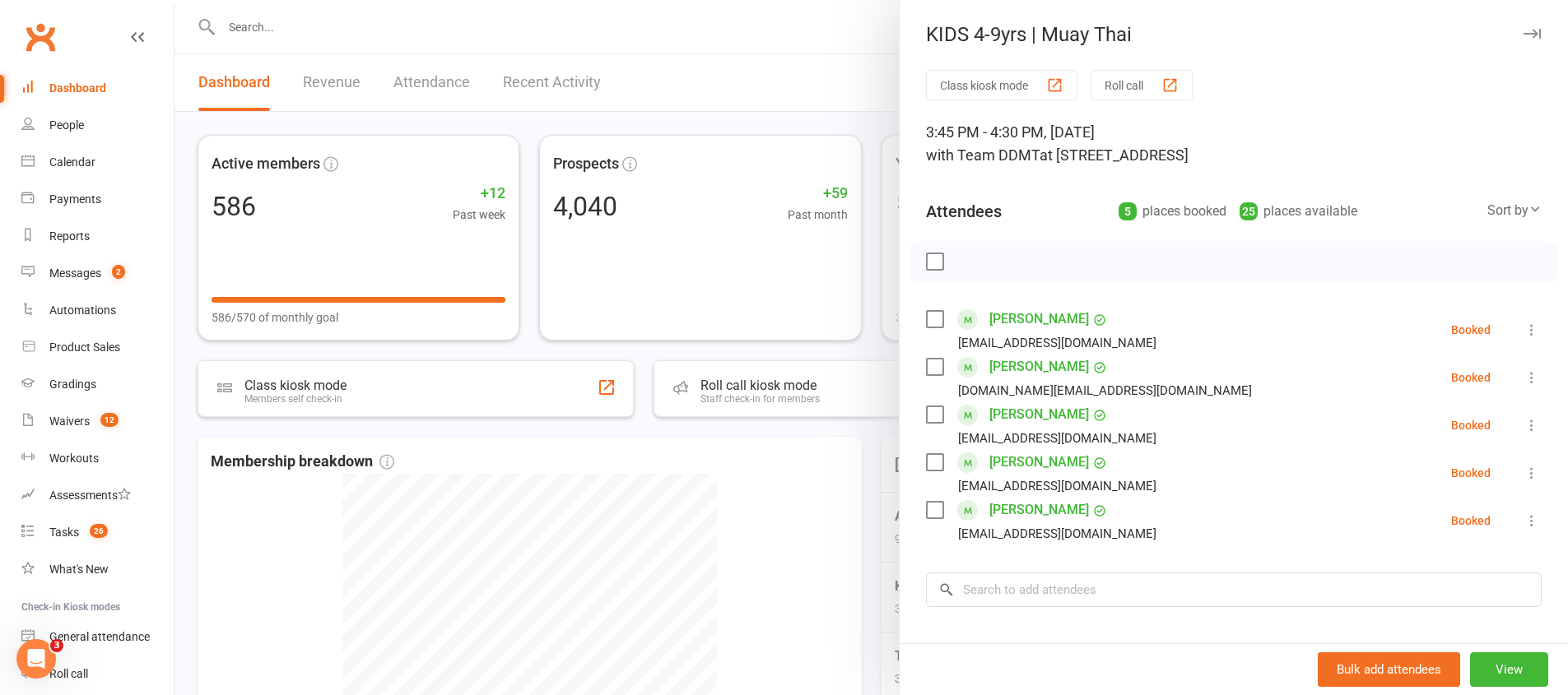
click at [758, 516] on div at bounding box center [871, 348] width 1393 height 695
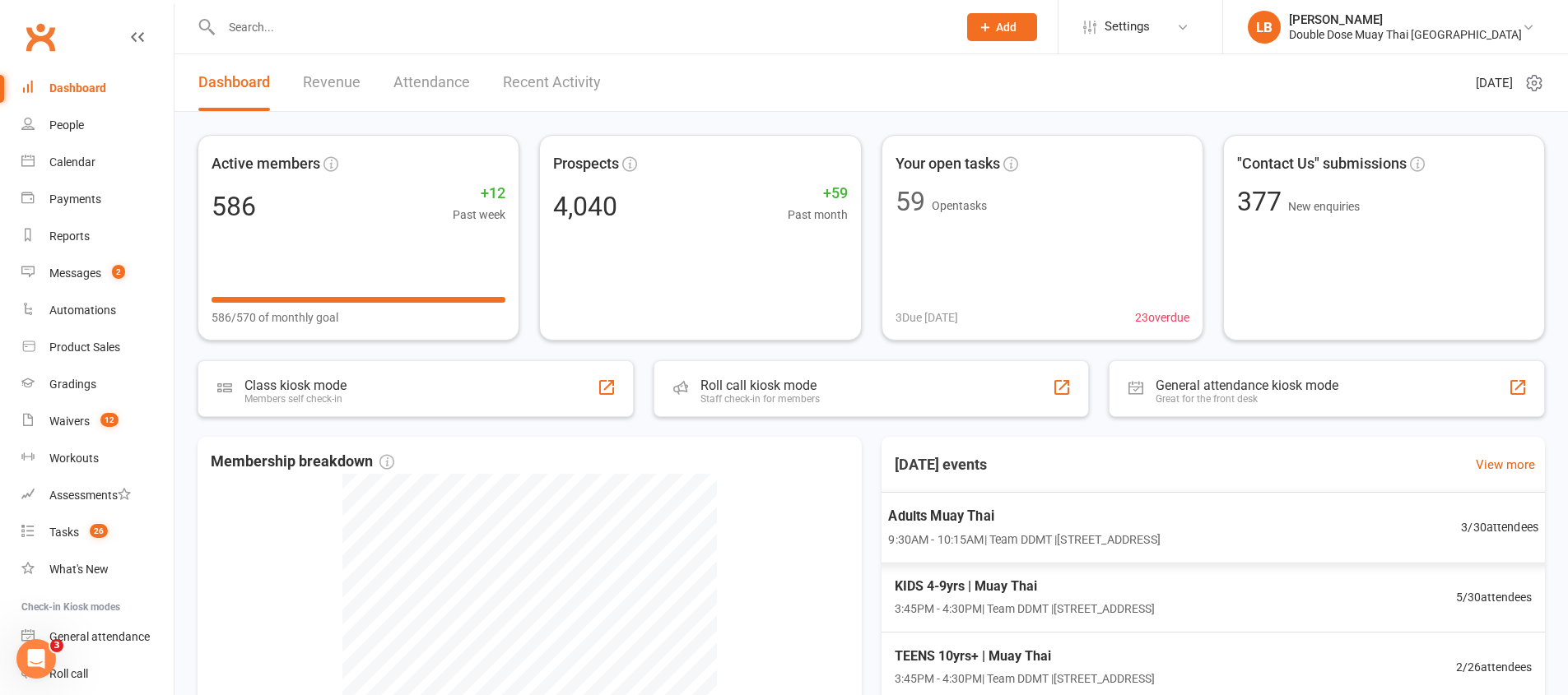
click at [1087, 536] on span "9:30AM - 10:15AM | Team DDMT | [STREET_ADDRESS]" at bounding box center [1024, 539] width 272 height 19
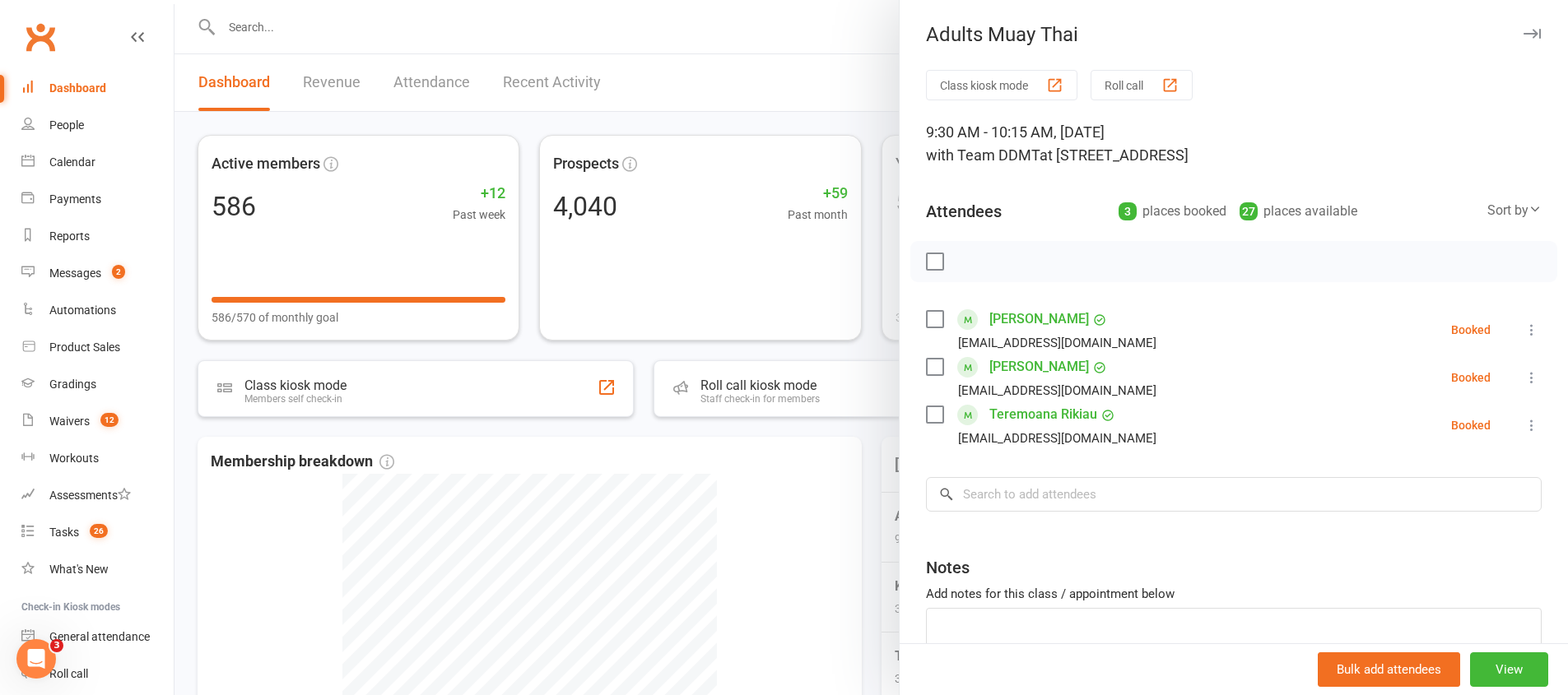
click at [774, 496] on div at bounding box center [871, 348] width 1393 height 695
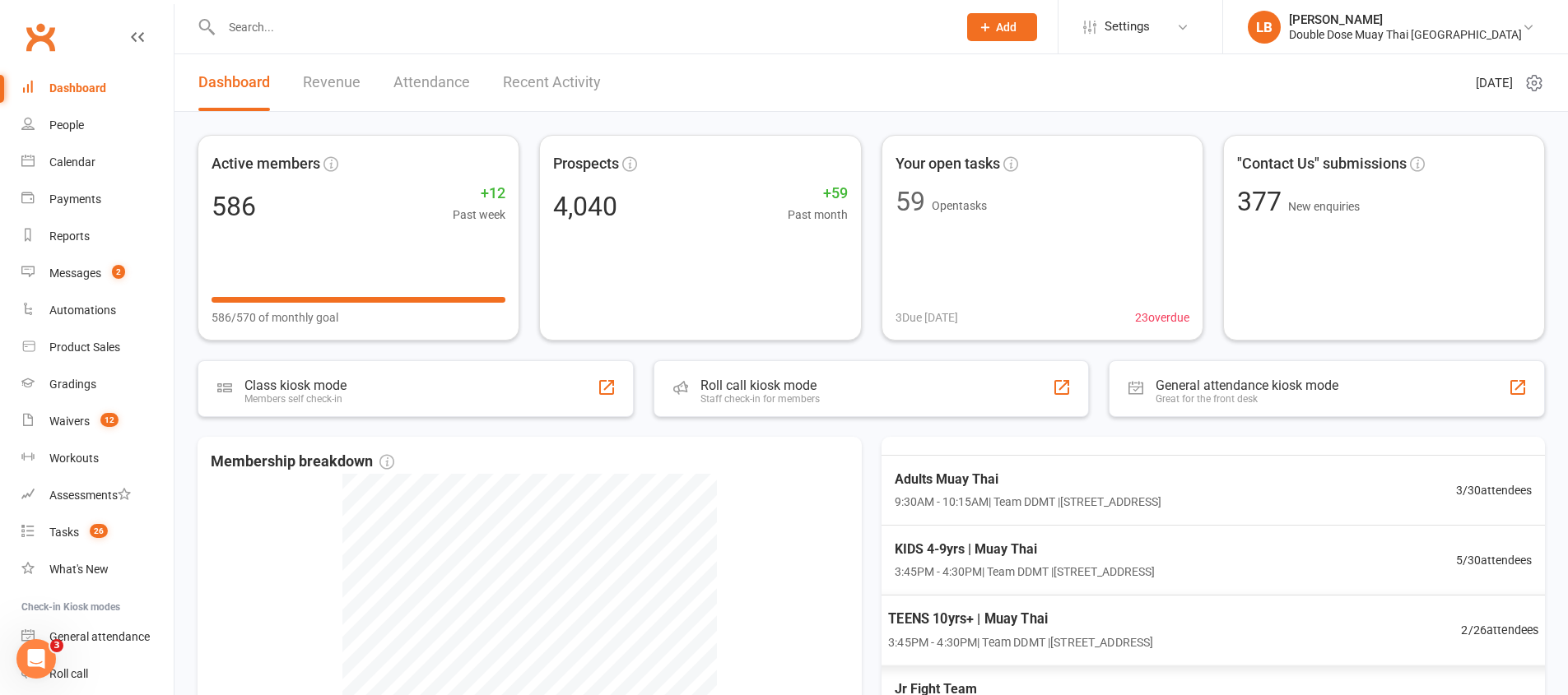
scroll to position [50, 0]
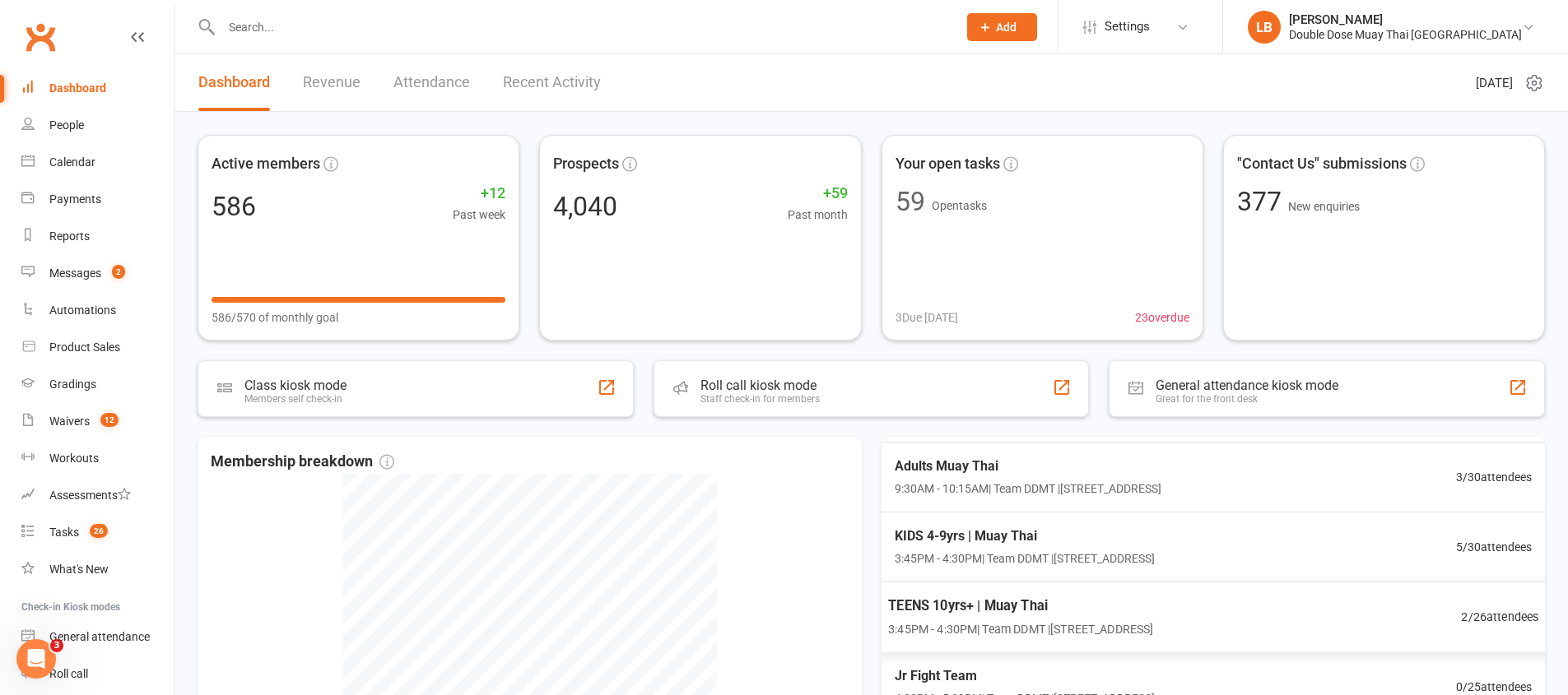
click at [1022, 609] on span "TEENS 10yrs+ | Muay Thai" at bounding box center [1021, 606] width 265 height 22
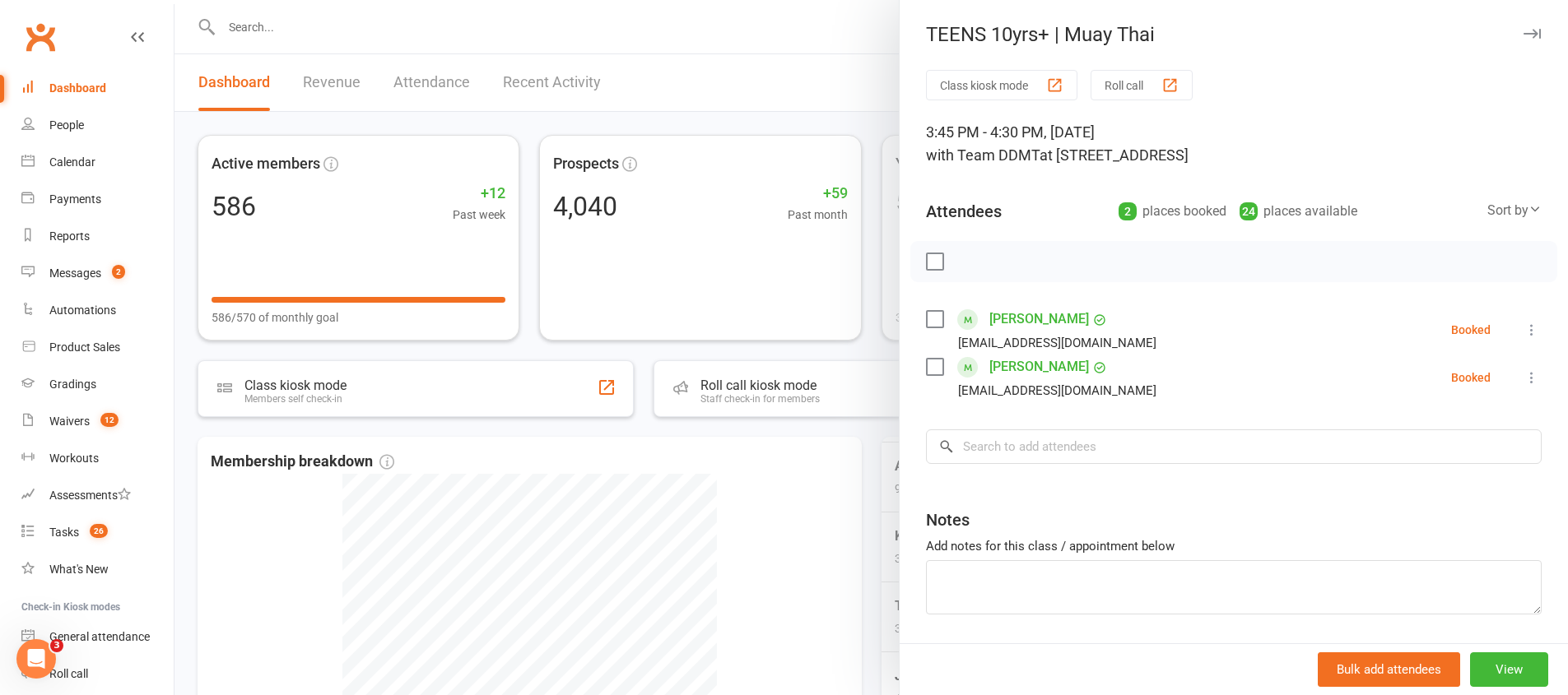
click at [785, 529] on div at bounding box center [871, 348] width 1393 height 695
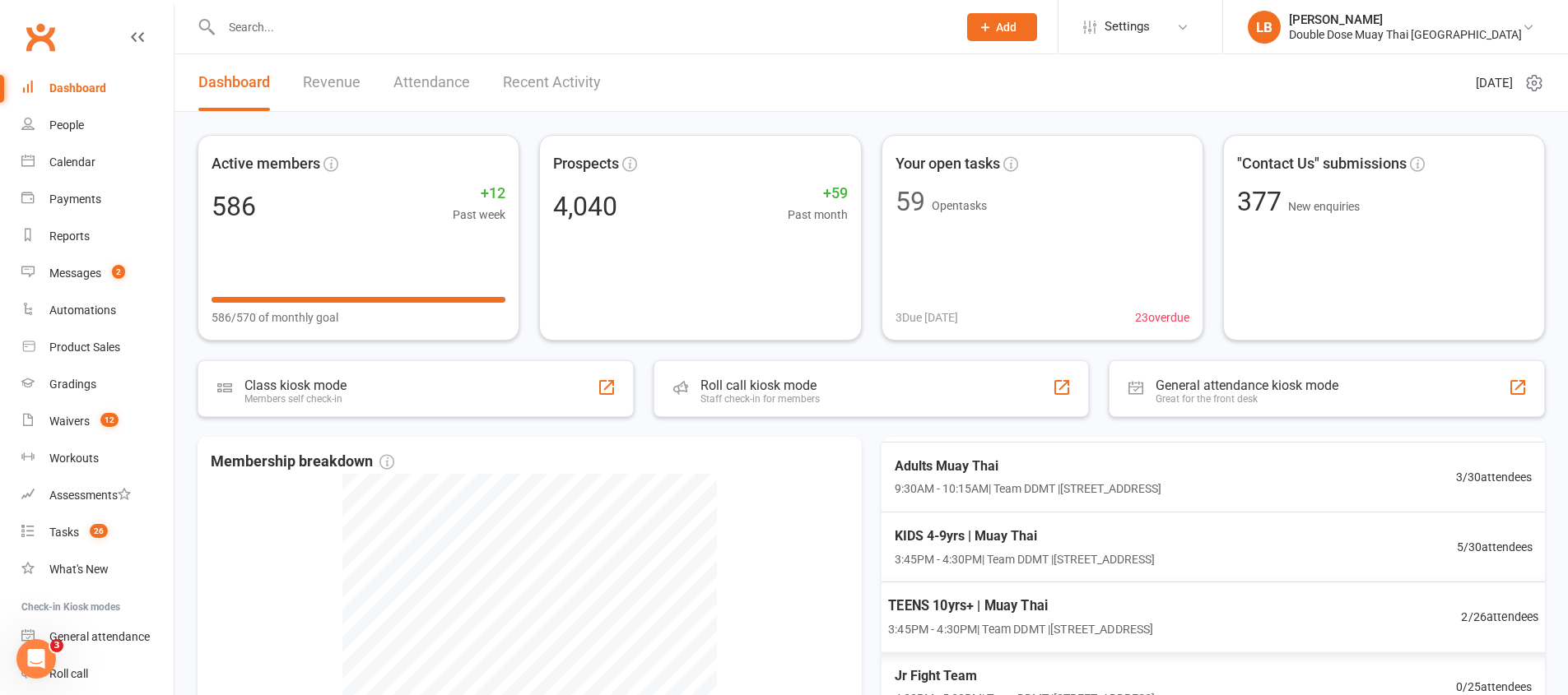
scroll to position [195, 0]
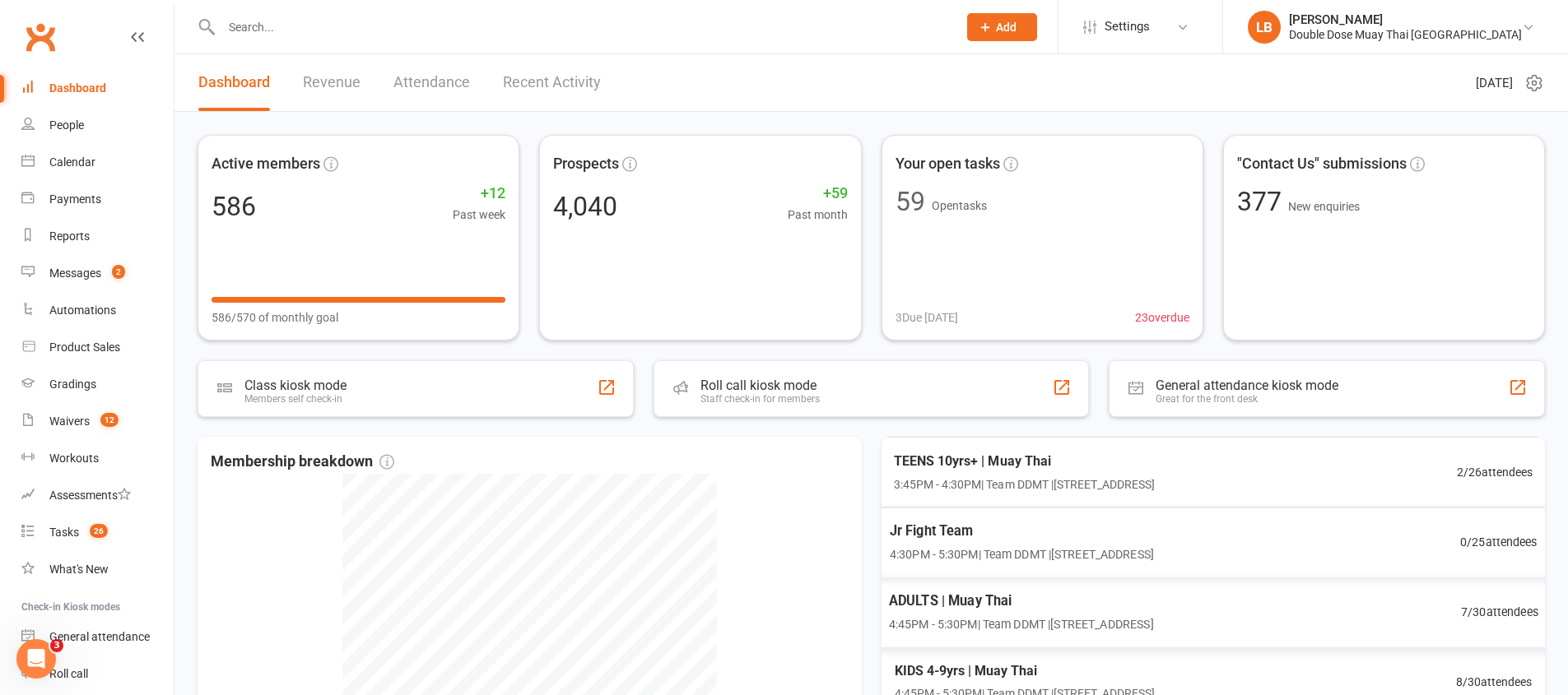
click at [1019, 542] on div "Jr Fight Team 4:30PM - 5:30PM | Team DDMT | [STREET_ADDRESS]" at bounding box center [1021, 541] width 264 height 44
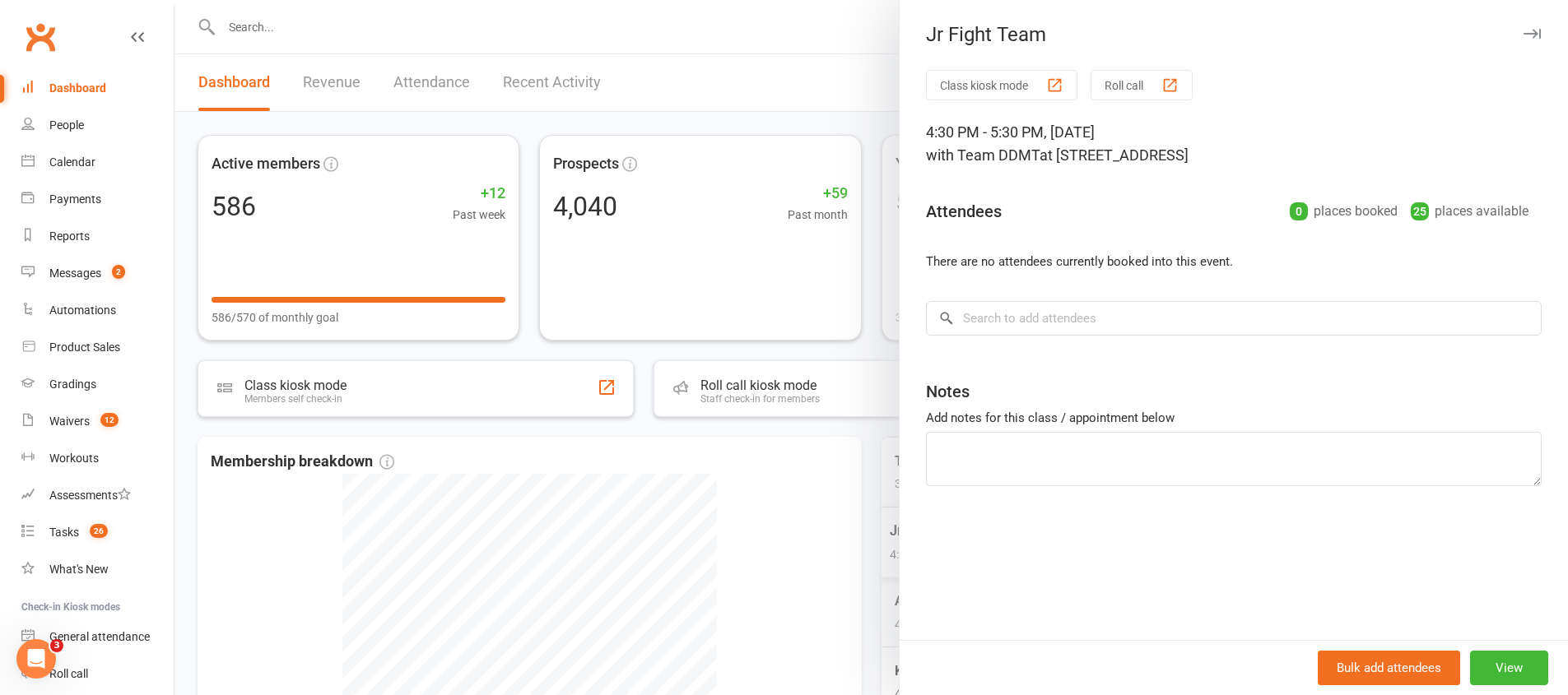
click at [814, 526] on div at bounding box center [871, 348] width 1393 height 695
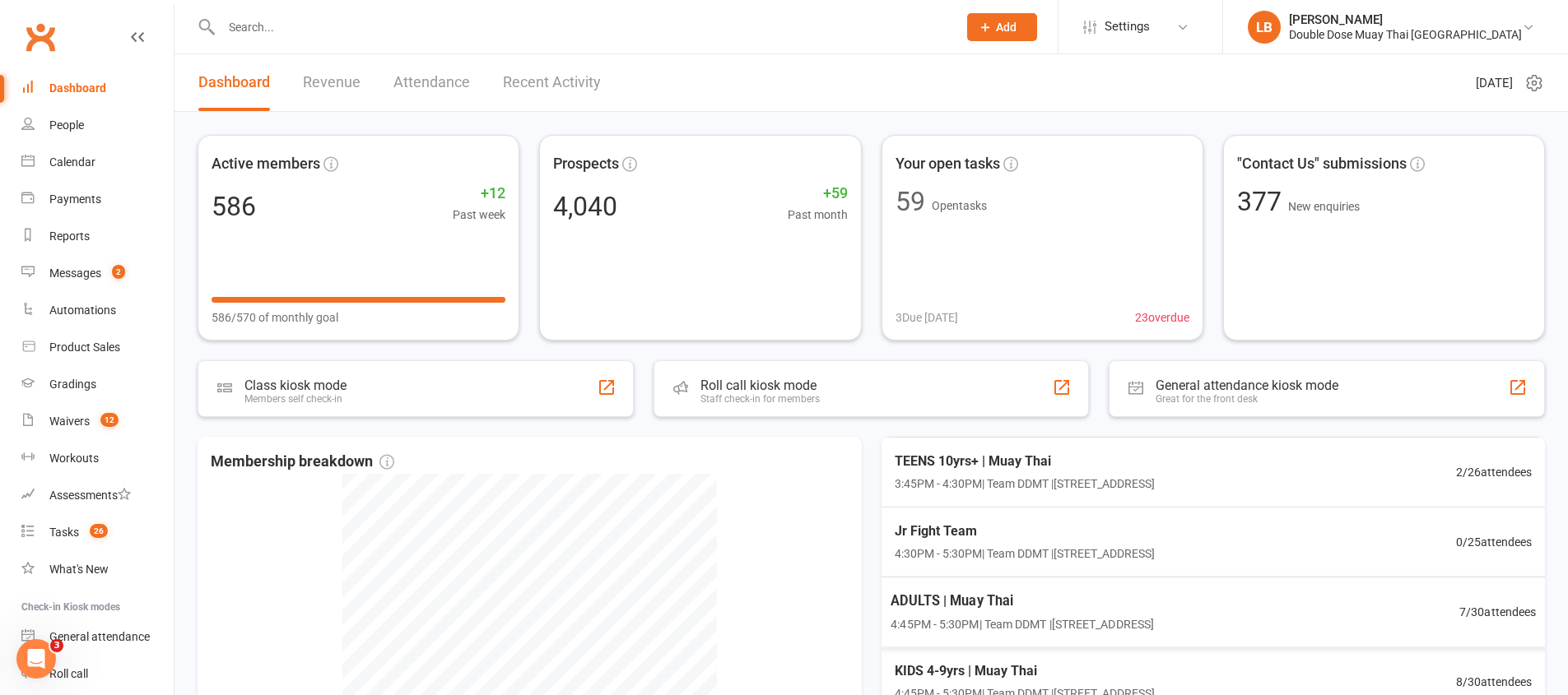
click at [1009, 621] on span "4:45PM - 5:30PM | Team DDMT | [STREET_ADDRESS]" at bounding box center [1022, 624] width 263 height 19
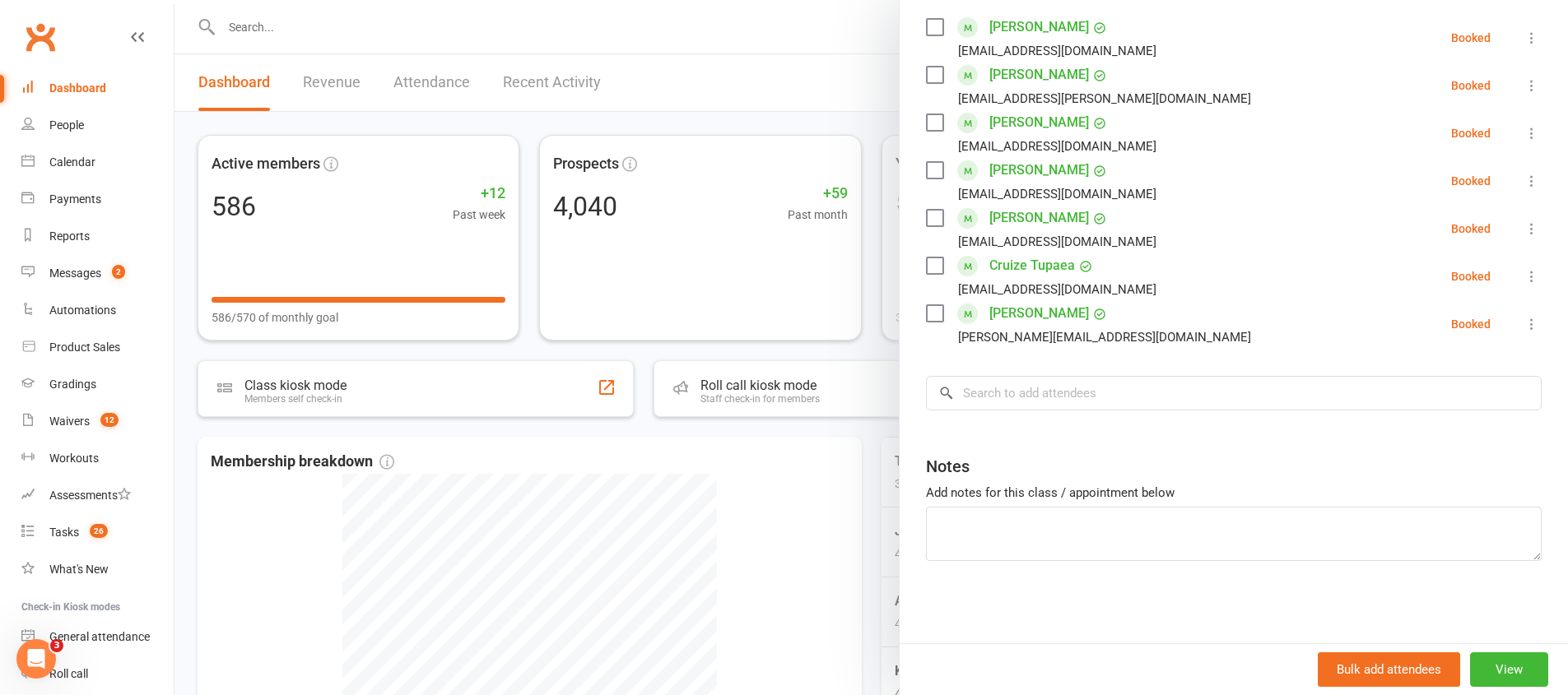
scroll to position [3, 0]
click at [796, 543] on div at bounding box center [871, 348] width 1393 height 695
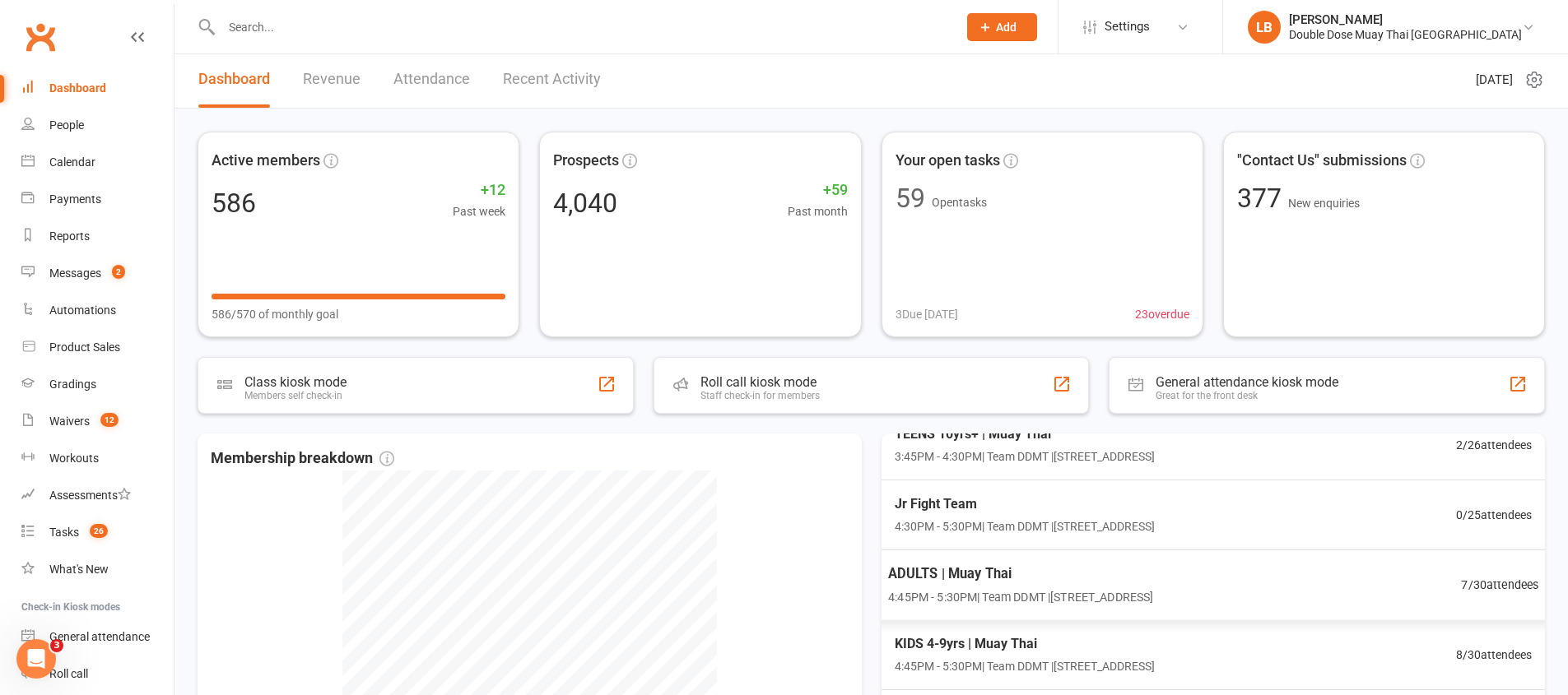
scroll to position [242, 0]
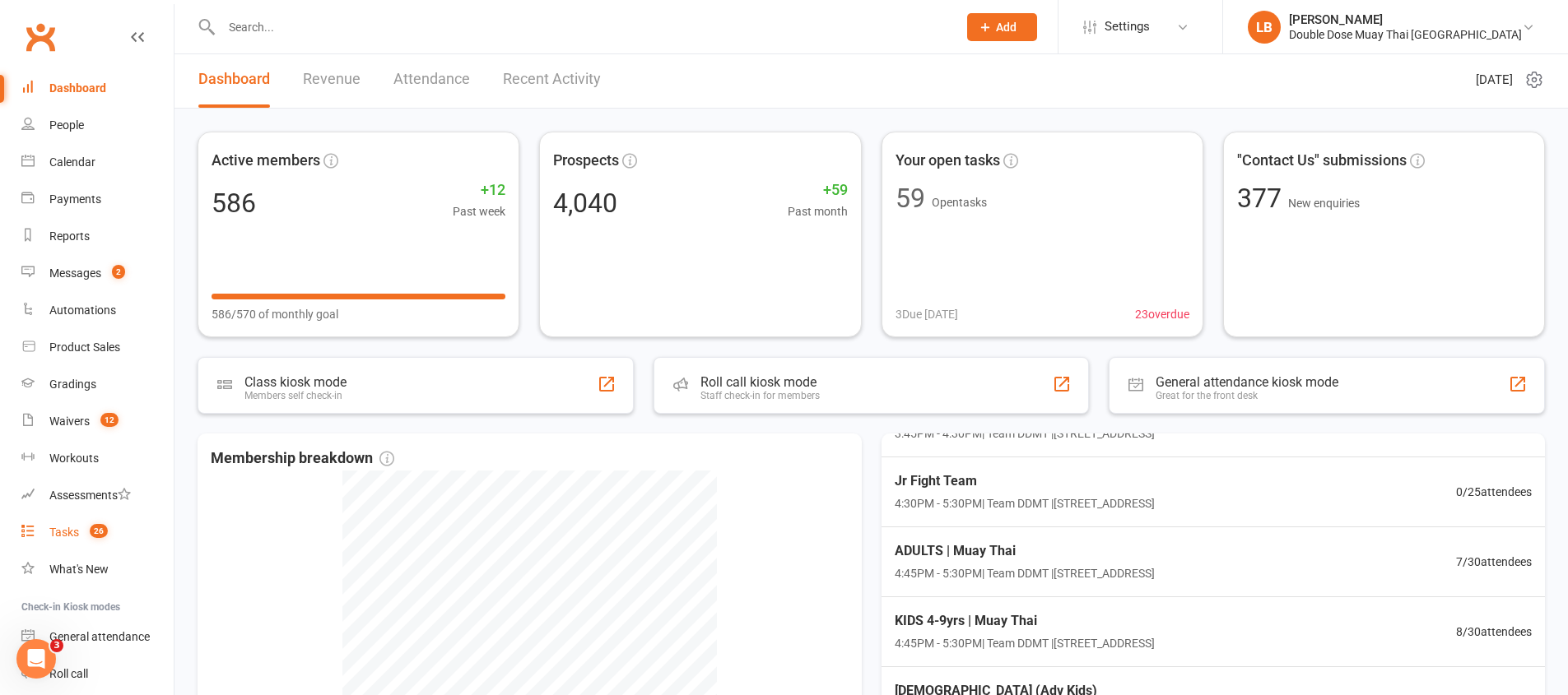
click at [48, 518] on link "Tasks 26" at bounding box center [98, 532] width 152 height 37
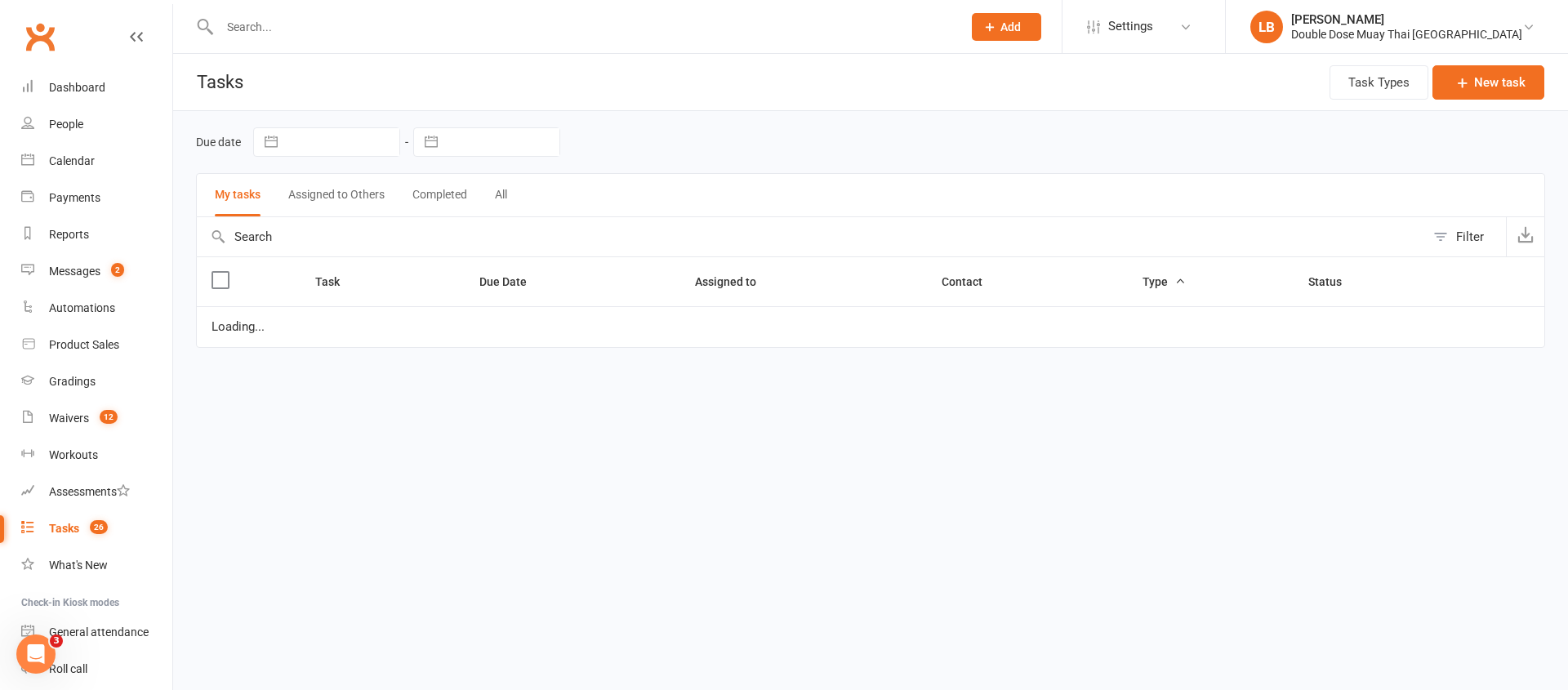
select select "started"
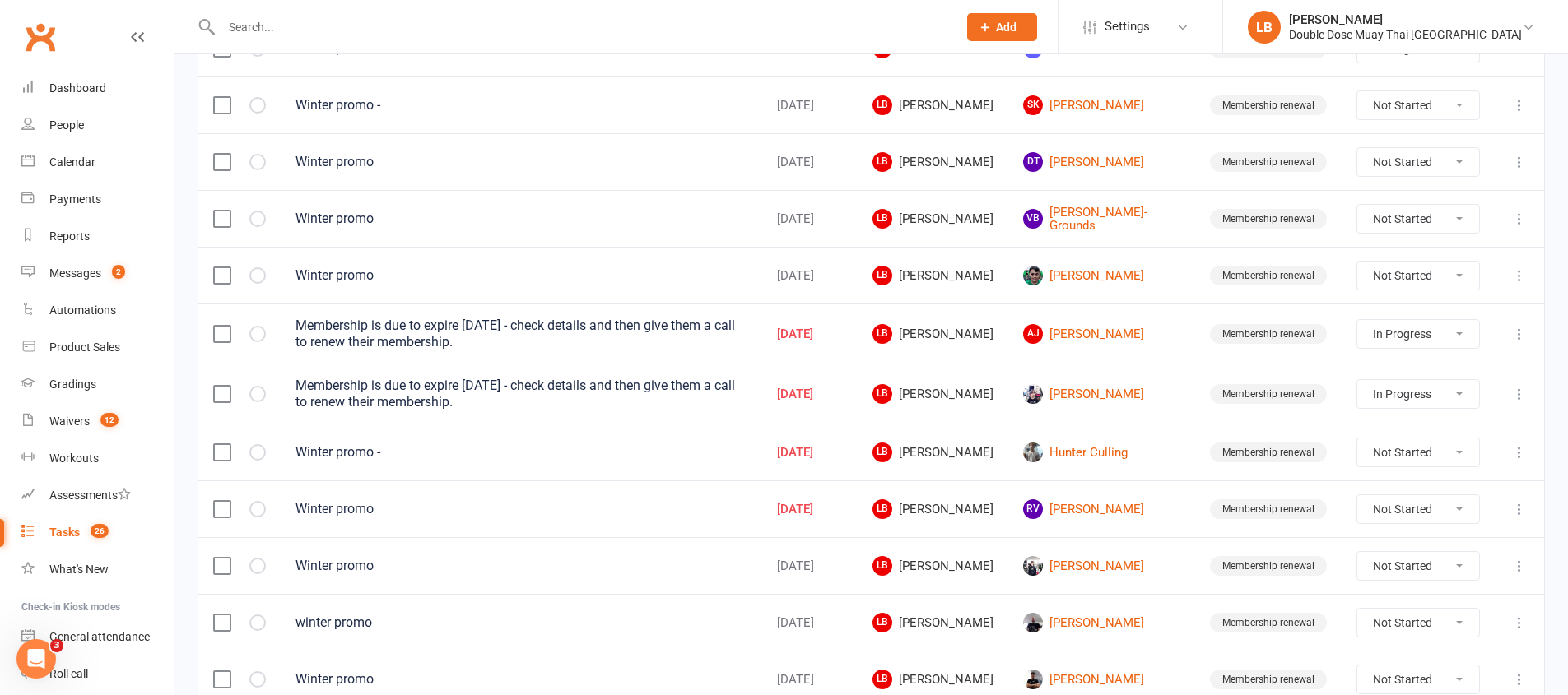
scroll to position [31, 0]
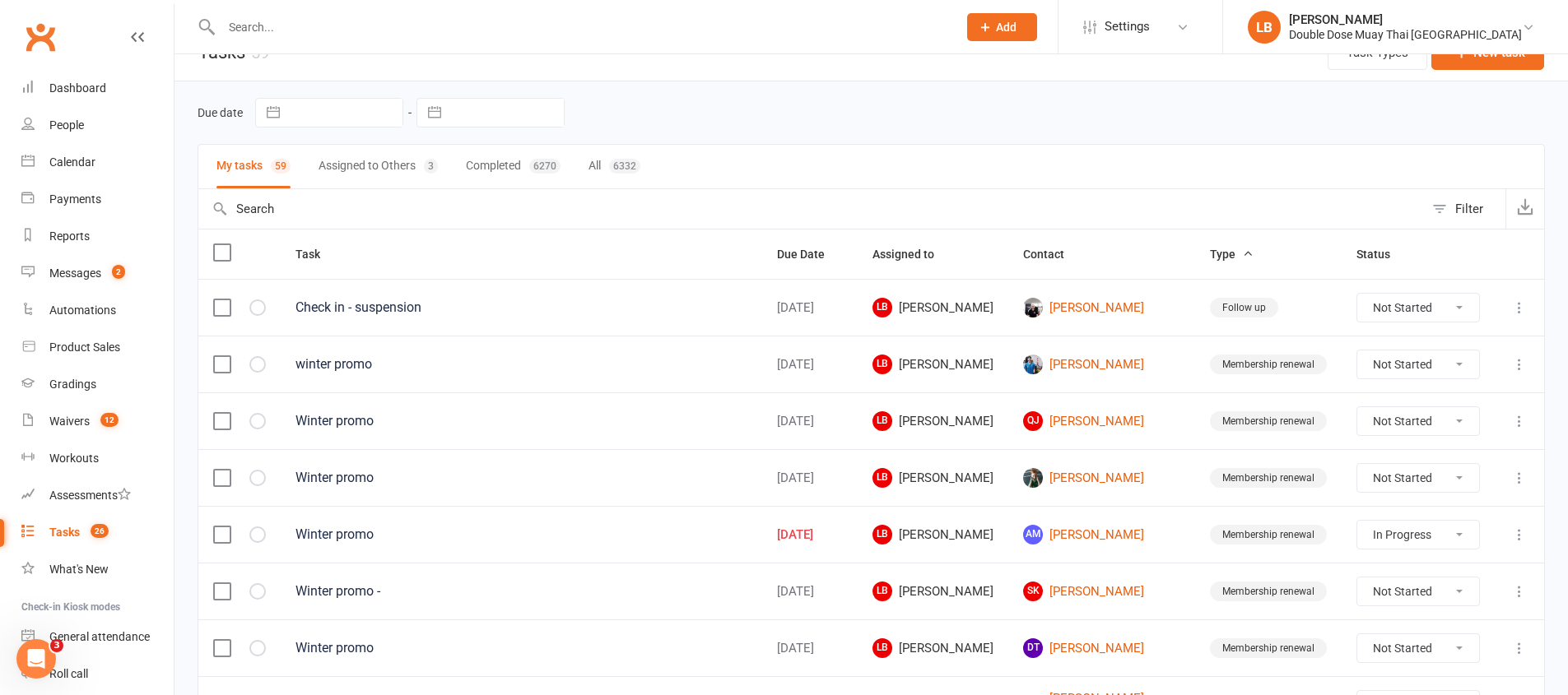
click at [430, 40] on div at bounding box center [572, 26] width 748 height 54
click at [447, 31] on input "text" at bounding box center [580, 27] width 729 height 23
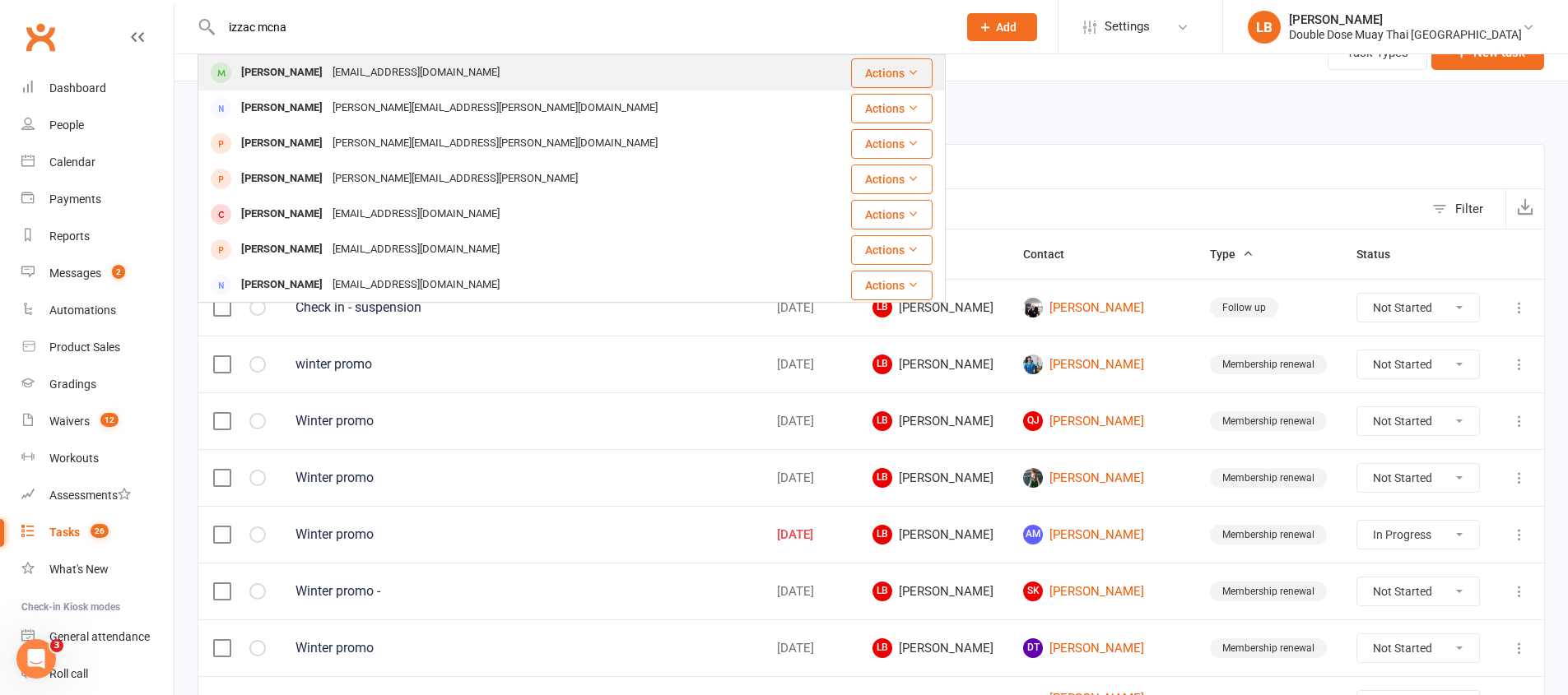
type input "izzac mcna"
click at [498, 76] on div "[PERSON_NAME] [EMAIL_ADDRESS][DOMAIN_NAME]" at bounding box center [509, 73] width 620 height 34
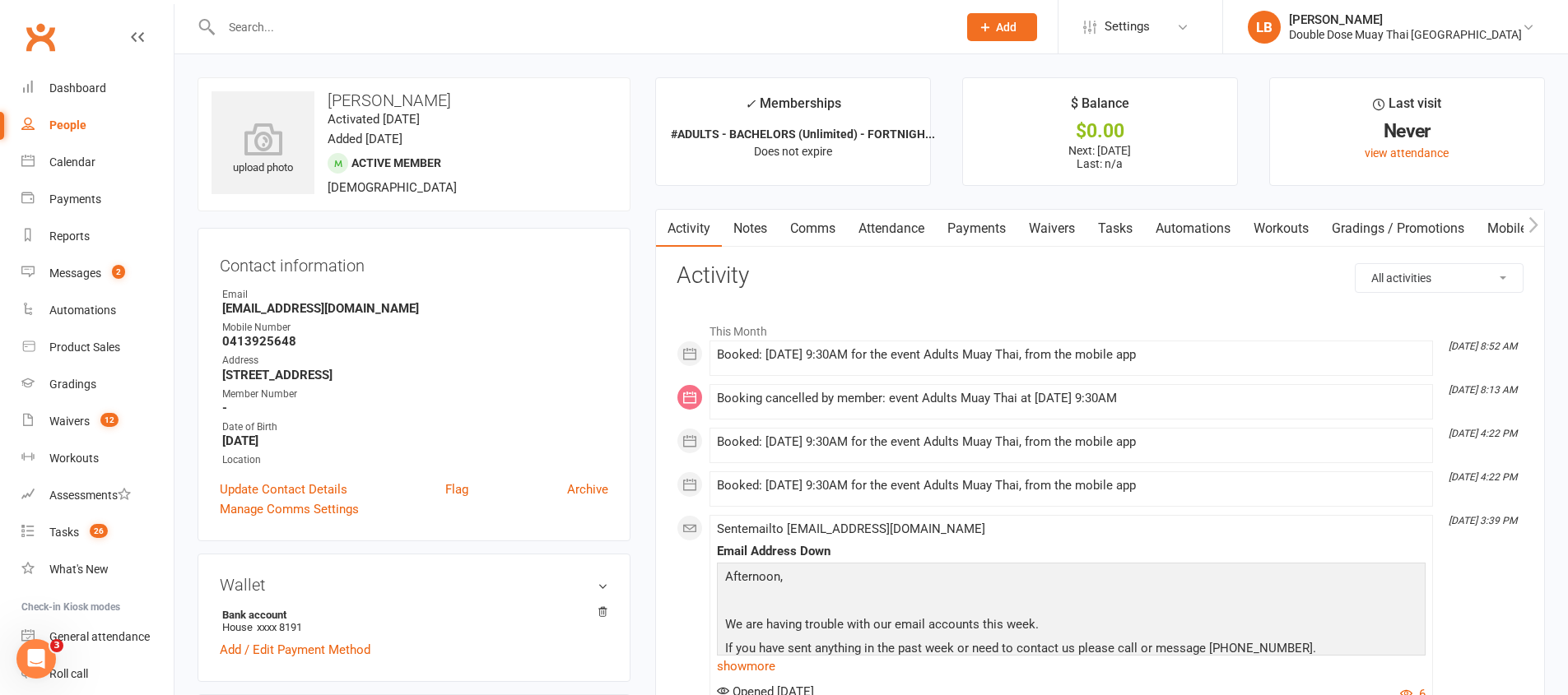
click at [1052, 232] on link "Waivers" at bounding box center [1052, 229] width 70 height 38
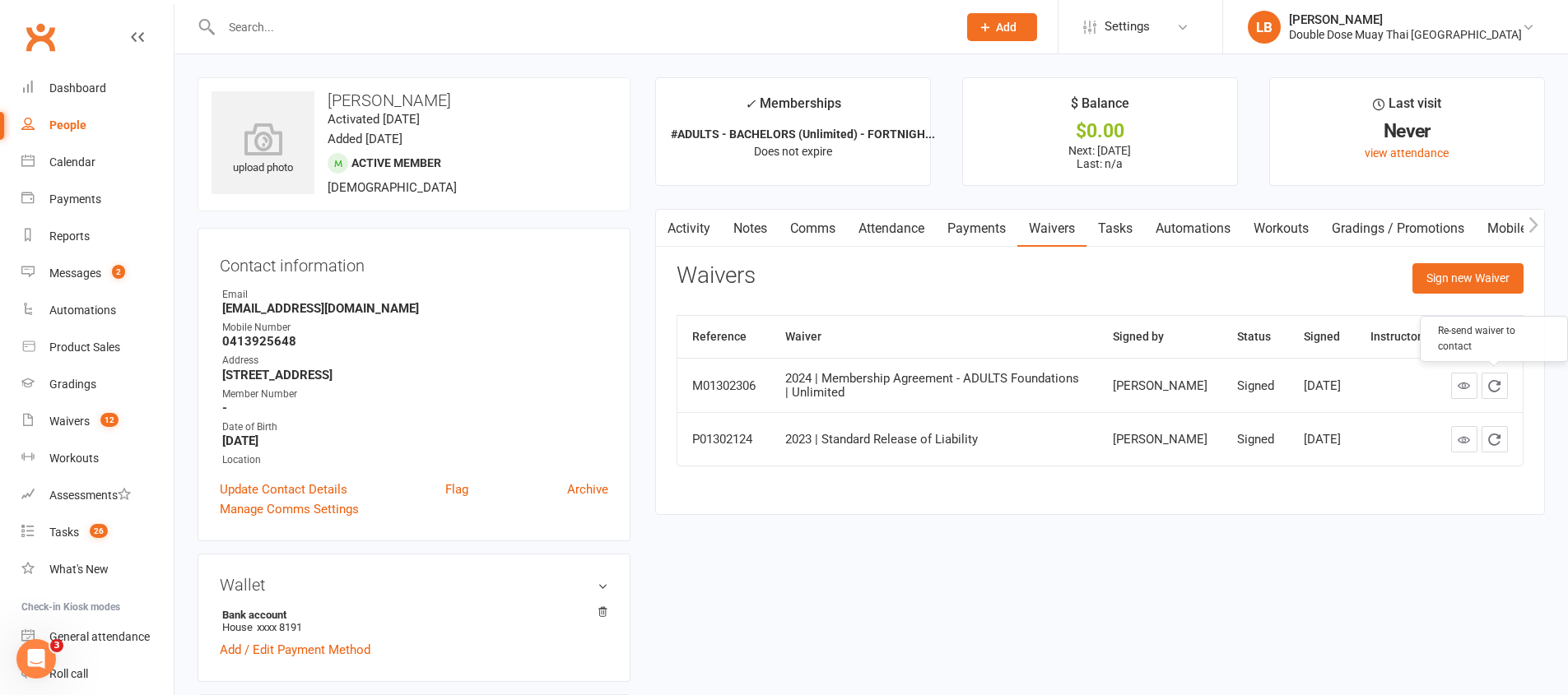
click at [1493, 387] on icon "button" at bounding box center [1494, 386] width 15 height 15
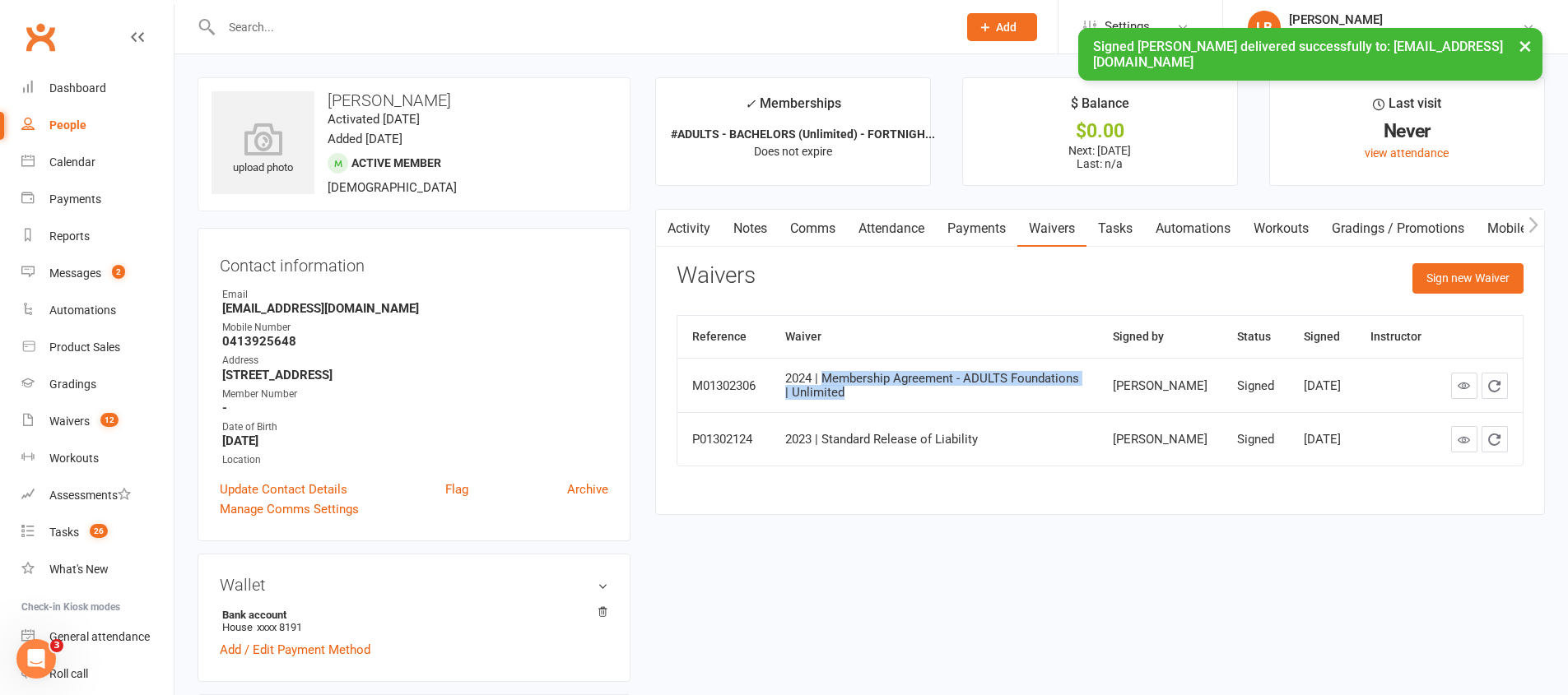
drag, startPoint x: 828, startPoint y: 380, endPoint x: 1072, endPoint y: 400, distance: 244.8
click at [1072, 400] on td "2024 | Membership Agreement - ADULTS Foundations | Unlimited" at bounding box center [935, 385] width 328 height 55
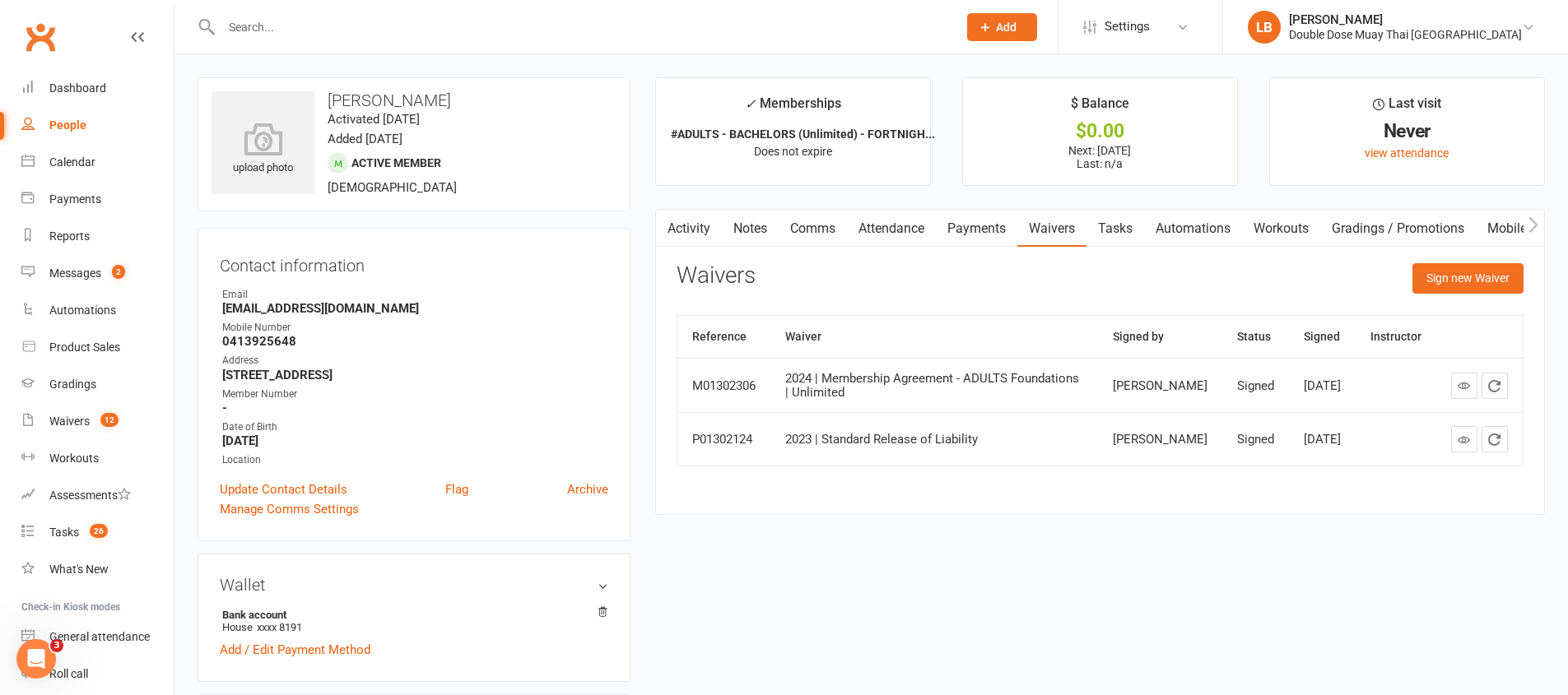
click at [971, 226] on link "Payments" at bounding box center [976, 229] width 81 height 38
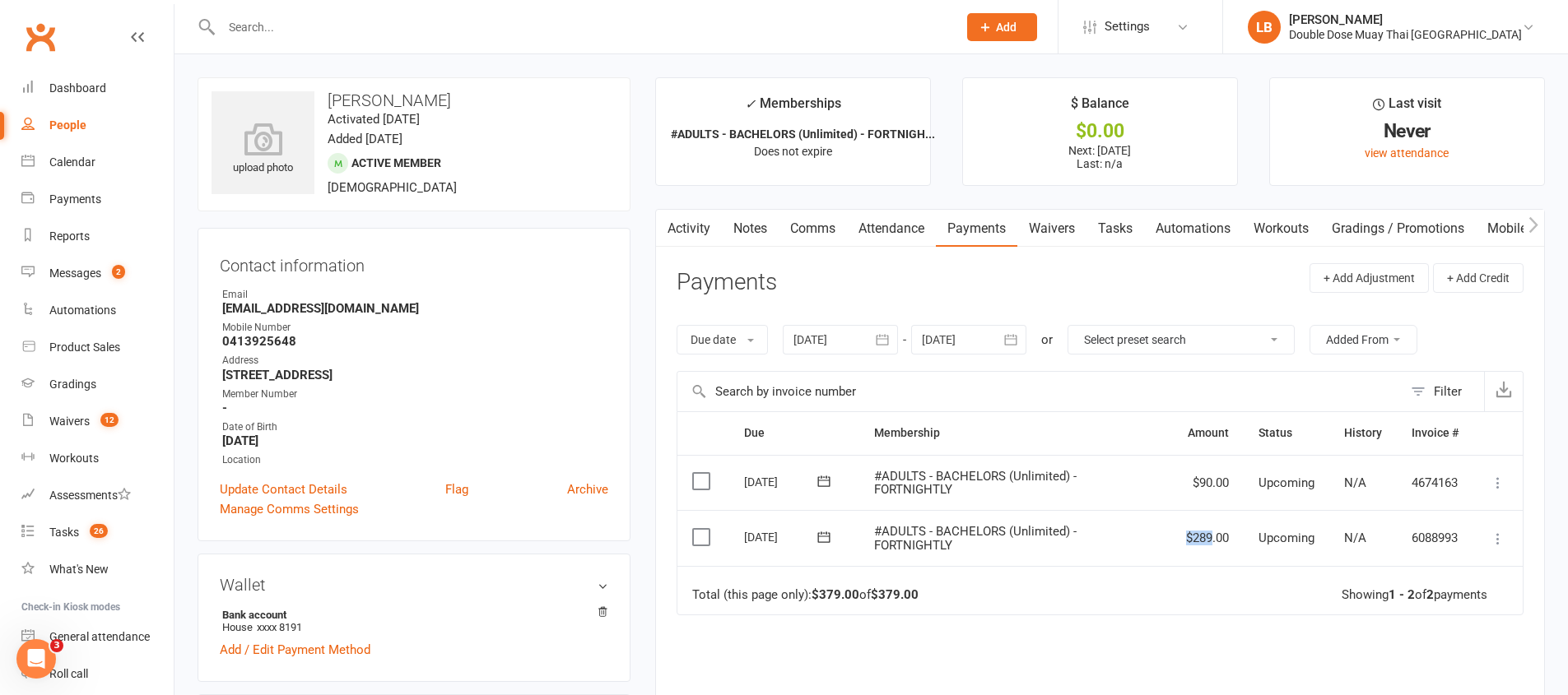
drag, startPoint x: 1187, startPoint y: 541, endPoint x: 1210, endPoint y: 535, distance: 23.8
click at [1210, 535] on td "$289.00" at bounding box center [1207, 538] width 72 height 56
click at [1239, 535] on td "$289.00" at bounding box center [1207, 538] width 72 height 56
drag, startPoint x: 1195, startPoint y: 542, endPoint x: 1202, endPoint y: 541, distance: 7.1
click at [1202, 541] on td "$289.00" at bounding box center [1207, 538] width 72 height 56
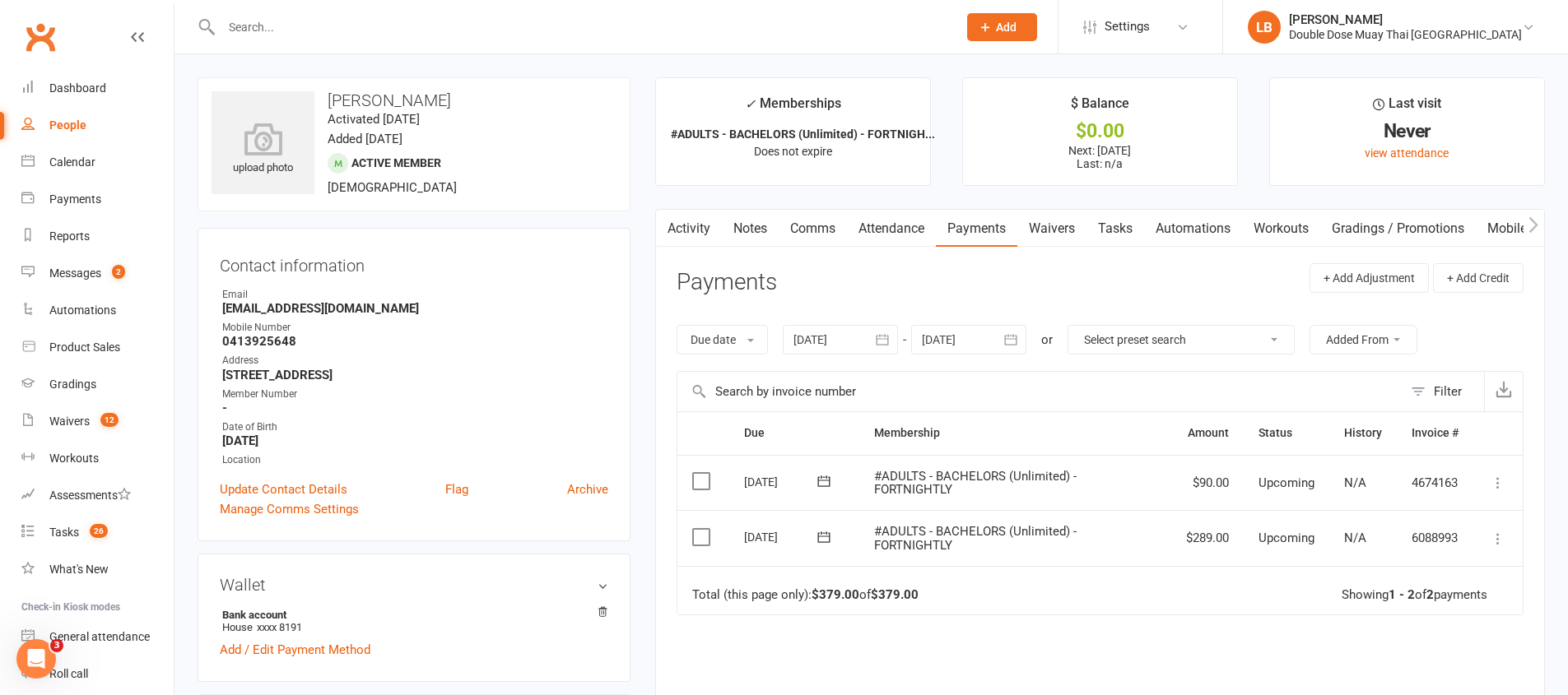
click at [1211, 537] on td "$289.00" at bounding box center [1207, 538] width 72 height 56
drag, startPoint x: 1210, startPoint y: 536, endPoint x: 1147, endPoint y: 531, distance: 63.2
click at [1147, 531] on tr "Select this [DATE] [PERSON_NAME] #ADULTS - BACHELORS (Unlimited) - FORTNIGHTLY …" at bounding box center [1099, 538] width 845 height 56
click at [1148, 525] on td "#ADULTS - BACHELORS (Unlimited) - FORTNIGHTLY" at bounding box center [1015, 538] width 312 height 56
drag, startPoint x: 936, startPoint y: 167, endPoint x: 708, endPoint y: 125, distance: 231.8
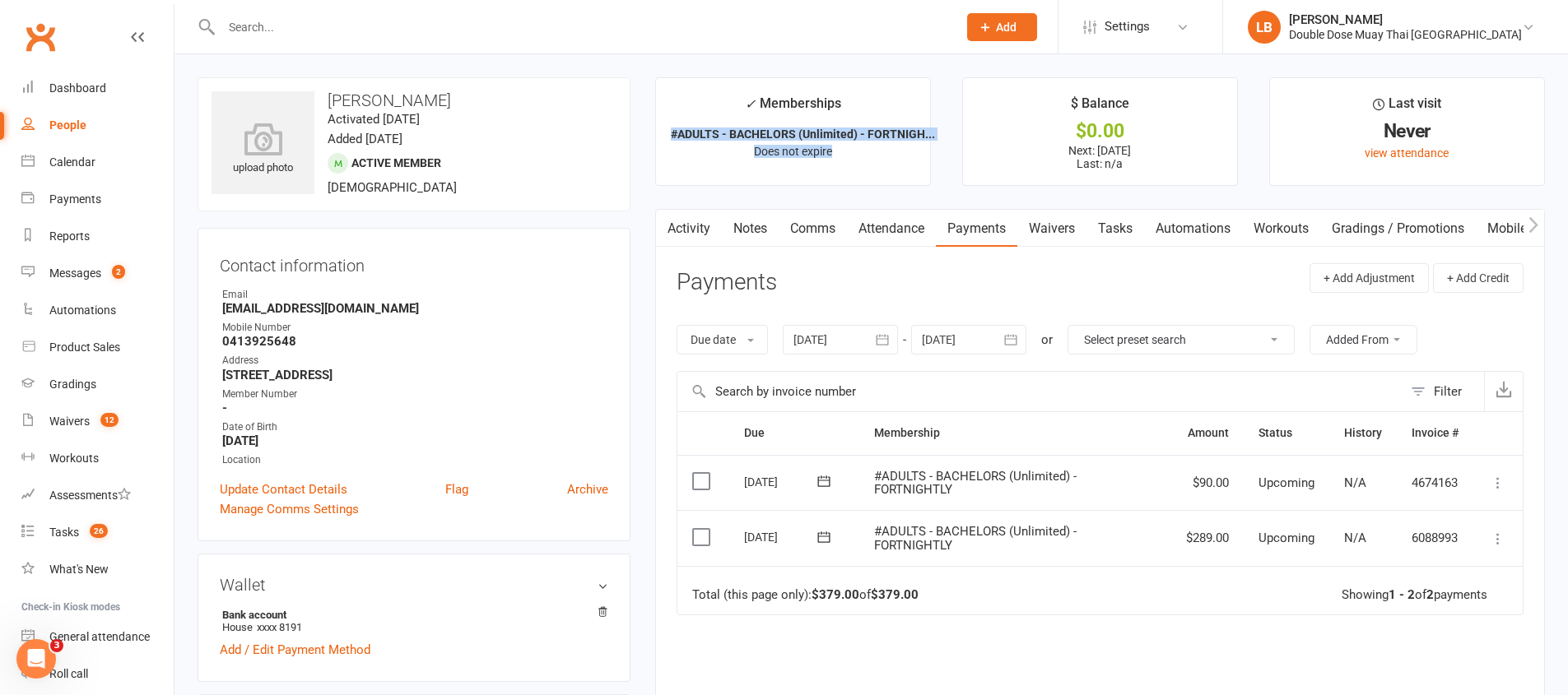
click at [708, 125] on ul "✓ Memberships #ADULTS - BACHELORS (Unlimited) - FORTNIGH... Does not expire $ B…" at bounding box center [1099, 131] width 890 height 108
click at [708, 124] on li "✓ Memberships #ADULTS - BACHELORS (Unlimited) - FORTNIGH... Does not expire" at bounding box center [792, 131] width 276 height 108
drag, startPoint x: 695, startPoint y: 106, endPoint x: 743, endPoint y: 108, distance: 48.0
click at [736, 108] on li "✓ Memberships #ADULTS - BACHELORS (Unlimited) - FORTNIGH... Does not expire" at bounding box center [792, 131] width 276 height 108
drag, startPoint x: 841, startPoint y: 160, endPoint x: 703, endPoint y: 116, distance: 144.8
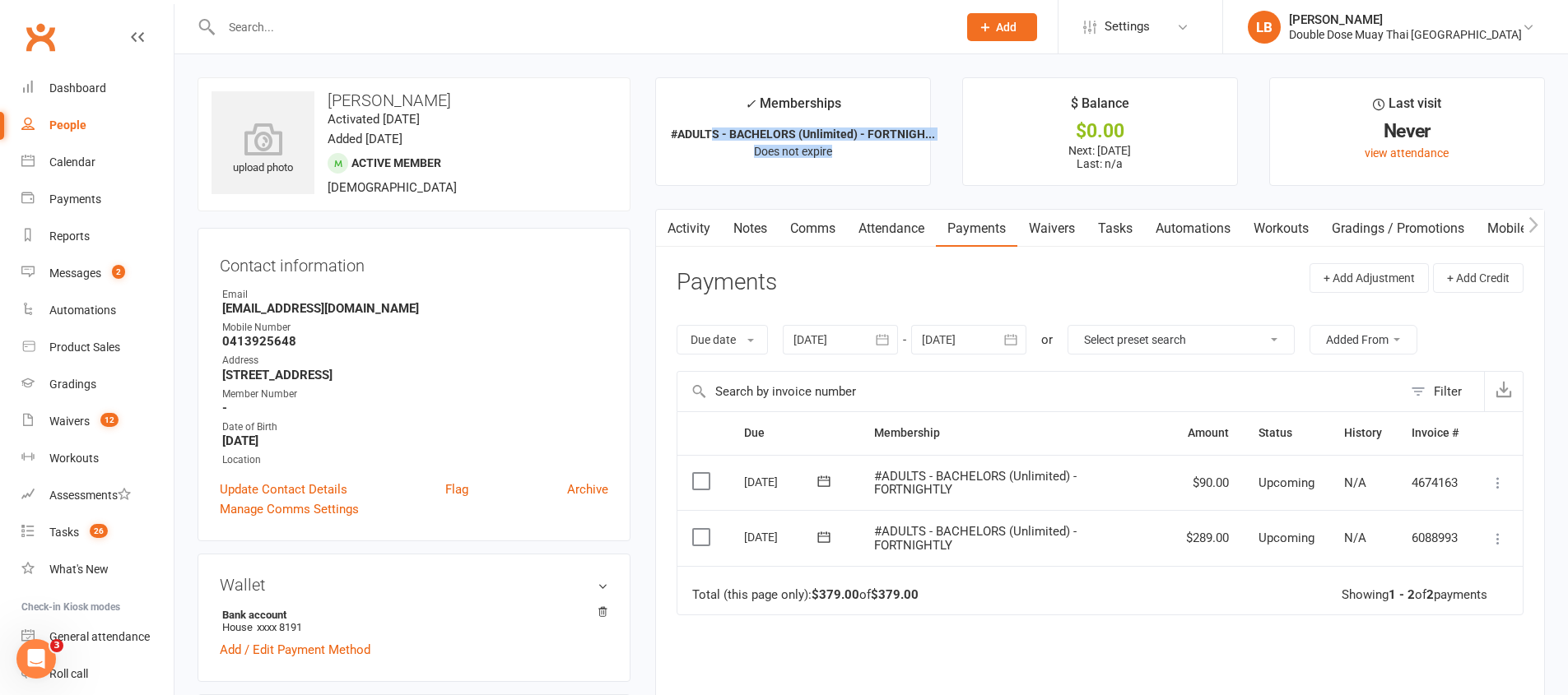
click at [713, 132] on li "✓ Memberships #ADULTS - BACHELORS (Unlimited) - FORTNIGH... Does not expire" at bounding box center [792, 131] width 276 height 108
click at [709, 114] on li "✓ Memberships #ADULTS - BACHELORS (Unlimited) - FORTNIGH... Does not expire" at bounding box center [792, 131] width 276 height 108
